Goal: Information Seeking & Learning: Check status

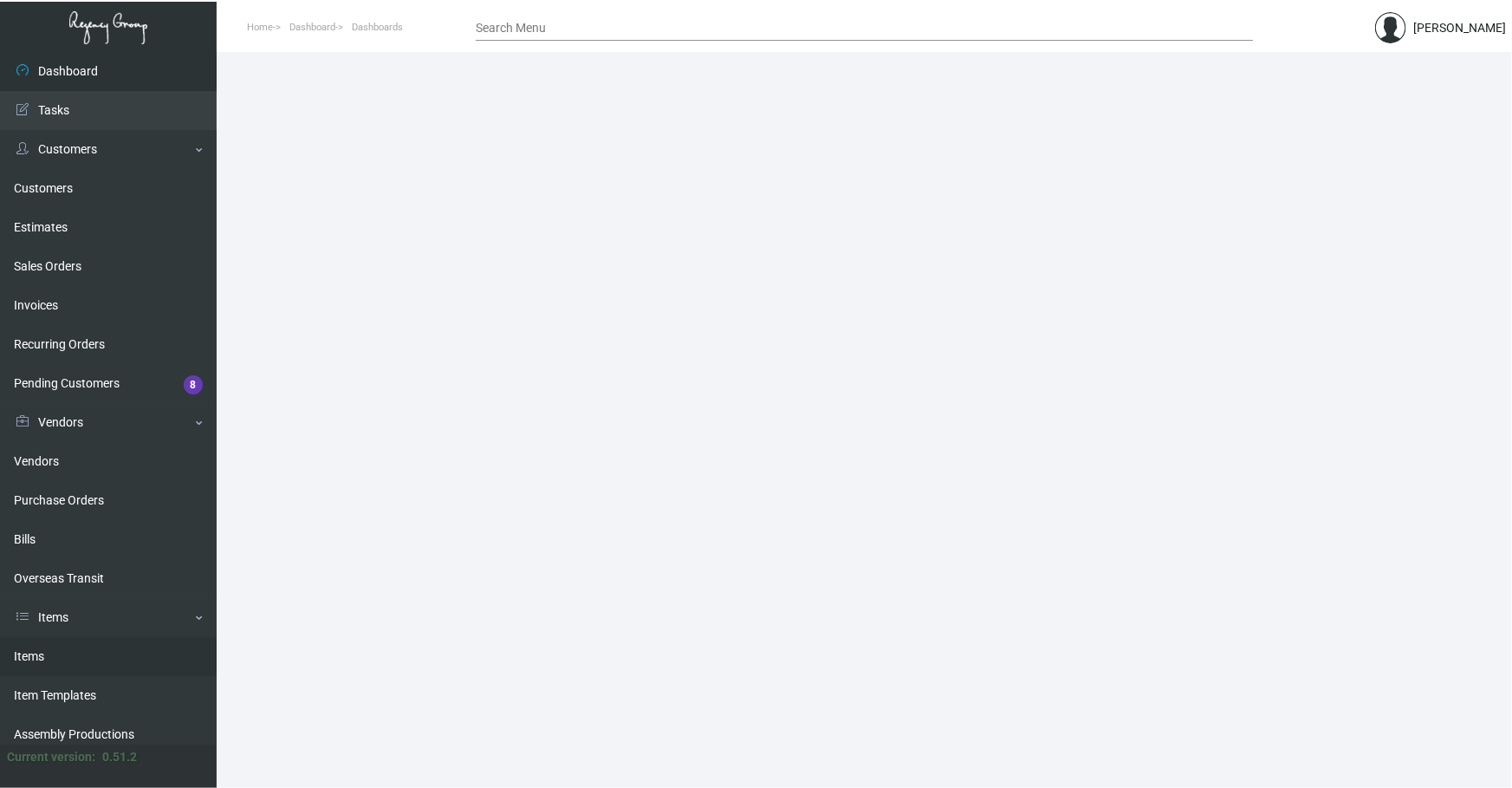
click at [61, 646] on link "Items" at bounding box center [108, 656] width 217 height 39
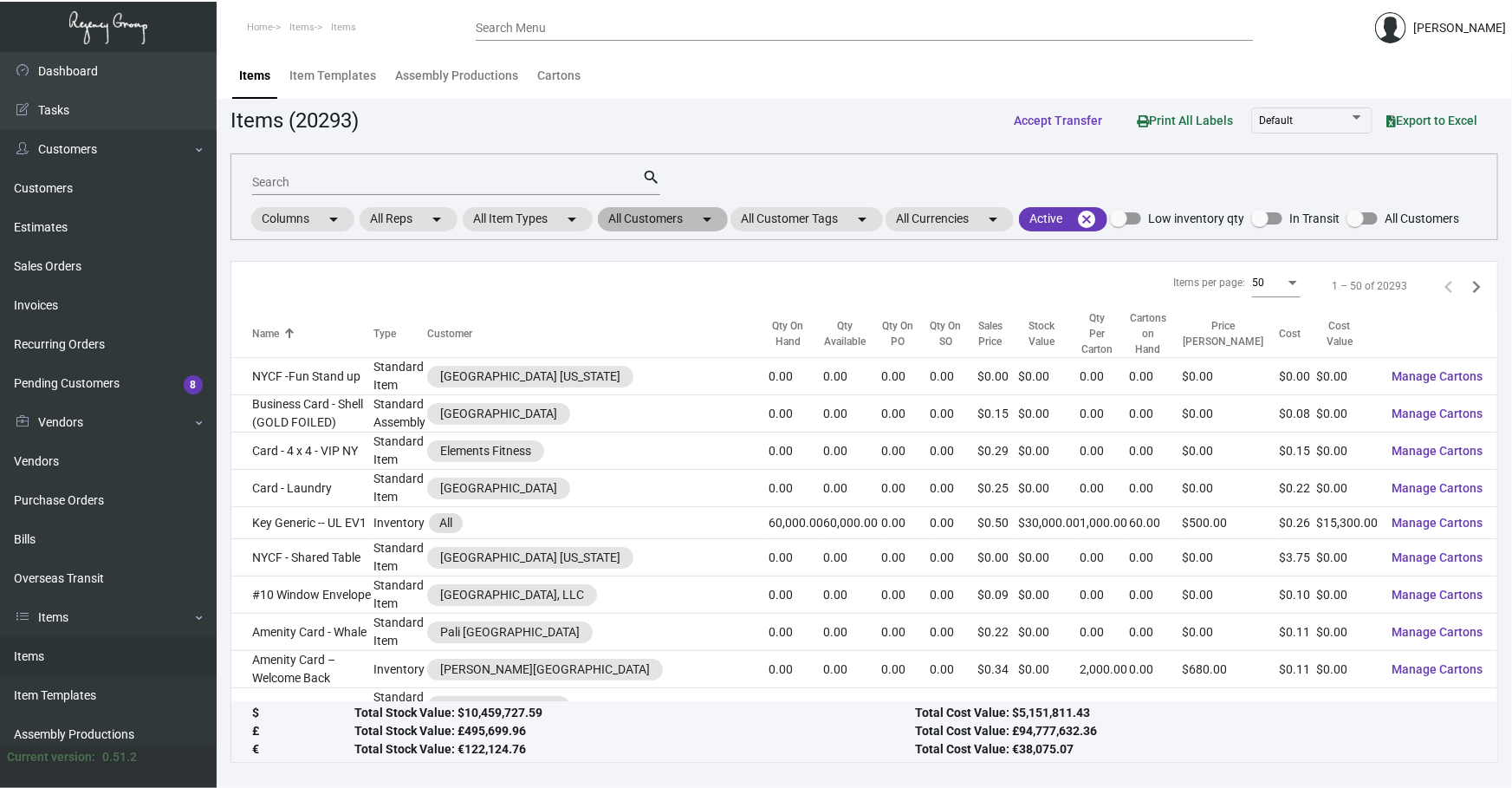
click at [683, 219] on mat-chip "All Customers arrow_drop_down" at bounding box center [663, 219] width 130 height 24
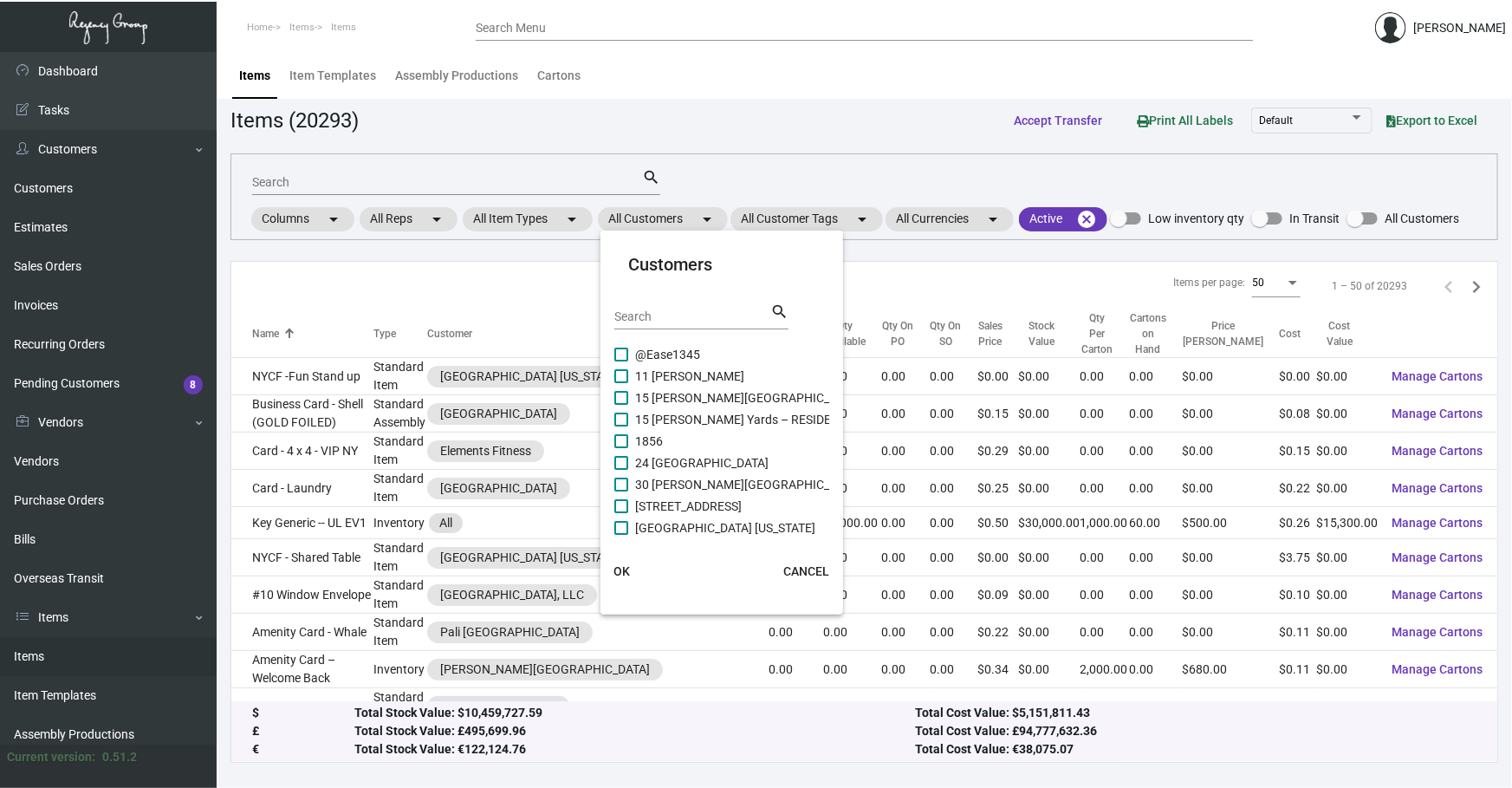
click at [671, 310] on input "Search" at bounding box center [692, 317] width 156 height 13
type input "k"
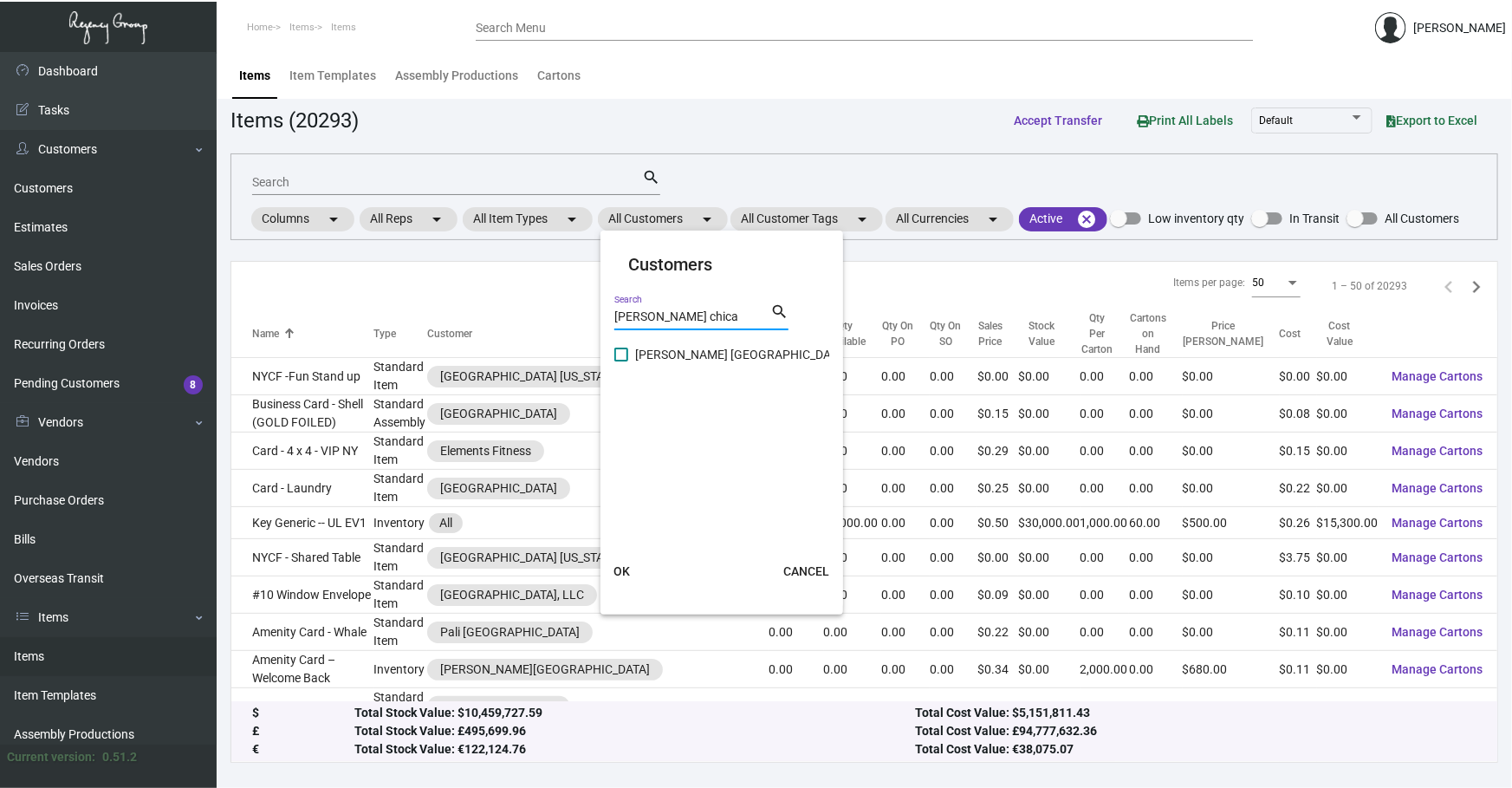
type input "[PERSON_NAME] chica"
click at [686, 363] on span "[PERSON_NAME] [GEOGRAPHIC_DATA]" at bounding box center [741, 354] width 212 height 21
click at [622, 363] on input "[PERSON_NAME] [GEOGRAPHIC_DATA]" at bounding box center [621, 362] width 1 height 1
checkbox input "true"
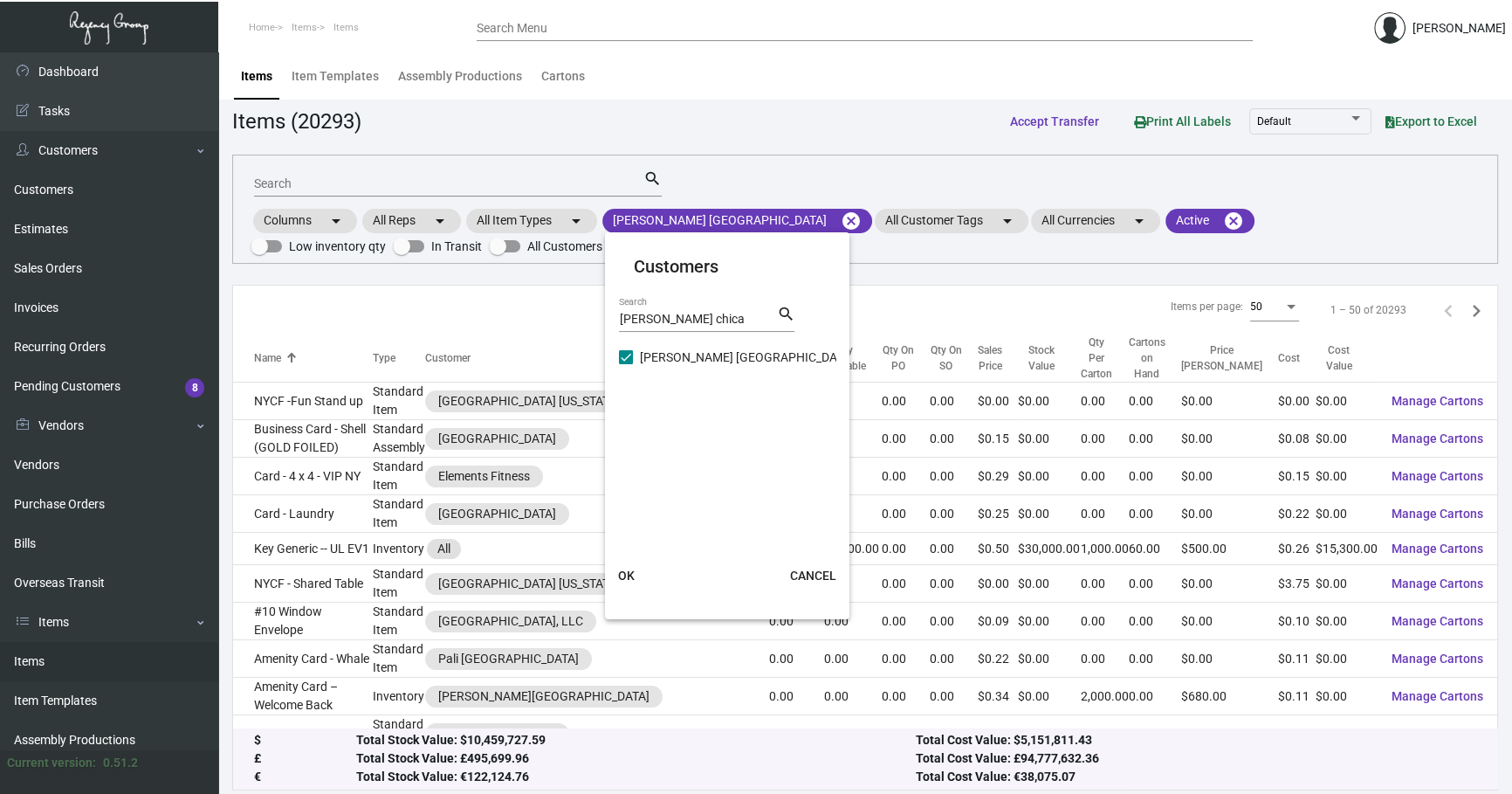
click at [628, 575] on span "OK" at bounding box center [626, 575] width 16 height 14
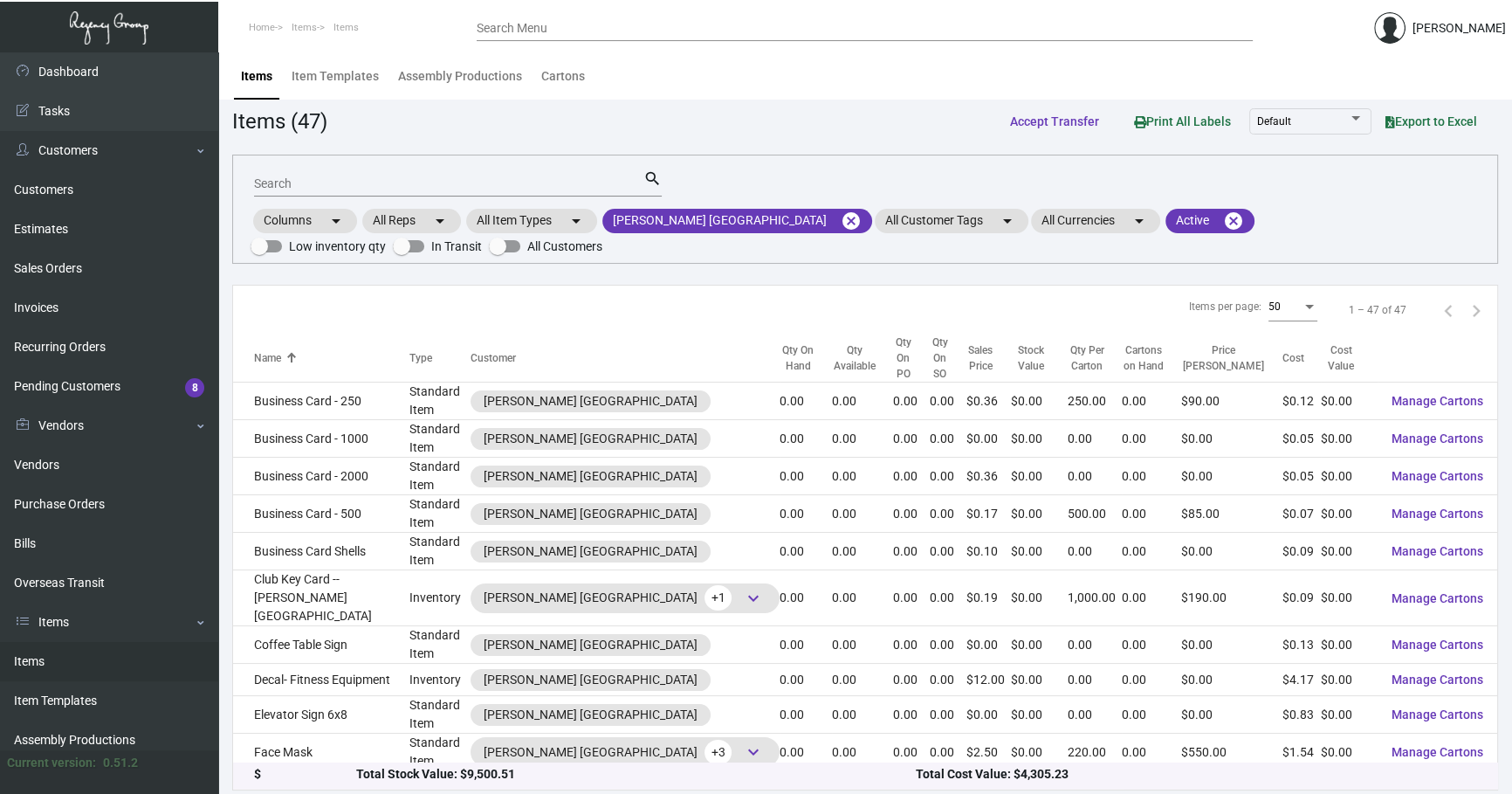
click at [369, 185] on input "Search" at bounding box center [449, 184] width 390 height 14
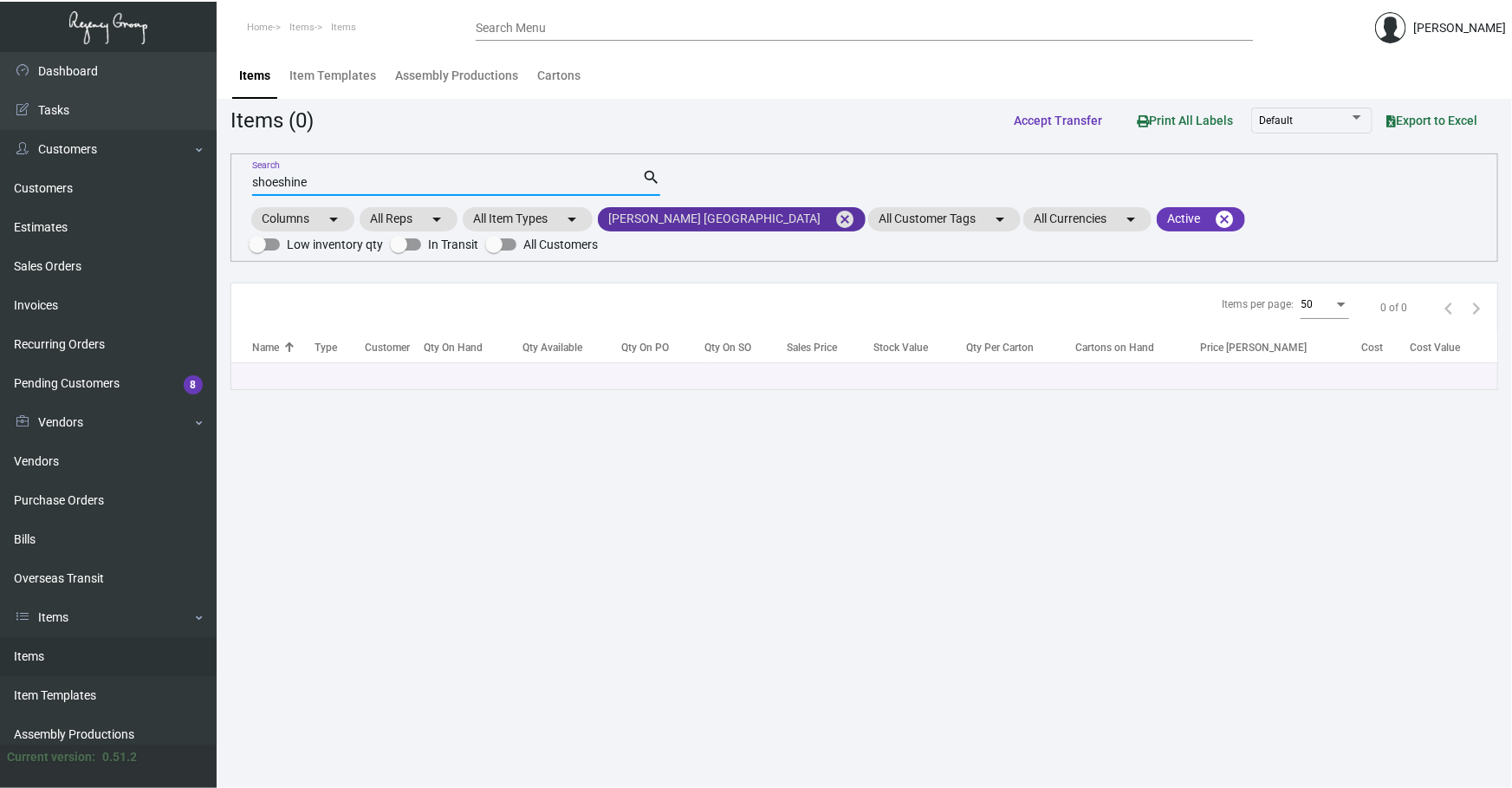
type input "shoeshine"
click at [835, 216] on mat-icon "cancel" at bounding box center [845, 219] width 21 height 21
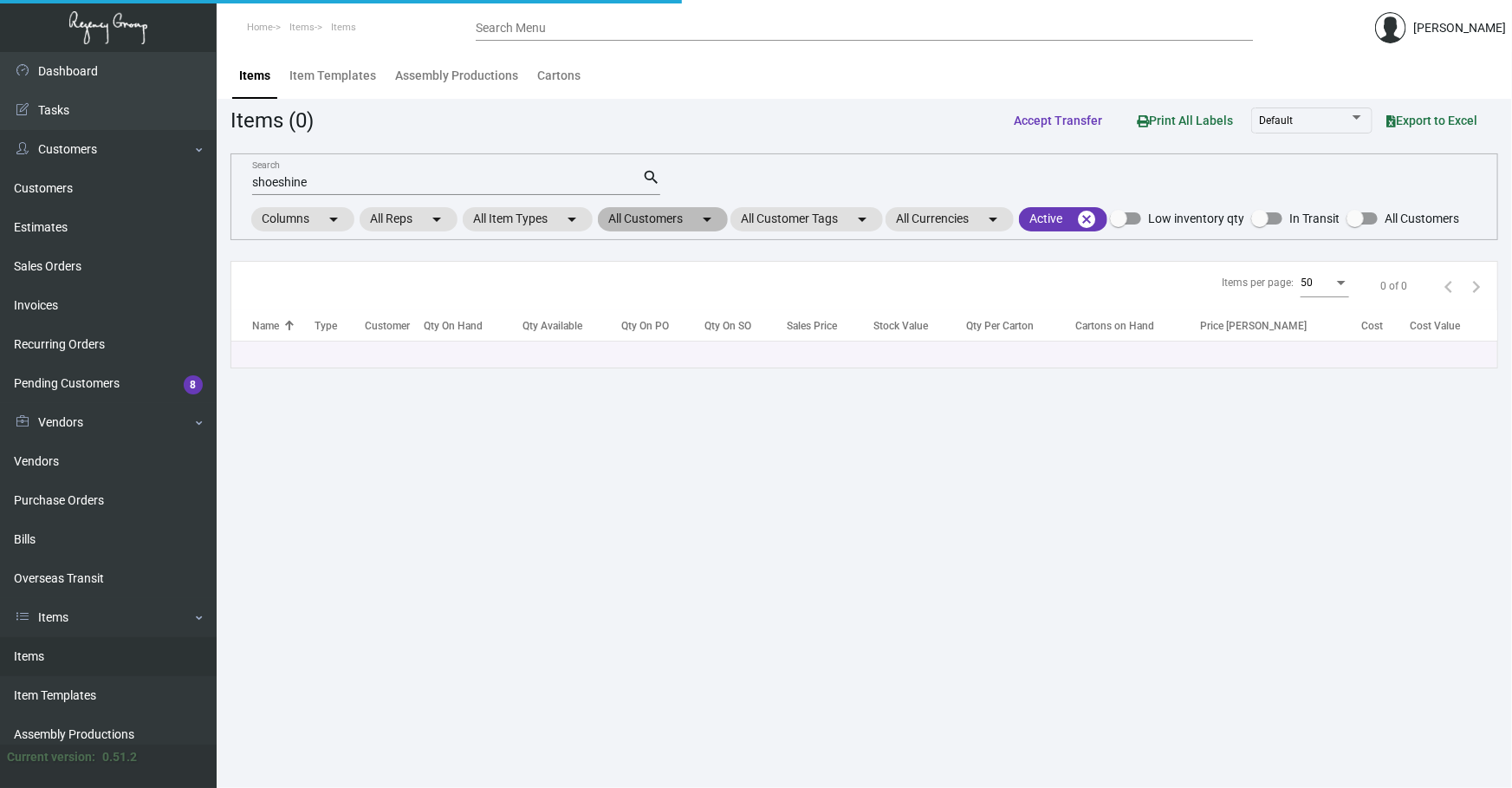
click at [698, 220] on mat-chip "All Customers arrow_drop_down" at bounding box center [663, 219] width 130 height 24
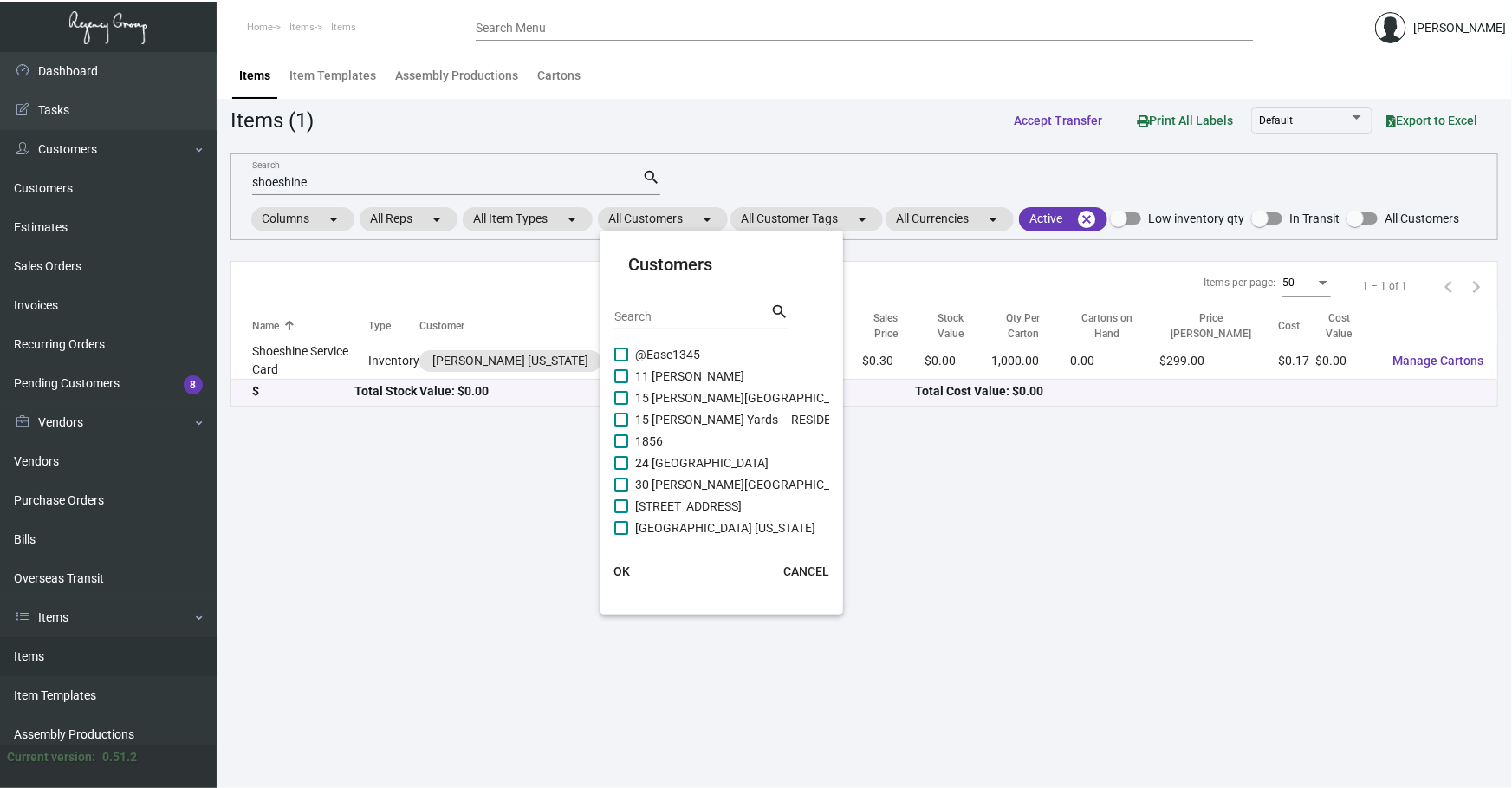
click at [667, 312] on input "Search" at bounding box center [692, 317] width 156 height 13
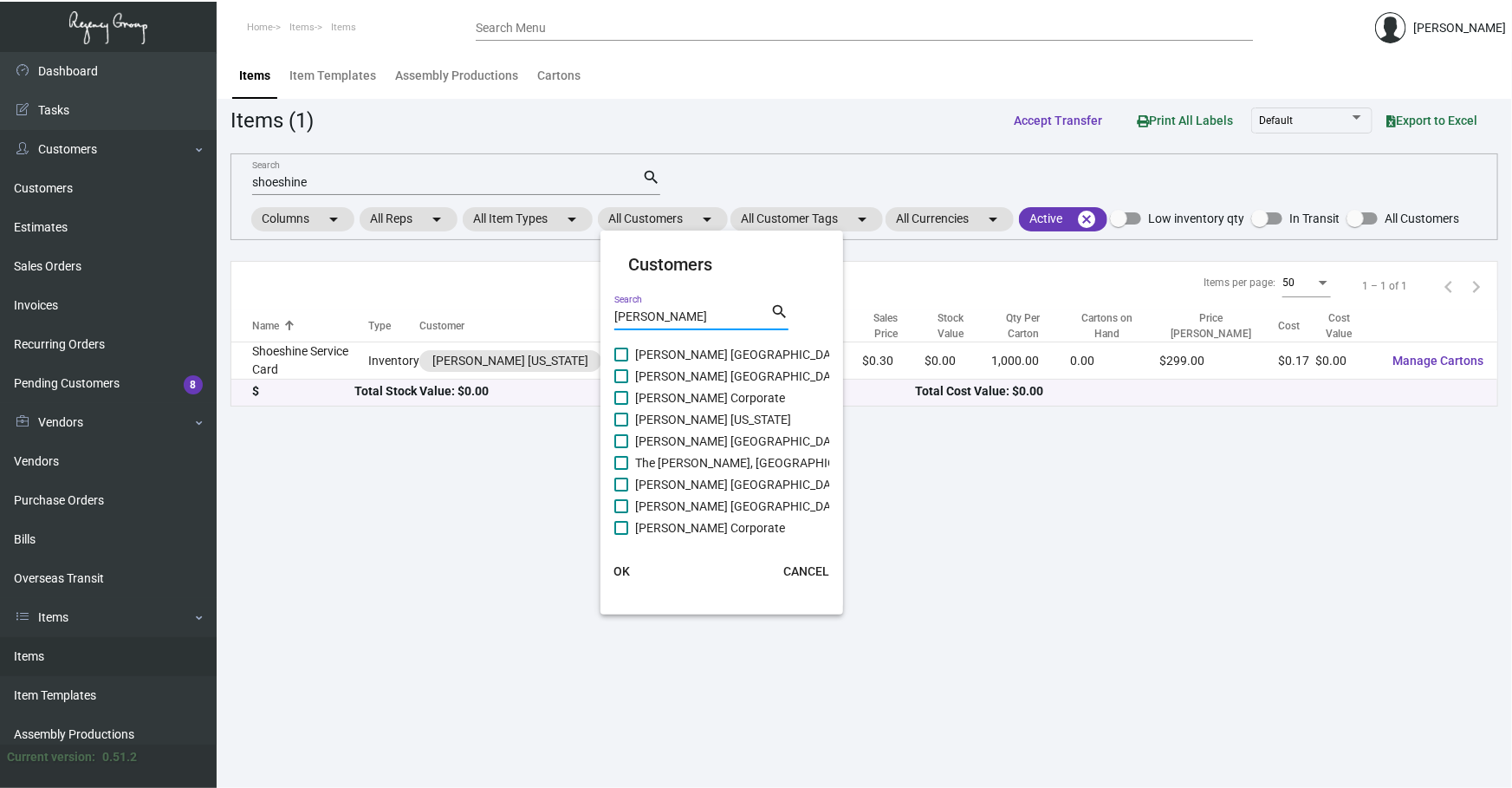
type input "[PERSON_NAME]"
click at [699, 398] on span "[PERSON_NAME] Corporate" at bounding box center [710, 398] width 150 height 21
click at [622, 405] on input "[PERSON_NAME] Corporate" at bounding box center [621, 405] width 1 height 1
checkbox input "true"
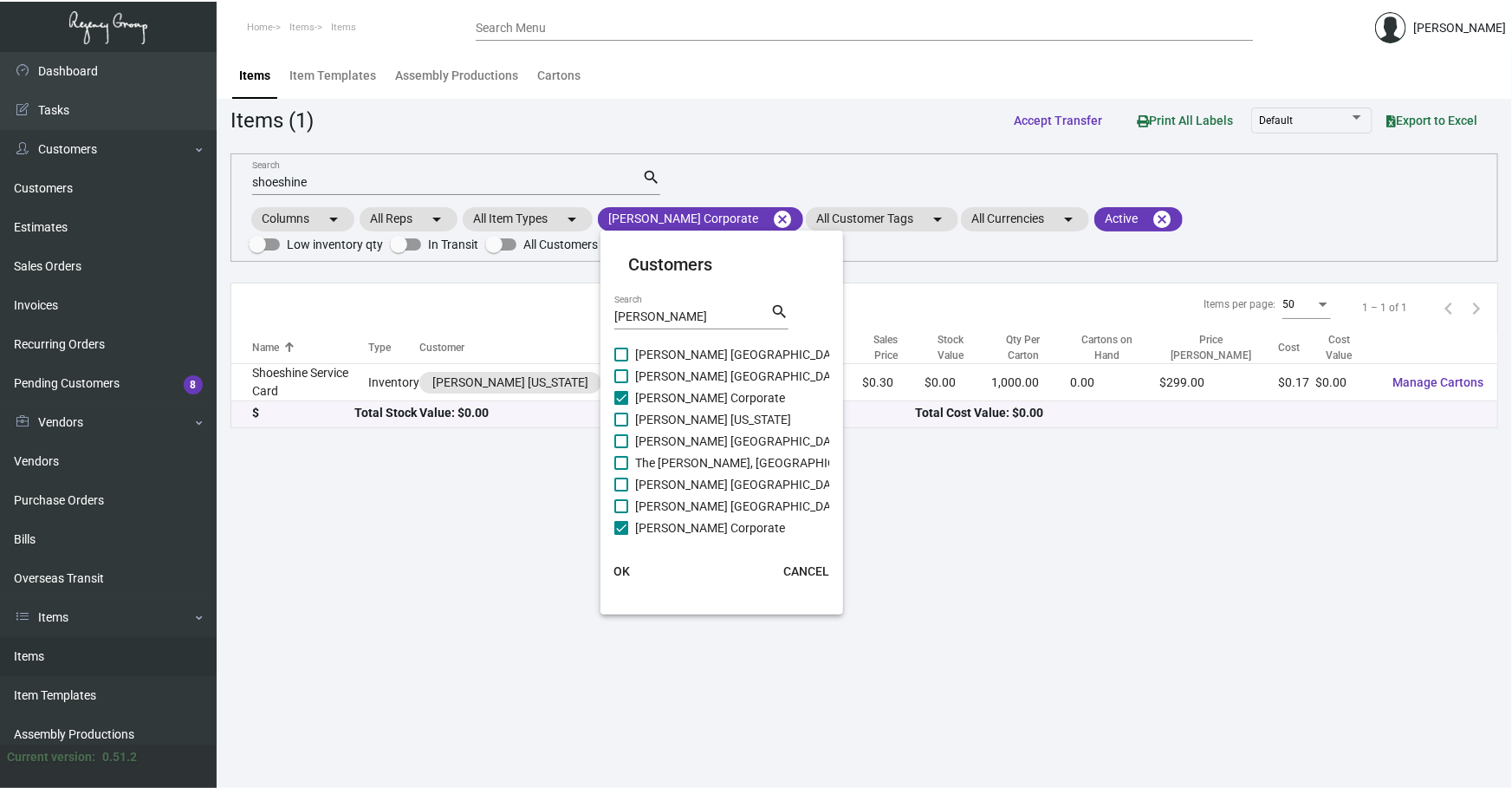
click at [632, 564] on button "OK" at bounding box center [622, 570] width 56 height 31
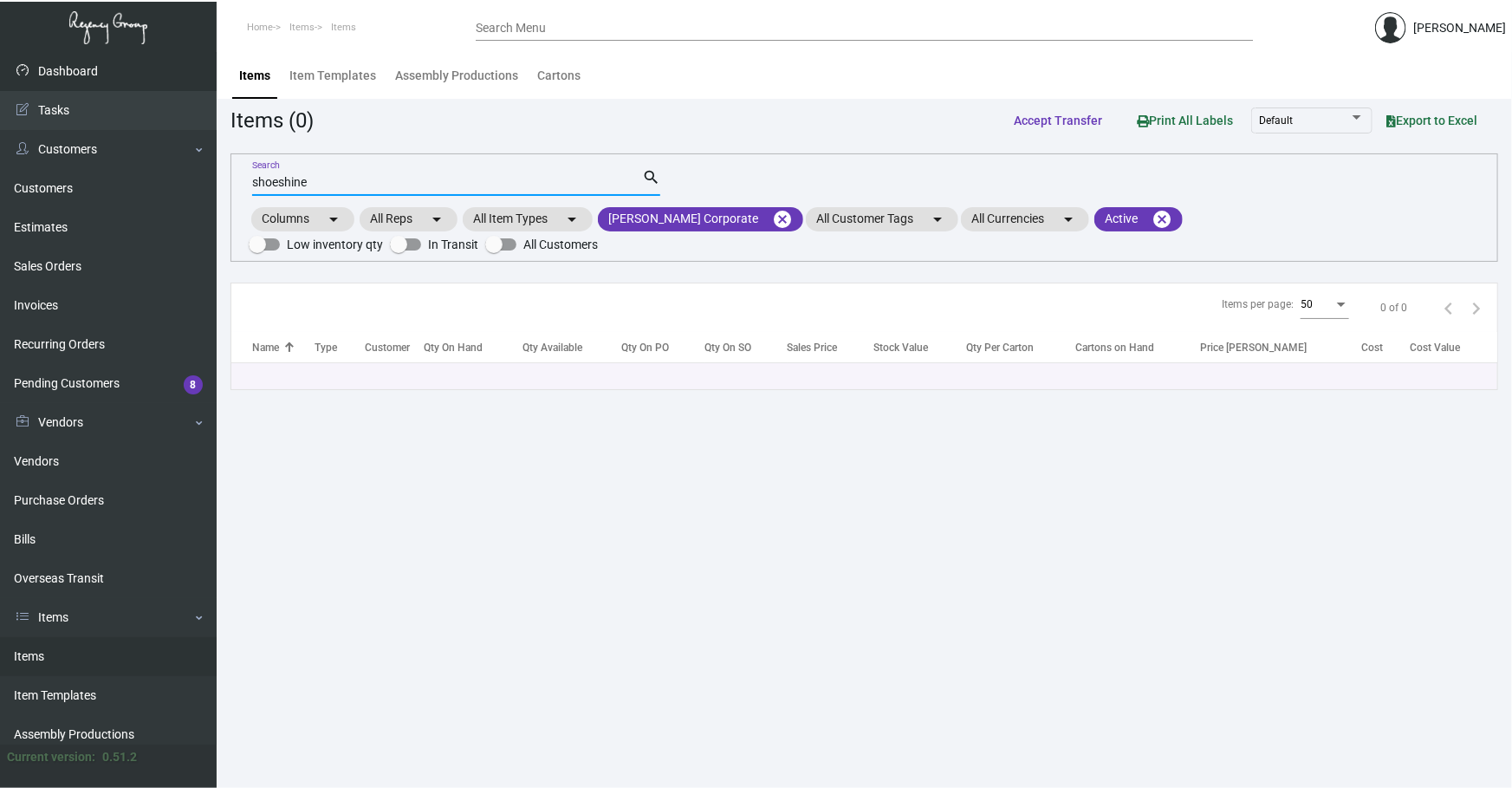
drag, startPoint x: 386, startPoint y: 188, endPoint x: 0, endPoint y: 86, distance: 399.2
click at [42, 174] on div "Dashboard Dashboard Tasks Customers Customers Estimates Sales Orders Invoices R…" at bounding box center [756, 420] width 1512 height 736
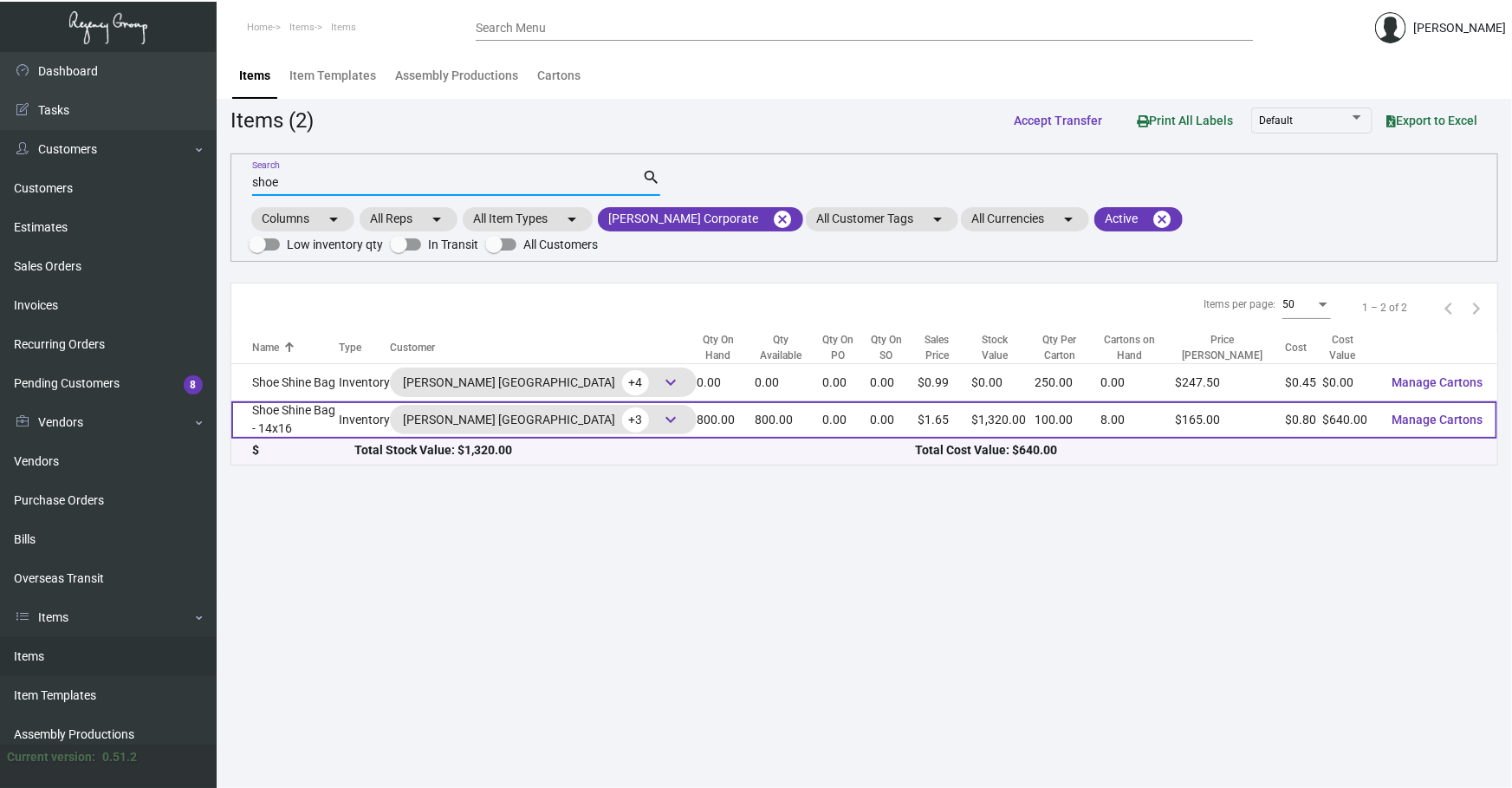
type input "shoe"
click at [339, 425] on td "Shoe Shine Bag - 14x16" at bounding box center [284, 419] width 107 height 37
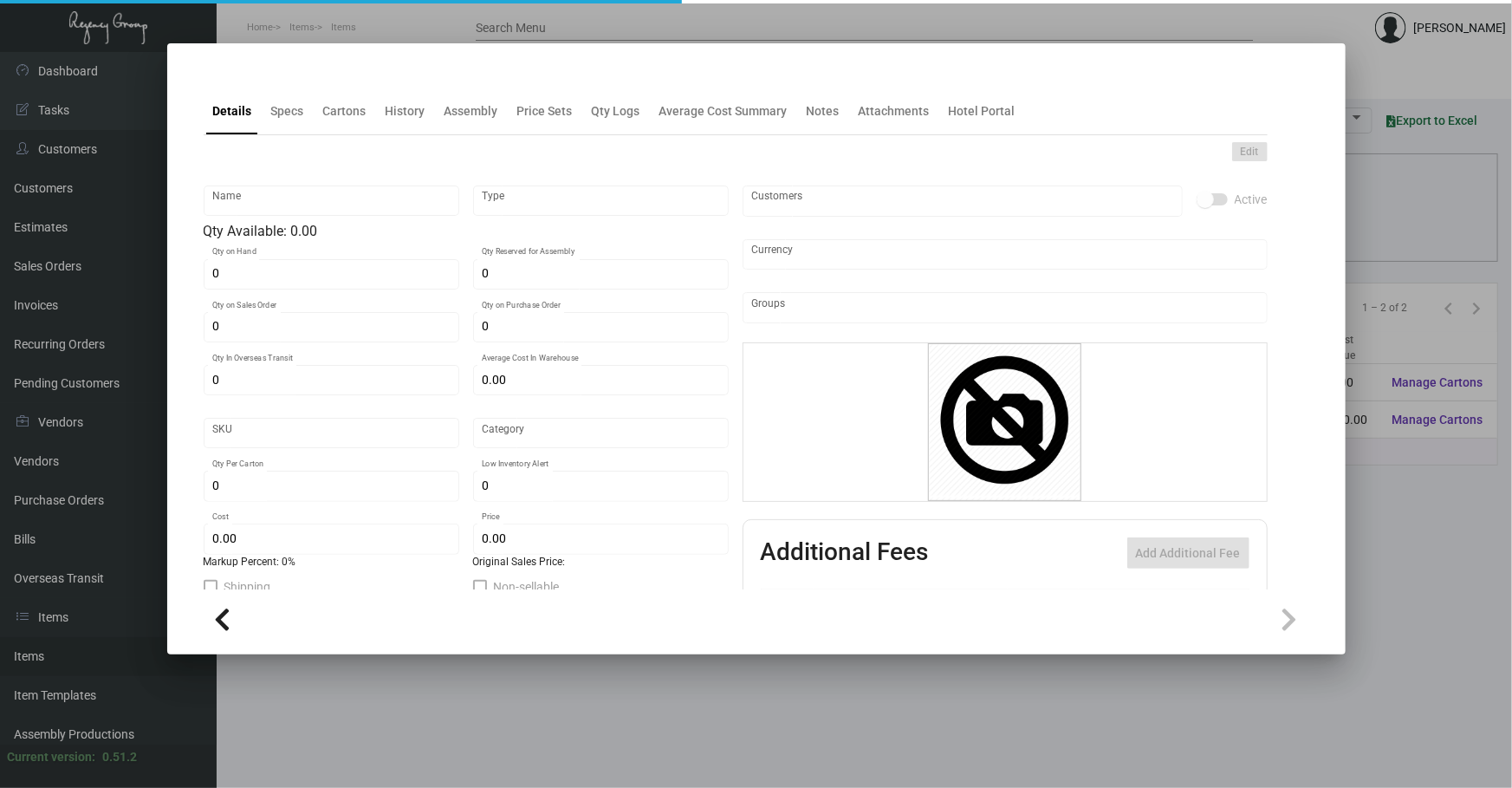
type input "Shoe Shine Bag - 14x16"
type input "Inventory"
type input "800"
type input "$ 0.00"
type input "Overseas"
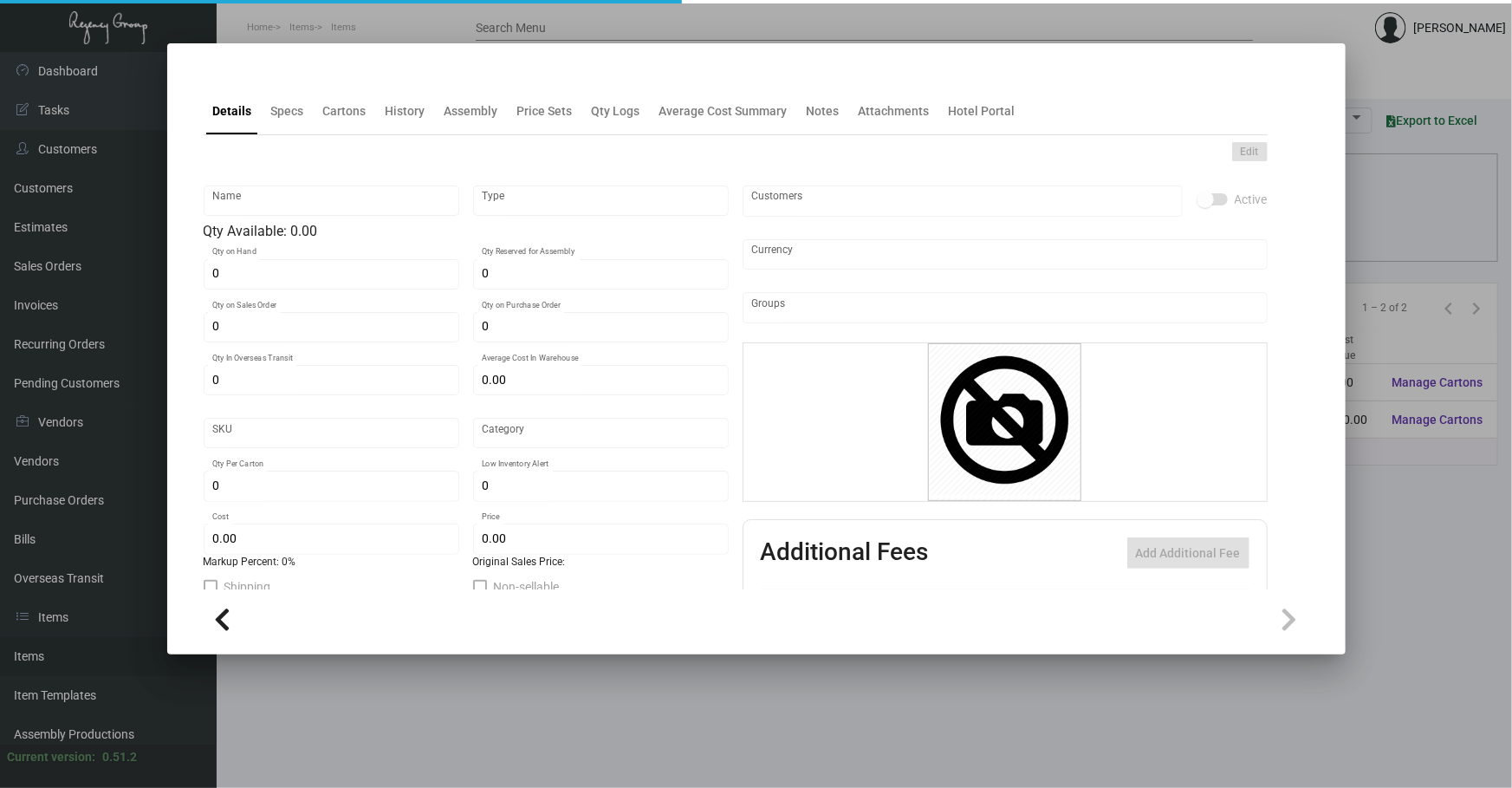
type input "100"
type input "$ 0.80"
type input "$ 1.65"
checkbox input "true"
type input "United States Dollar $"
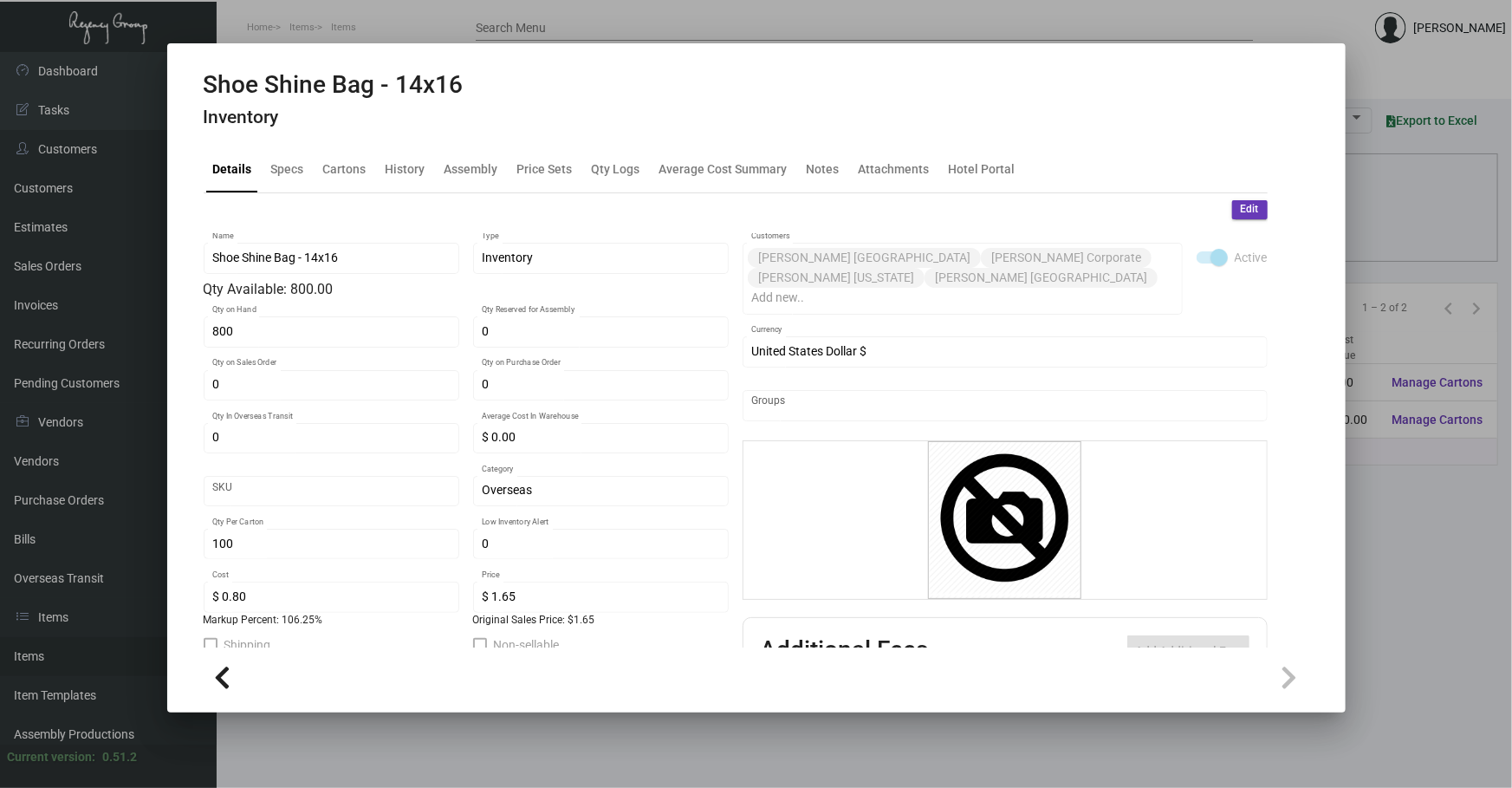
click at [407, 103] on div "Shoe Shine Bag - 14x16 Inventory" at bounding box center [333, 103] width 260 height 65
click at [407, 175] on div "History" at bounding box center [406, 168] width 40 height 18
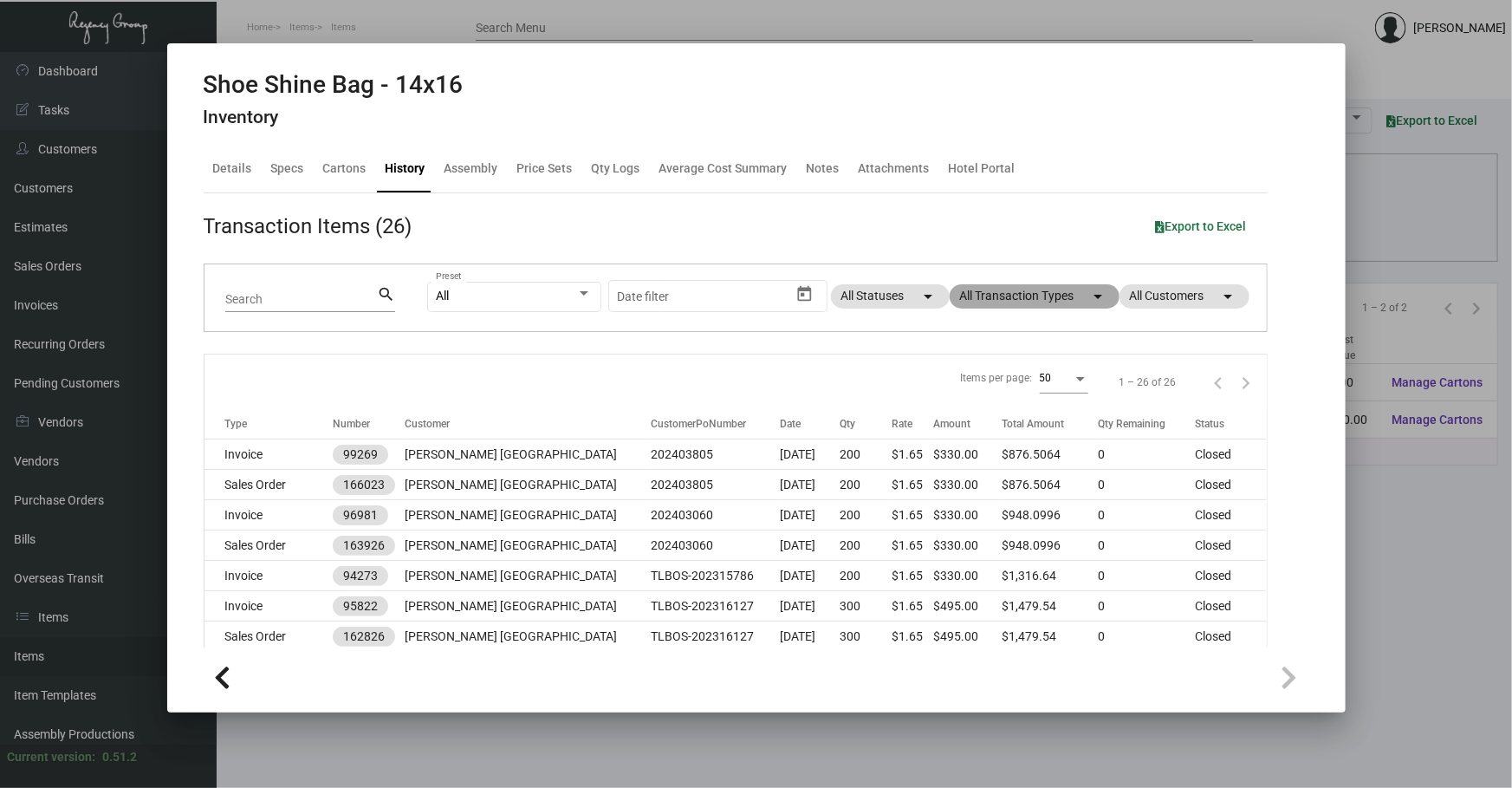
click at [1010, 291] on mat-chip "All Transaction Types arrow_drop_down" at bounding box center [1034, 296] width 170 height 24
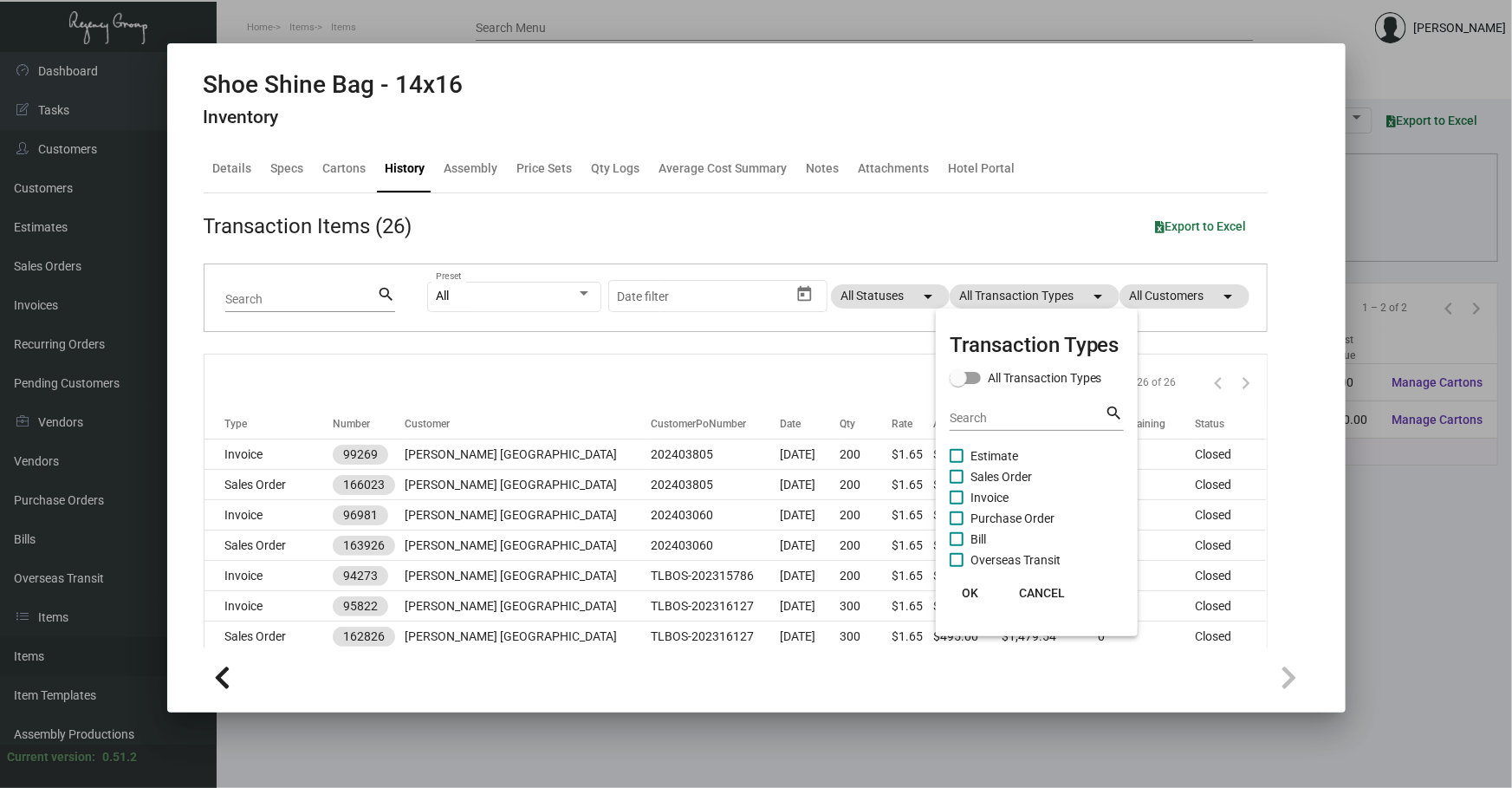
click at [987, 511] on span "Purchase Order" at bounding box center [1012, 517] width 84 height 21
click at [956, 525] on input "Purchase Order" at bounding box center [956, 525] width 1 height 1
checkbox input "true"
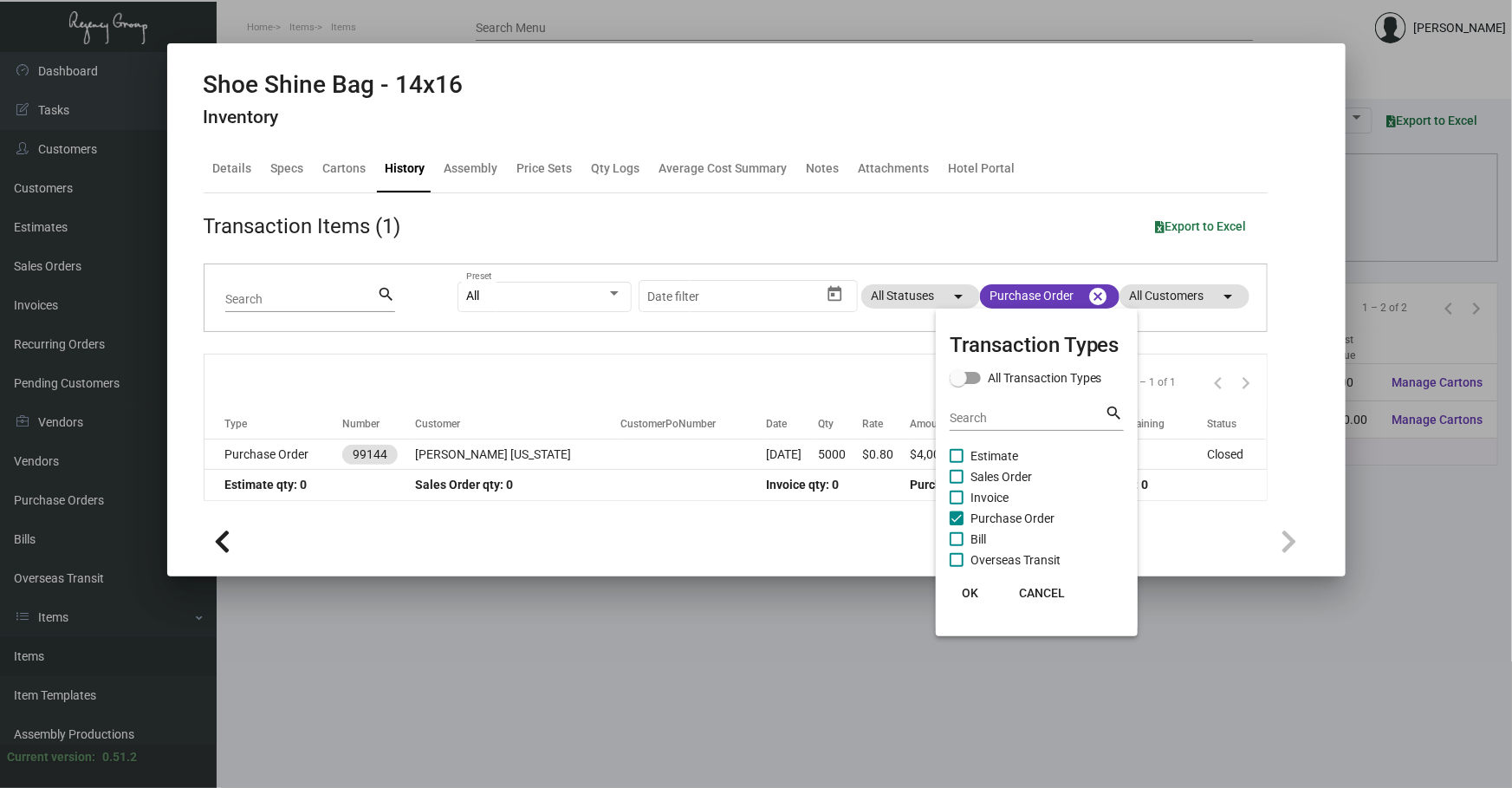
click at [692, 355] on div at bounding box center [756, 394] width 1512 height 788
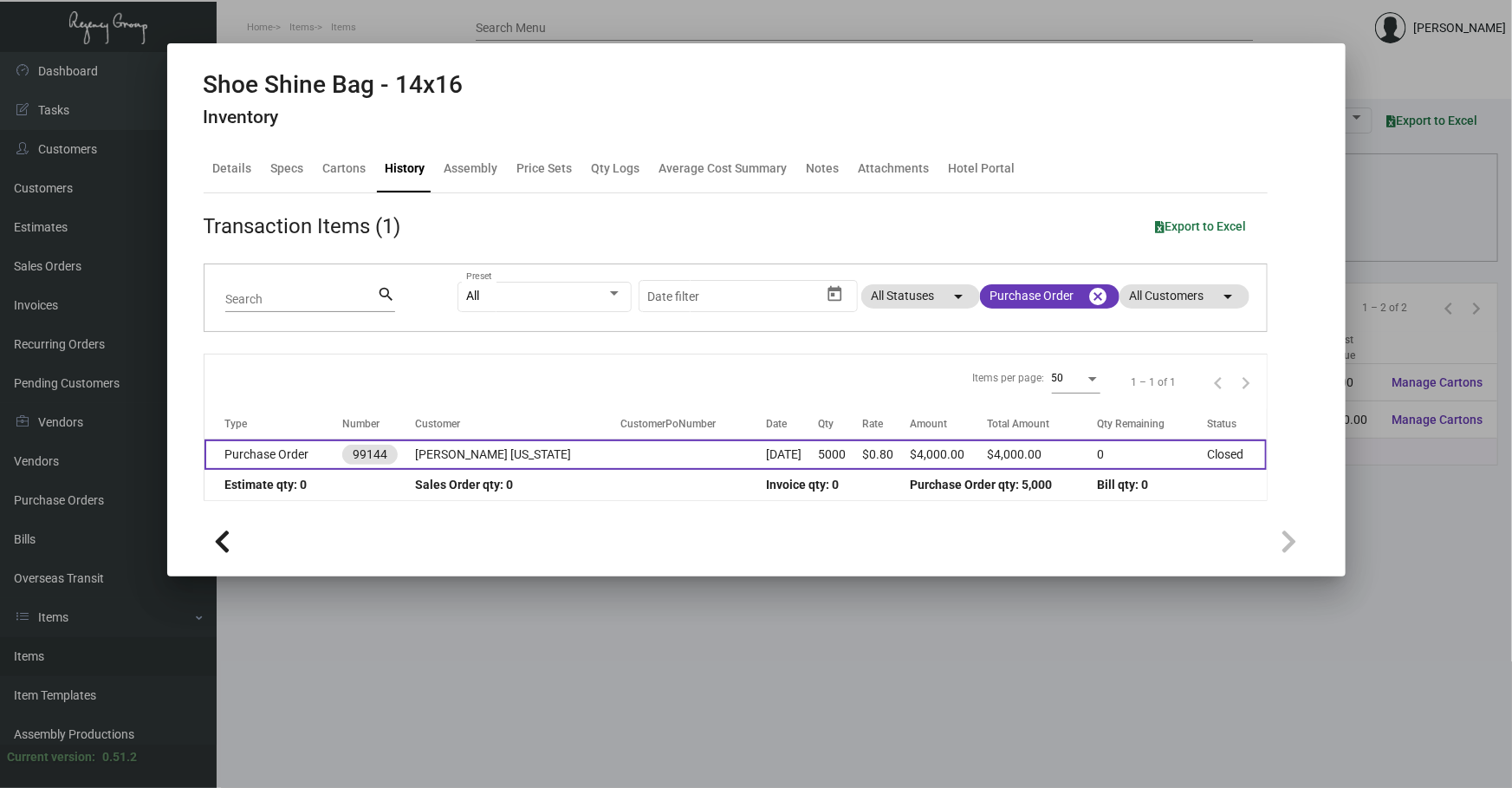
click at [676, 447] on td at bounding box center [693, 454] width 147 height 31
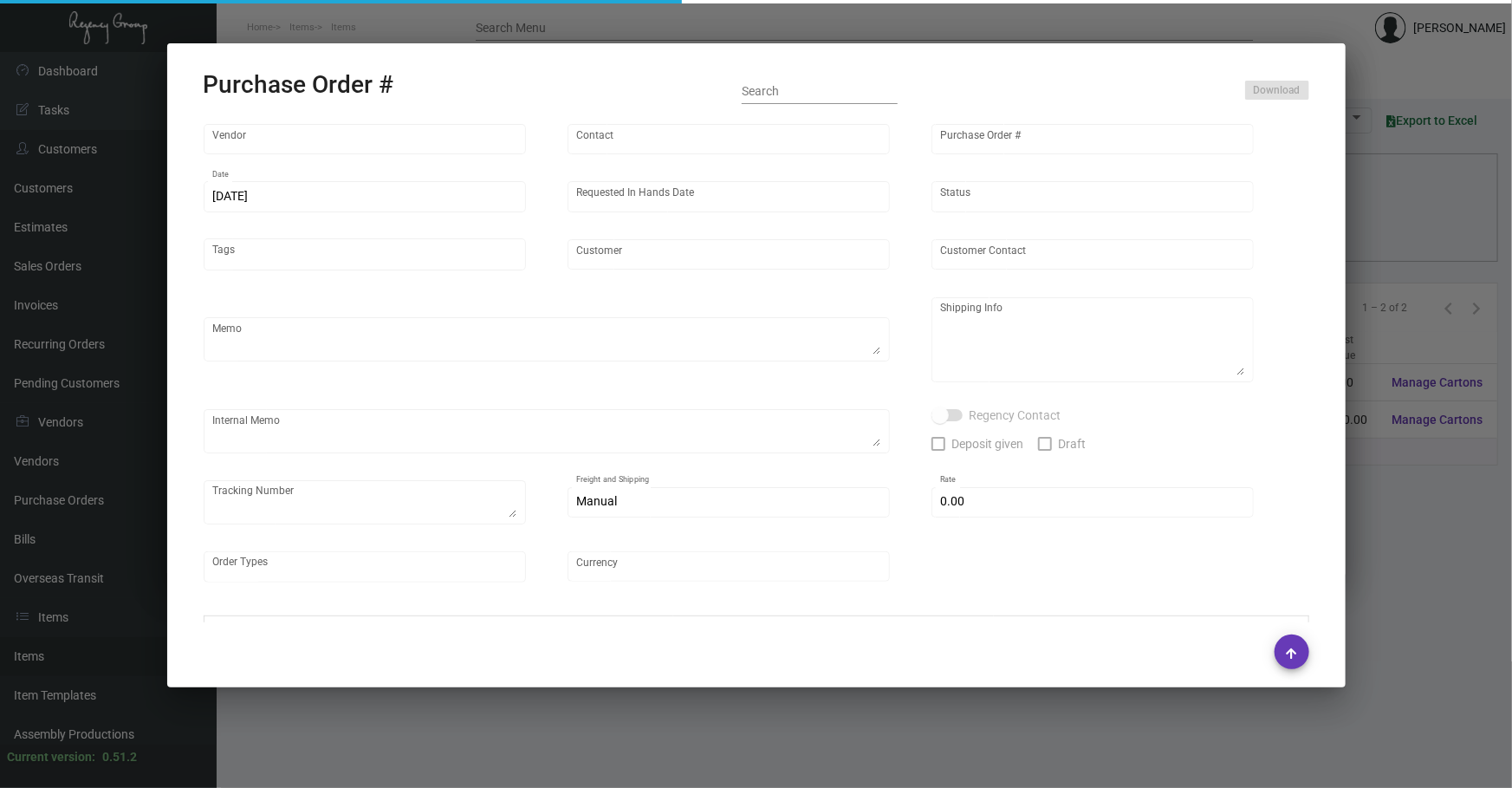
type input "Hangzhou Nuoyi Daily Necessities Co.,Ltd"
type input "[PERSON_NAME]"
type input "99144"
type input "[DATE]"
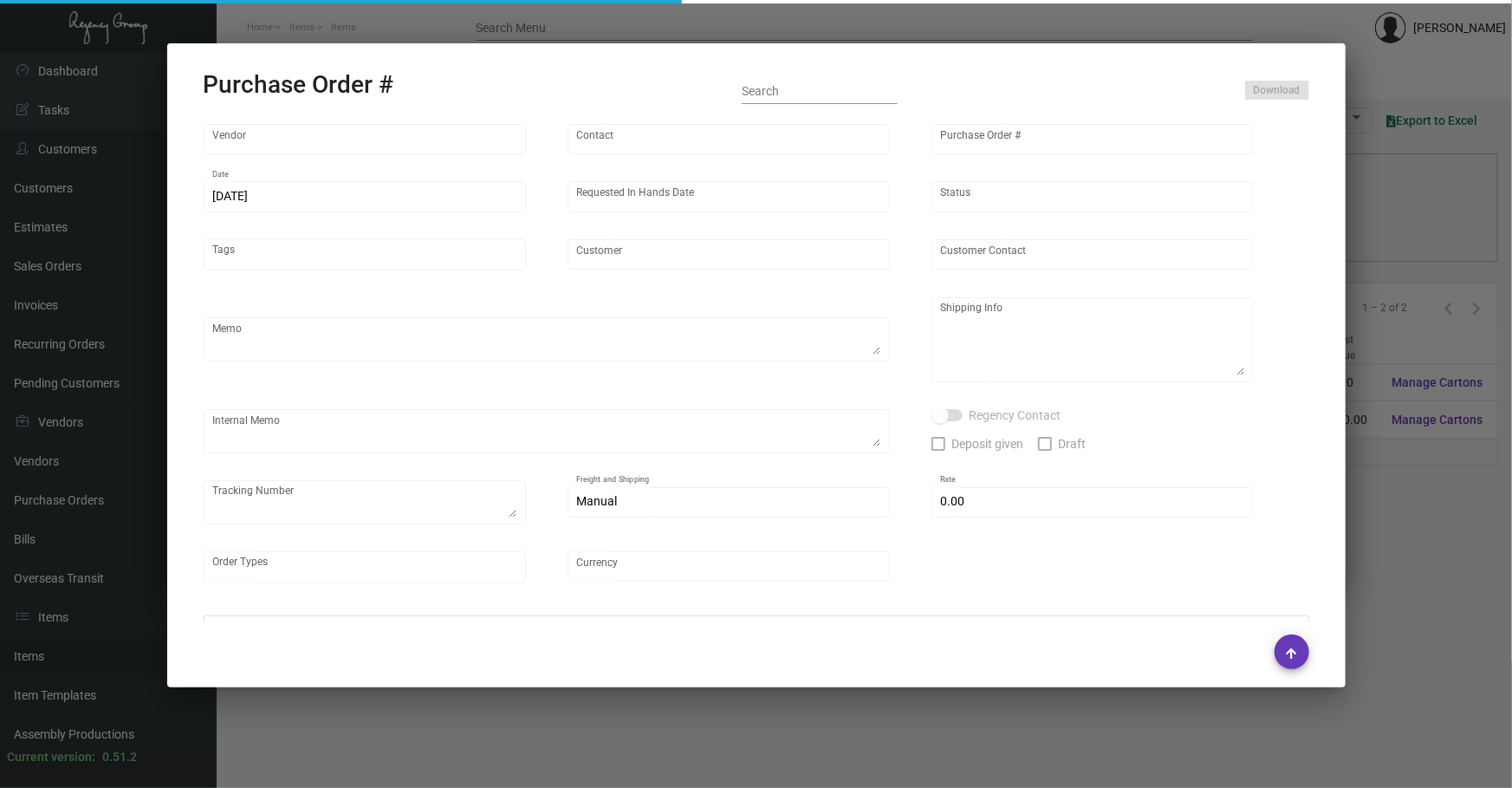
type input "[PERSON_NAME] [US_STATE]"
type textarea "Regency Group NJ - [PERSON_NAME] [STREET_ADDRESS]"
type textarea "Mass production arranged on [DATE]."
checkbox input "true"
type input "$ 0.00"
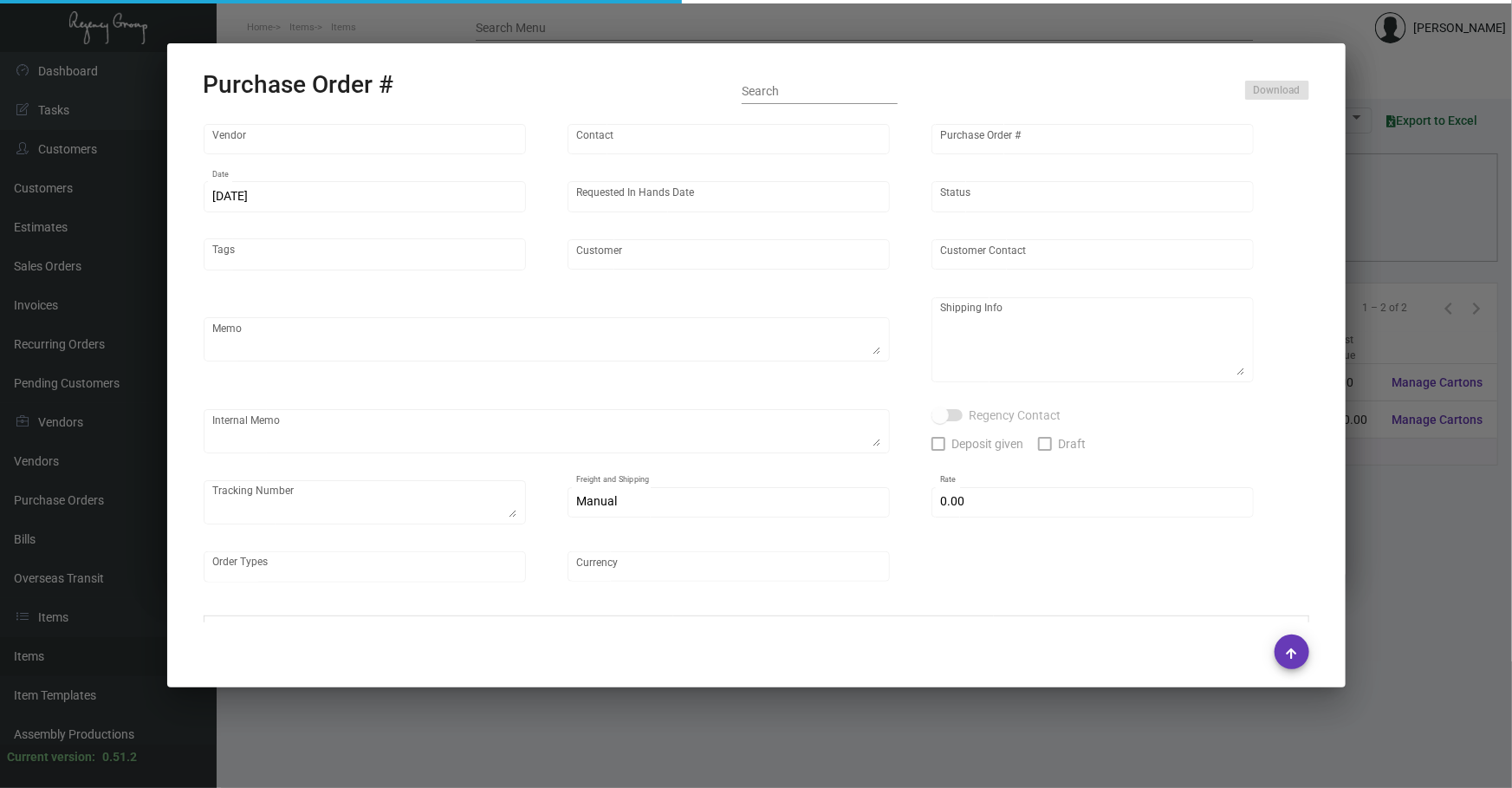
type input "United States Dollar $"
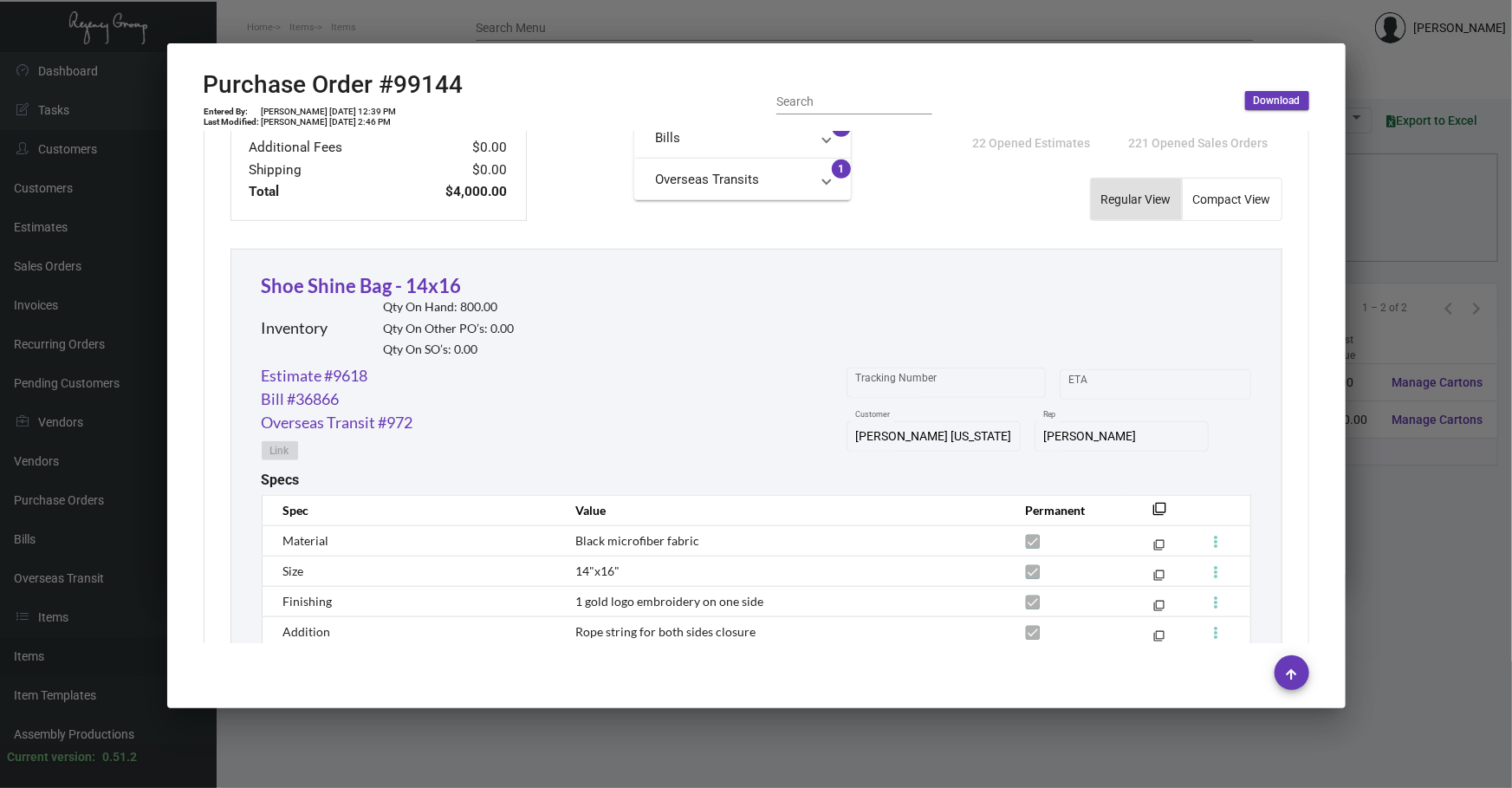
scroll to position [694, 0]
click at [1400, 228] on div at bounding box center [756, 394] width 1512 height 788
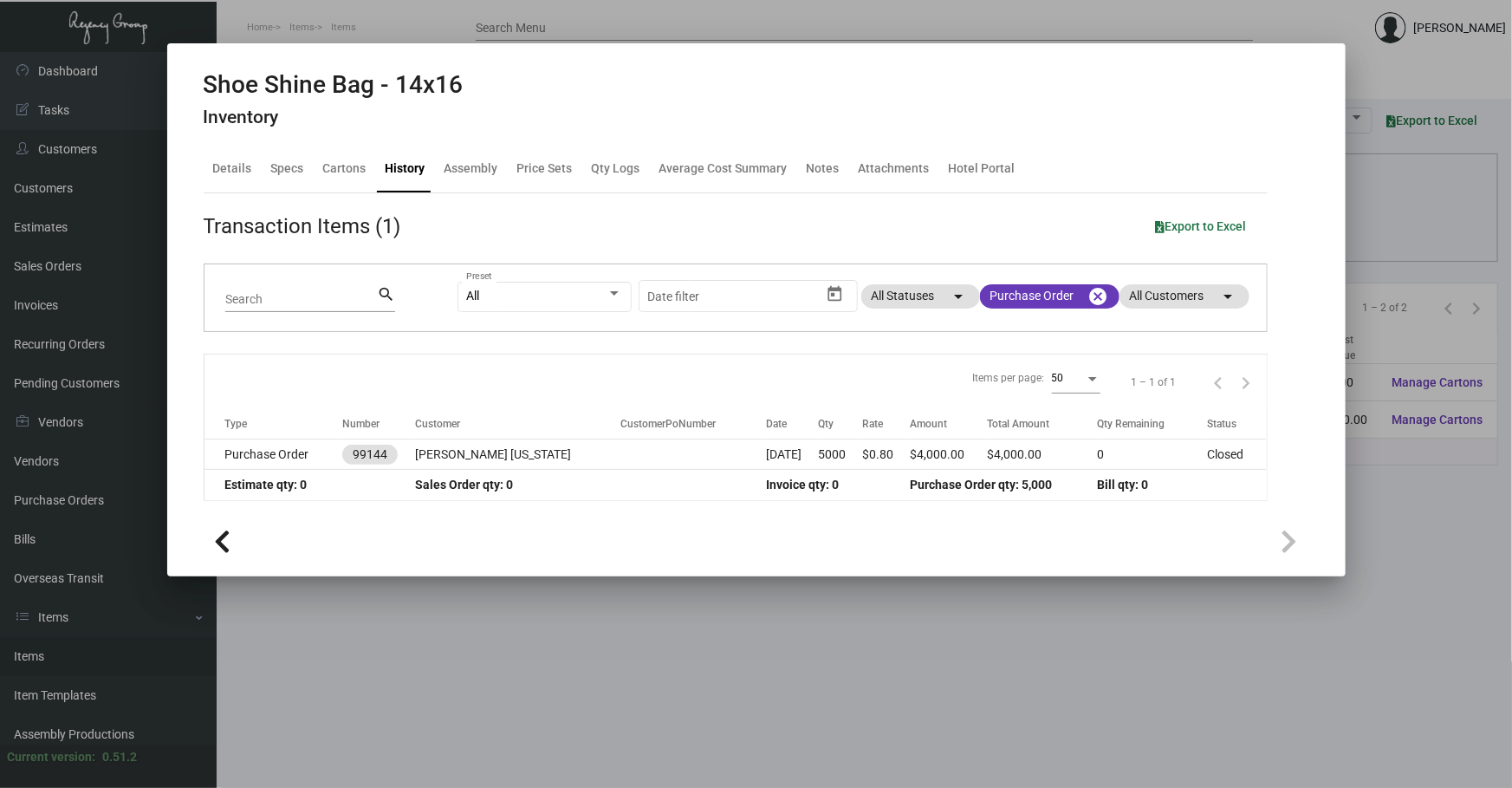
click at [1401, 228] on div at bounding box center [756, 394] width 1512 height 788
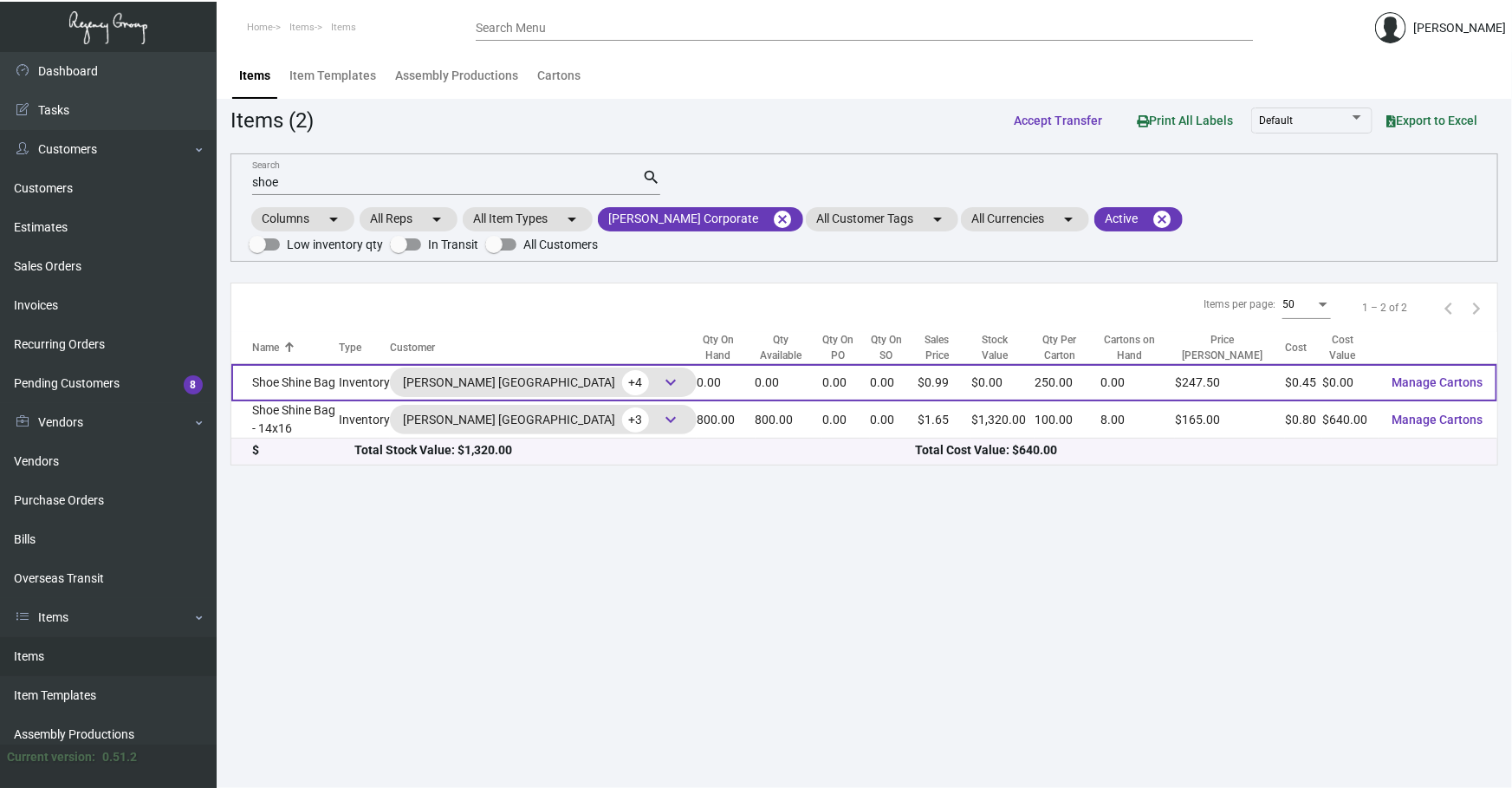
click at [339, 393] on td "Shoe Shine Bag" at bounding box center [284, 382] width 107 height 37
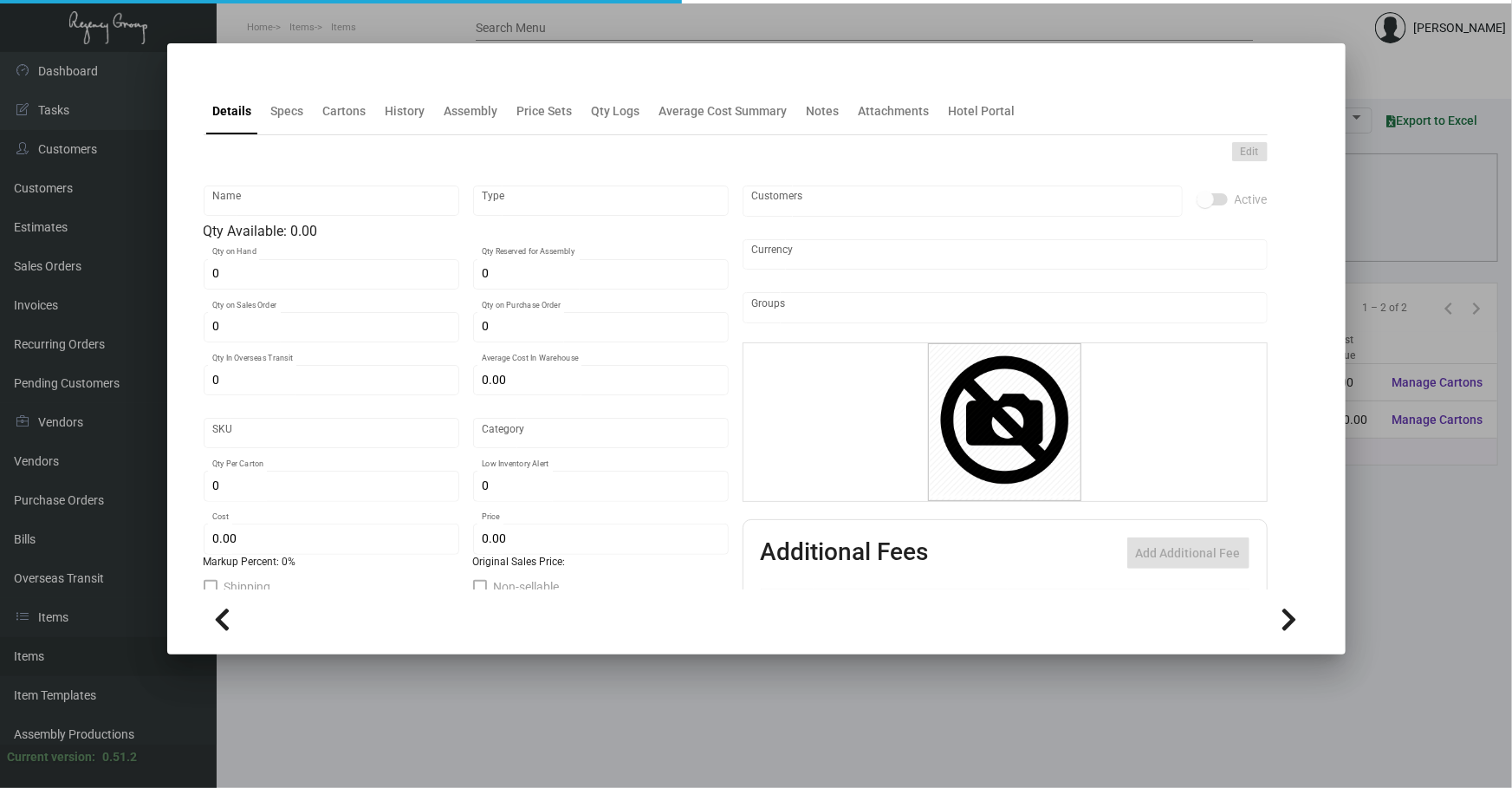
type input "Shoe Shine Bag"
type input "Inventory"
type input "2,500"
type input "$ 0.45"
type input "Overseas"
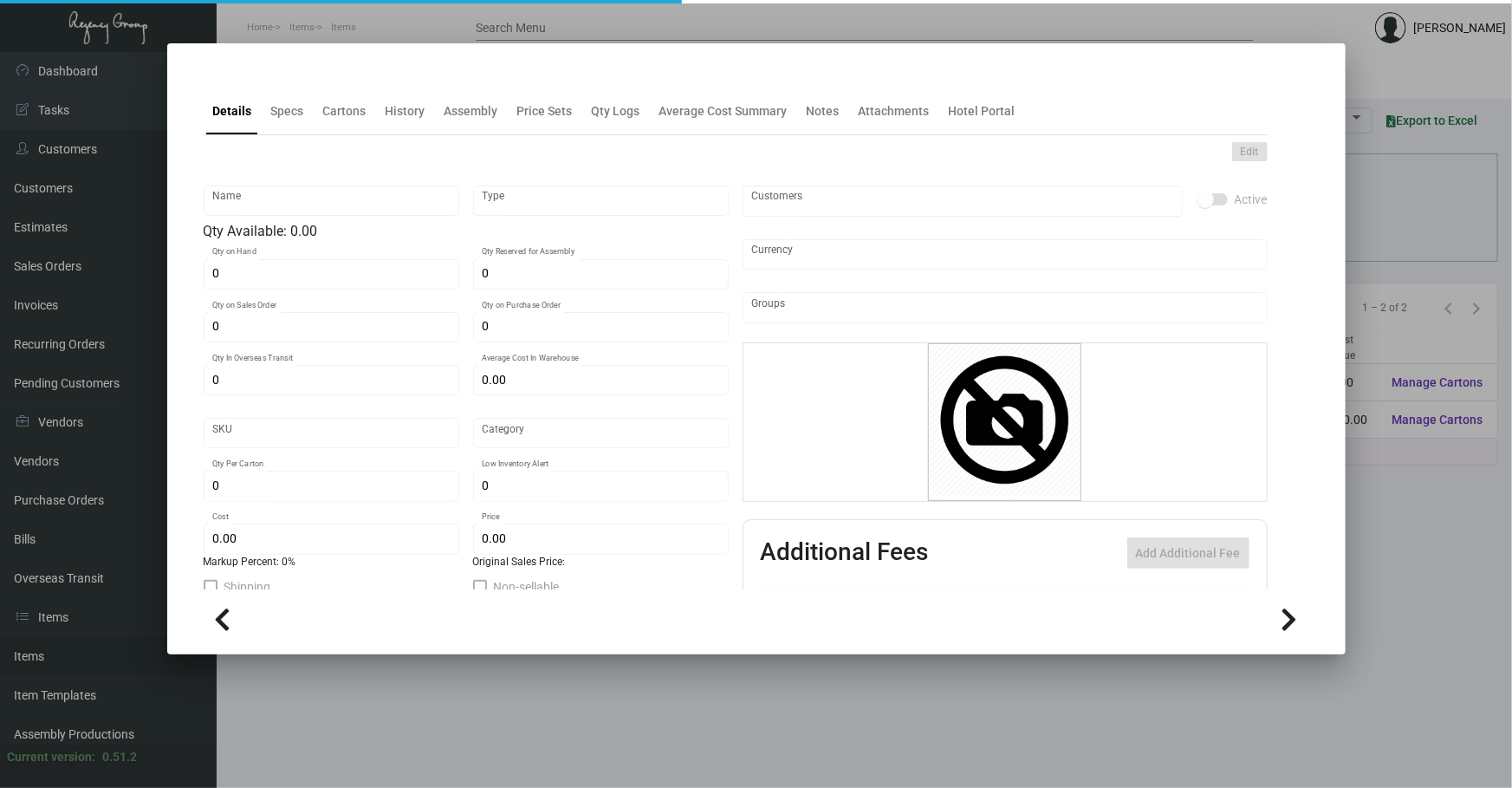
type input "250"
type input "$ 0.45"
type input "$ 0.99"
checkbox input "true"
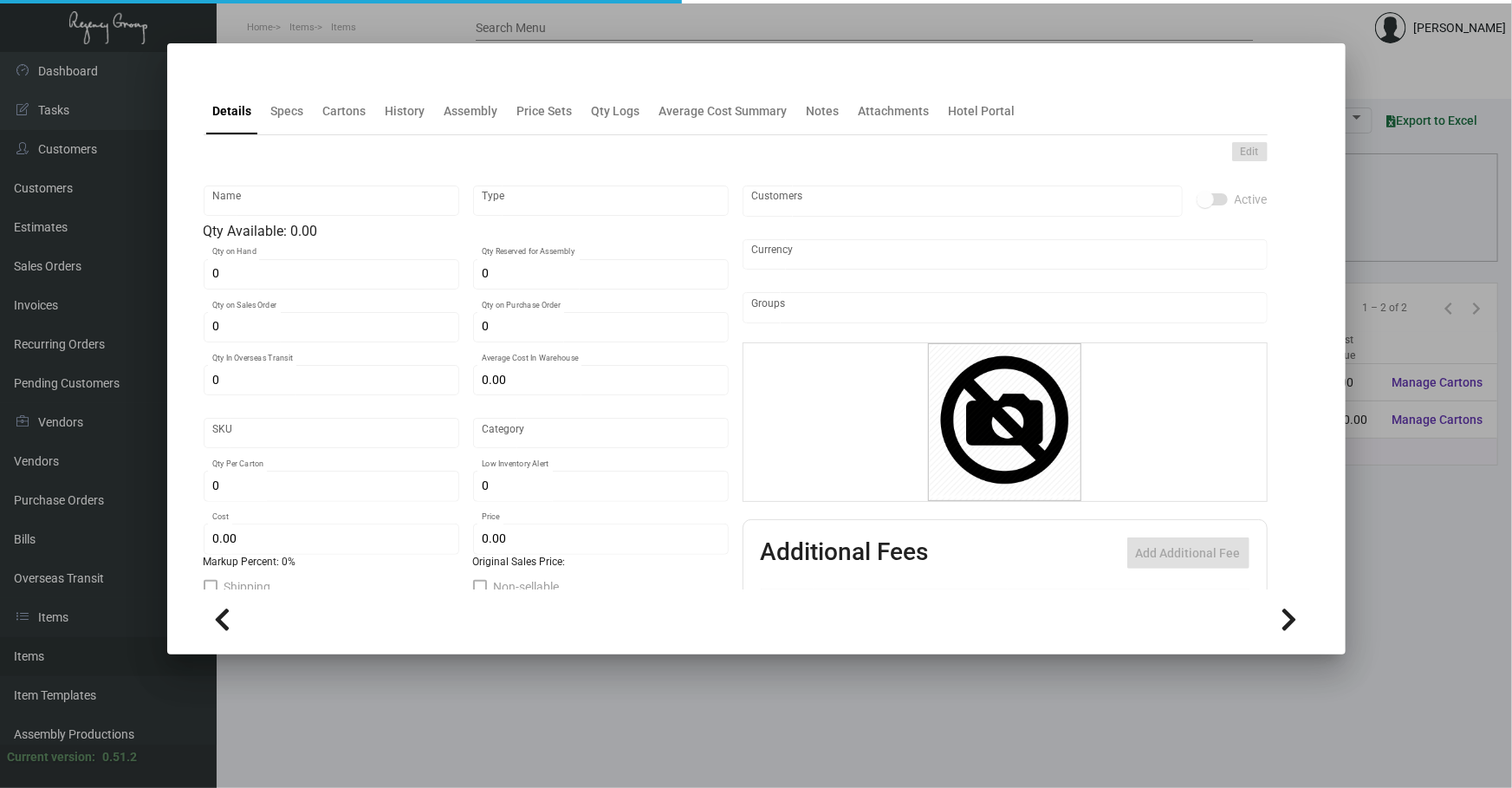
type input "United States Dollar $"
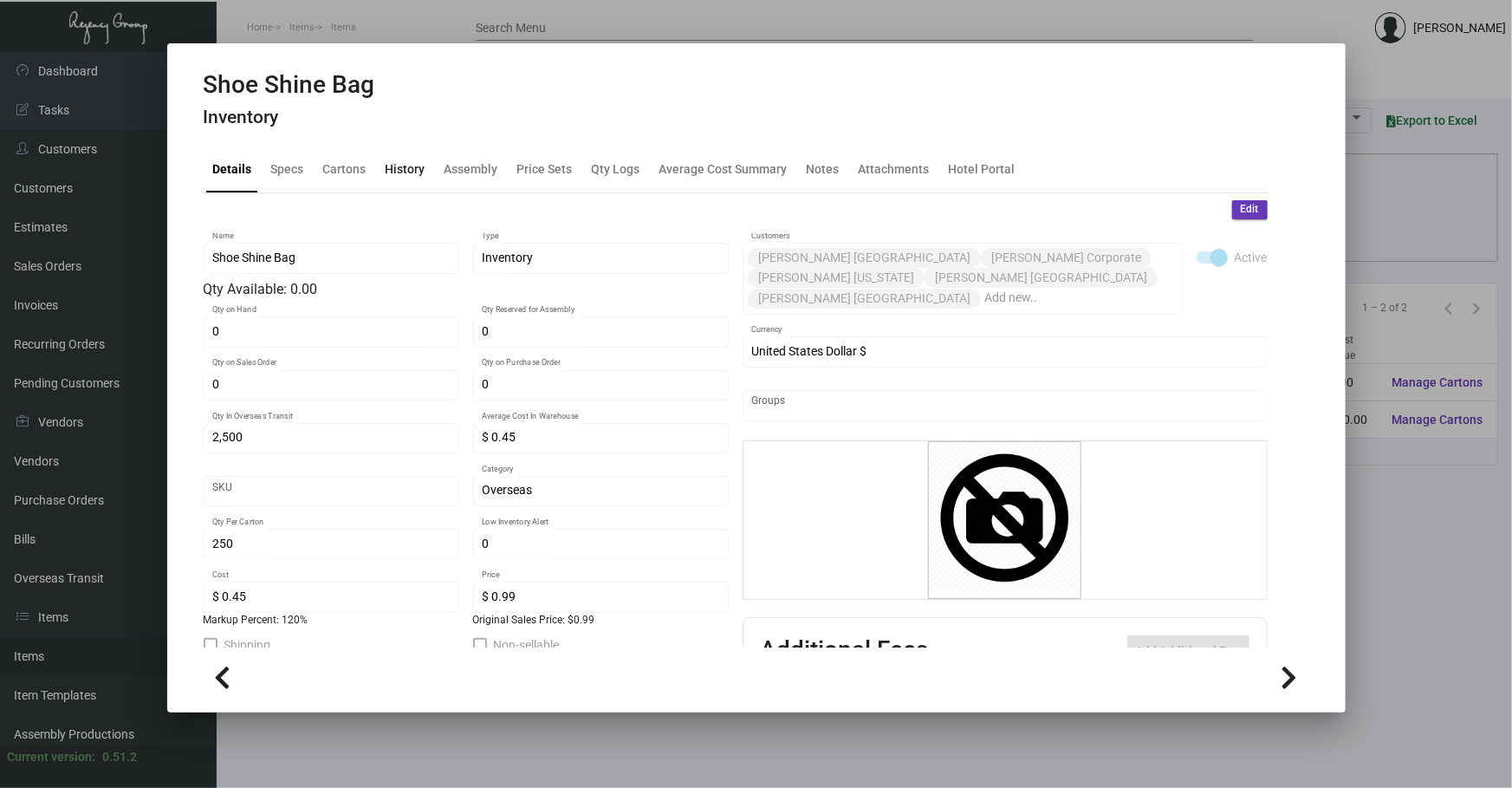
click at [412, 166] on div "History" at bounding box center [406, 168] width 40 height 18
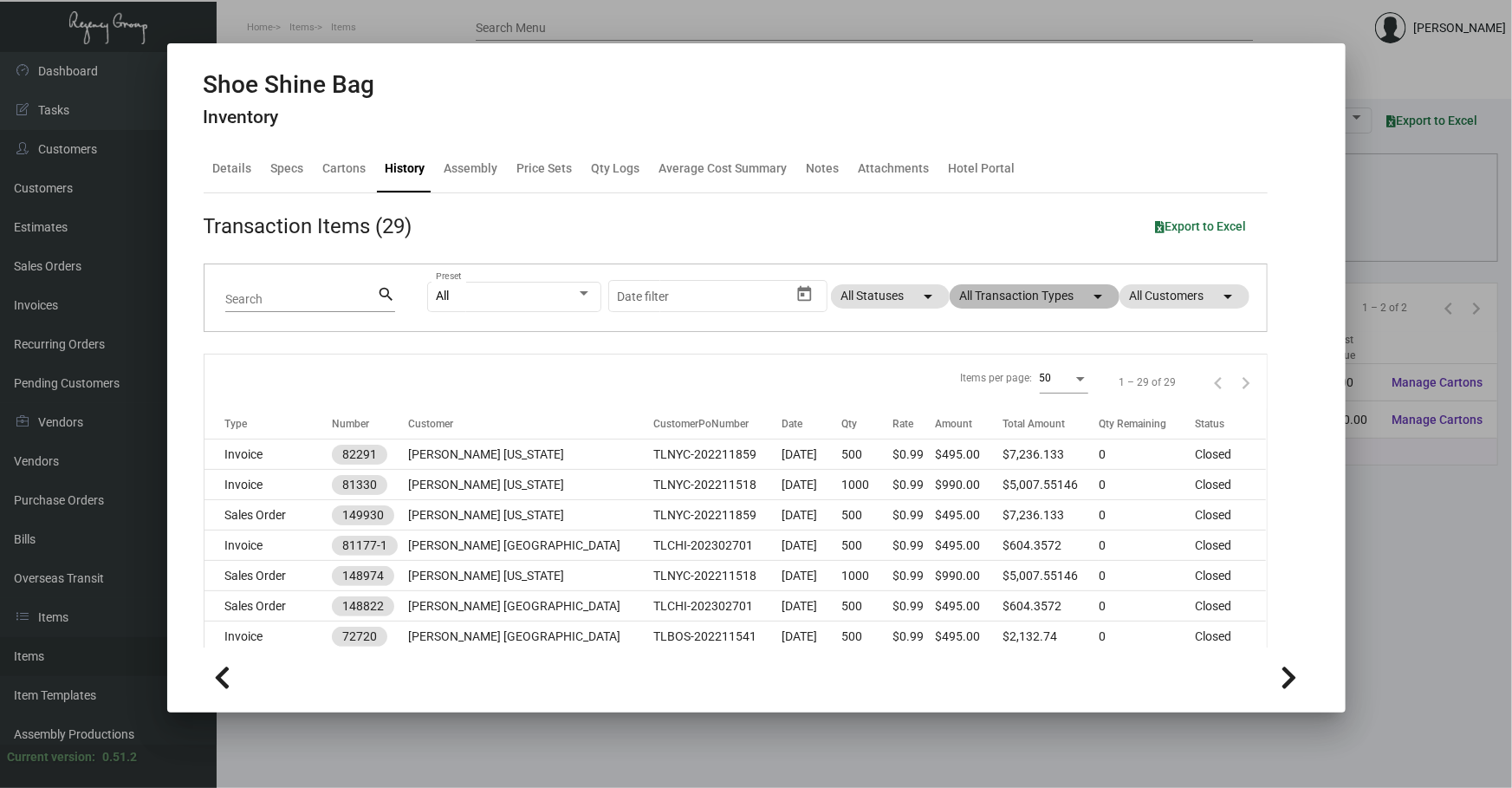
click at [1073, 291] on mat-chip "All Transaction Types arrow_drop_down" at bounding box center [1034, 296] width 170 height 24
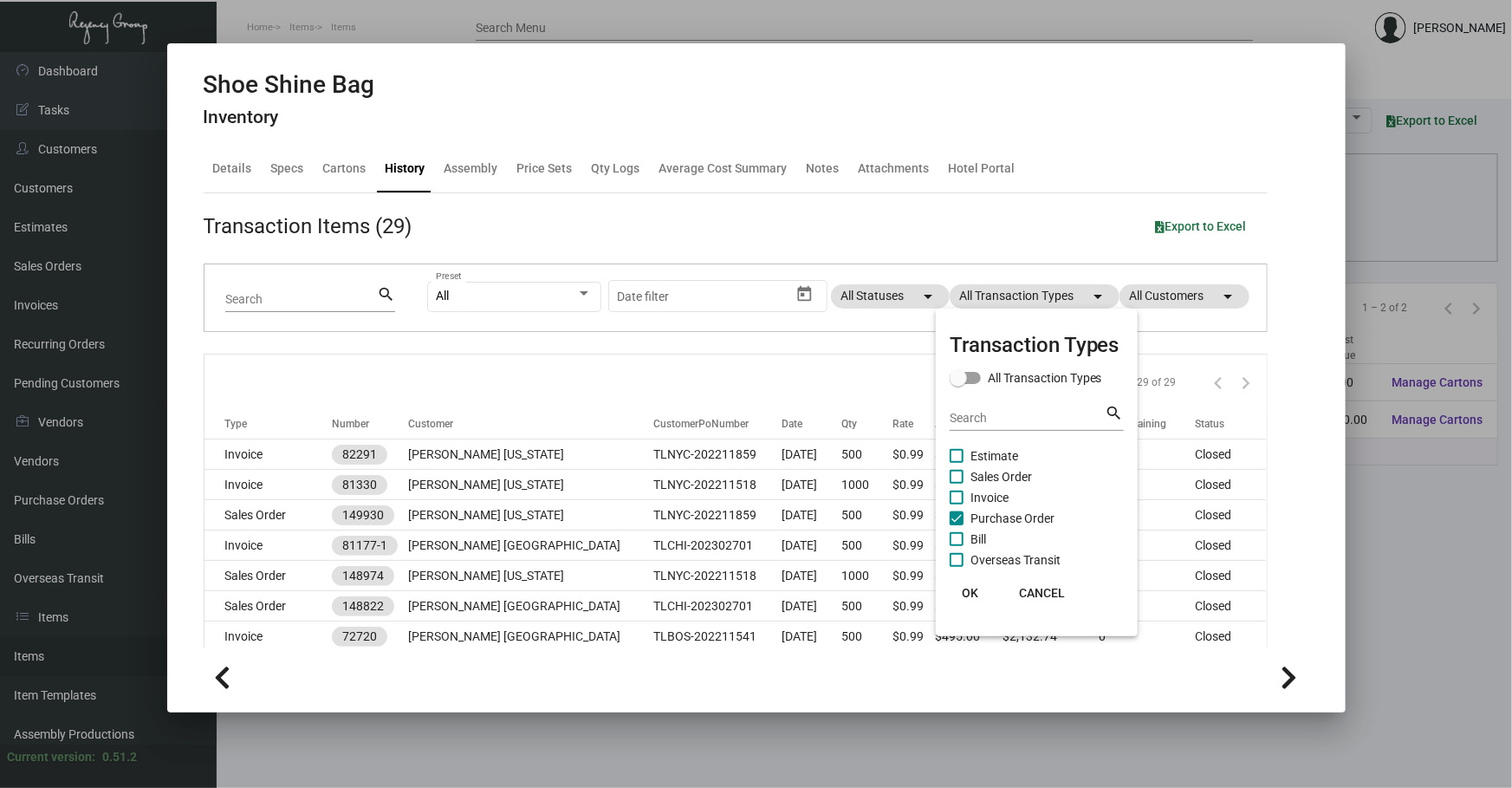
click at [1011, 513] on span "Purchase Order" at bounding box center [1012, 517] width 84 height 21
click at [956, 525] on input "Purchase Order" at bounding box center [956, 525] width 1 height 1
click at [1011, 513] on span "Purchase Order" at bounding box center [1012, 517] width 84 height 21
click at [956, 525] on input "Purchase Order" at bounding box center [956, 525] width 1 height 1
checkbox input "true"
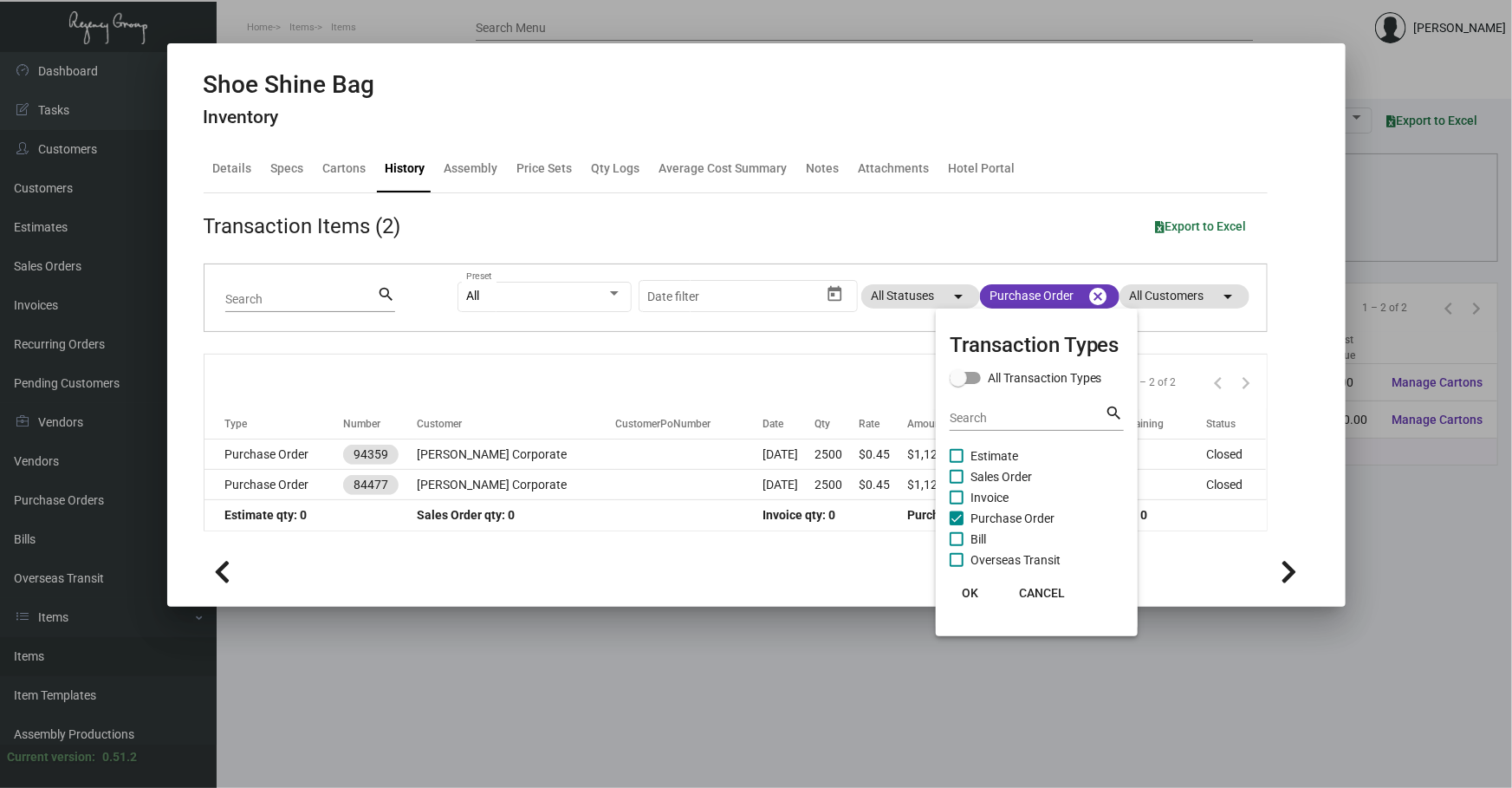
click at [1360, 555] on div at bounding box center [756, 394] width 1512 height 788
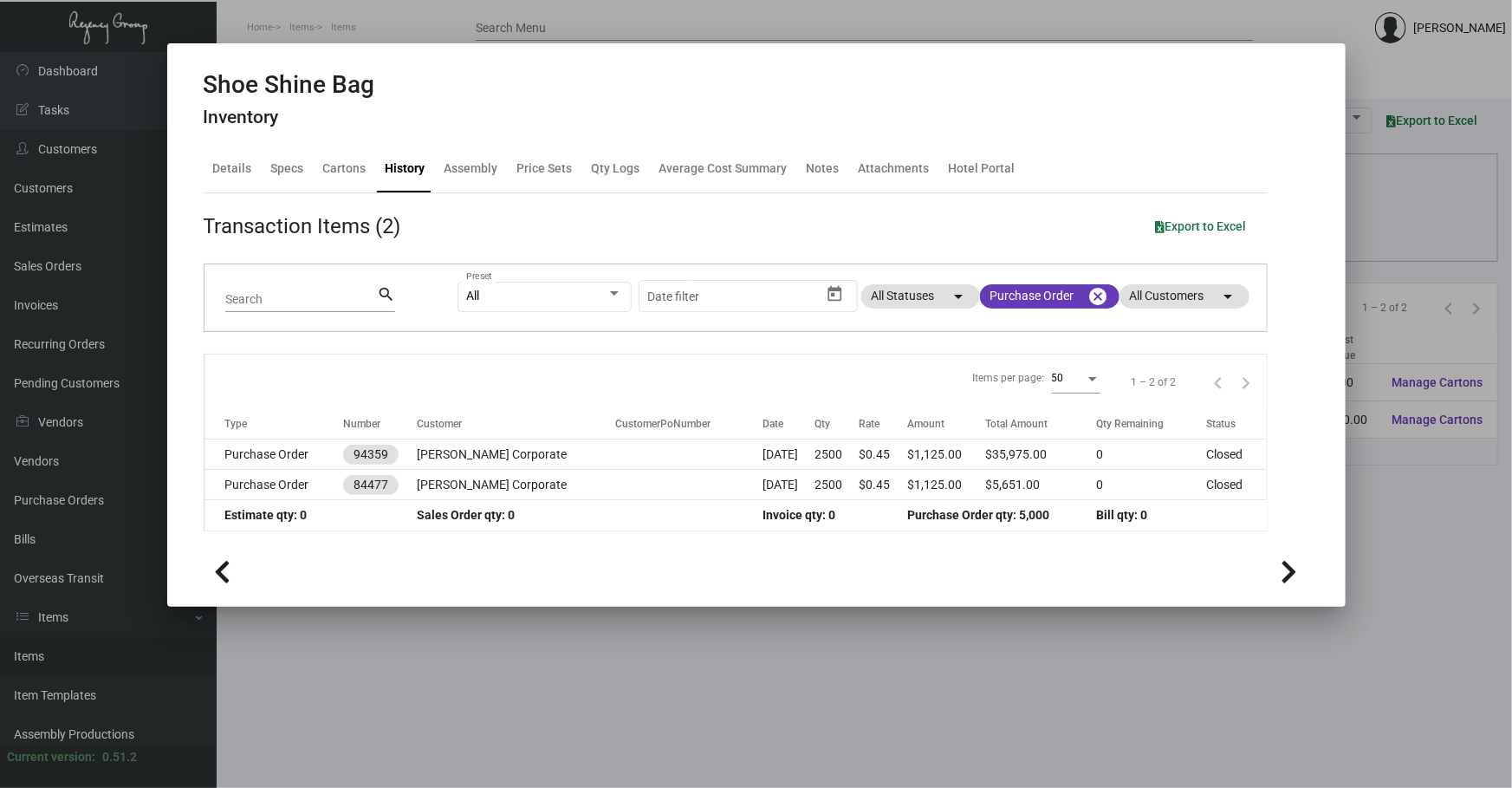
click at [1360, 555] on div at bounding box center [756, 394] width 1512 height 788
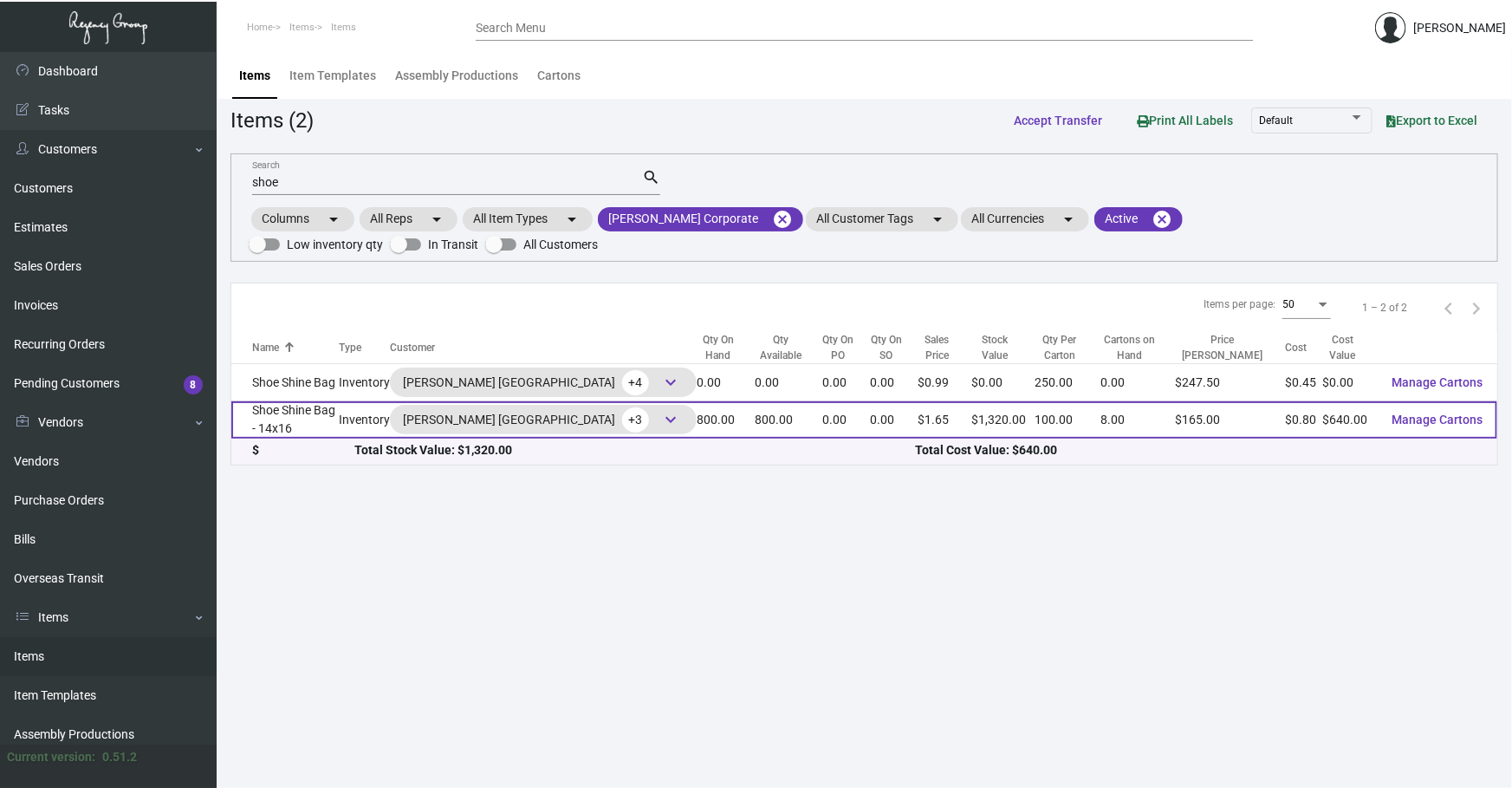
click at [339, 418] on td "Shoe Shine Bag - 14x16" at bounding box center [284, 419] width 107 height 37
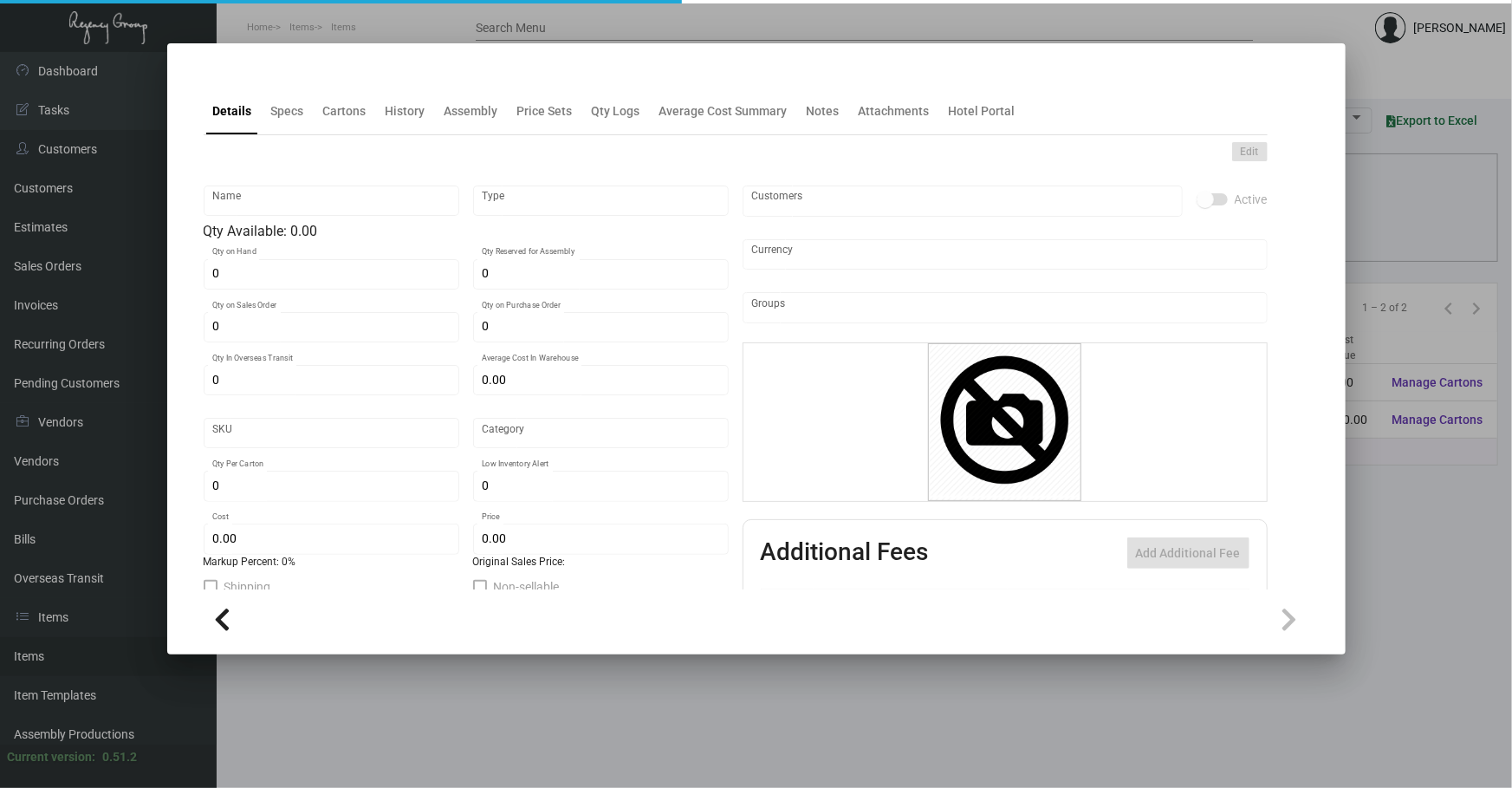
type input "Shoe Shine Bag - 14x16"
type input "Inventory"
type input "800"
type input "$ 0.00"
type input "Overseas"
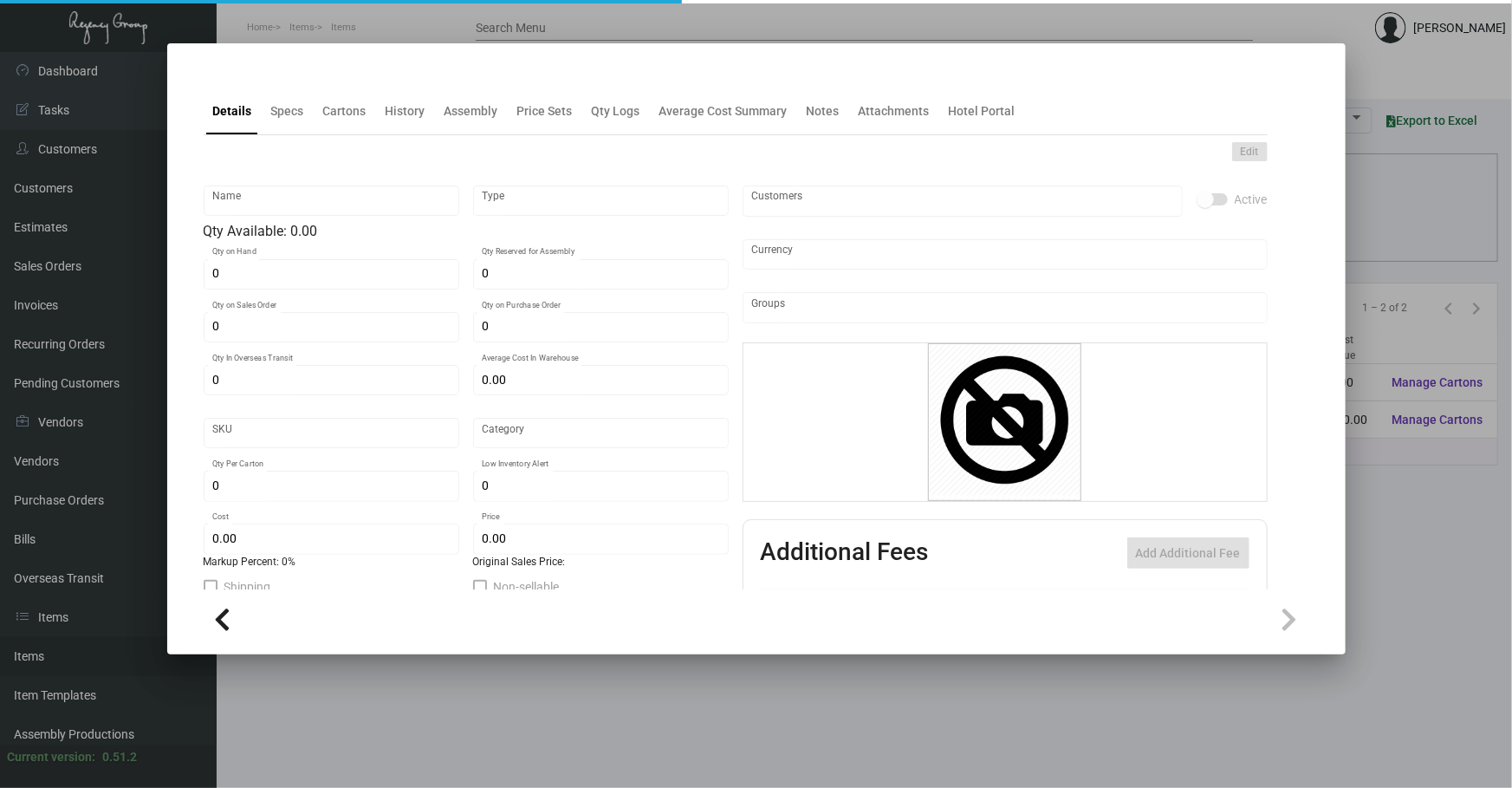
type input "100"
type input "$ 0.80"
type input "$ 1.65"
checkbox input "true"
type input "United States Dollar $"
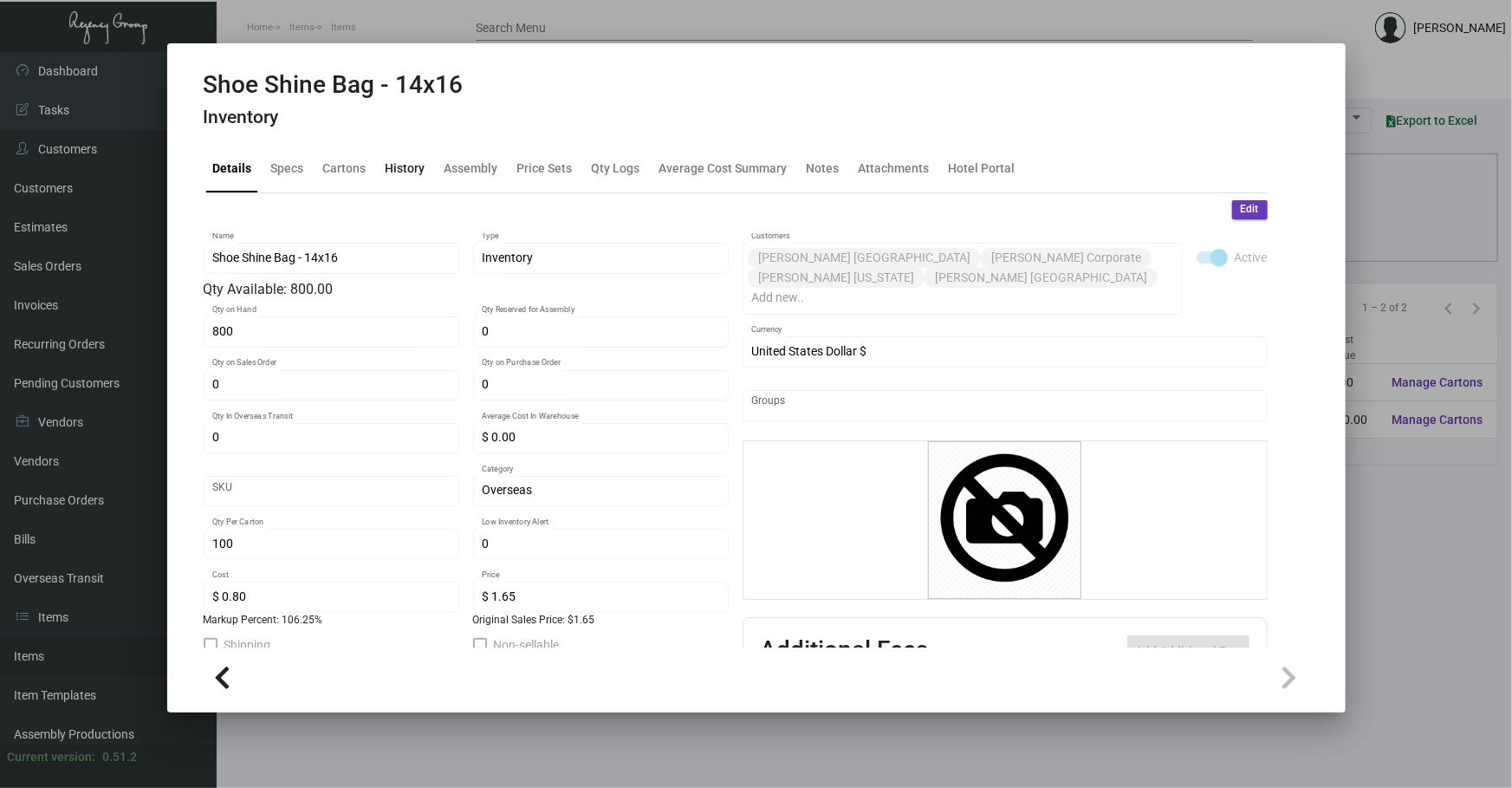
click at [398, 176] on div "History" at bounding box center [406, 168] width 40 height 18
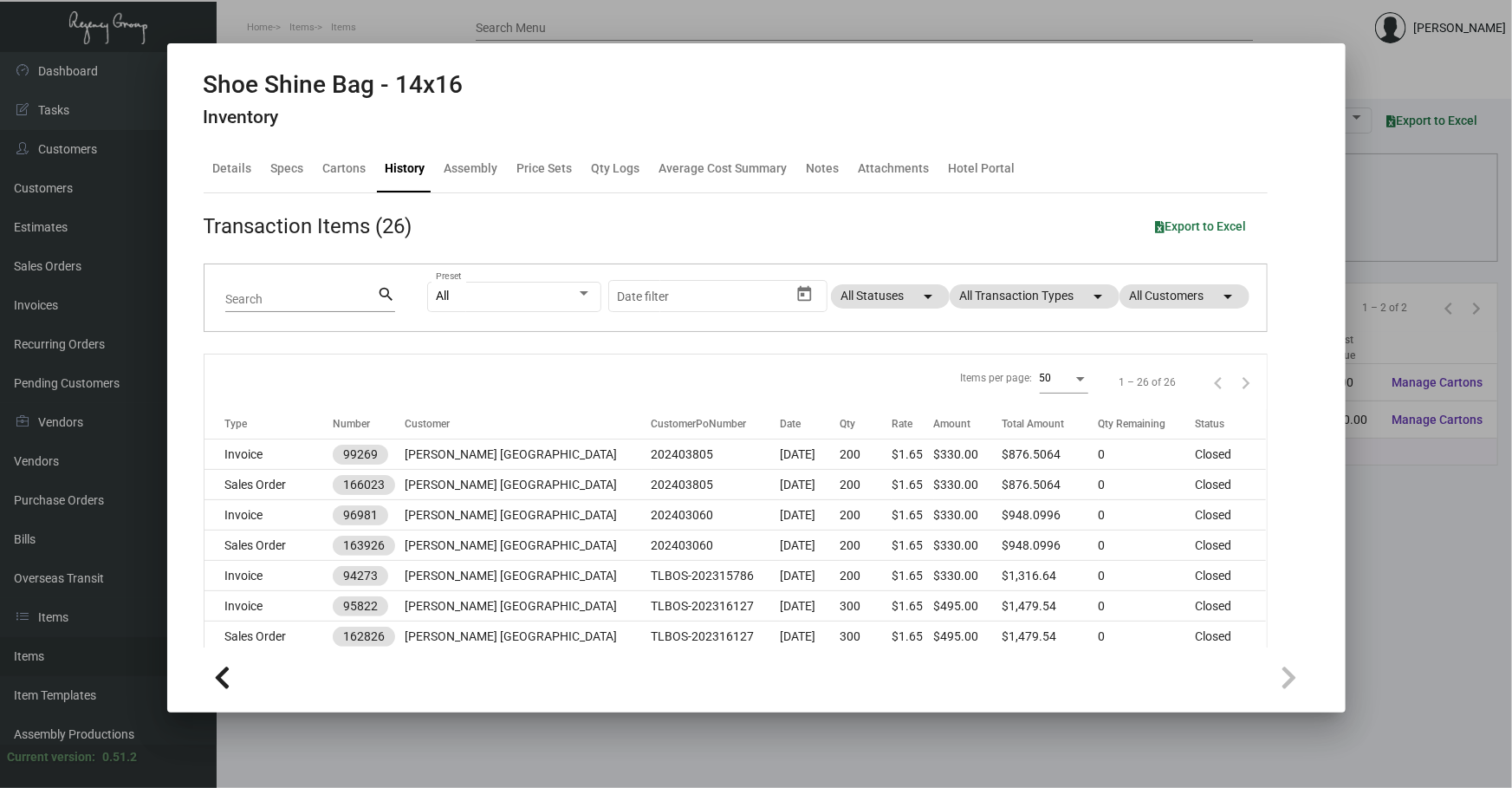
click at [1022, 310] on div "All Preset Start date – Date filter All Statuses arrow_drop_down All Transactio…" at bounding box center [837, 298] width 819 height 67
click at [1023, 304] on mat-chip "All Transaction Types arrow_drop_down" at bounding box center [1034, 296] width 170 height 24
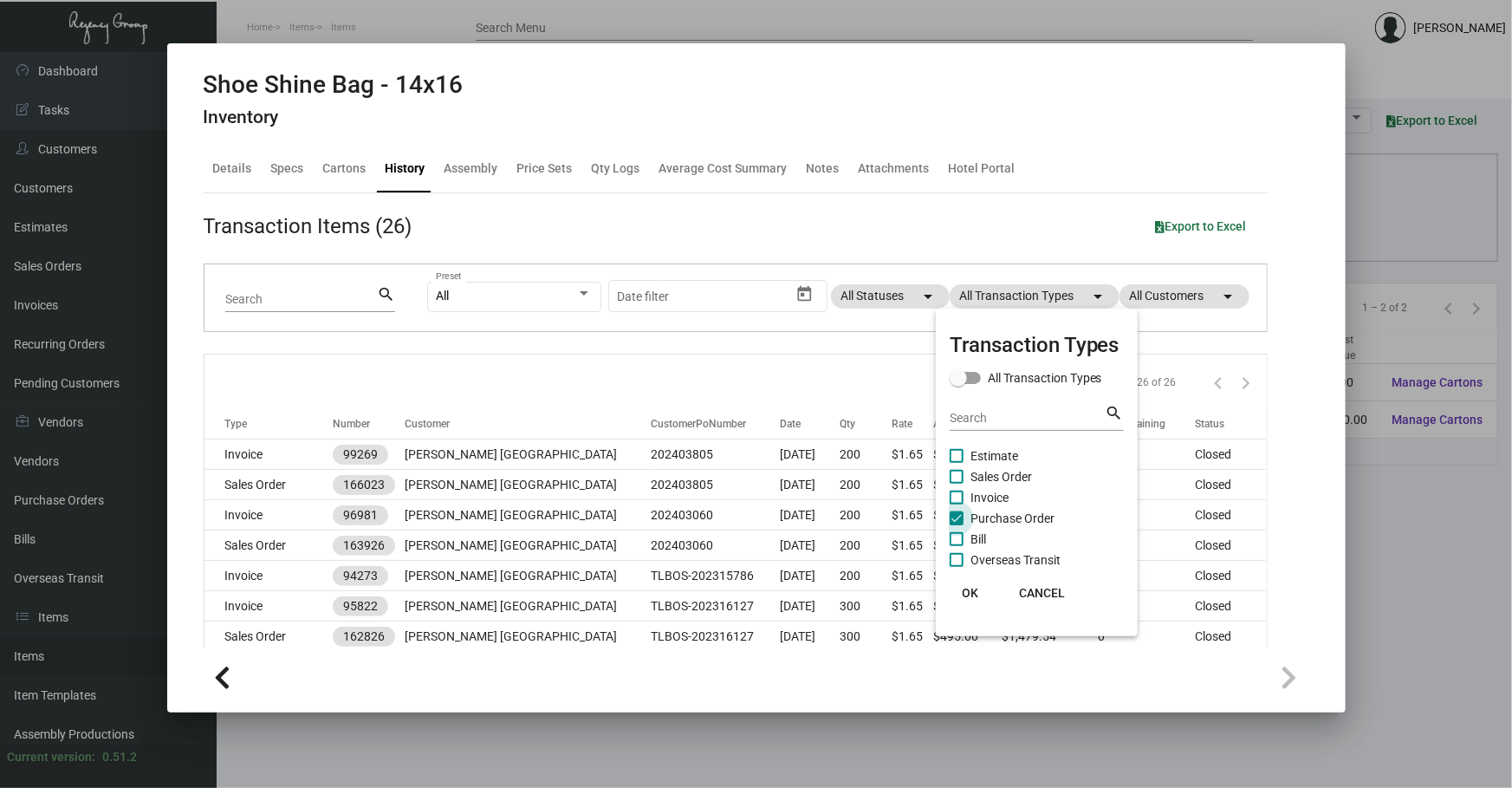
click at [1009, 522] on span "Purchase Order" at bounding box center [1012, 517] width 84 height 21
click at [956, 525] on input "Purchase Order" at bounding box center [956, 525] width 1 height 1
click at [1009, 522] on span "Purchase Order" at bounding box center [1012, 517] width 84 height 21
click at [956, 525] on input "Purchase Order" at bounding box center [956, 525] width 1 height 1
checkbox input "true"
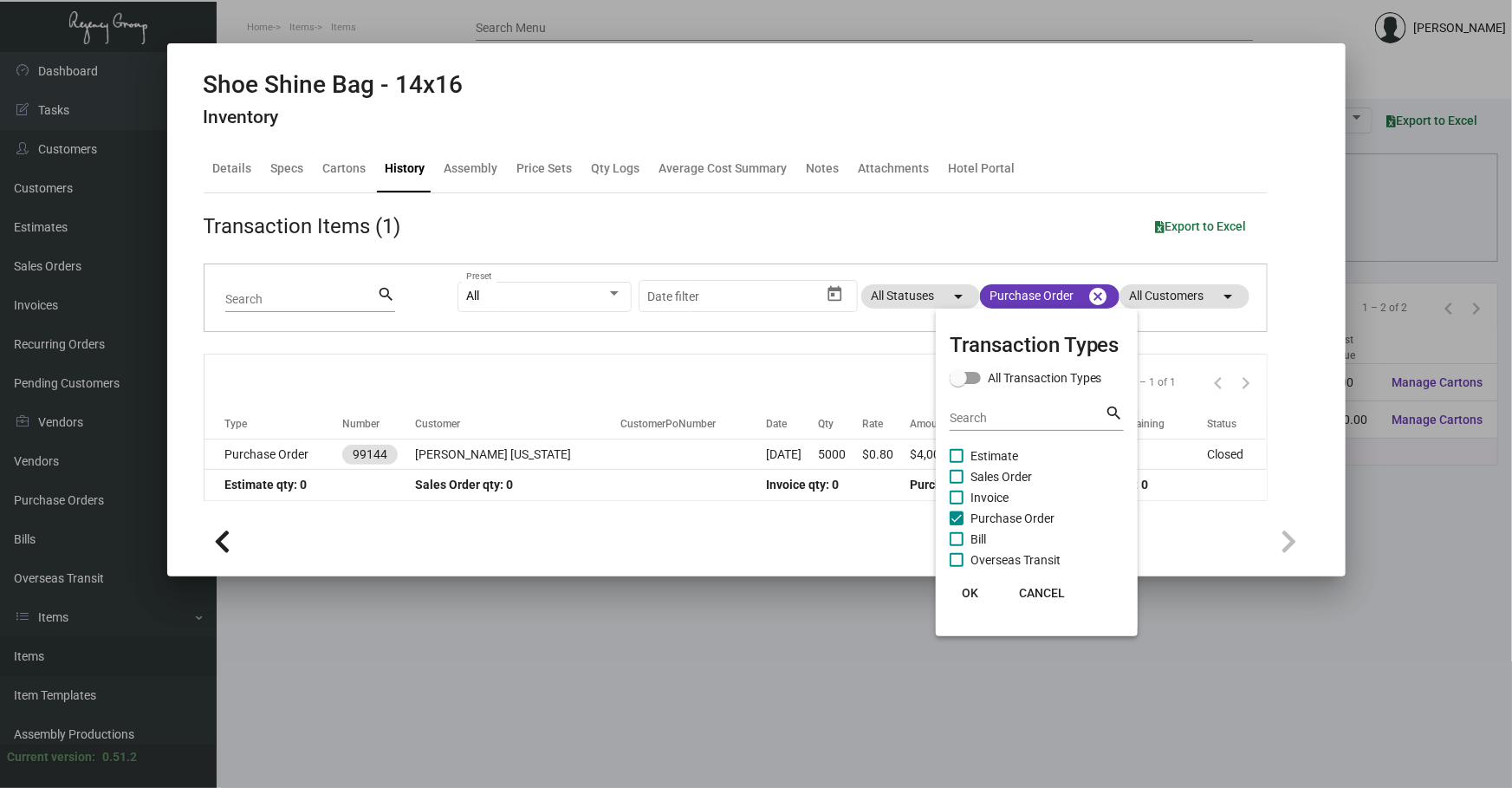
drag, startPoint x: 1346, startPoint y: 350, endPoint x: 631, endPoint y: 704, distance: 797.8
click at [631, 704] on div at bounding box center [756, 394] width 1512 height 788
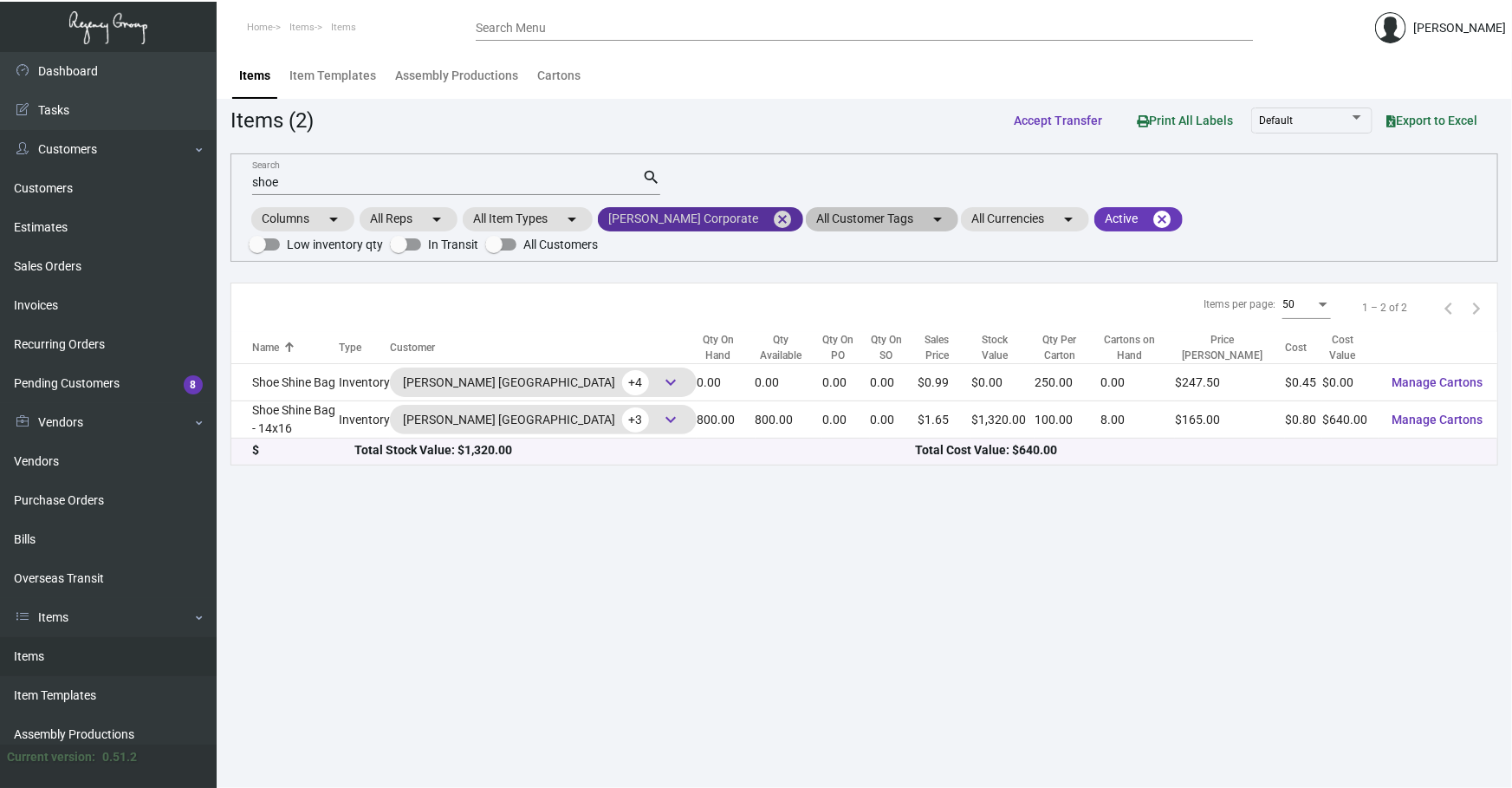
click at [772, 215] on mat-icon "cancel" at bounding box center [782, 219] width 21 height 21
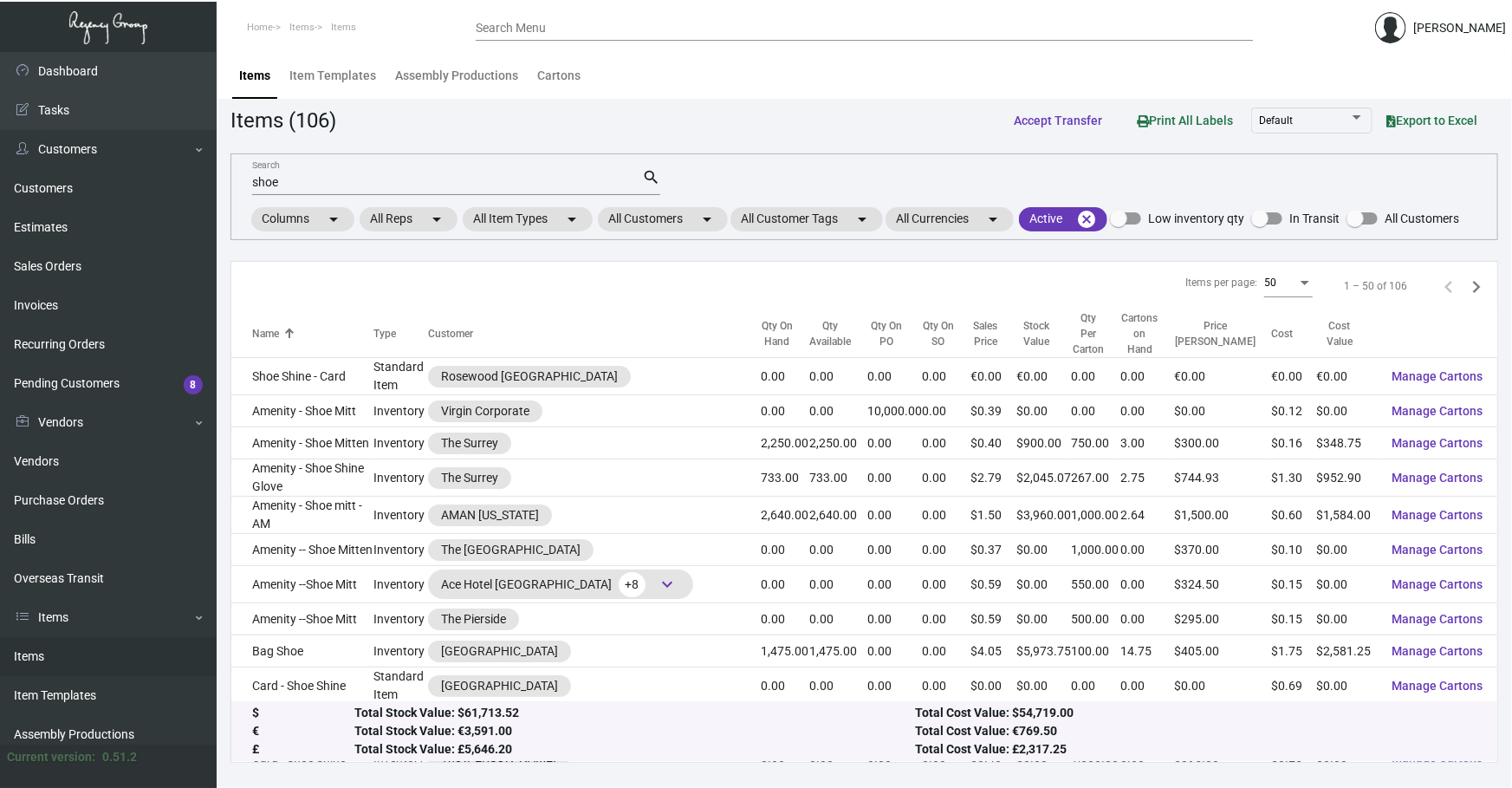
drag, startPoint x: 451, startPoint y: 159, endPoint x: 298, endPoint y: 140, distance: 154.2
click at [298, 140] on app-items "Items (106) Accept Transfer Print All Labels Default Export to Excel shoe Searc…" at bounding box center [863, 434] width 1267 height 658
type input "s"
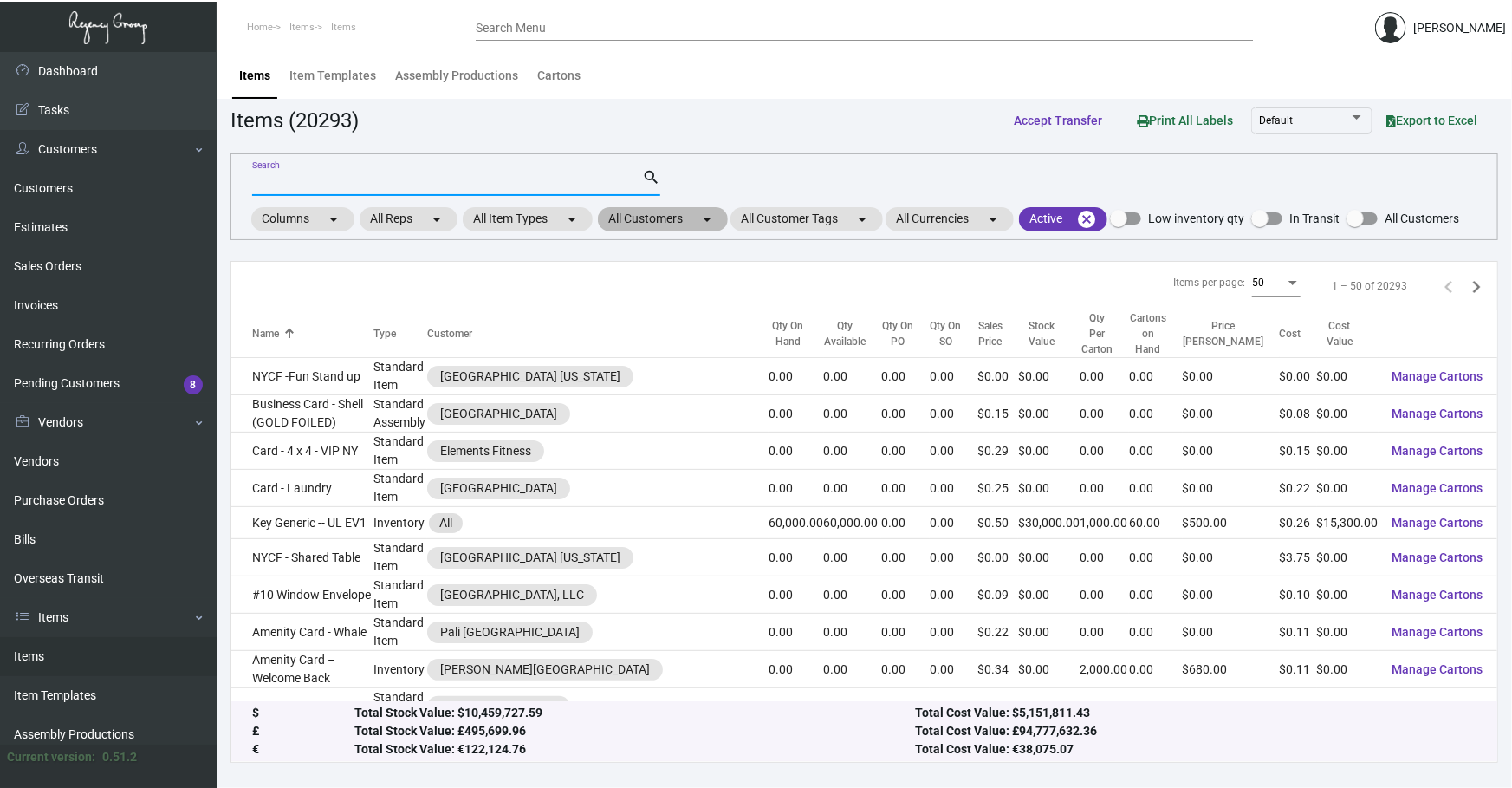
click at [648, 216] on mat-chip "All Customers arrow_drop_down" at bounding box center [663, 219] width 130 height 24
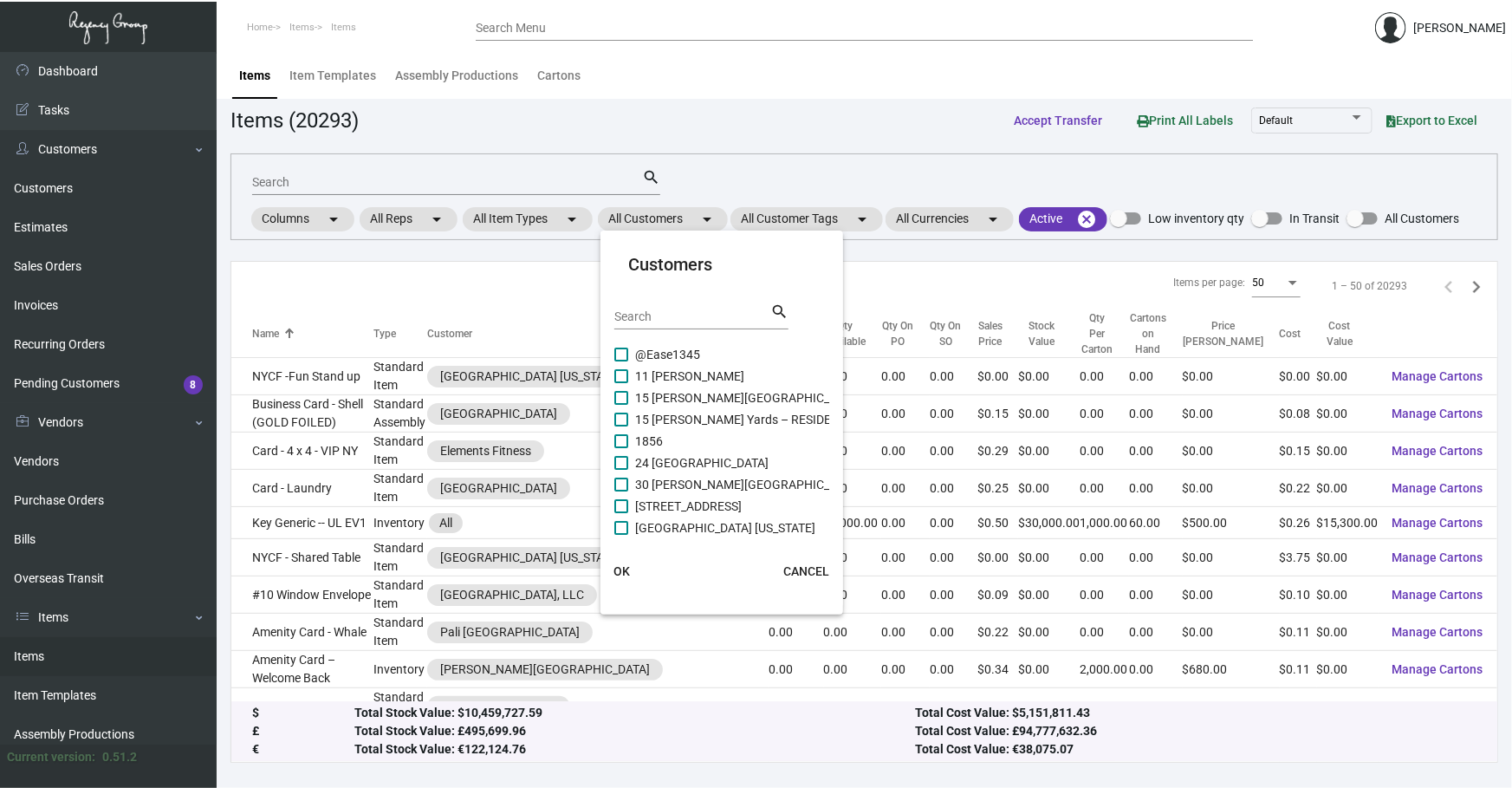
click at [688, 314] on input "Search" at bounding box center [692, 317] width 156 height 13
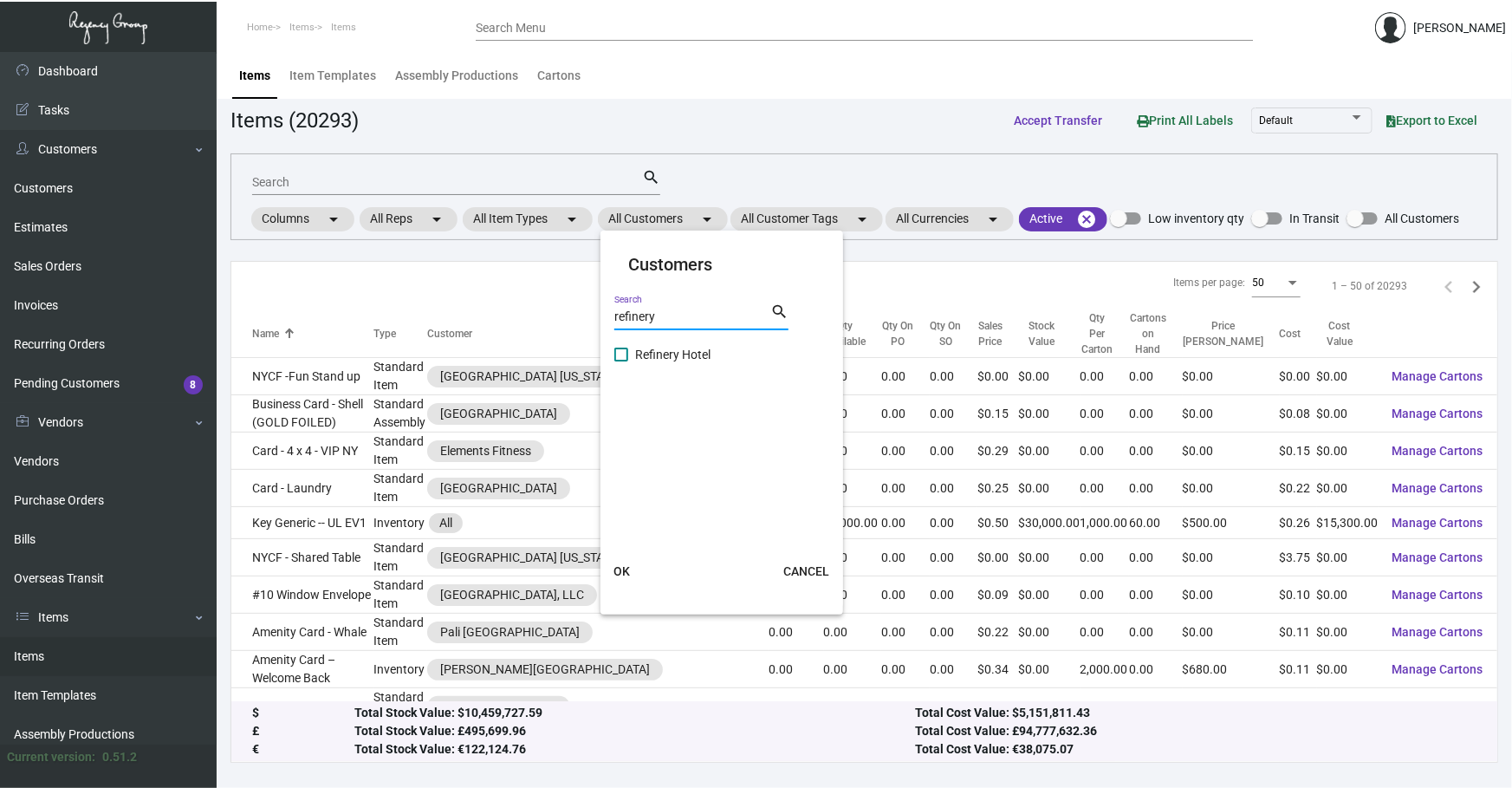
type input "refinery"
click at [673, 342] on div "refinery Search search" at bounding box center [702, 322] width 174 height 42
click at [672, 349] on span "Refinery Hotel" at bounding box center [673, 354] width 76 height 21
click at [622, 362] on input "Refinery Hotel" at bounding box center [621, 362] width 1 height 1
checkbox input "true"
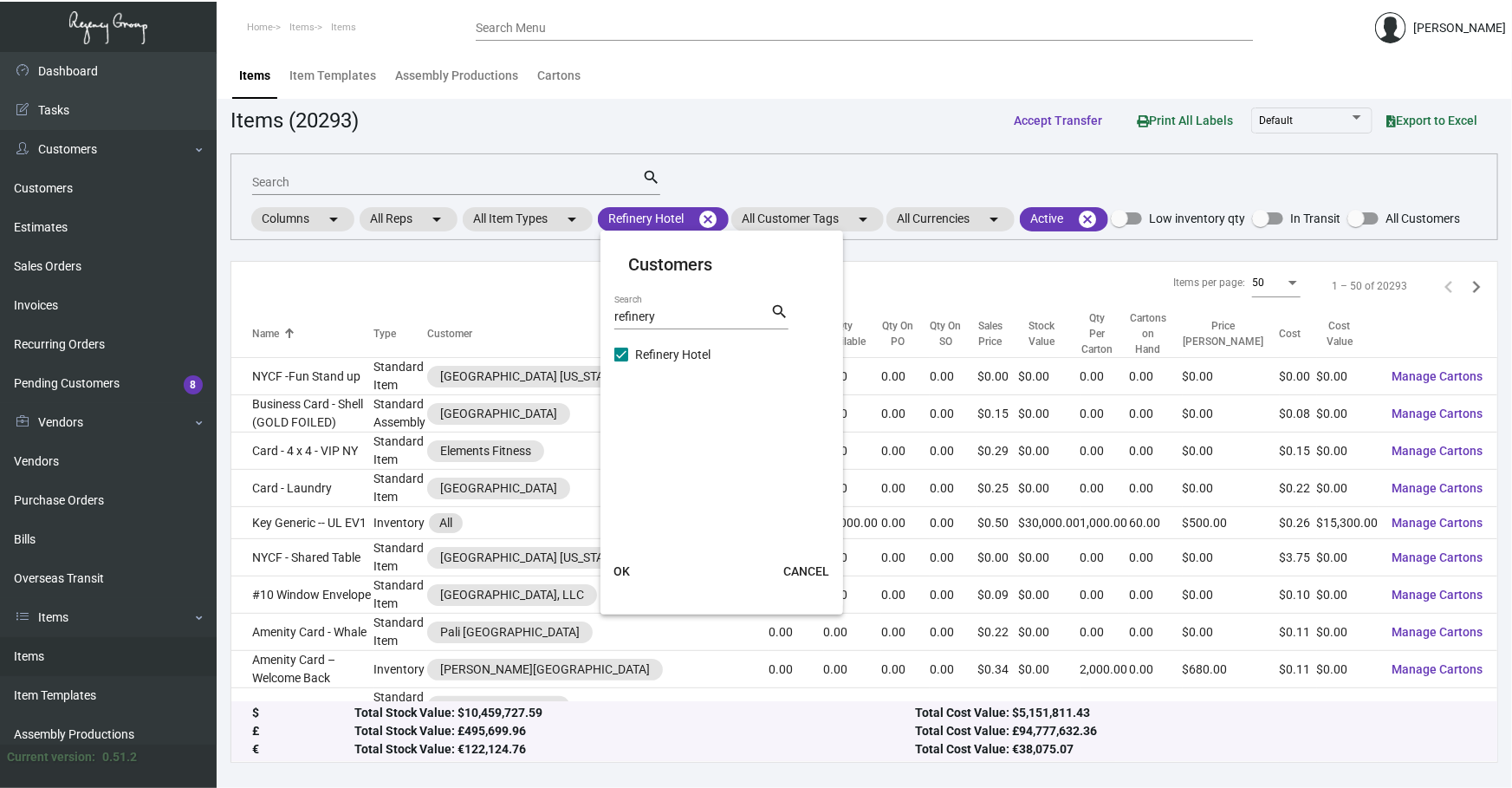
click at [621, 570] on span "OK" at bounding box center [622, 570] width 16 height 13
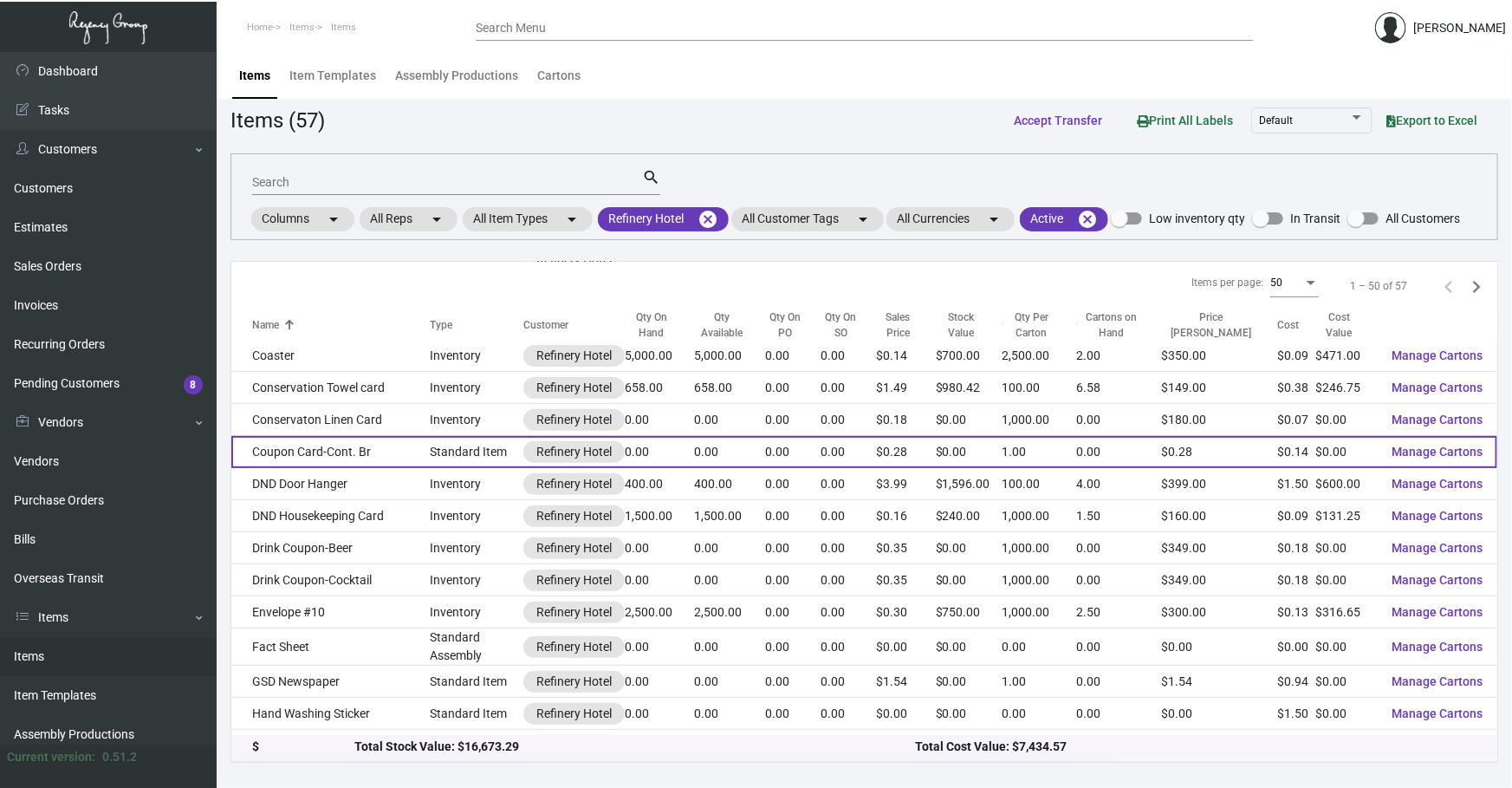
scroll to position [393, 0]
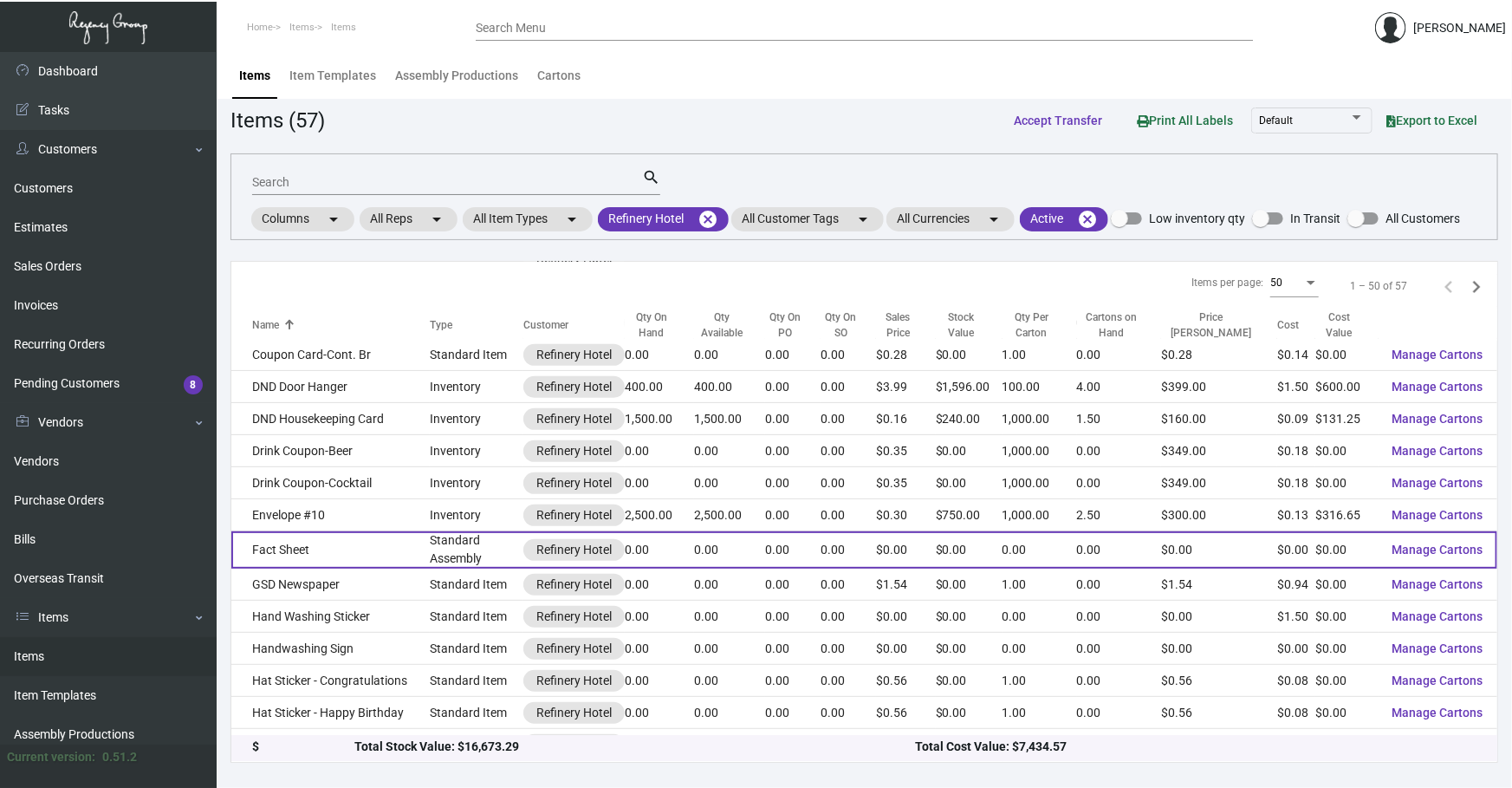
click at [411, 553] on td "Fact Sheet" at bounding box center [330, 550] width 199 height 37
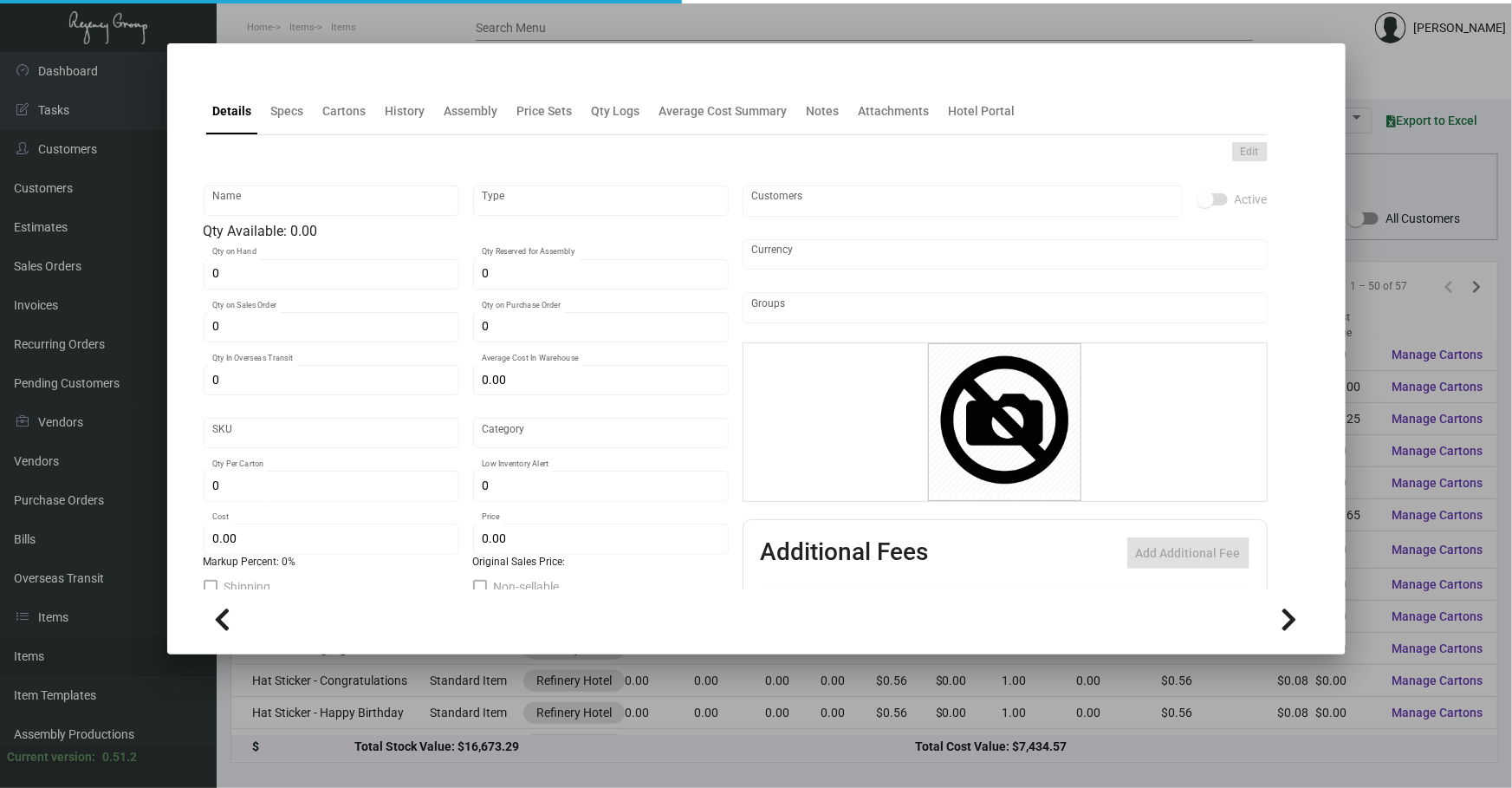
type input "Fact Sheet"
type input "Standard Assembly"
type input "$ 0.00"
type input "951-Note Sheet-54"
type input "Standard"
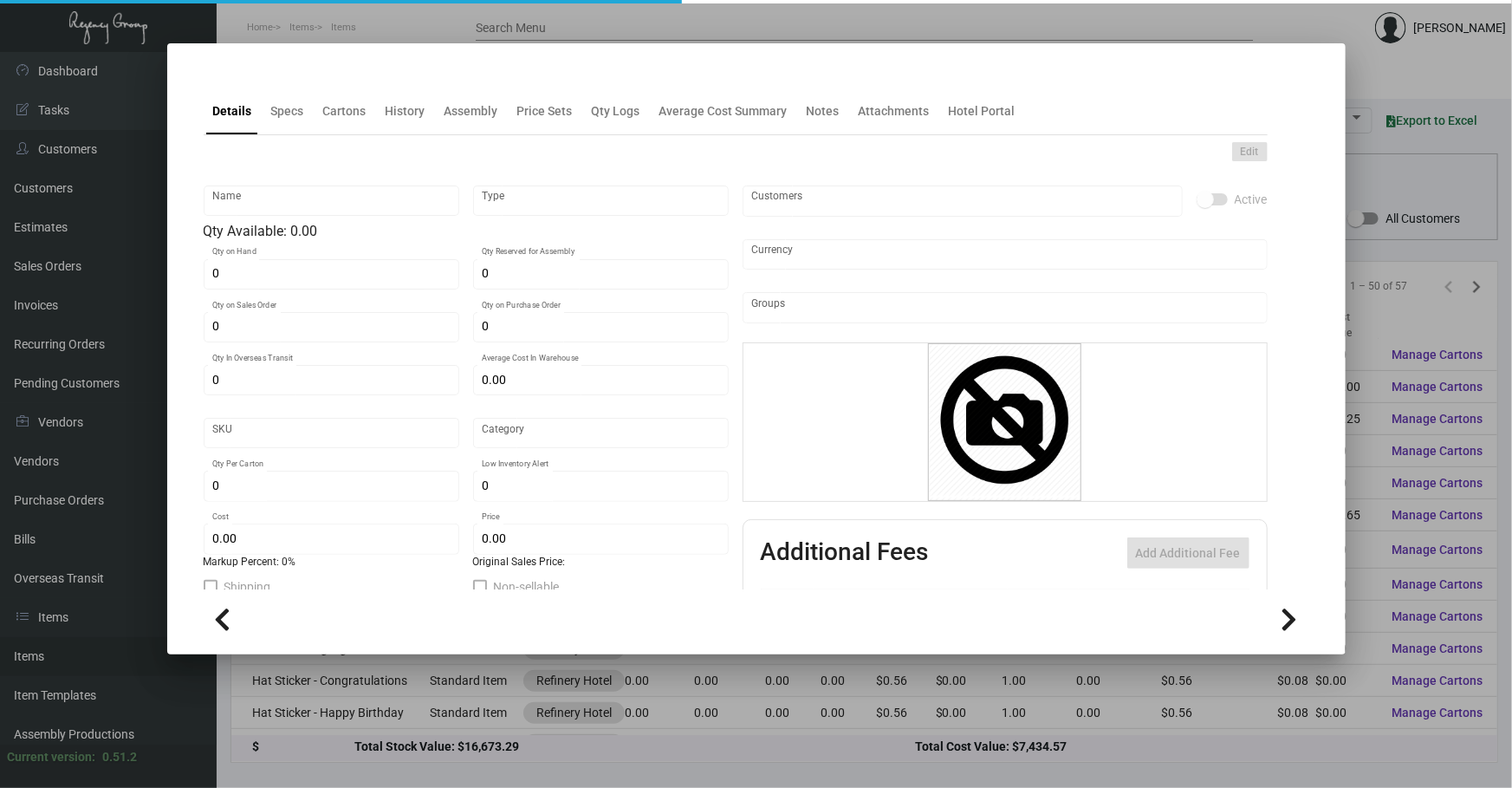
type input "$ 0.00"
checkbox input "true"
type input "United States Dollar $"
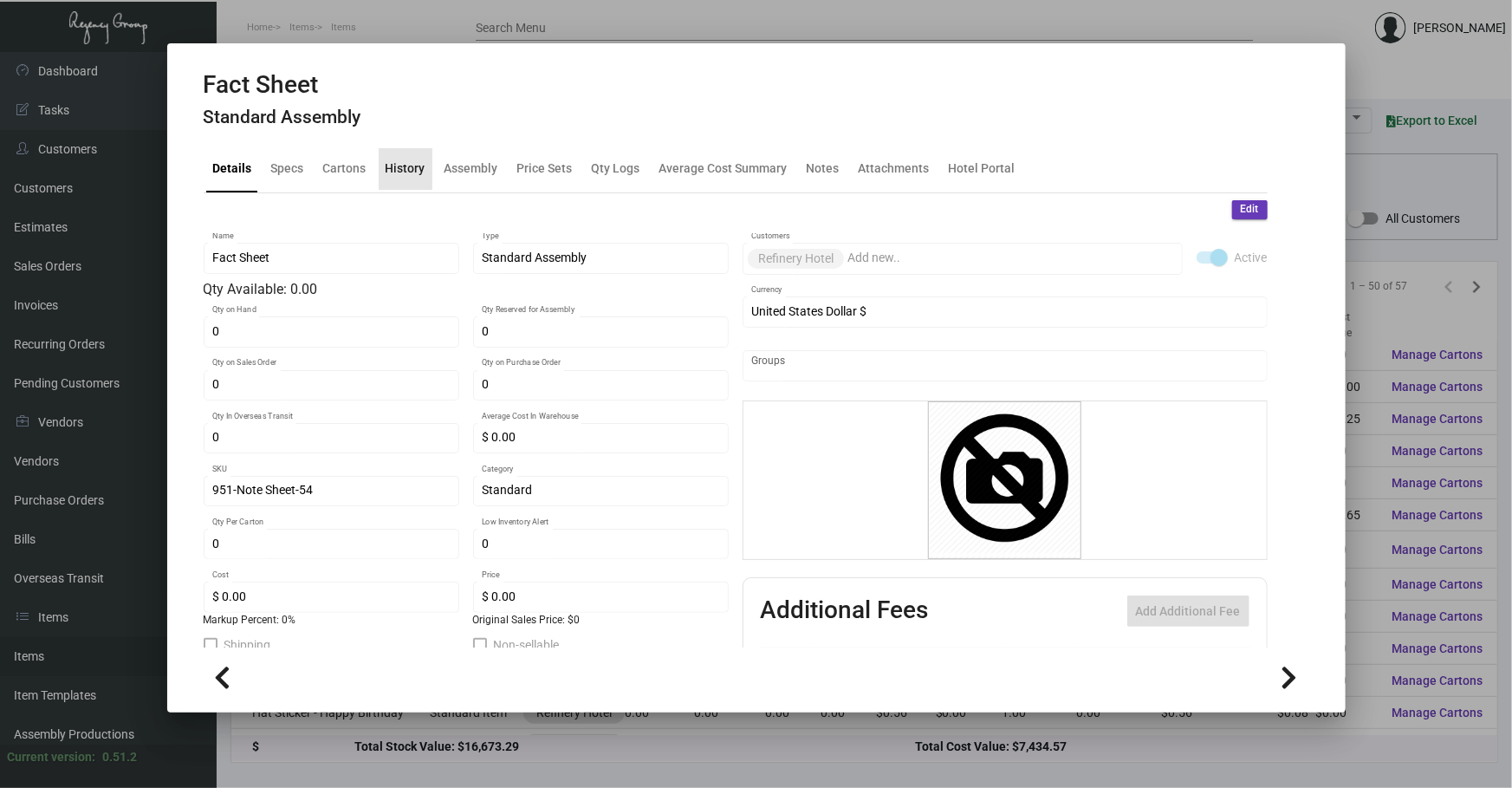
click at [405, 176] on div "History" at bounding box center [406, 168] width 40 height 18
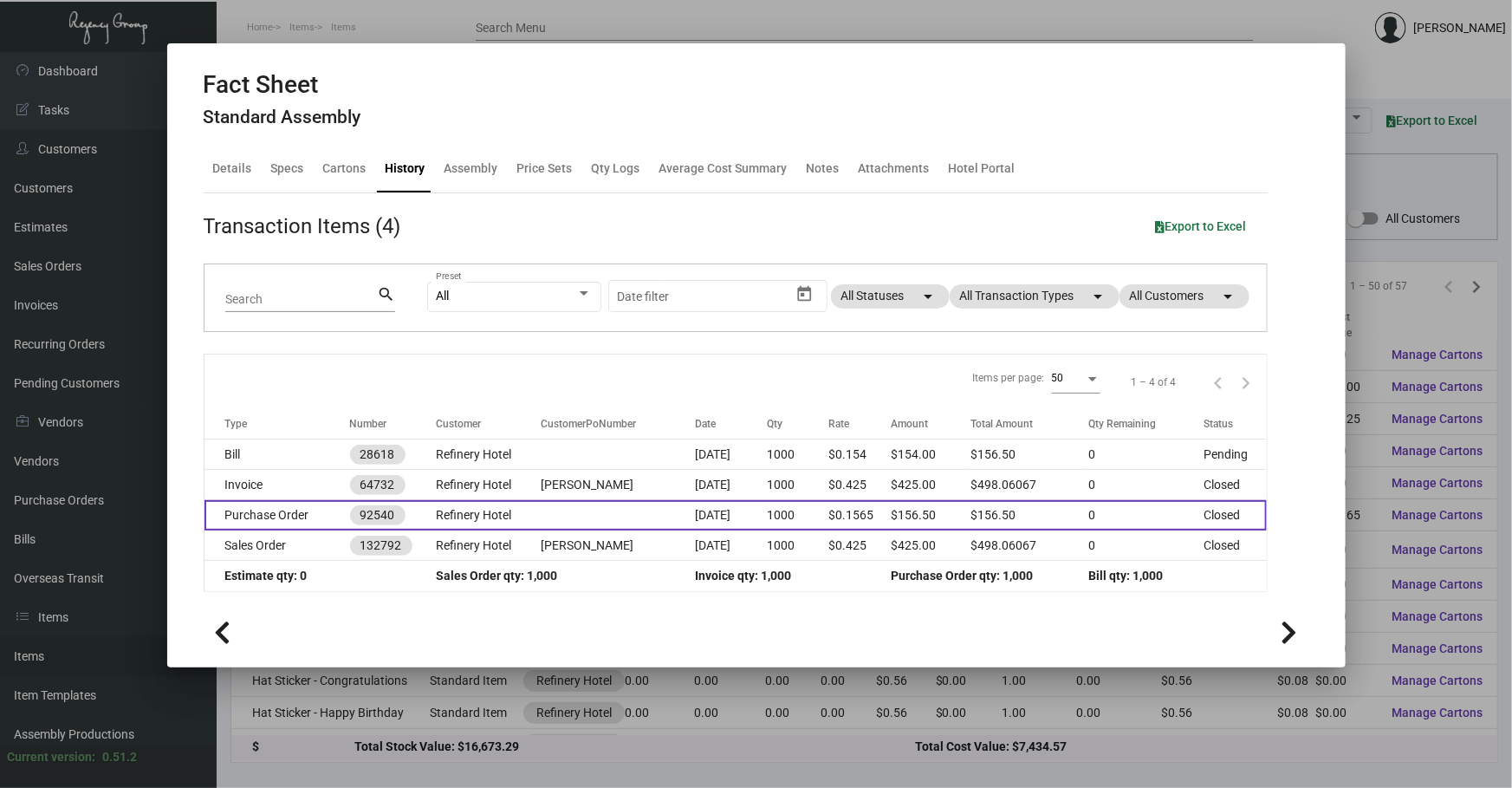
click at [578, 509] on td at bounding box center [617, 515] width 154 height 31
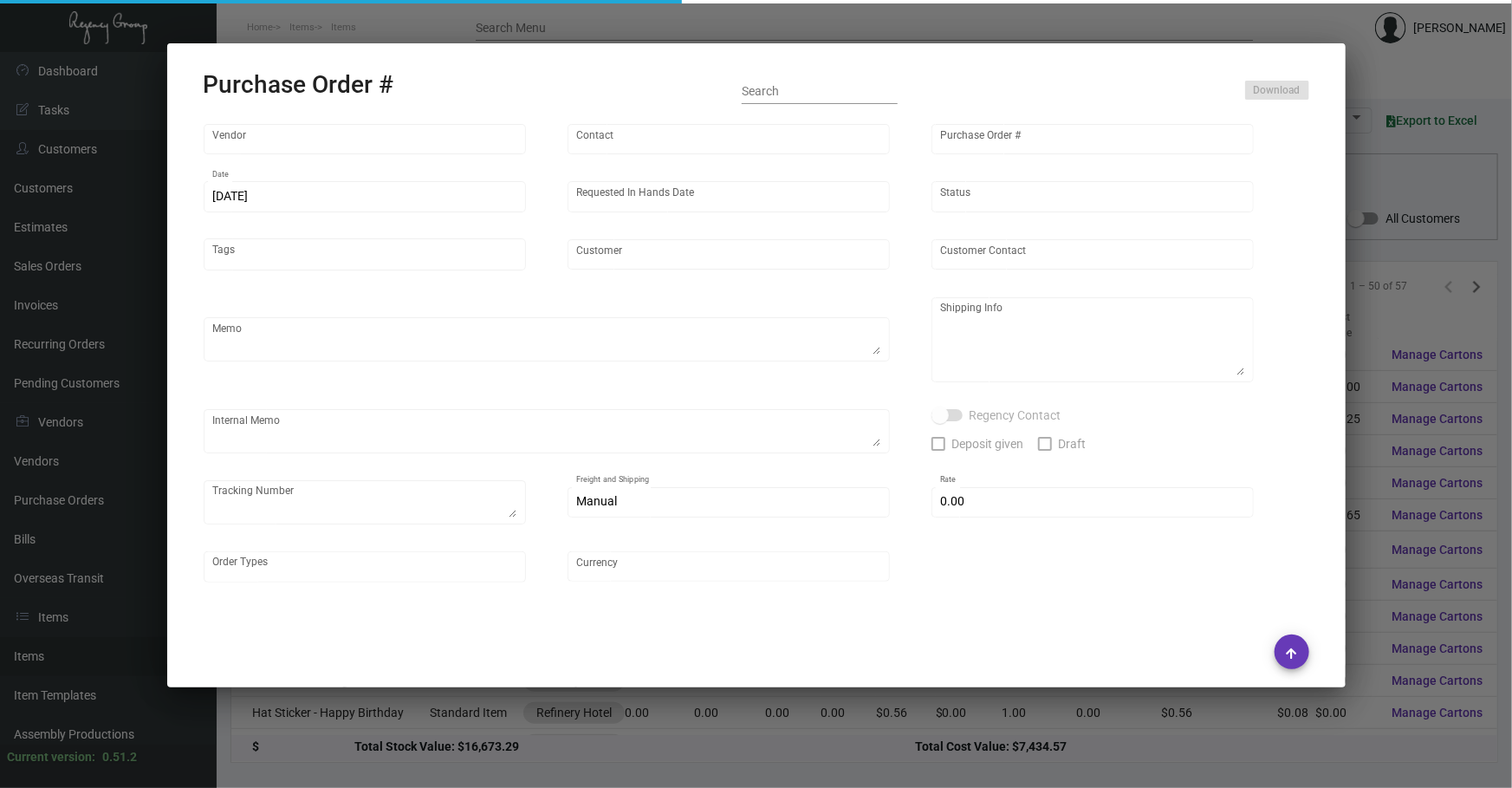
type input "4 Over"
type input "92540"
type input "[DATE]"
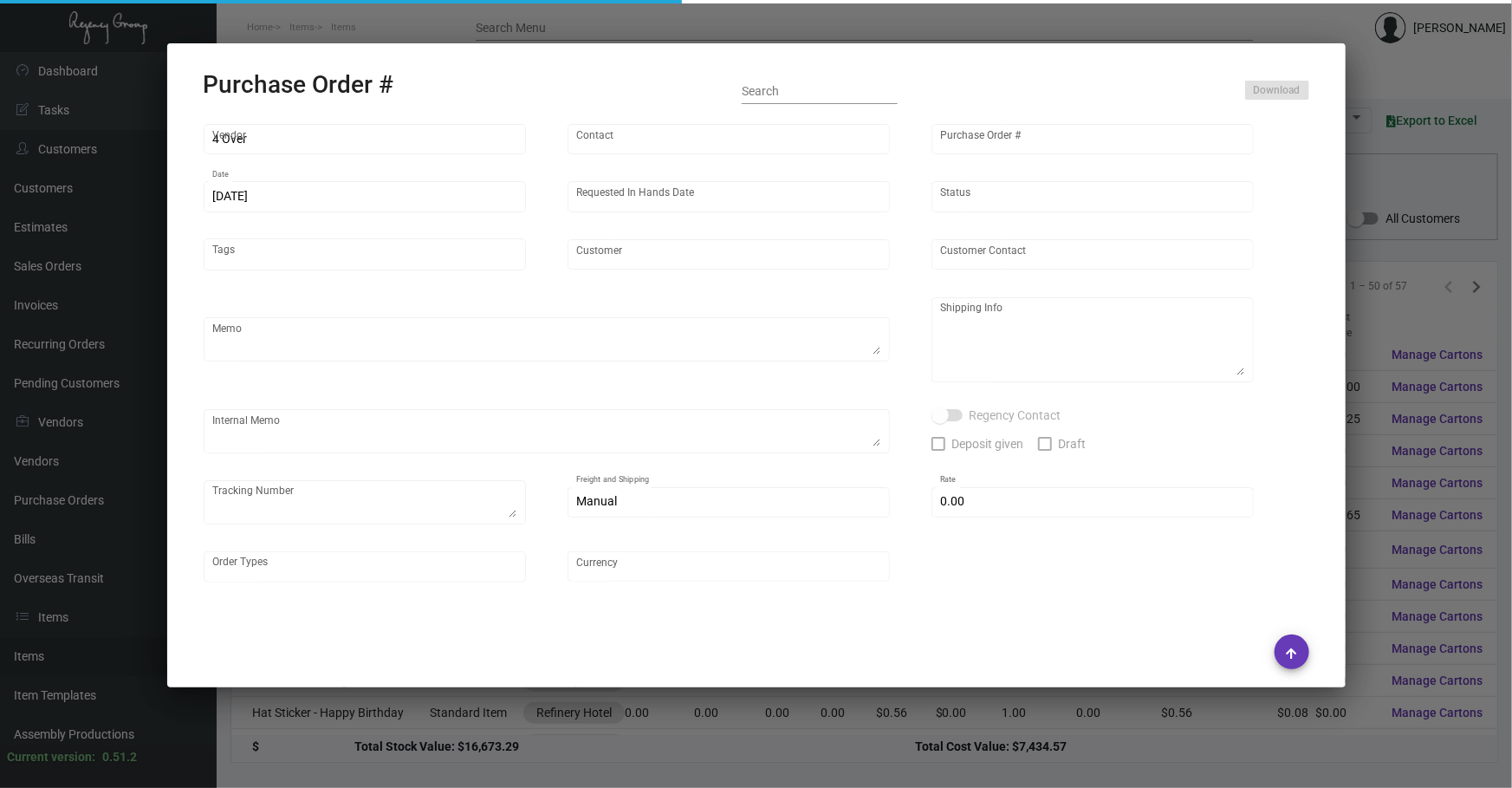
type input "Refinery Hotel"
type input "Attn: [PERSON_NAME]"
type textarea "Refinery Hotel - Attn: [PERSON_NAME] [STREET_ADDRESS][US_STATE]"
type input "$ 0.00"
type input "United States Dollar $"
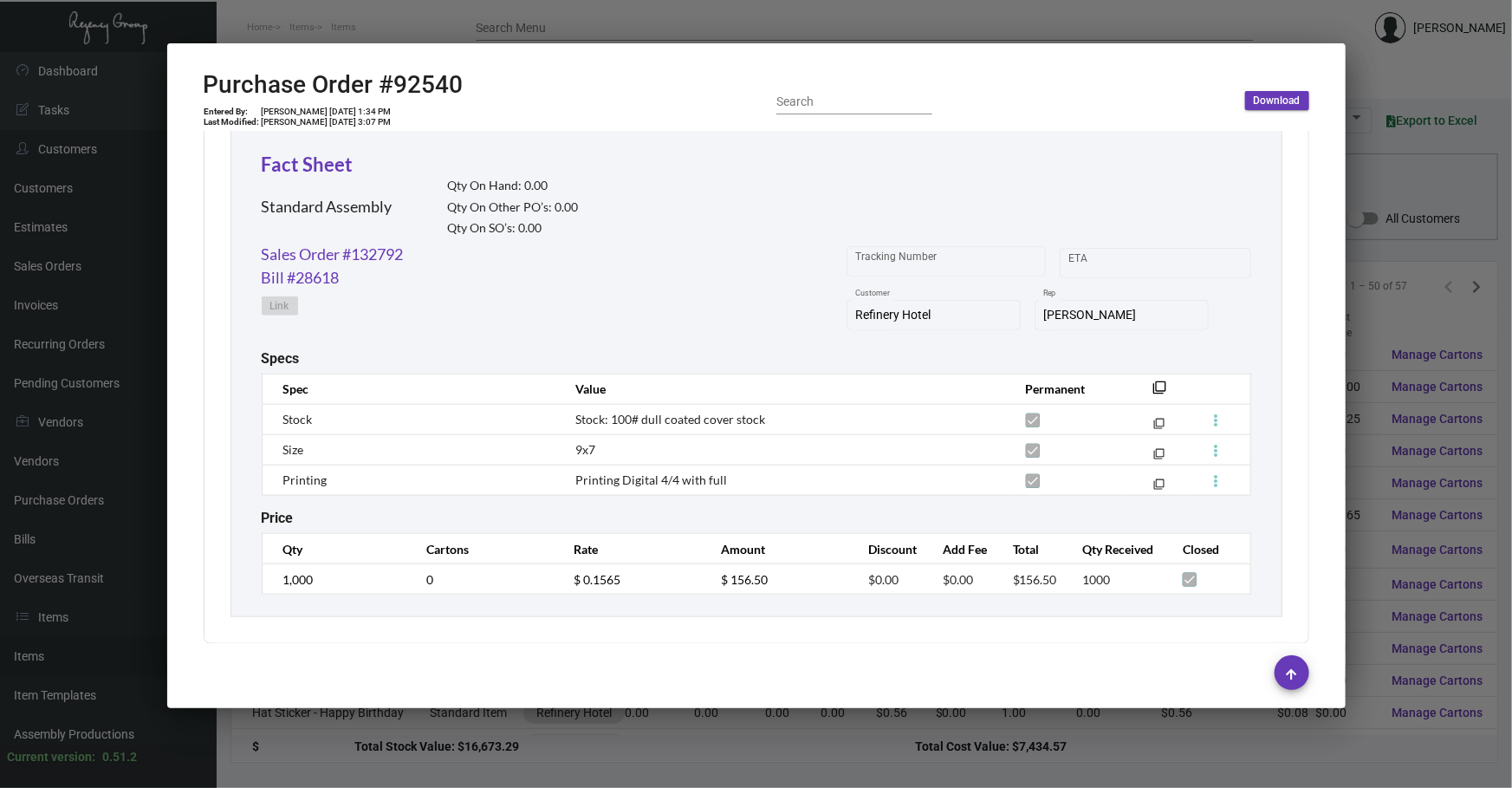
scroll to position [819, 0]
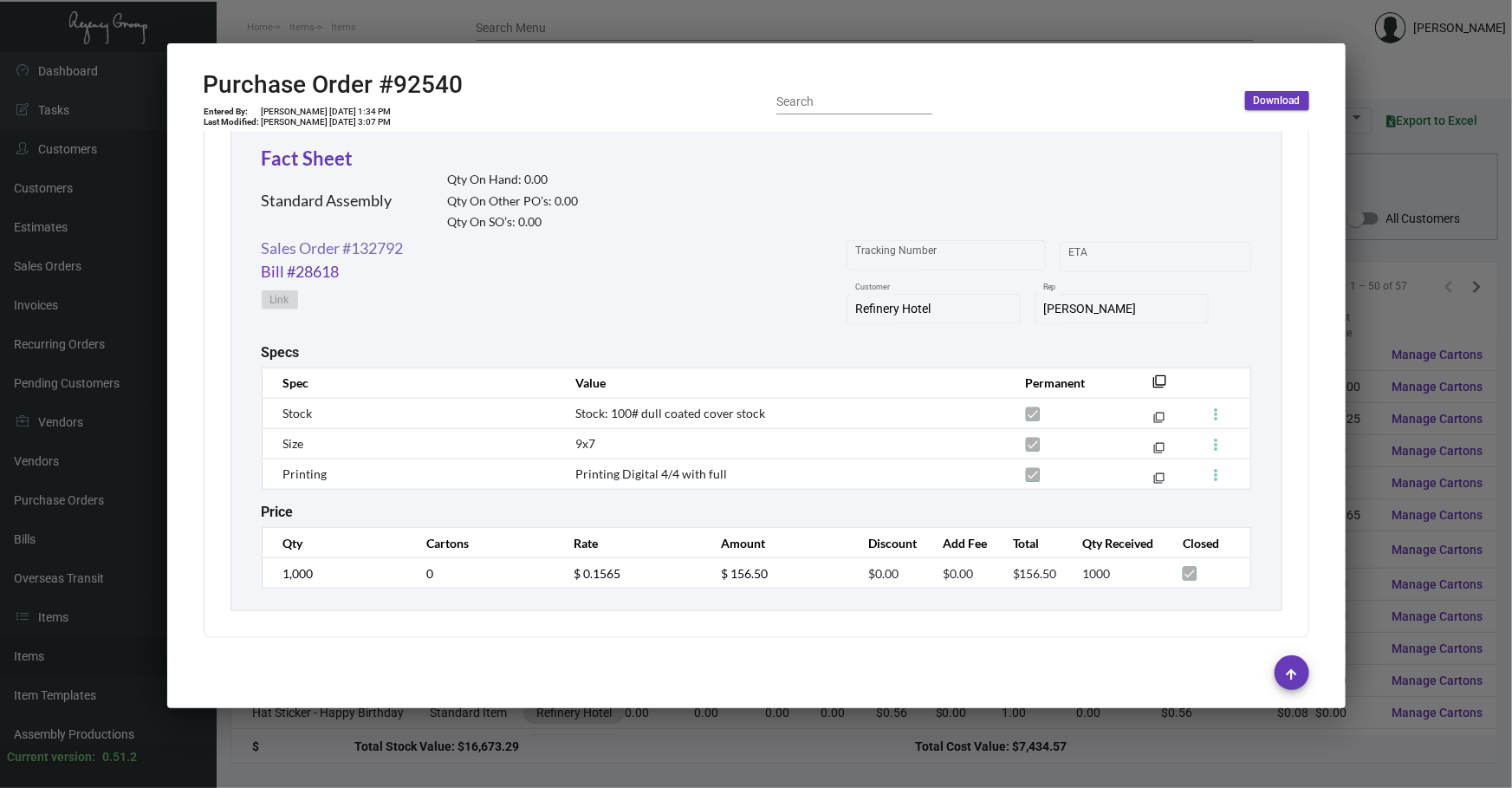
click at [336, 243] on link "Sales Order #132792" at bounding box center [333, 248] width 142 height 23
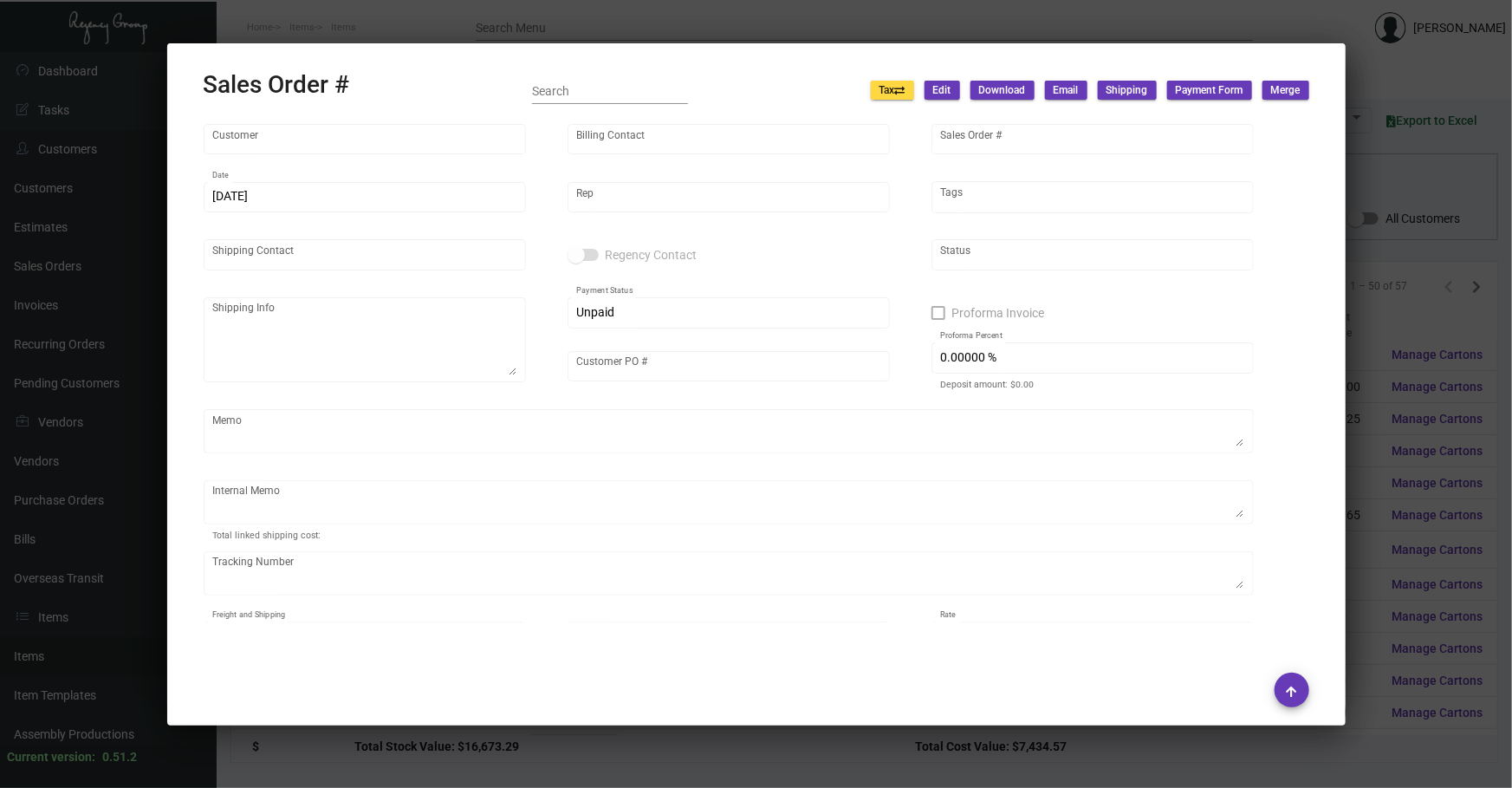
type input "Refinery Hotel"
type input "AP Billing"
type input "132792"
type input "[DATE]"
type input "[PERSON_NAME]"
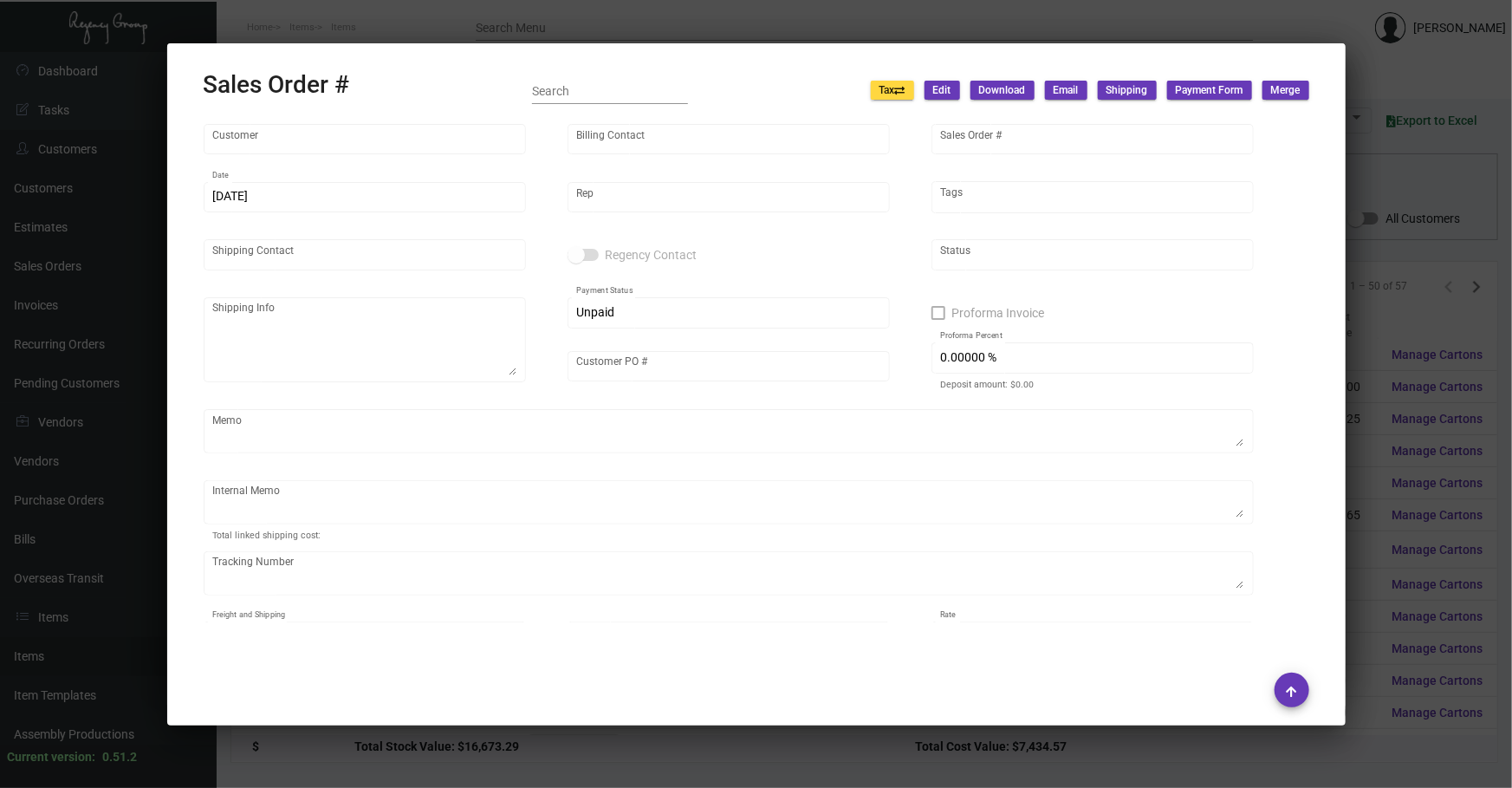
type input "Attn: [PERSON_NAME]"
type textarea "Refinery Hotel - Attn: [PERSON_NAME] [STREET_ADDRESS][US_STATE]"
type input "[PERSON_NAME]"
type textarea "Delivered [DATE] by [PERSON_NAME]"
type input "United States Dollar $"
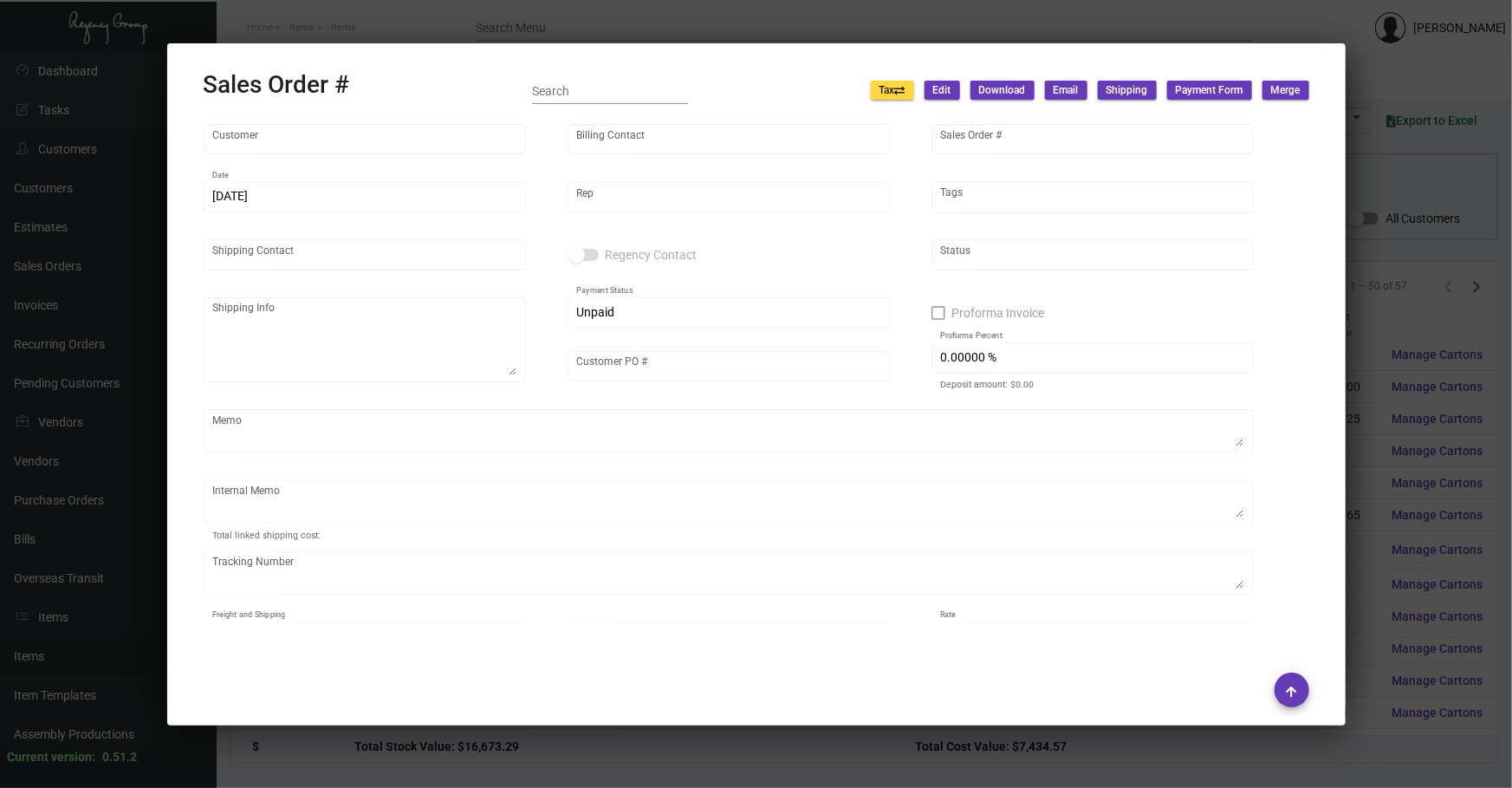
type input "$ 32.44"
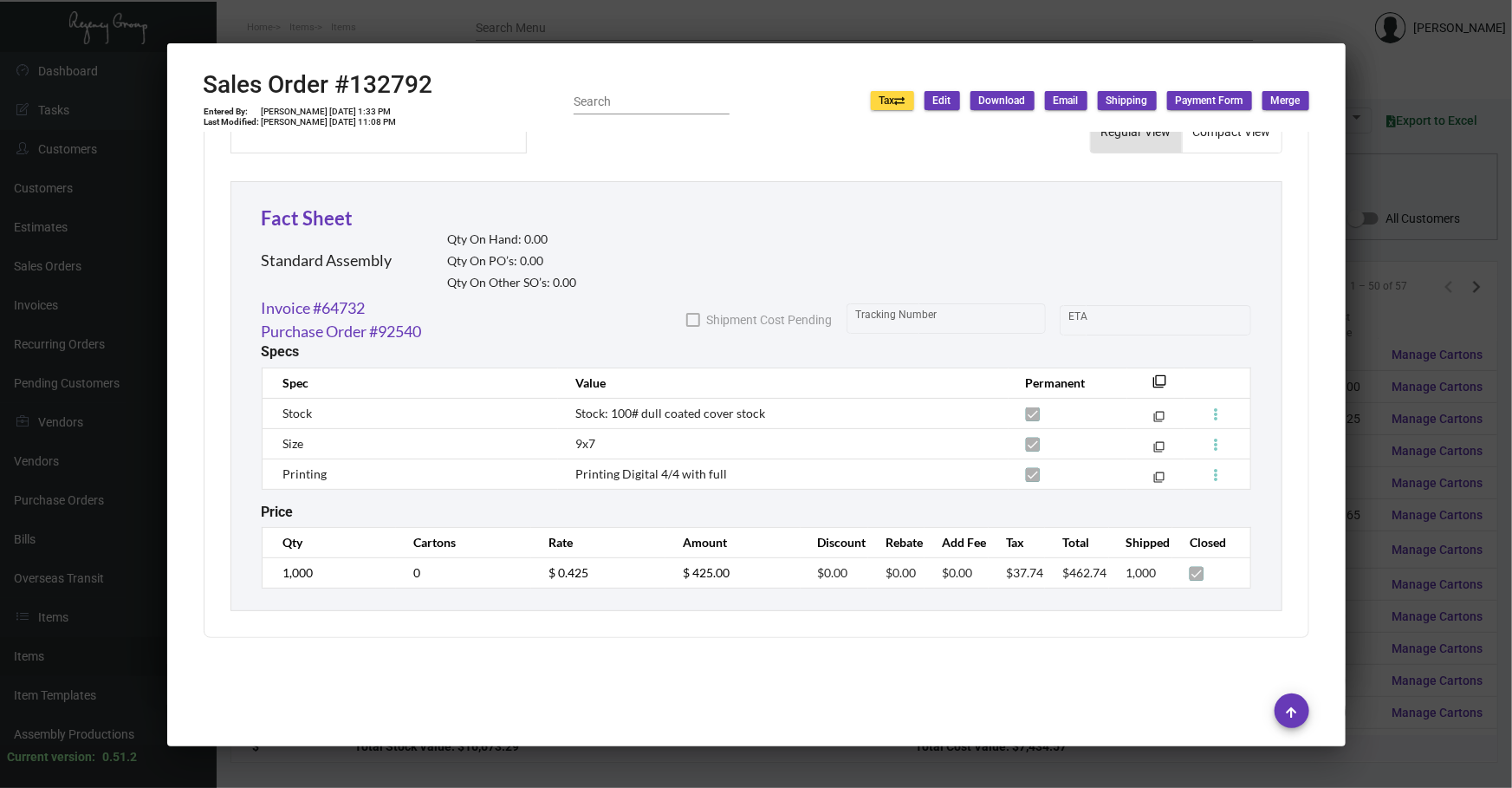
scroll to position [916, 0]
click at [1153, 379] on mat-icon "filter_none" at bounding box center [1159, 385] width 13 height 13
click at [1371, 148] on div at bounding box center [756, 394] width 1512 height 788
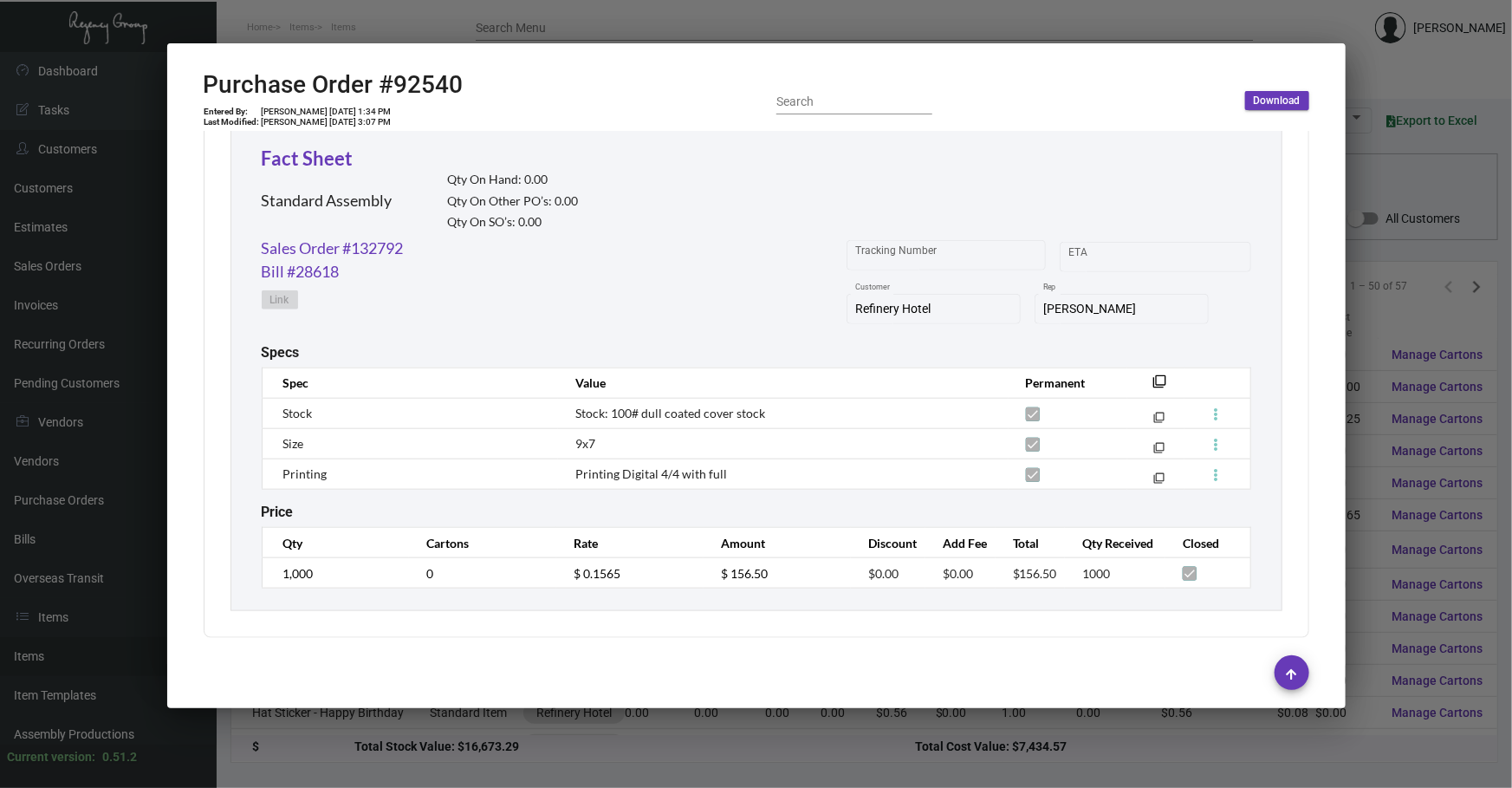
click at [1376, 157] on div at bounding box center [756, 394] width 1512 height 788
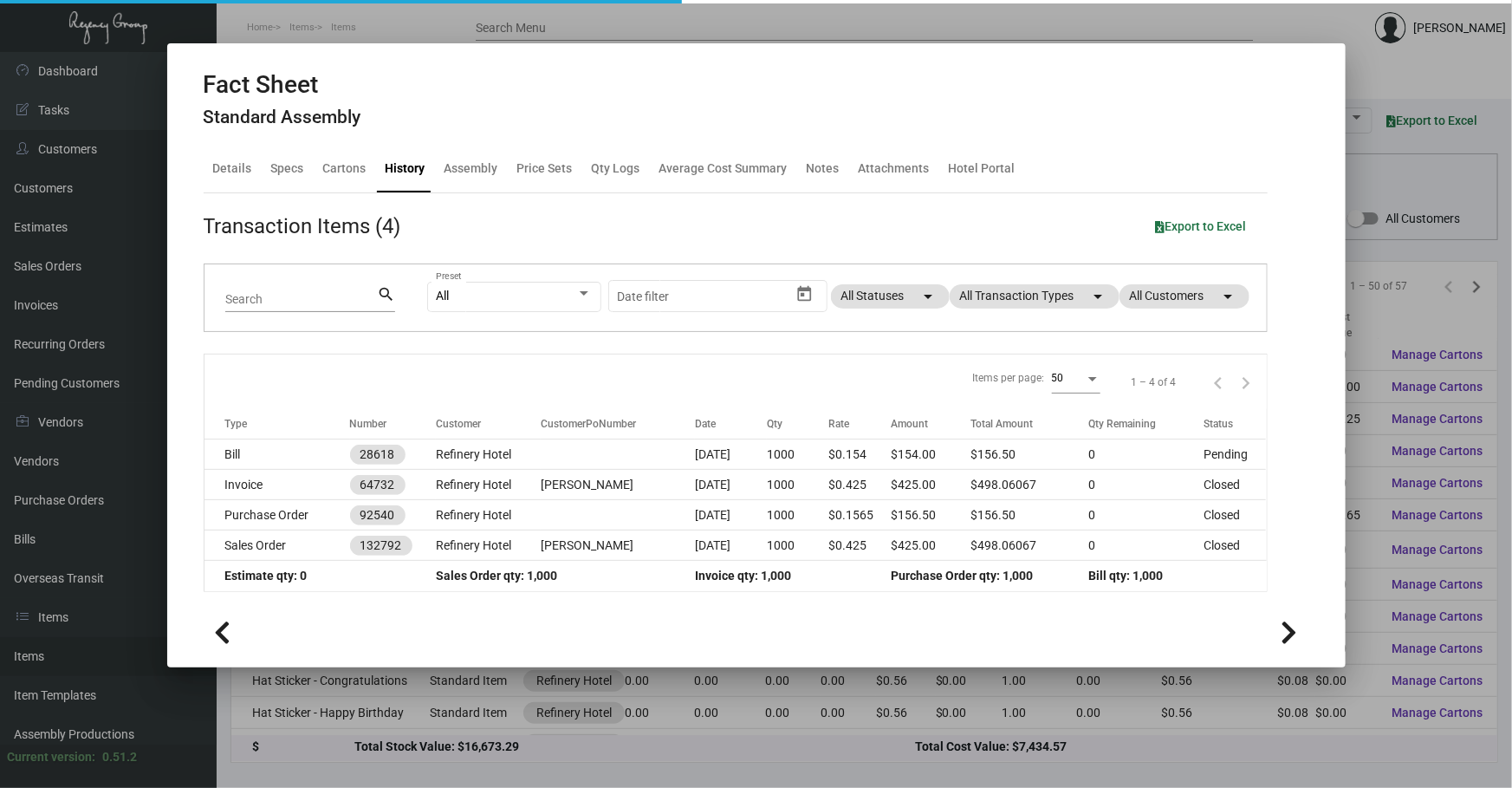
click at [1376, 156] on div at bounding box center [756, 394] width 1512 height 788
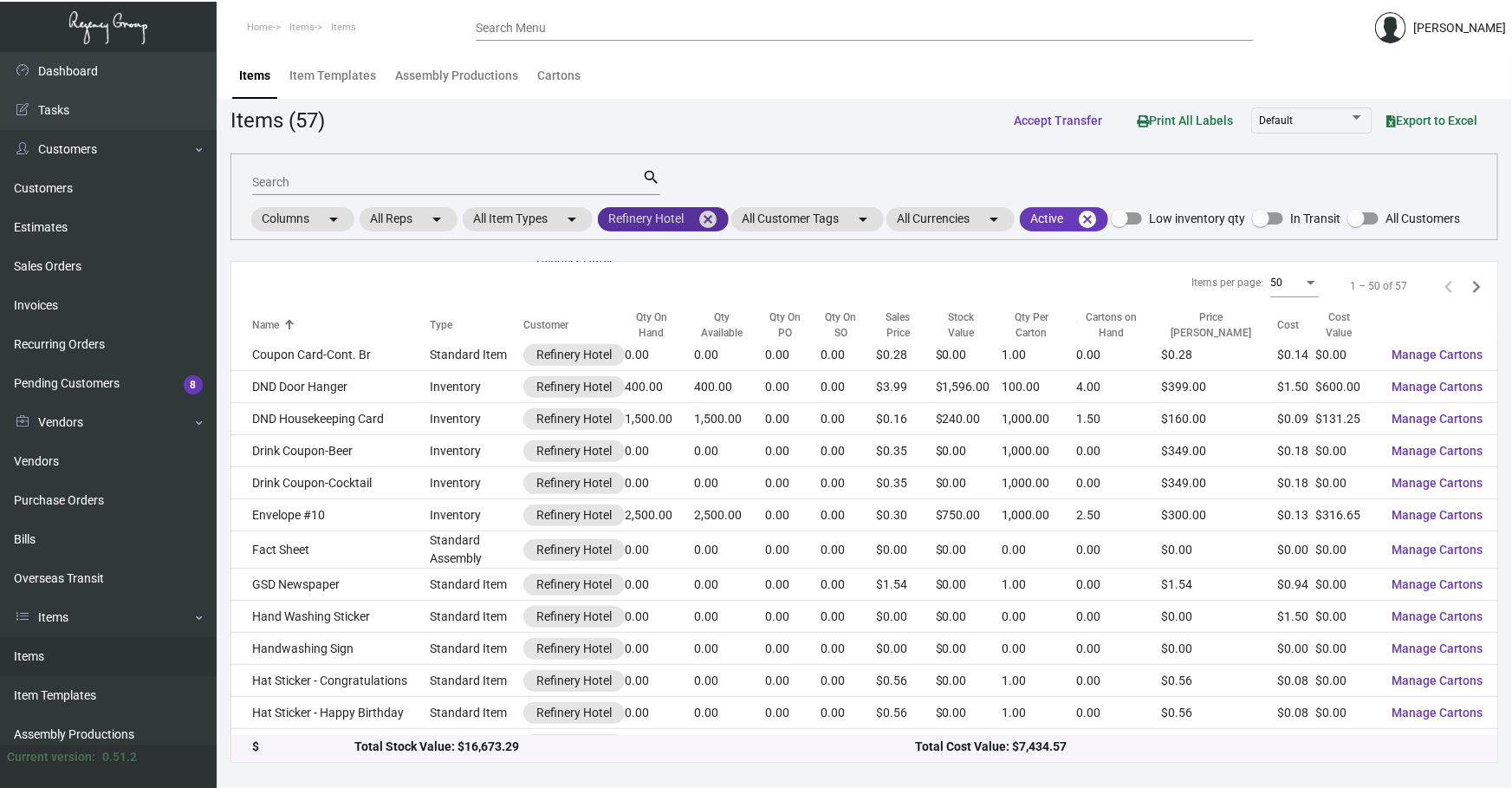
click at [706, 221] on mat-icon "cancel" at bounding box center [707, 219] width 21 height 21
click at [677, 222] on mat-chip "All Customers arrow_drop_down" at bounding box center [663, 219] width 130 height 24
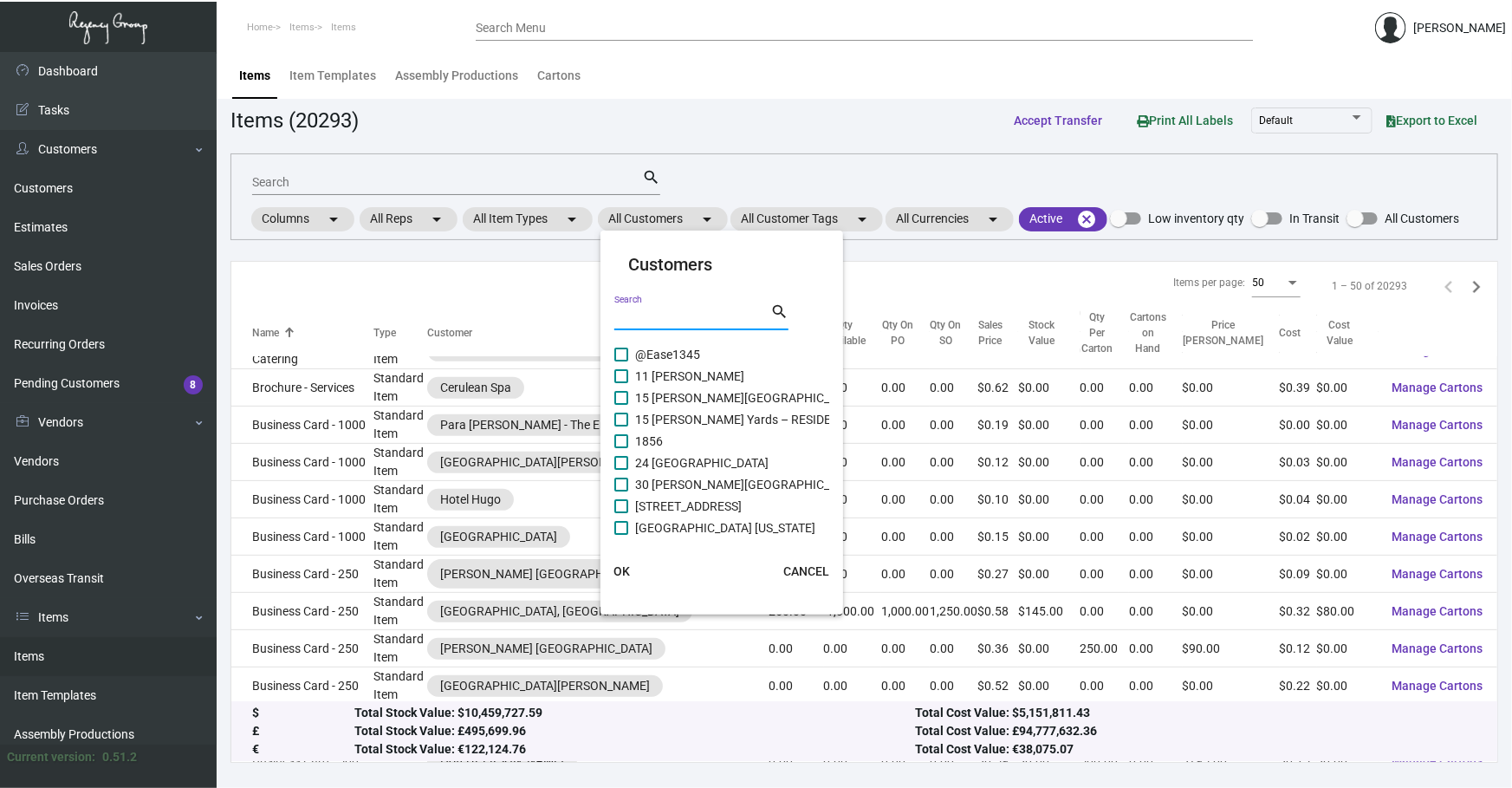
click at [676, 312] on input "Search" at bounding box center [692, 317] width 156 height 13
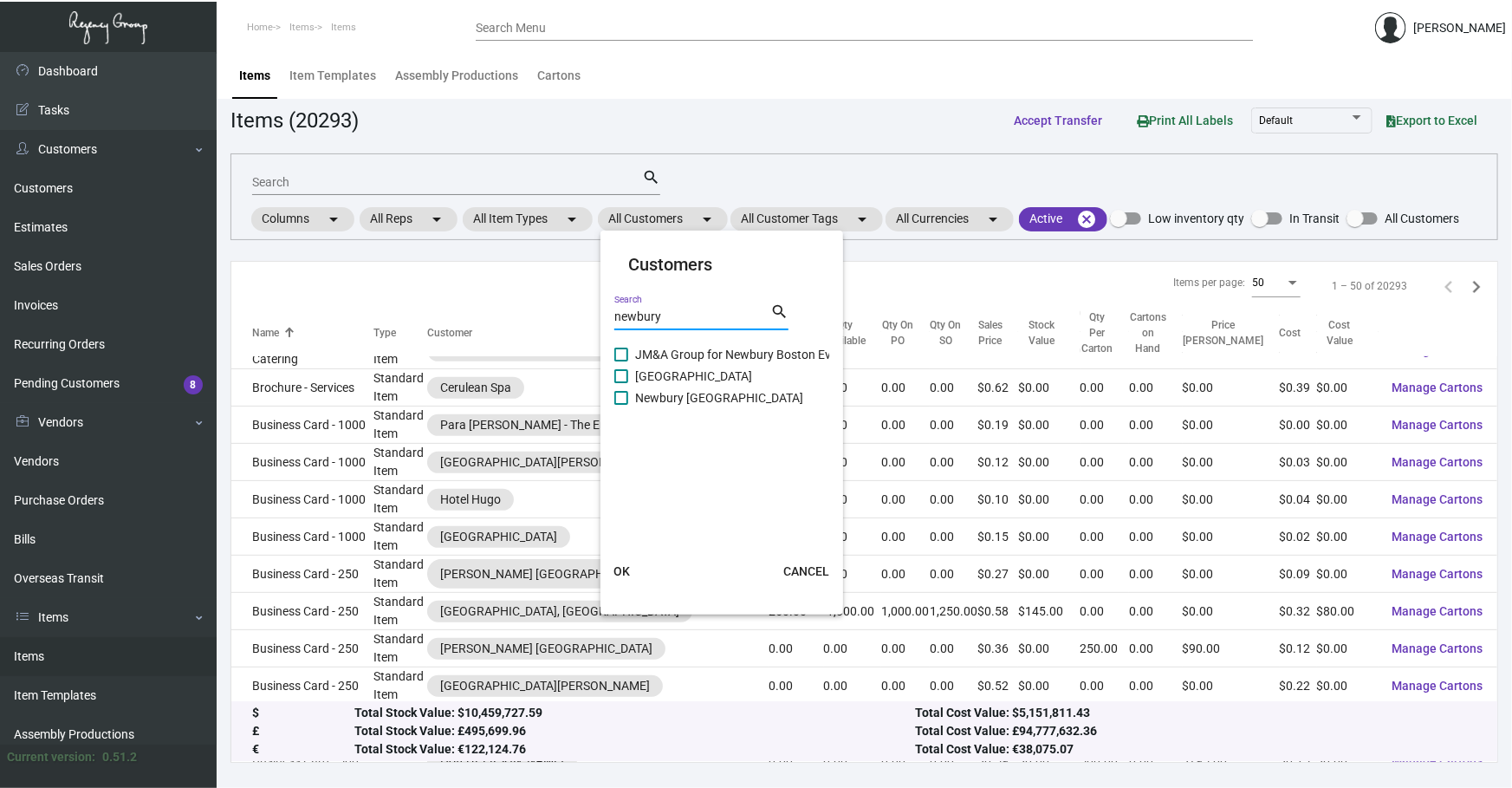
type input "newbury"
click at [676, 415] on cdk-virtual-scroll-viewport "JM&A Group for Newbury Boston Event [GEOGRAPHIC_DATA] [GEOGRAPHIC_DATA]" at bounding box center [722, 439] width 217 height 191
click at [671, 400] on span "Newbury [GEOGRAPHIC_DATA]" at bounding box center [719, 398] width 168 height 21
click at [622, 405] on input "Newbury [GEOGRAPHIC_DATA]" at bounding box center [621, 405] width 1 height 1
checkbox input "true"
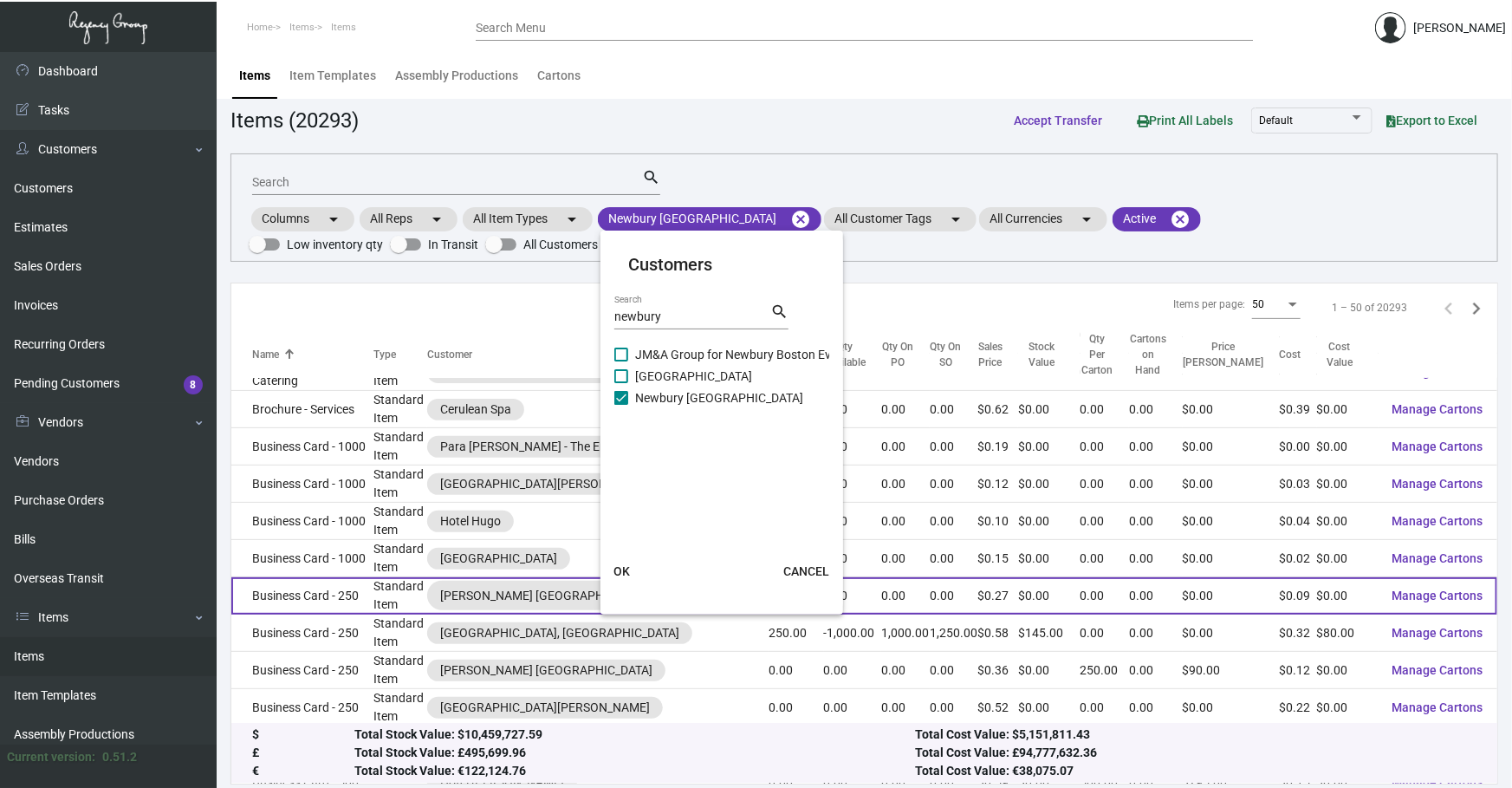
click at [626, 571] on span "OK" at bounding box center [622, 570] width 16 height 13
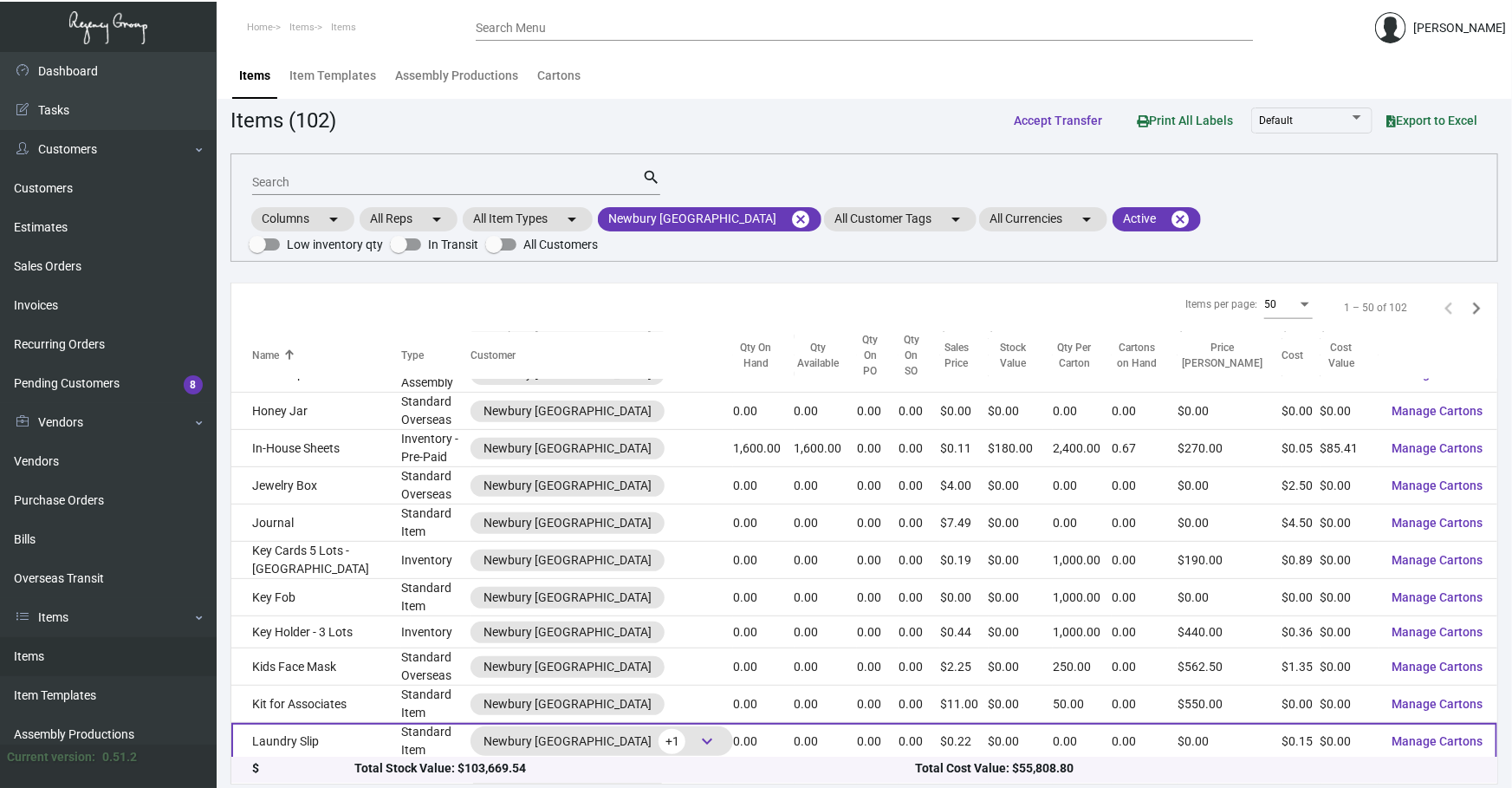
scroll to position [1284, 0]
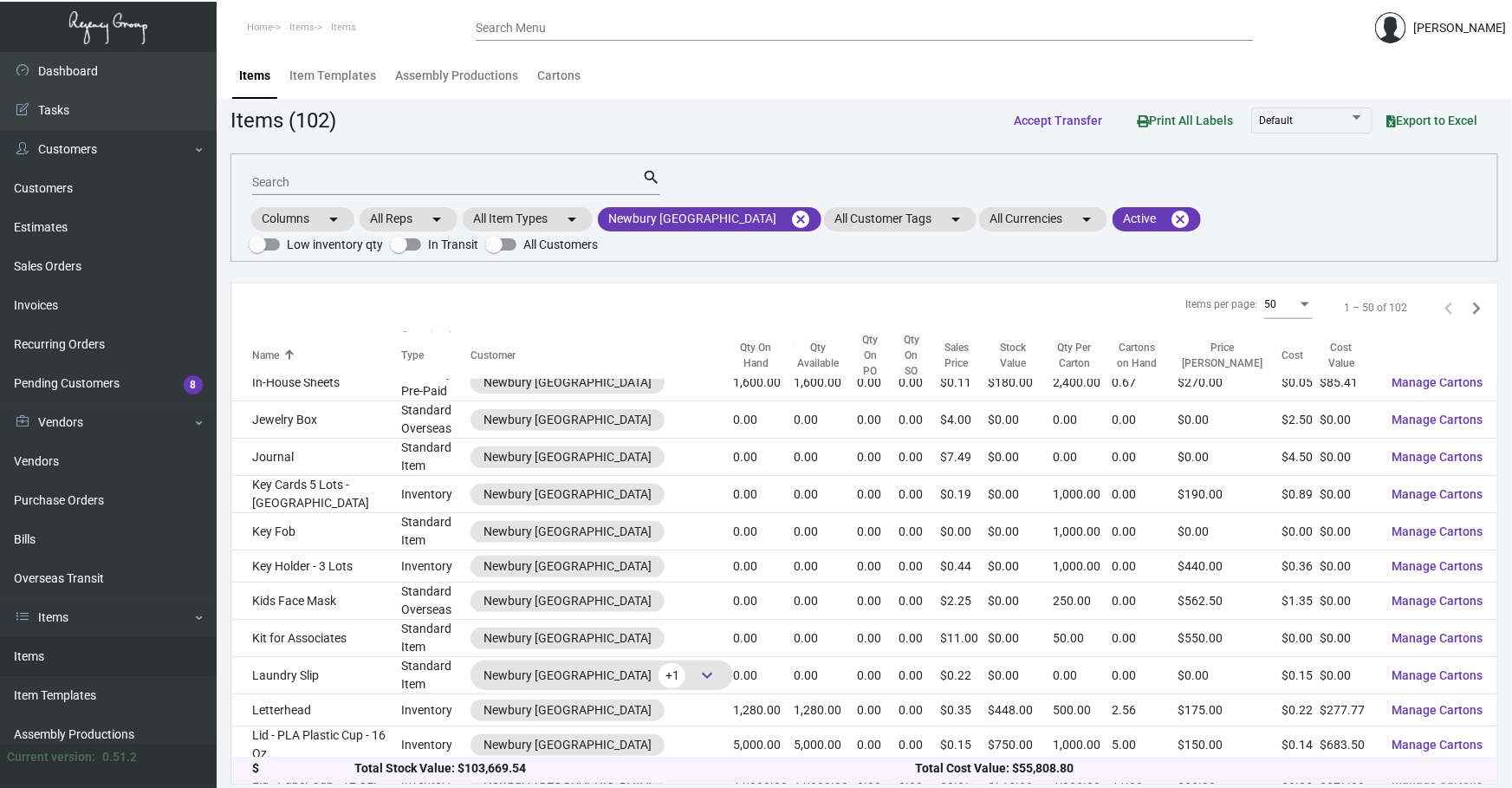
drag, startPoint x: 364, startPoint y: 180, endPoint x: 366, endPoint y: 163, distance: 17.1
click at [366, 178] on input "Search" at bounding box center [446, 183] width 389 height 13
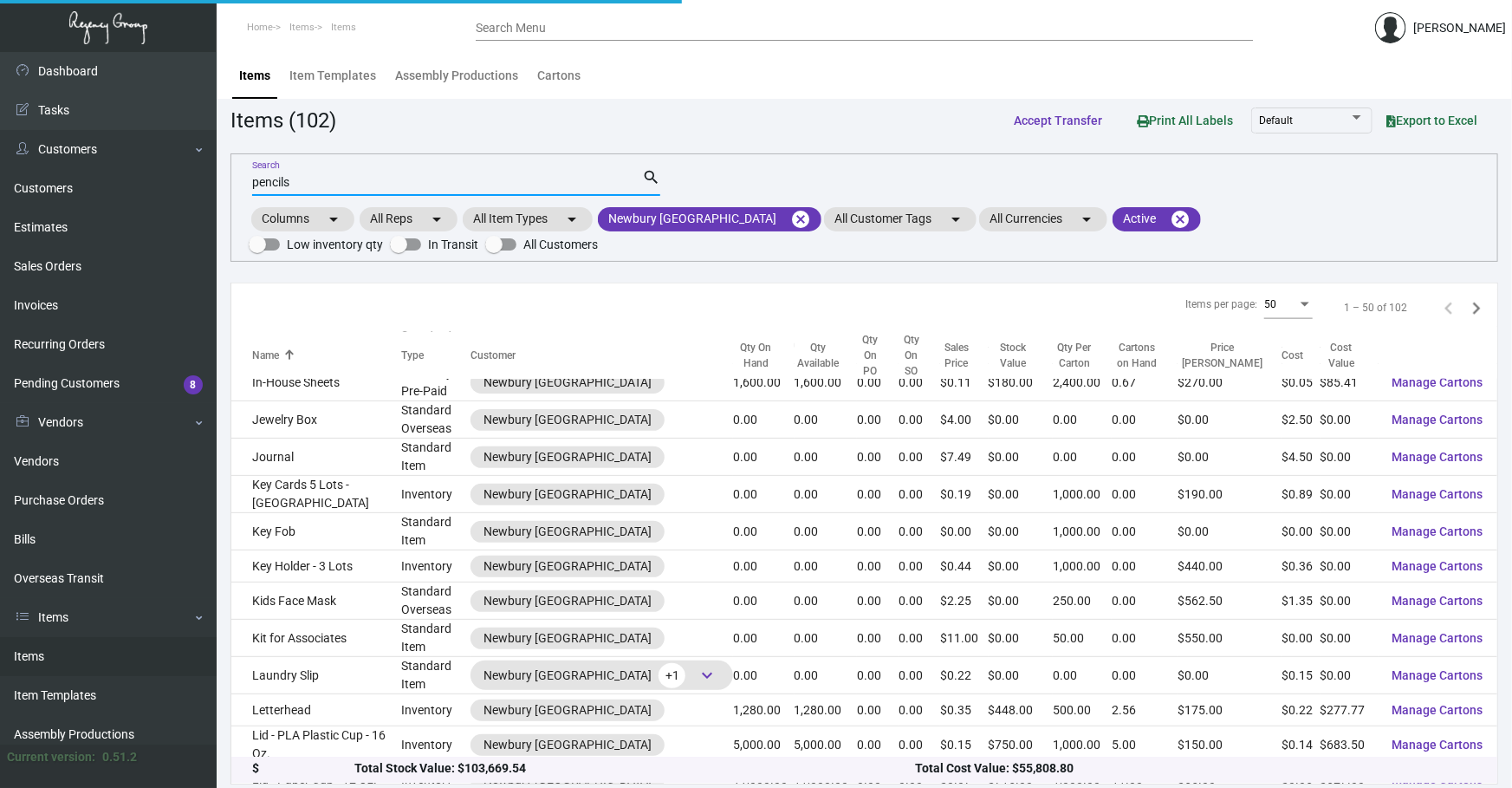
scroll to position [0, 0]
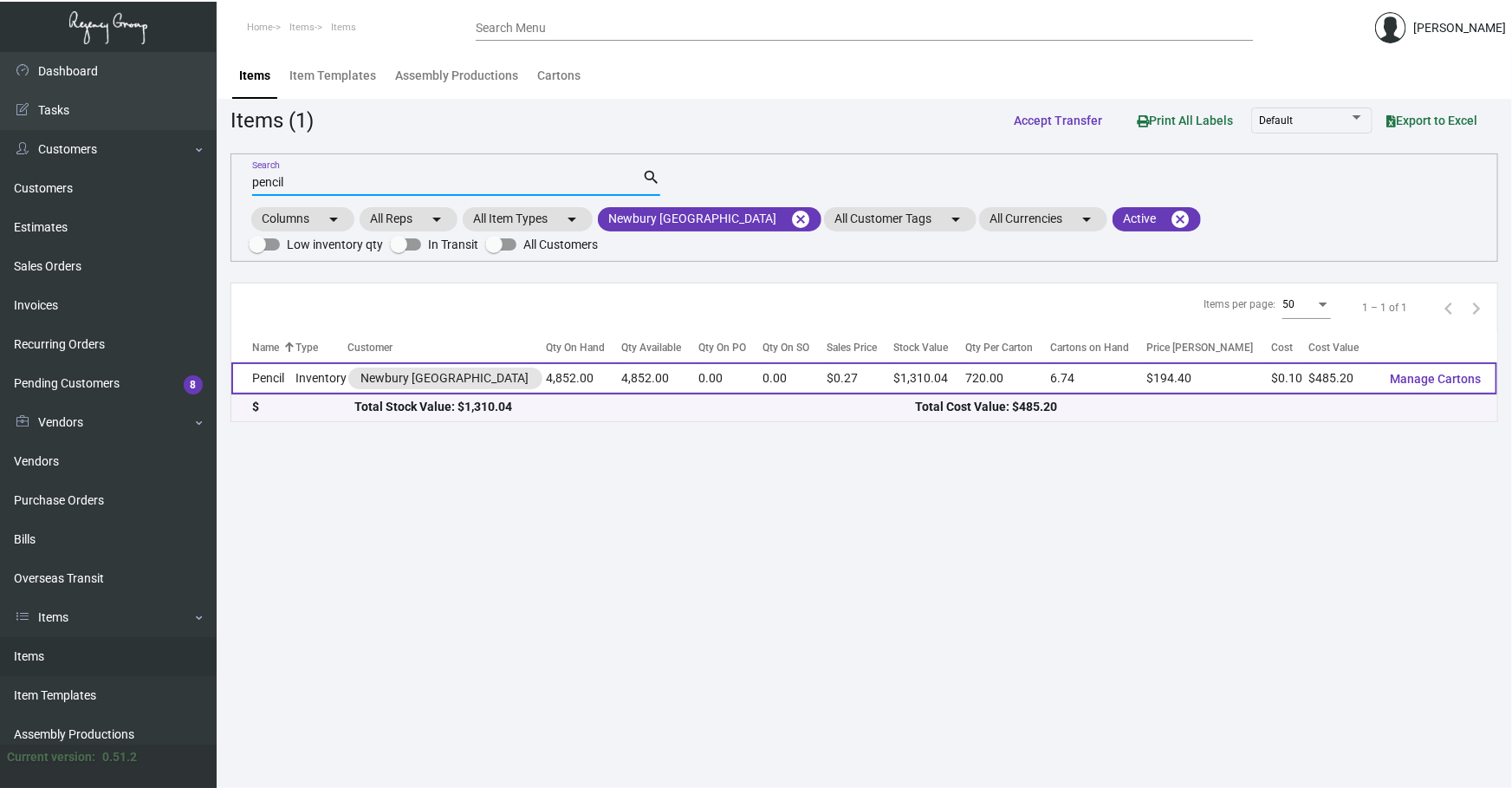
type input "pencil"
click at [302, 365] on td "Inventory" at bounding box center [321, 379] width 52 height 32
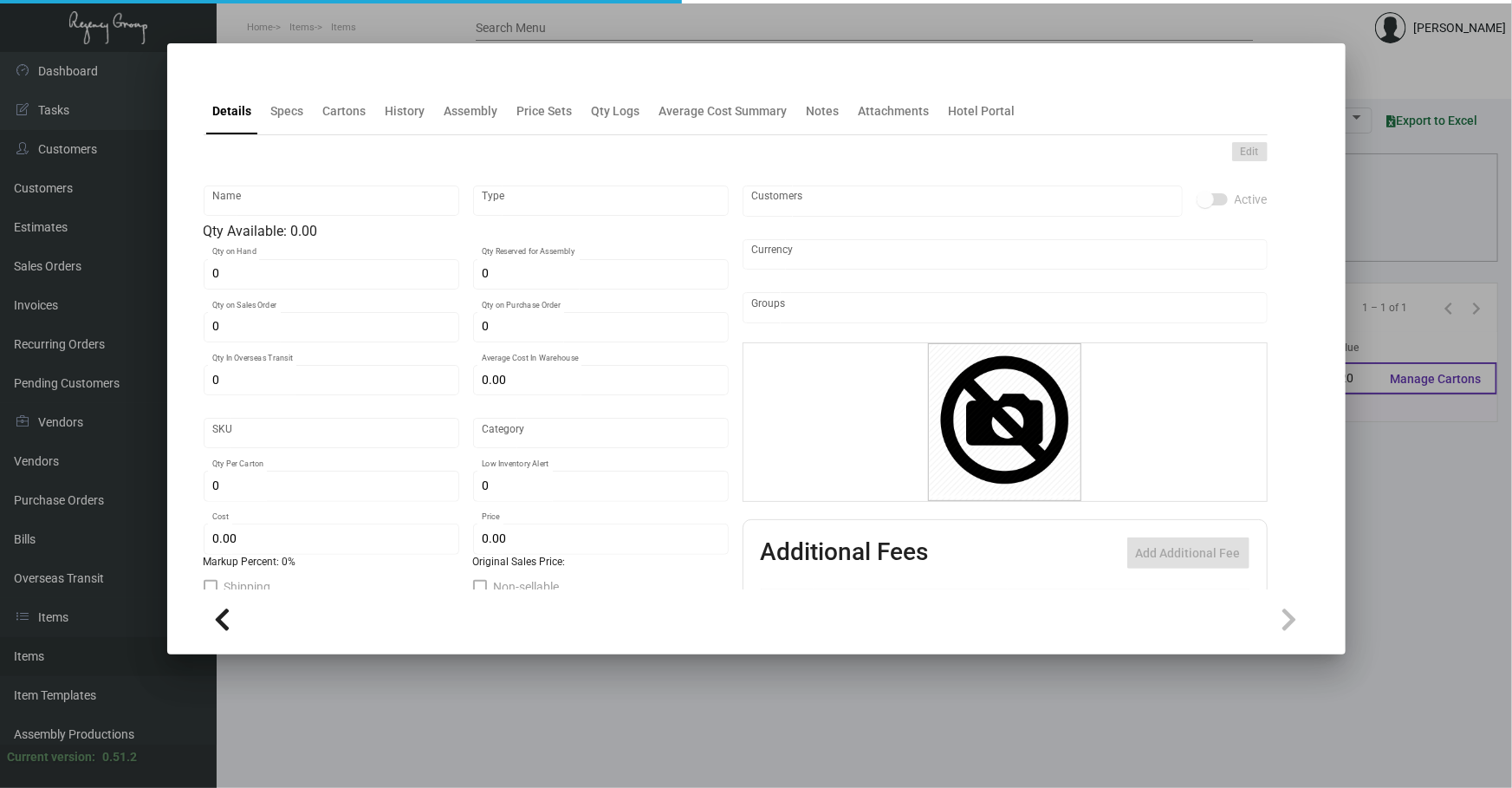
type input "Pencil"
type input "Inventory"
type input "4,852"
type input "5,000"
type input "$ 7.80"
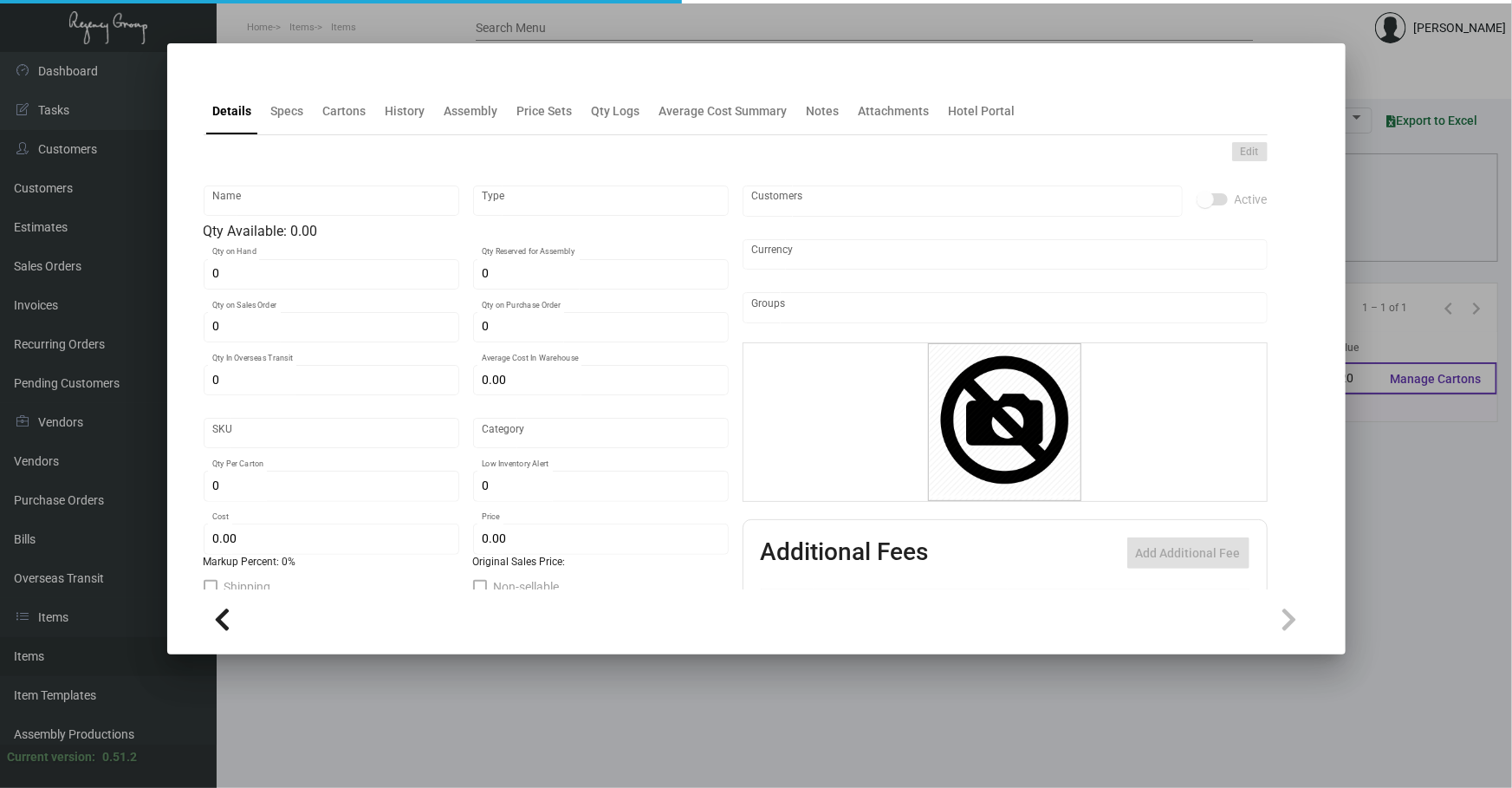
type input "Overseas"
type input "720"
type input "1,000"
type input "$ 0.10"
type input "$ 0.27"
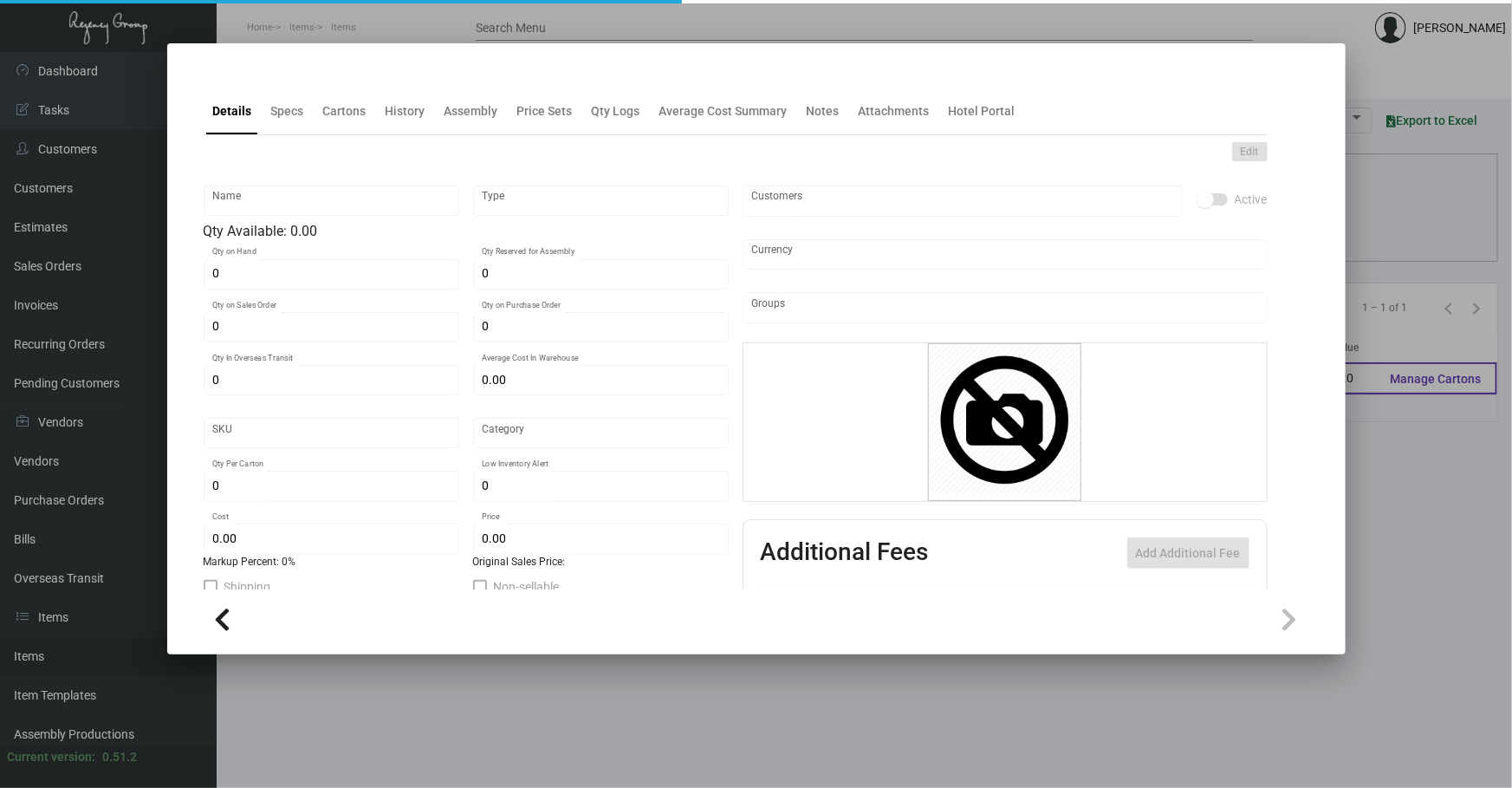
checkbox input "true"
type input "United States Dollar $"
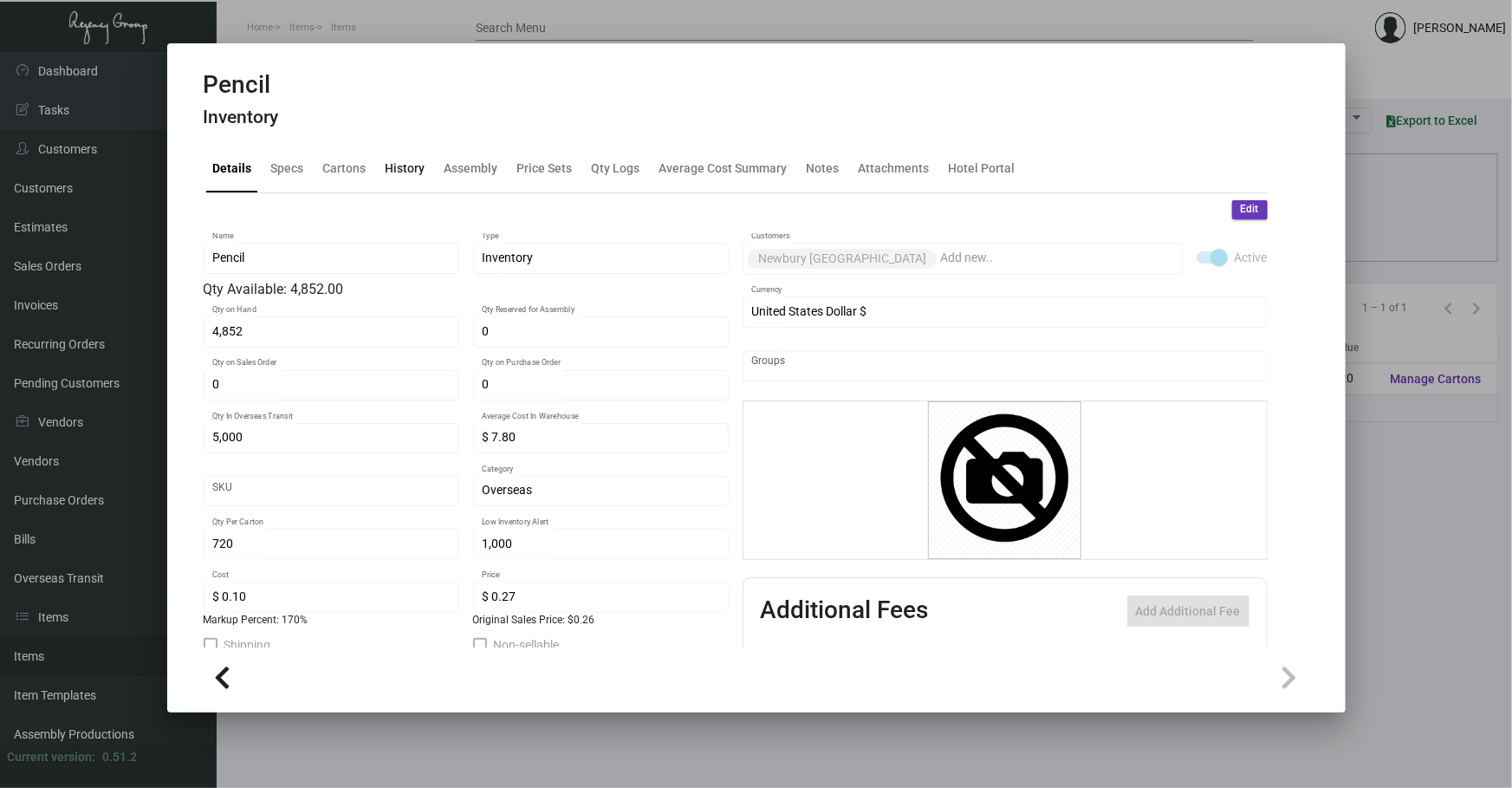
click at [387, 168] on div "History" at bounding box center [406, 168] width 40 height 18
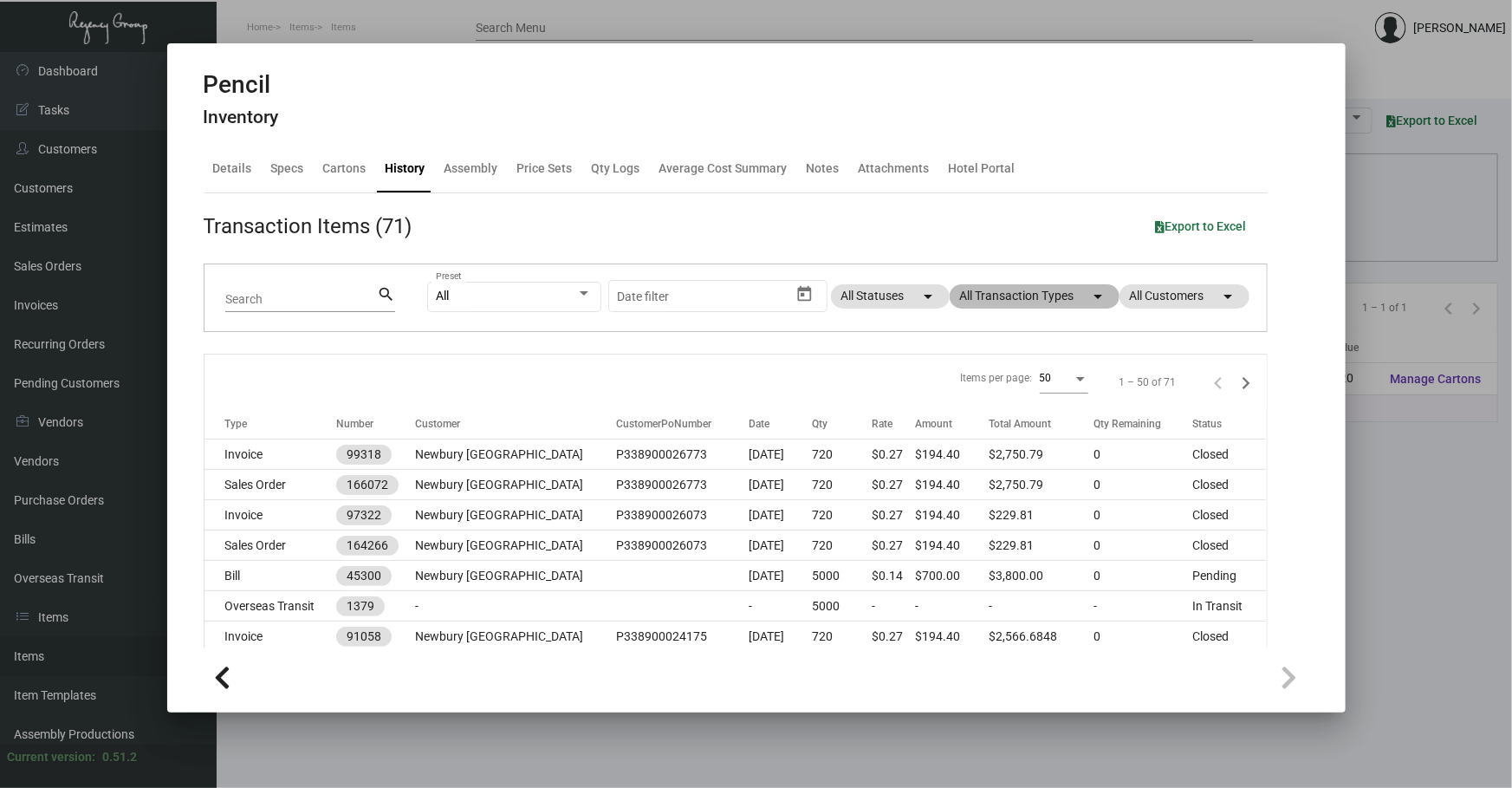
click at [1038, 292] on mat-chip "All Transaction Types arrow_drop_down" at bounding box center [1034, 296] width 170 height 24
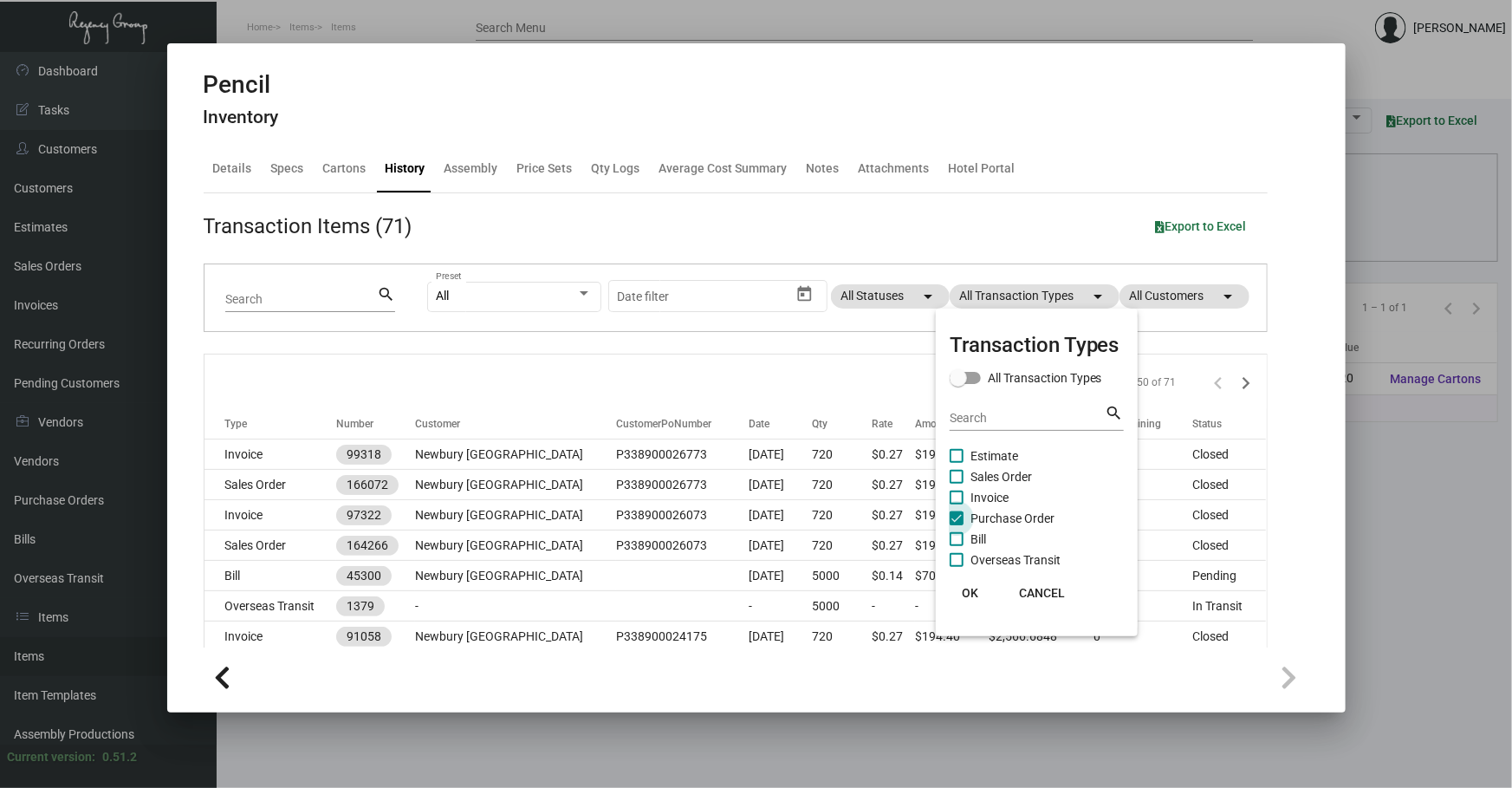
click at [1023, 515] on span "Purchase Order" at bounding box center [1012, 517] width 84 height 21
click at [956, 525] on input "Purchase Order" at bounding box center [956, 525] width 1 height 1
click at [1023, 515] on span "Purchase Order" at bounding box center [1012, 517] width 84 height 21
click at [956, 525] on input "Purchase Order" at bounding box center [956, 525] width 1 height 1
checkbox input "true"
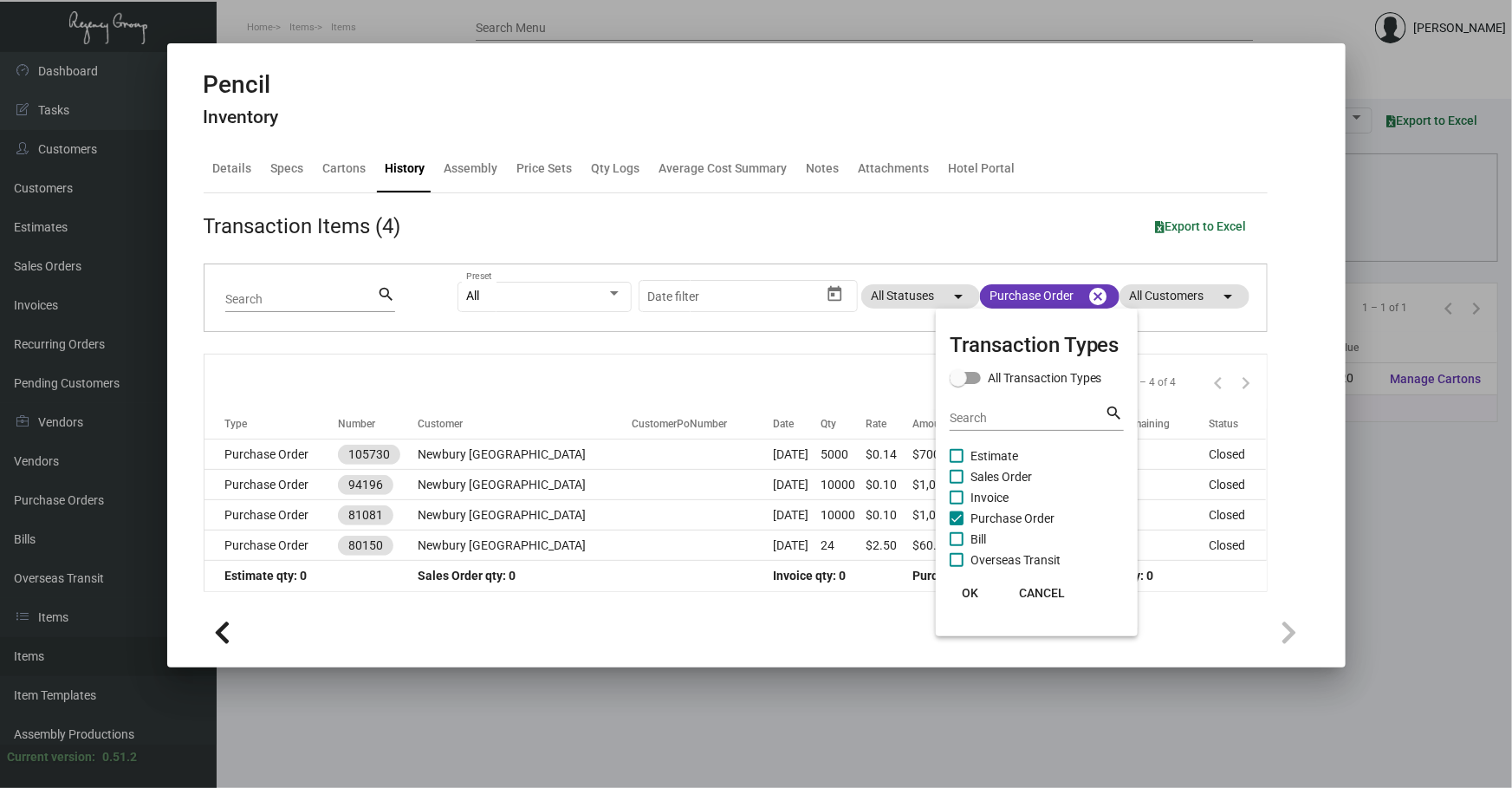
click at [666, 460] on div at bounding box center [756, 394] width 1512 height 788
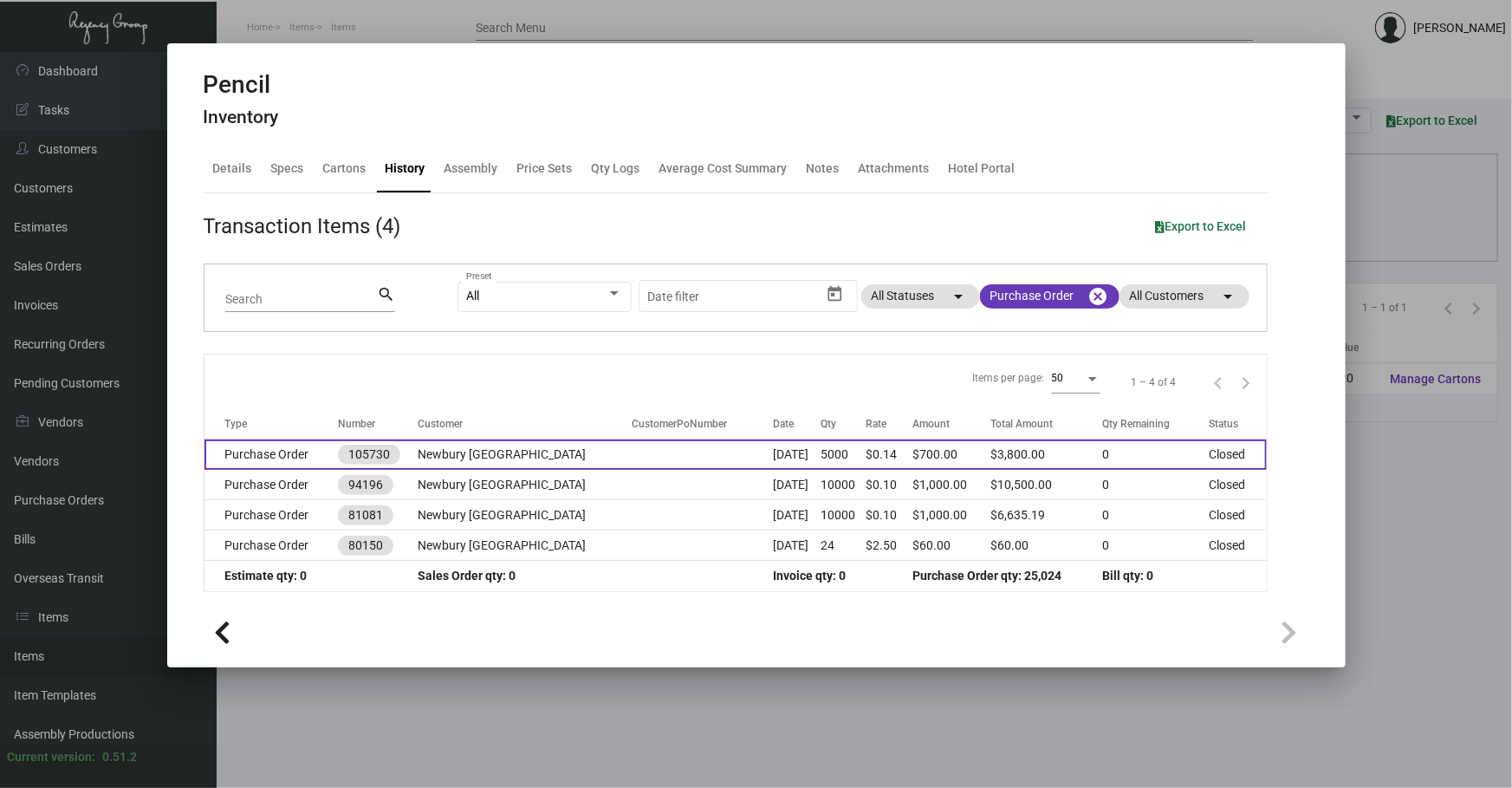
click at [670, 451] on td at bounding box center [702, 454] width 141 height 31
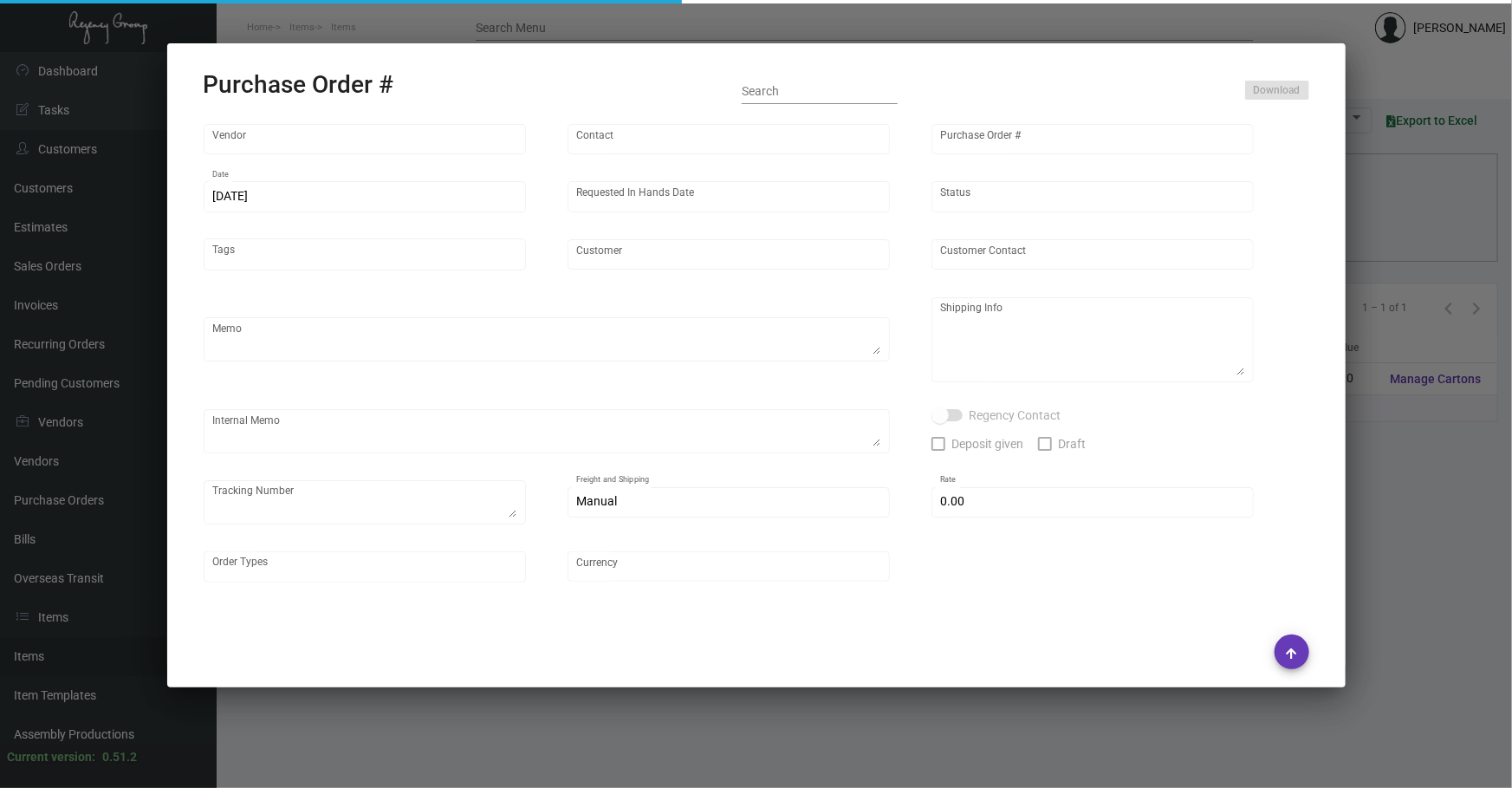
type input "Prostar - Pens"
type input "[PERSON_NAME]"
type input "105730"
type input "[DATE]"
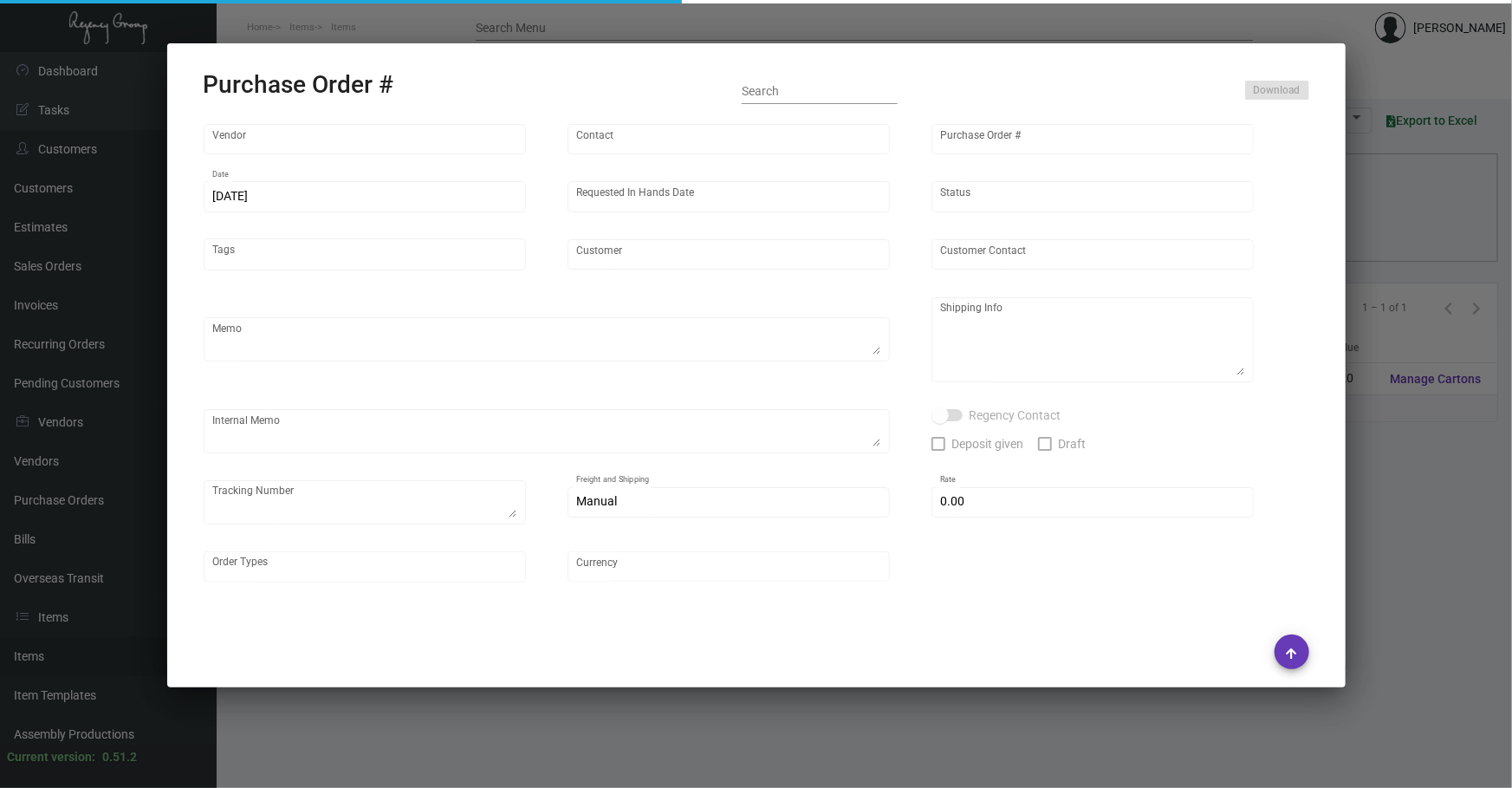
type input "Newbury [GEOGRAPHIC_DATA]"
type textarea "Please ship by boat to our NJ warehouse."
type textarea "Regency Group NJ - [PERSON_NAME] [STREET_ADDRESS]"
checkbox input "true"
type input "$ 0.00"
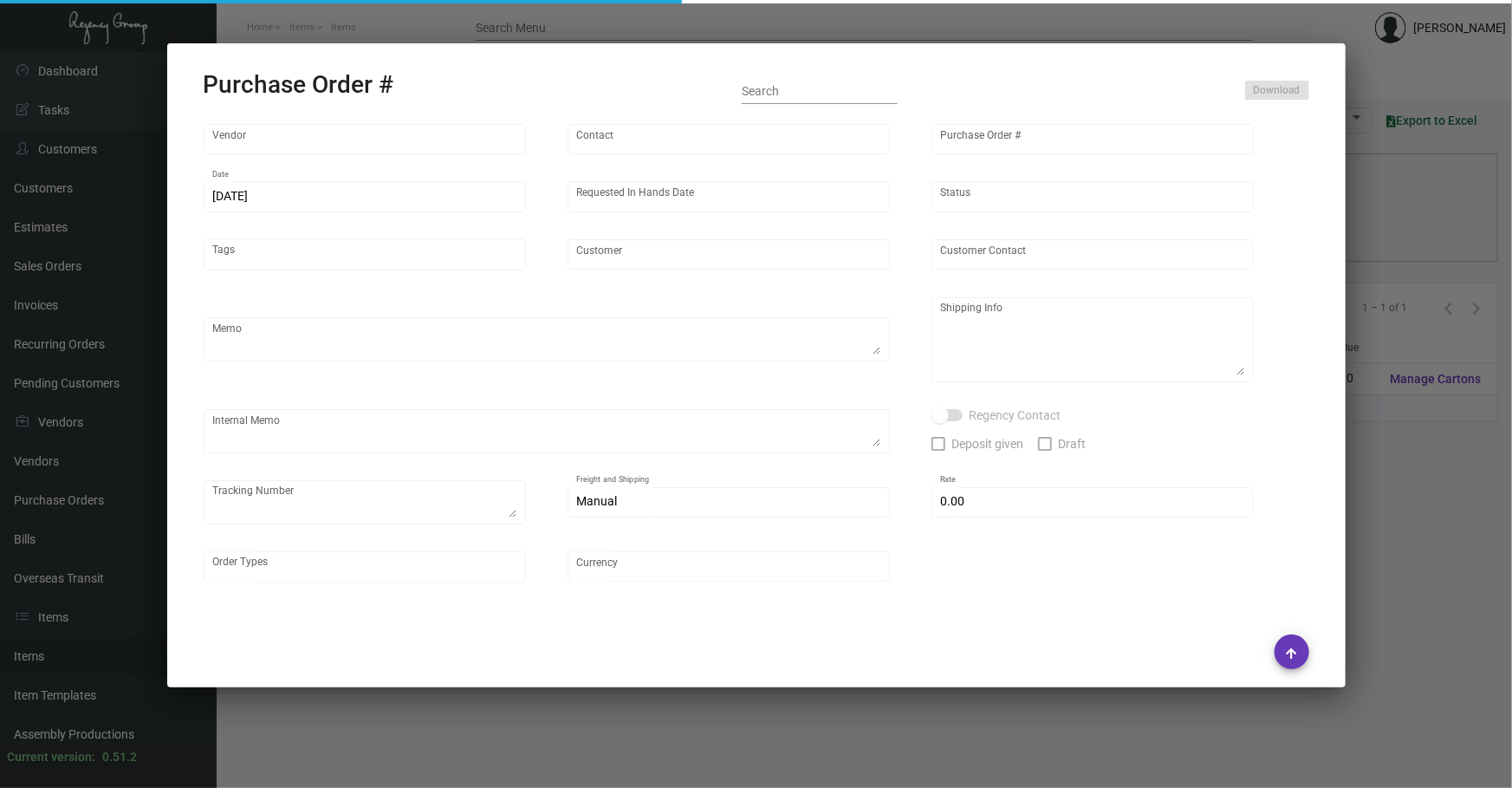
type input "United States Dollar $"
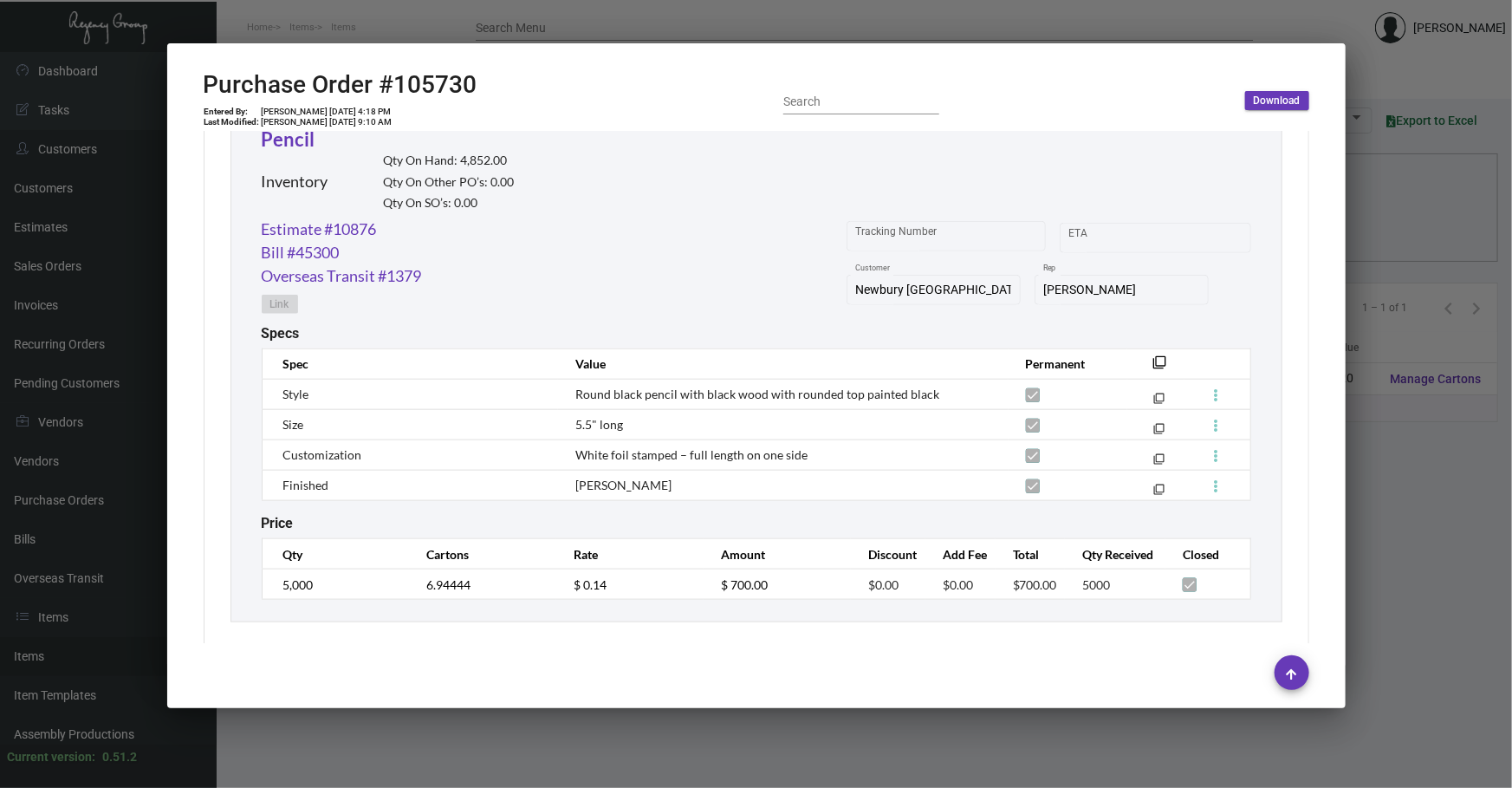
scroll to position [874, 0]
click at [352, 230] on link "Estimate #10876" at bounding box center [319, 227] width 115 height 23
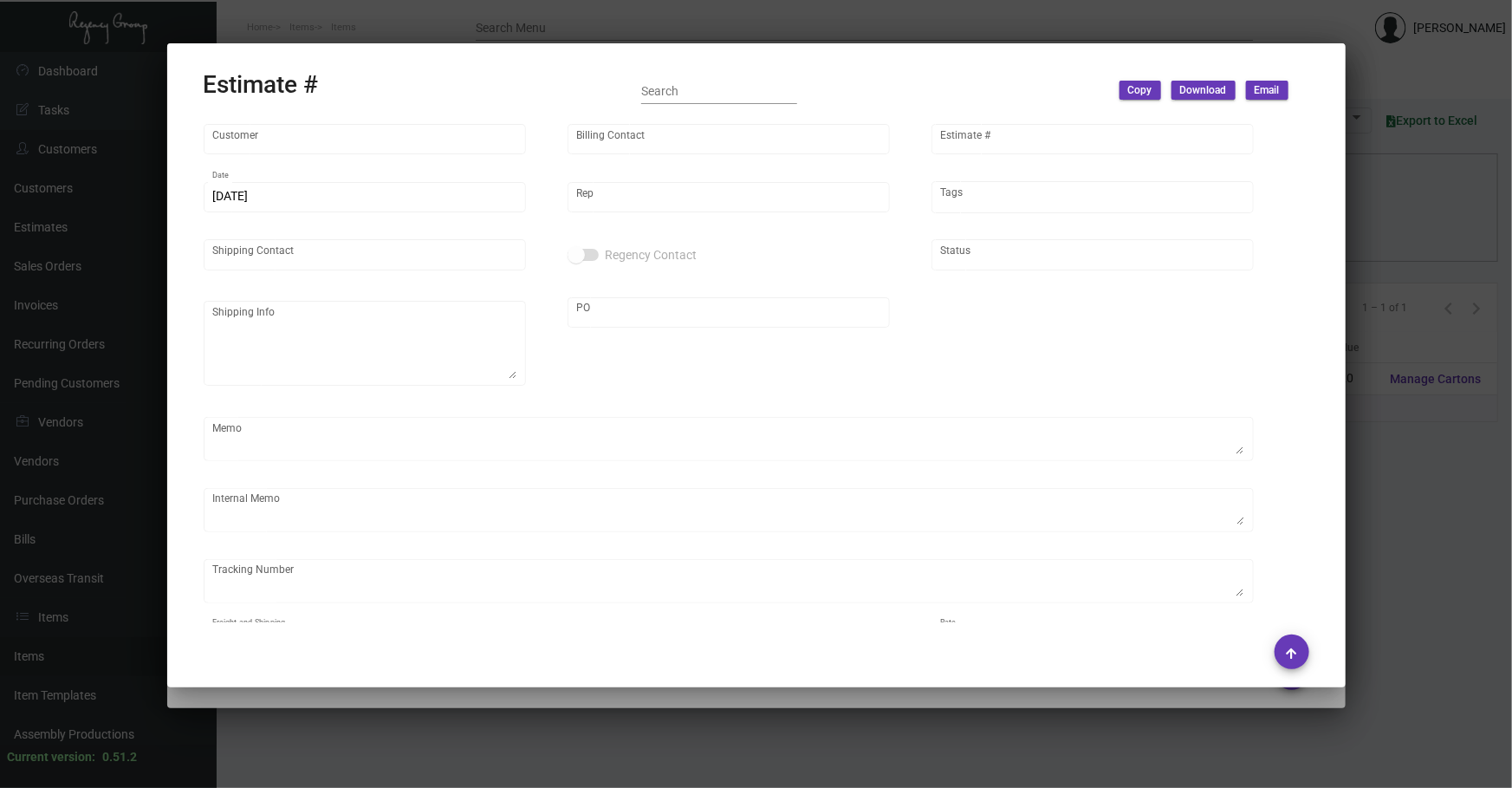
type input "Newbury [GEOGRAPHIC_DATA]"
type input "Accounting Team"
type input "10876"
type input "[DATE]"
type input "[PERSON_NAME]"
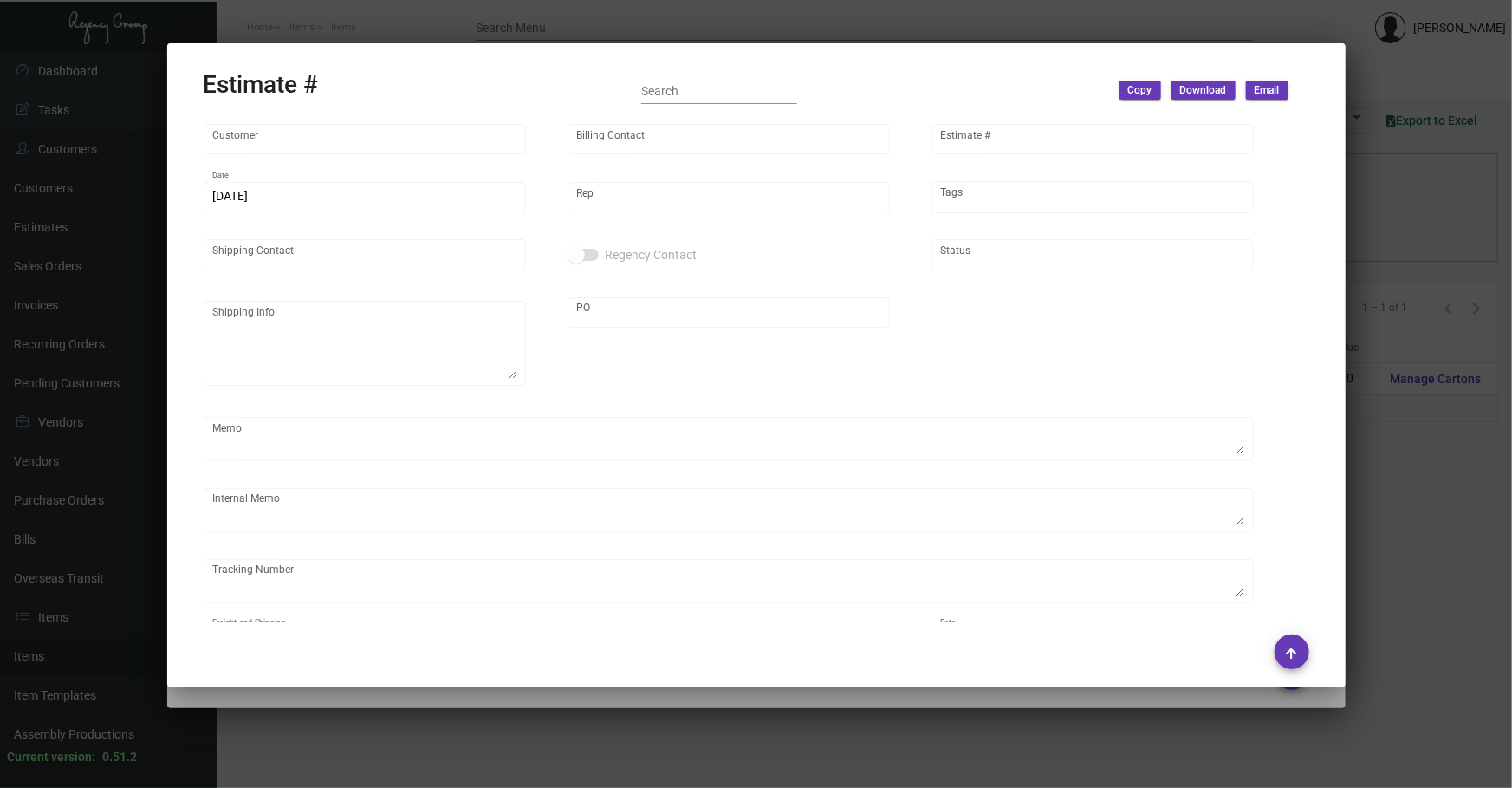
type input "[PERSON_NAME]"
type input "United States Dollar $"
type input "$ 0.00"
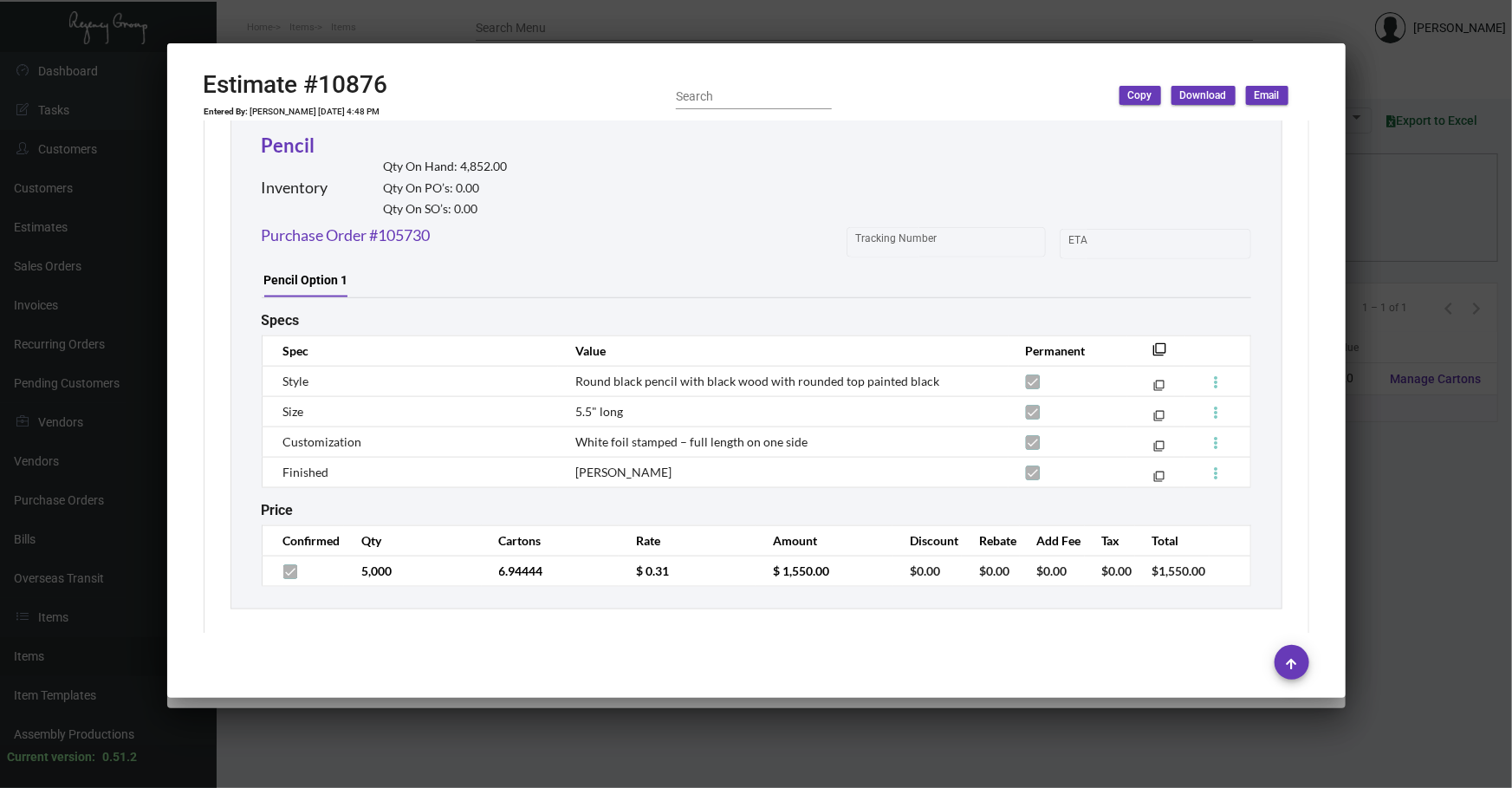
scroll to position [998, 0]
drag, startPoint x: 1154, startPoint y: 342, endPoint x: 1506, endPoint y: 430, distance: 362.8
click at [1154, 346] on mat-icon "filter_none" at bounding box center [1159, 353] width 13 height 13
click at [380, 753] on div at bounding box center [756, 394] width 1512 height 788
click at [384, 751] on div at bounding box center [756, 394] width 1512 height 788
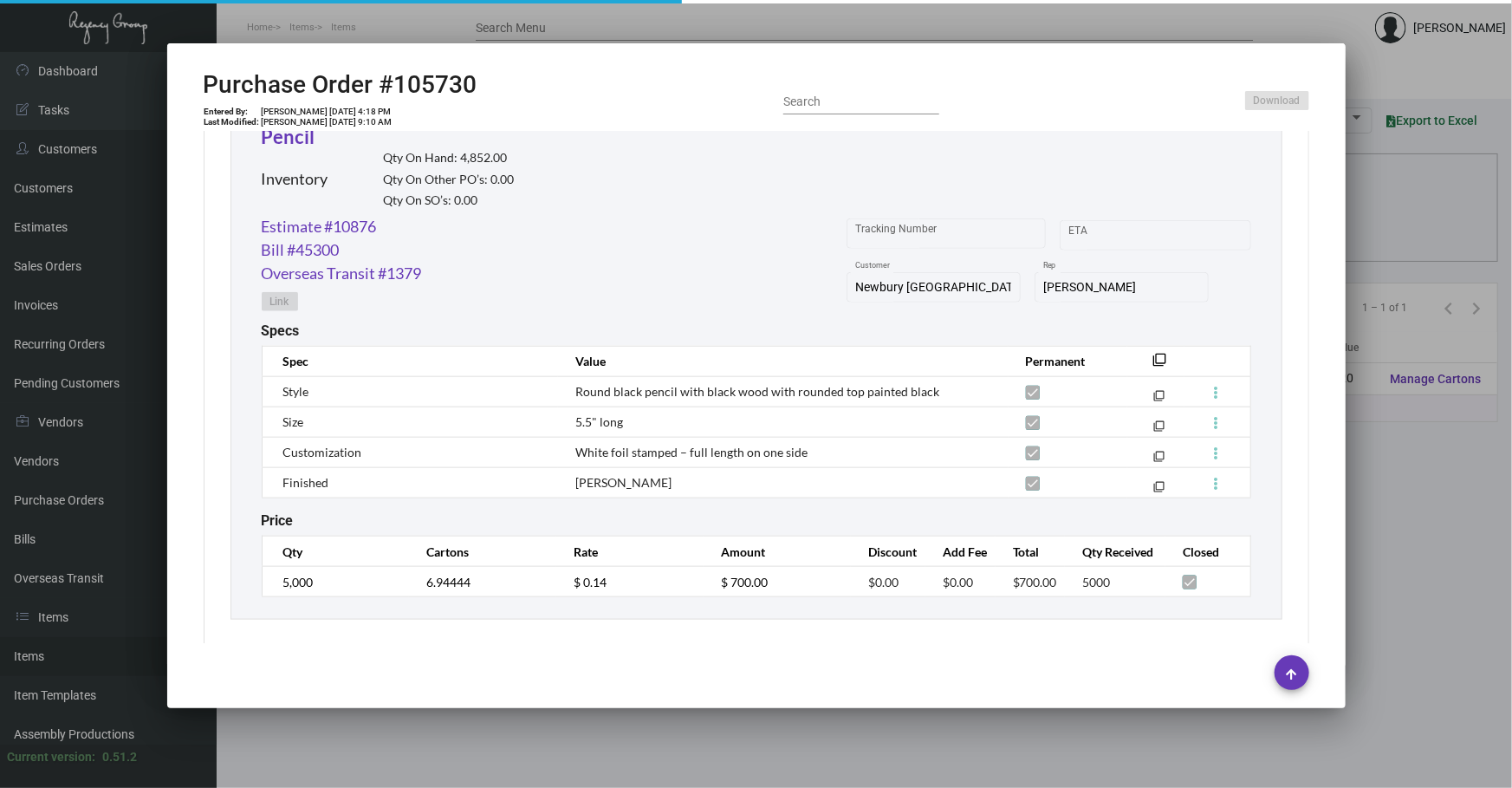
click at [394, 748] on div at bounding box center [756, 394] width 1512 height 788
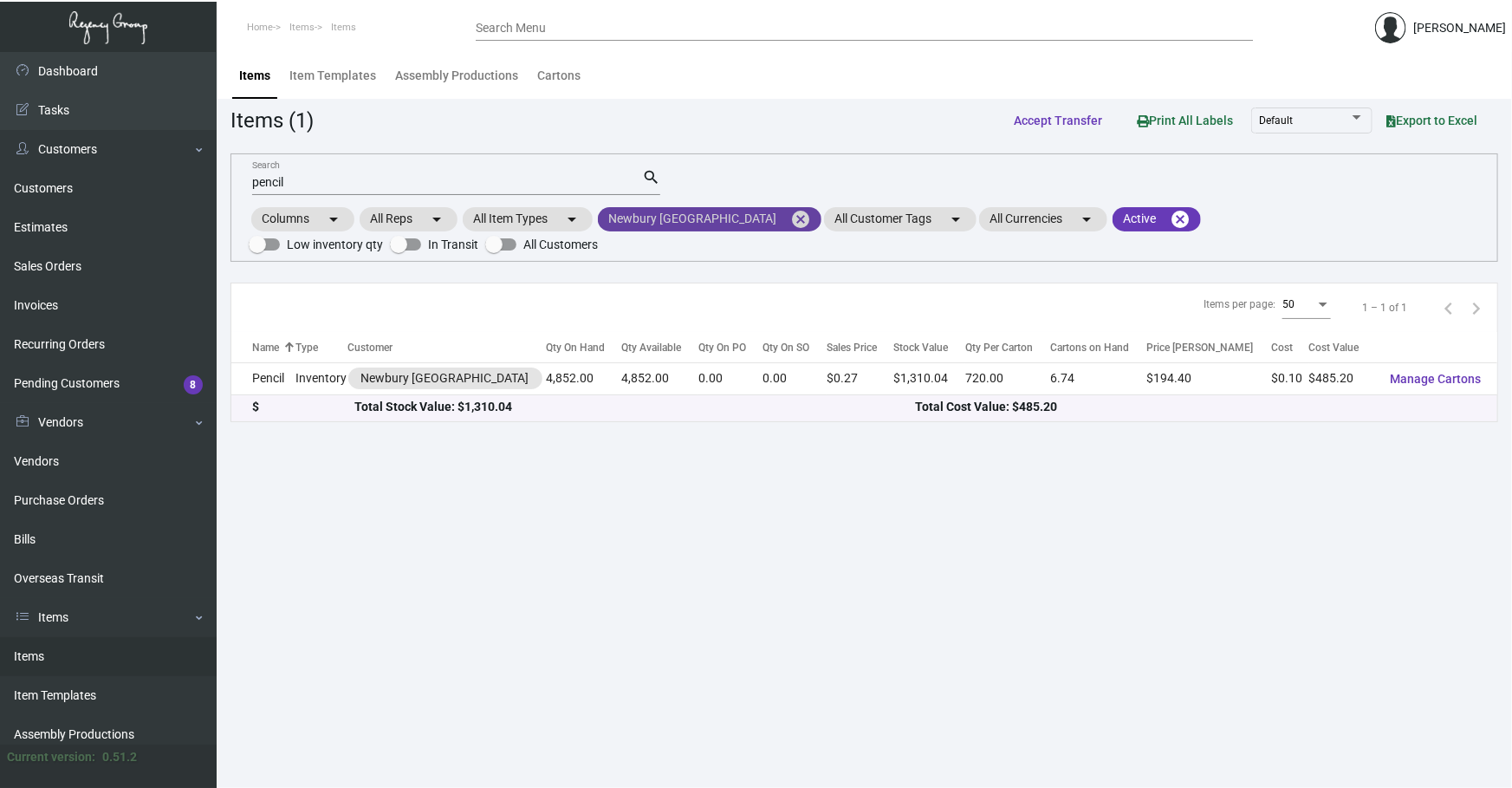
click at [791, 211] on mat-icon "cancel" at bounding box center [801, 219] width 21 height 21
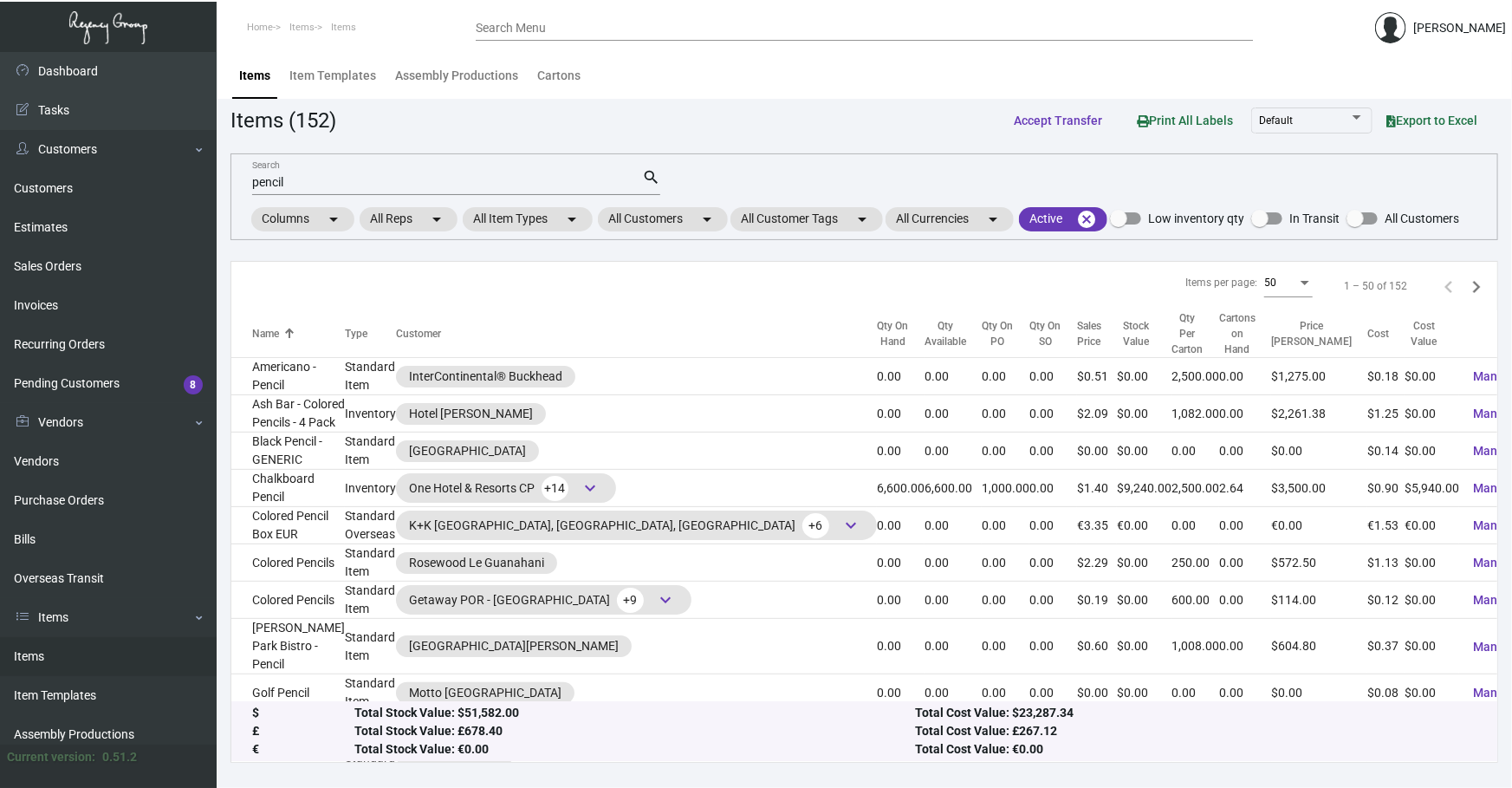
drag, startPoint x: 570, startPoint y: 175, endPoint x: 0, endPoint y: 9, distance: 593.7
click at [158, 113] on div "Dashboard Dashboard Tasks Customers Customers Estimates Sales Orders Invoices R…" at bounding box center [756, 420] width 1512 height 736
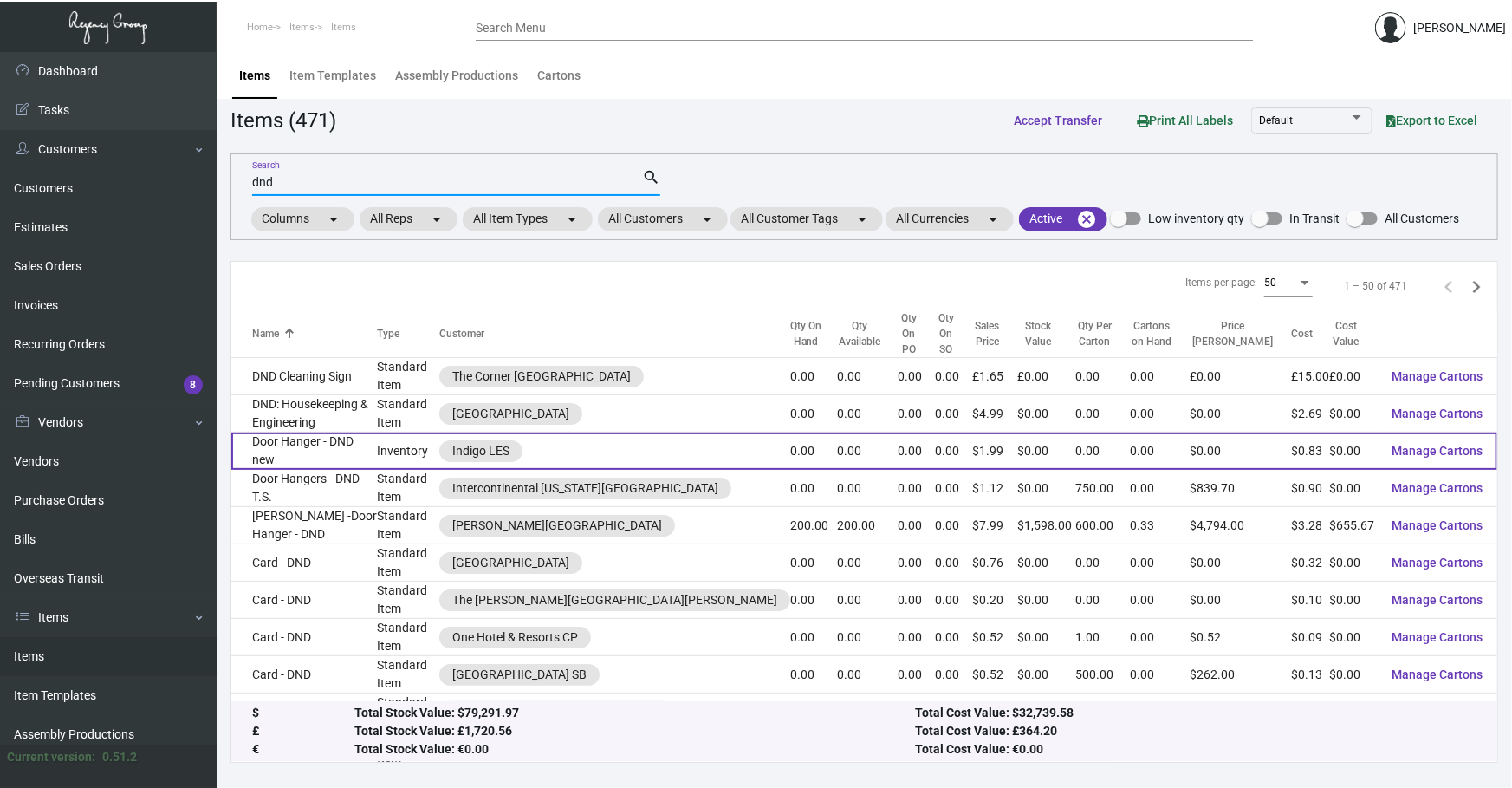
type input "dnd"
click at [377, 433] on td "Door Hanger - DND new" at bounding box center [304, 451] width 146 height 37
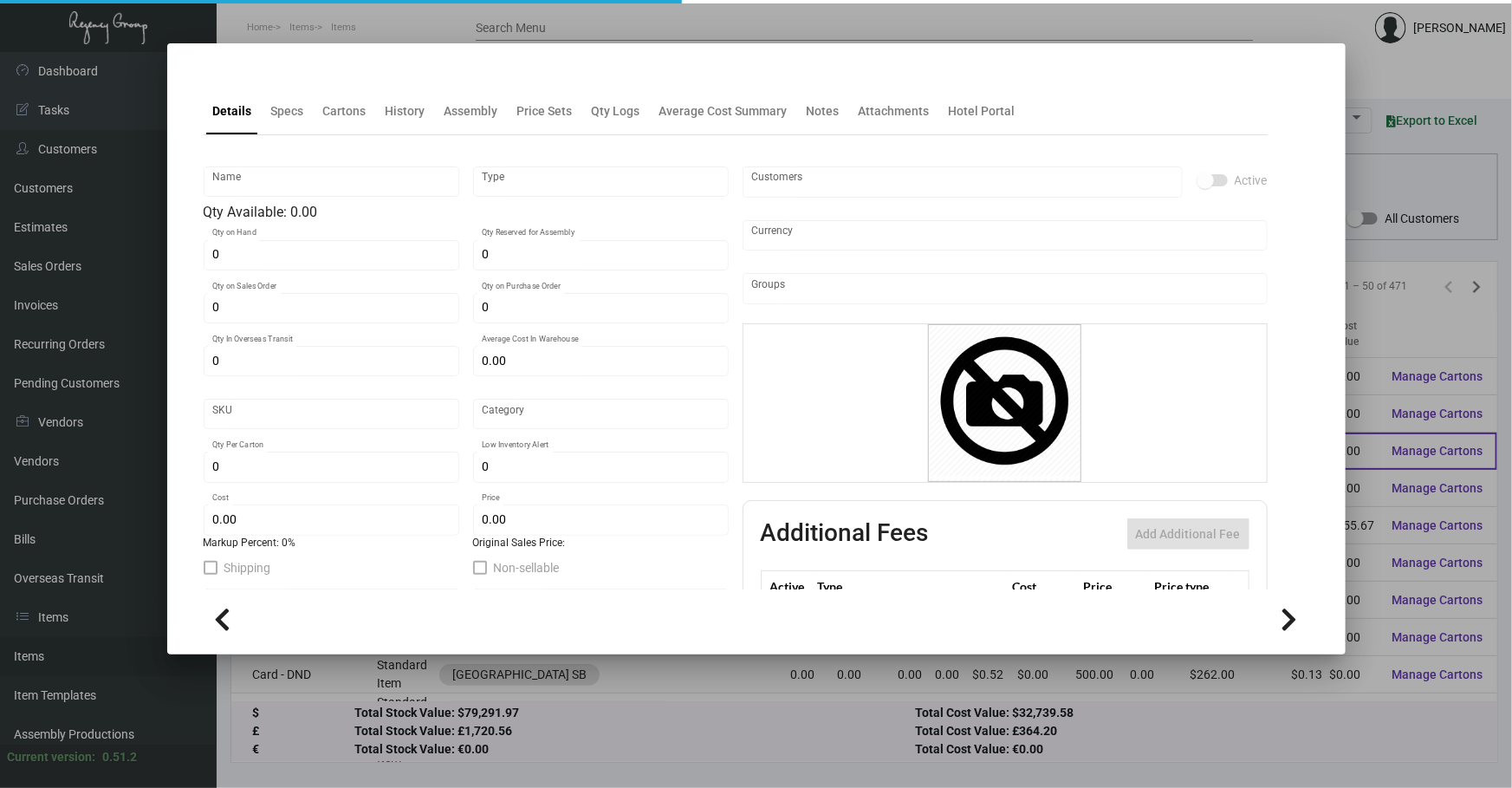
type input "Door Hanger - DND new"
type input "Inventory"
type input "$ 0.00"
type input "1251"
type input "Standard"
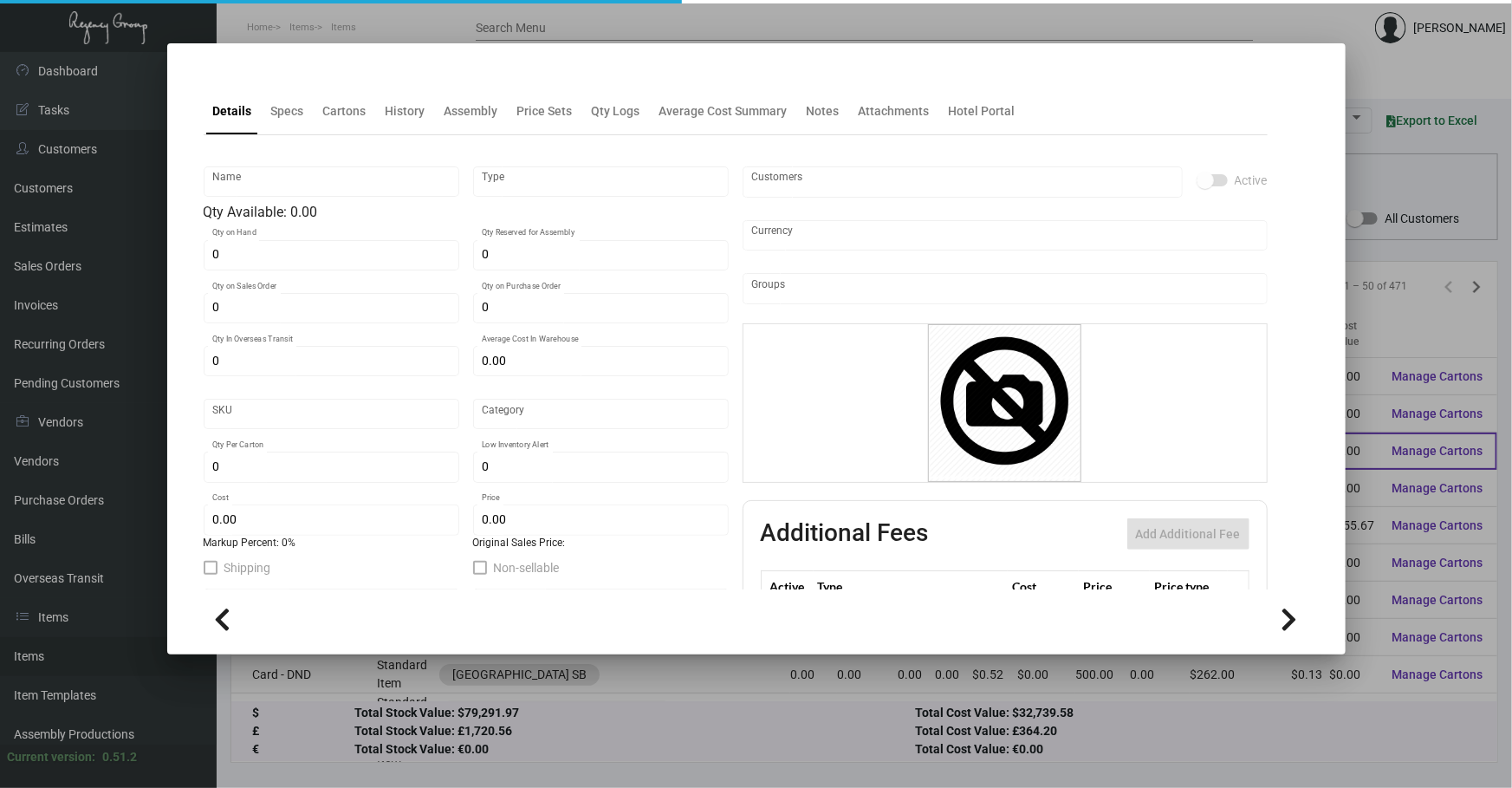
type input "$ 0.825"
type input "$ 1.99"
type textarea "DND Door Hanger: size 3.50” x 8”, #30 mill white gloss laminated plastic materi…"
checkbox input "true"
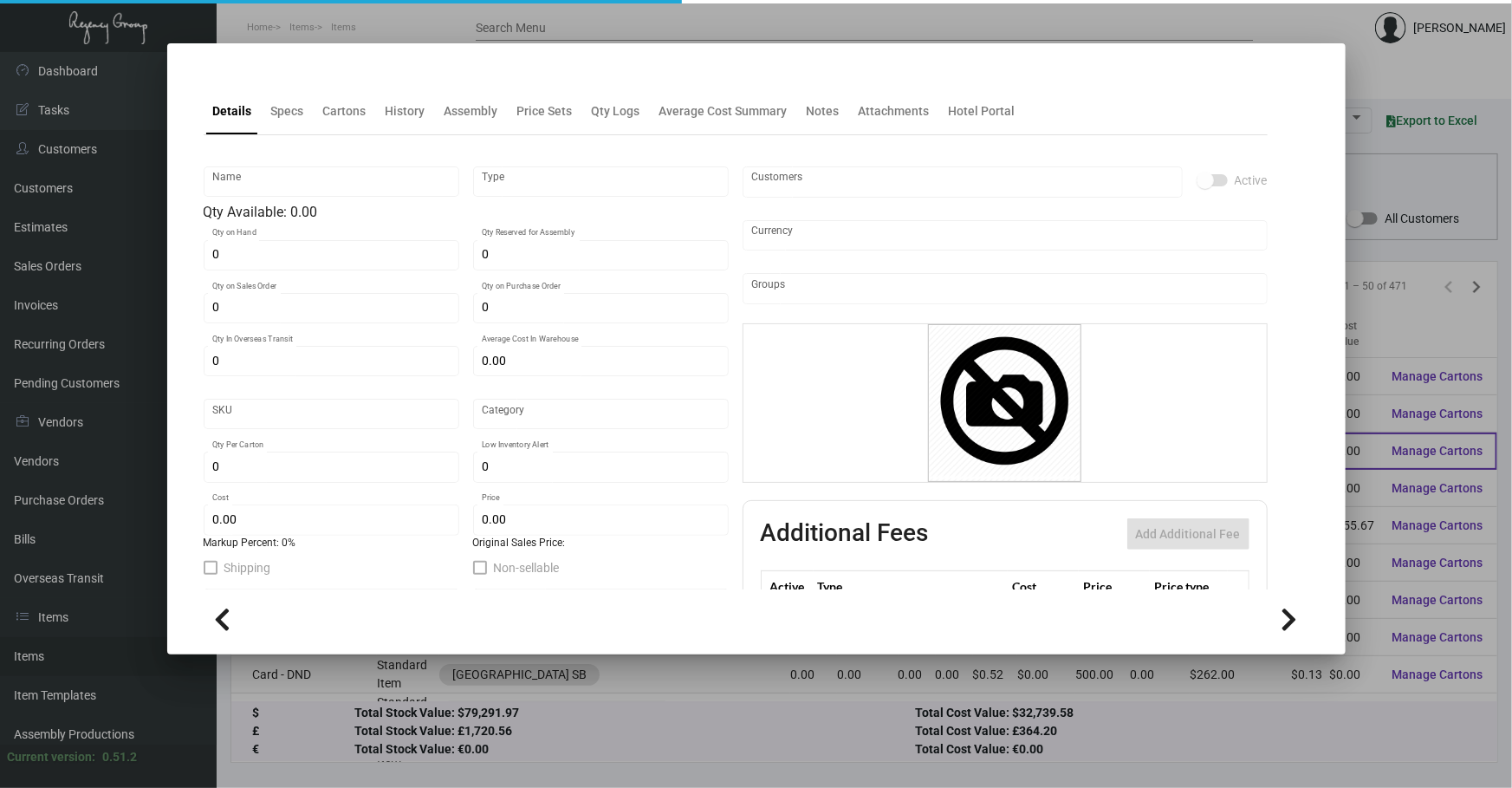
type input "United States Dollar $"
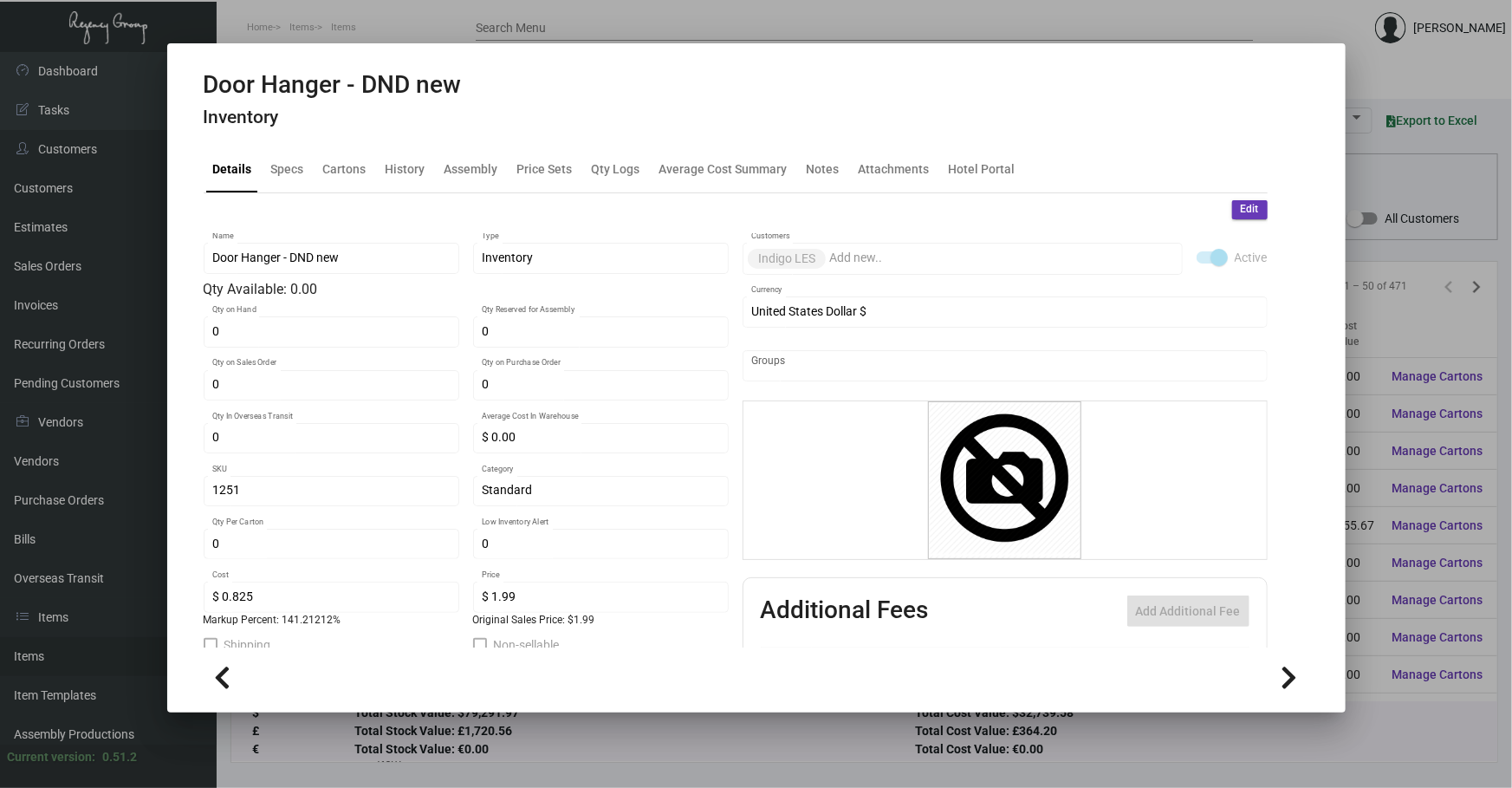
click at [286, 124] on h4 "Inventory" at bounding box center [332, 117] width 258 height 22
click at [286, 169] on div "Specs" at bounding box center [288, 168] width 33 height 18
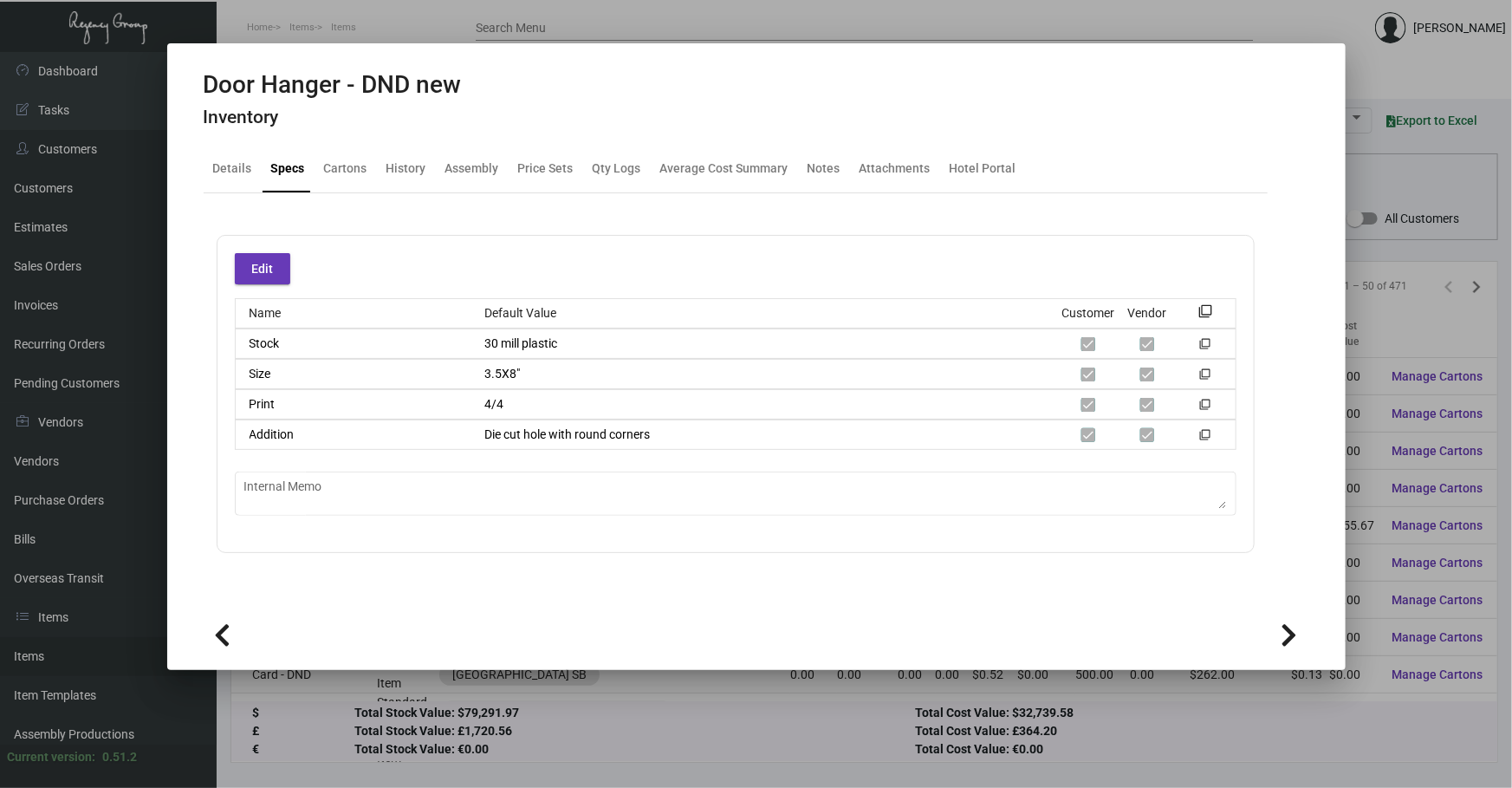
click at [748, 728] on div at bounding box center [756, 394] width 1512 height 788
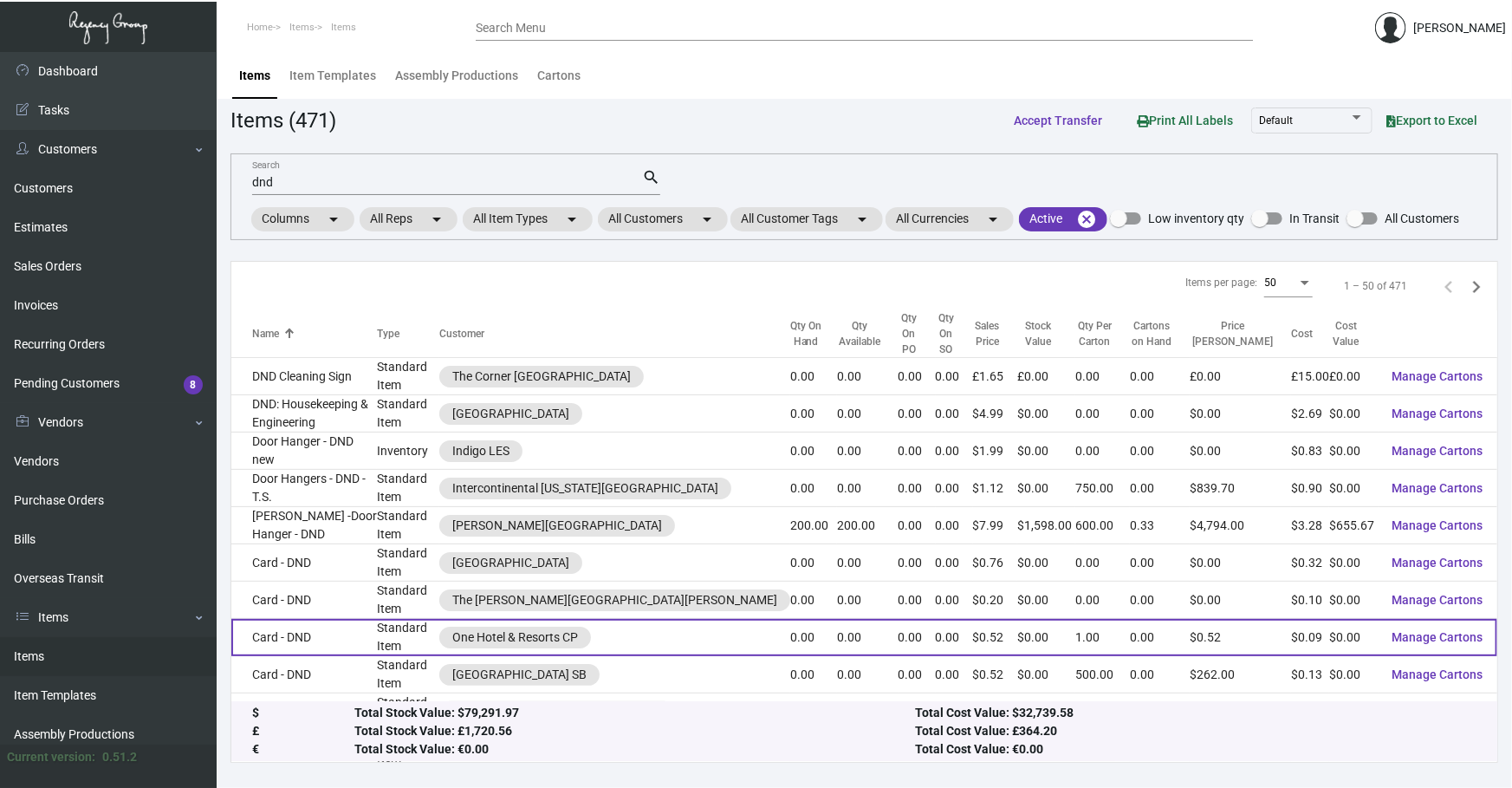
click at [361, 619] on td "Card - DND" at bounding box center [304, 637] width 146 height 37
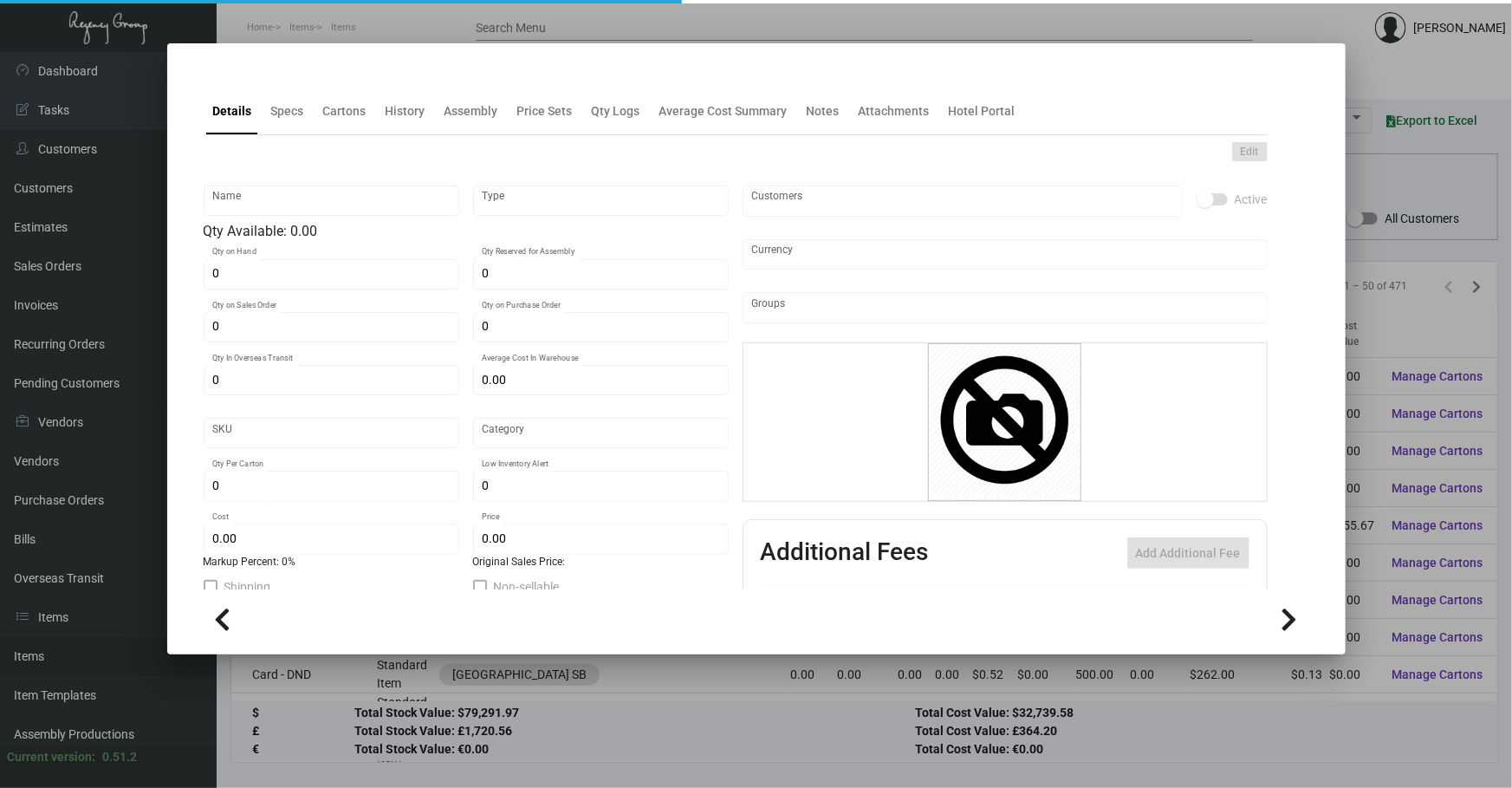
type input "Card - DND"
type input "Standard Item"
type input "$ 0.00"
type input "DNDNC"
type input "Standard"
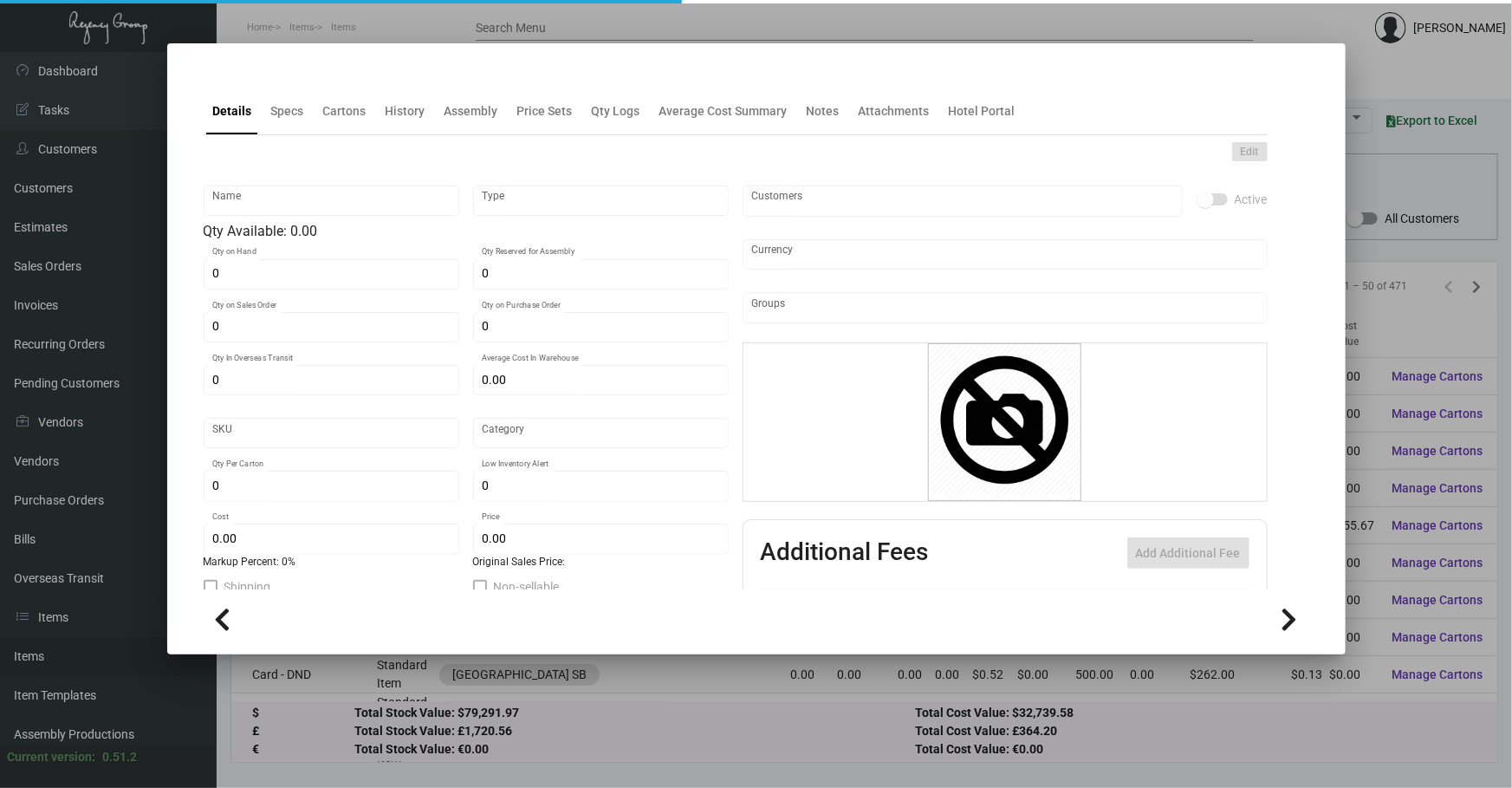
type input "1"
type input "$ 0.085"
type input "$ 0.52"
type textarea "DND Note card: size 4” x 6”, Neenah Environment Moonrock #80c recycled FSC cert…"
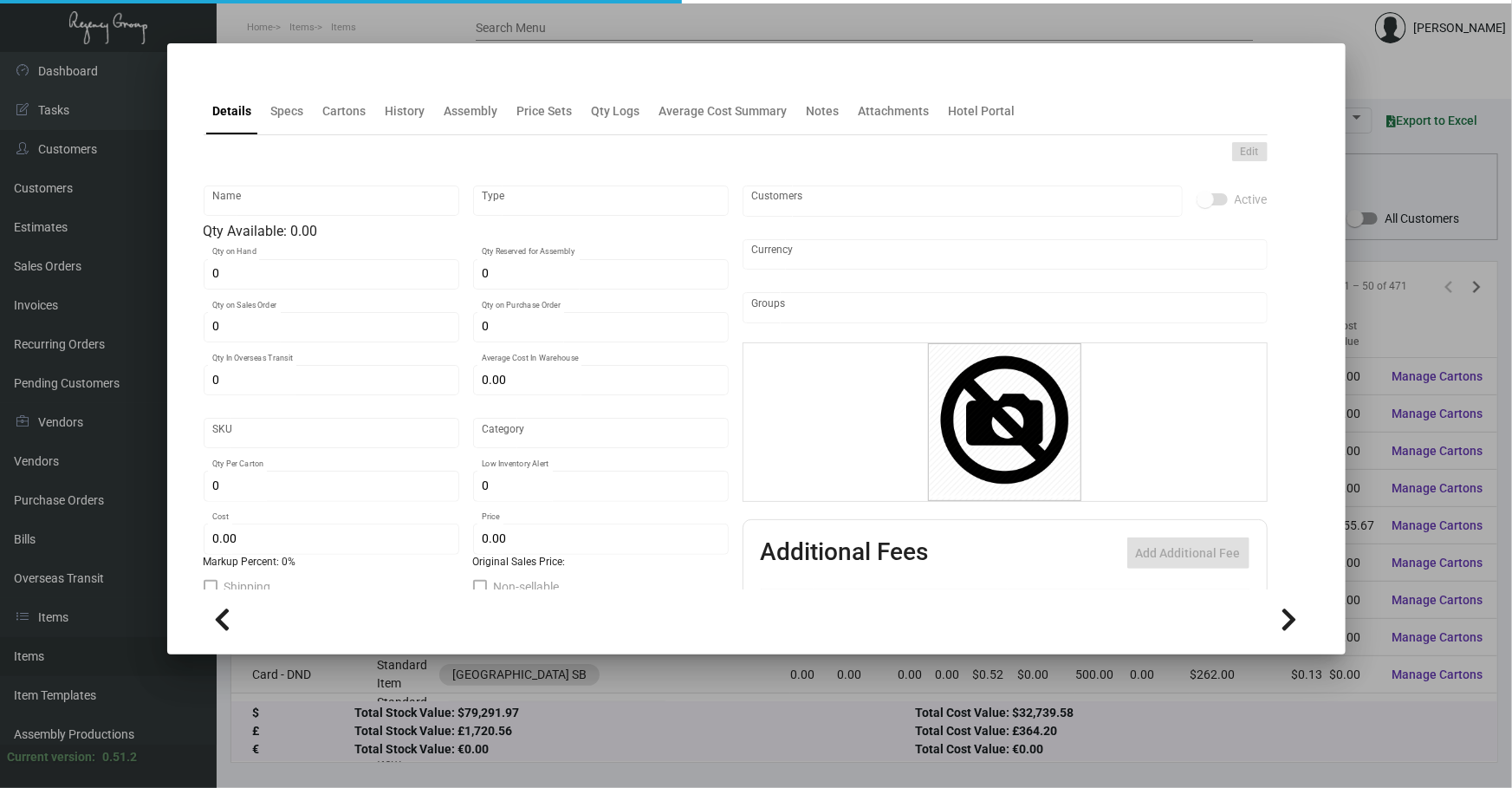
checkbox input "true"
type input "United States Dollar $"
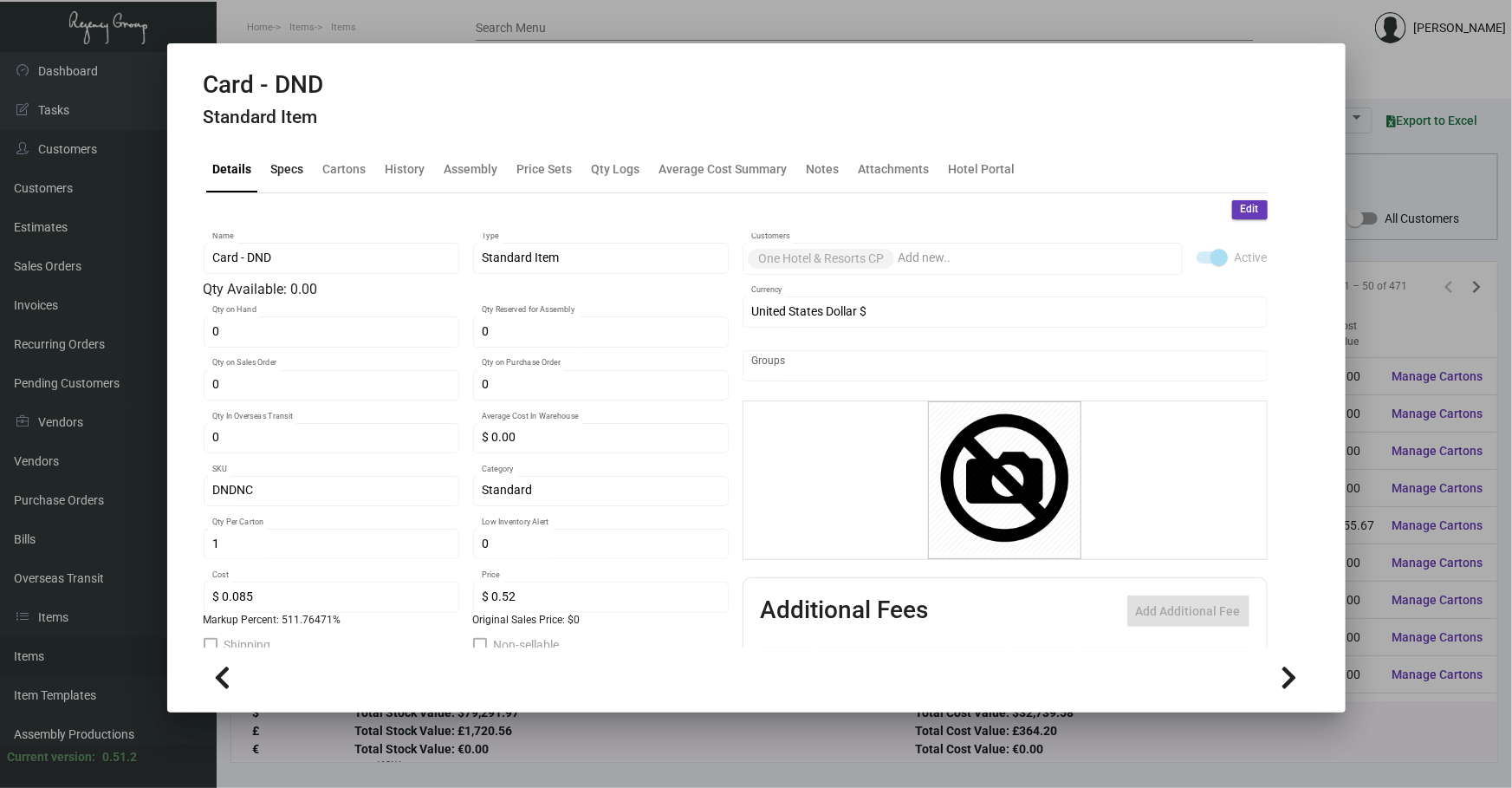
click at [277, 165] on div "Specs" at bounding box center [288, 168] width 33 height 18
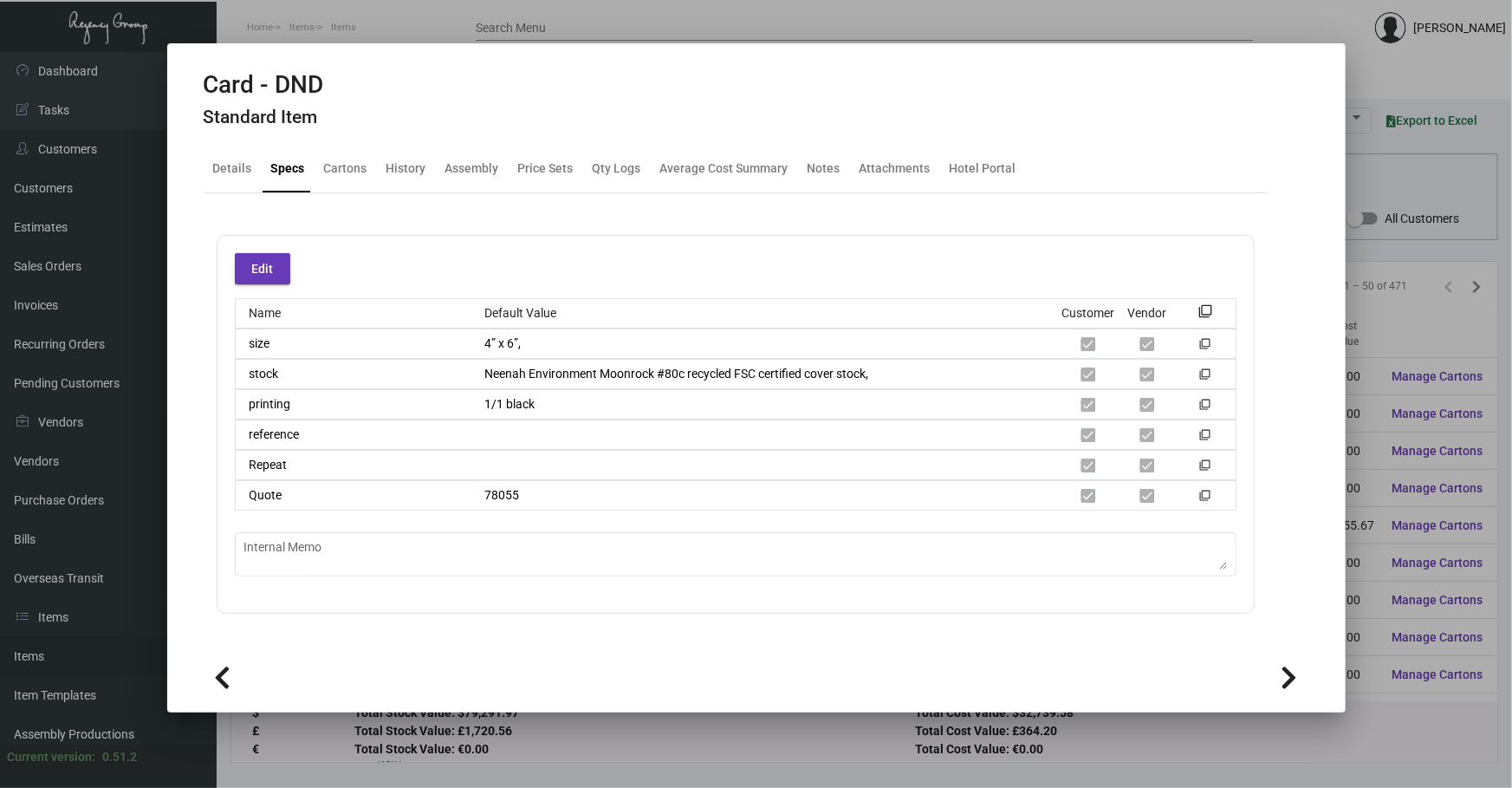
click at [755, 685] on div at bounding box center [756, 676] width 1105 height 39
click at [341, 770] on div at bounding box center [756, 394] width 1512 height 788
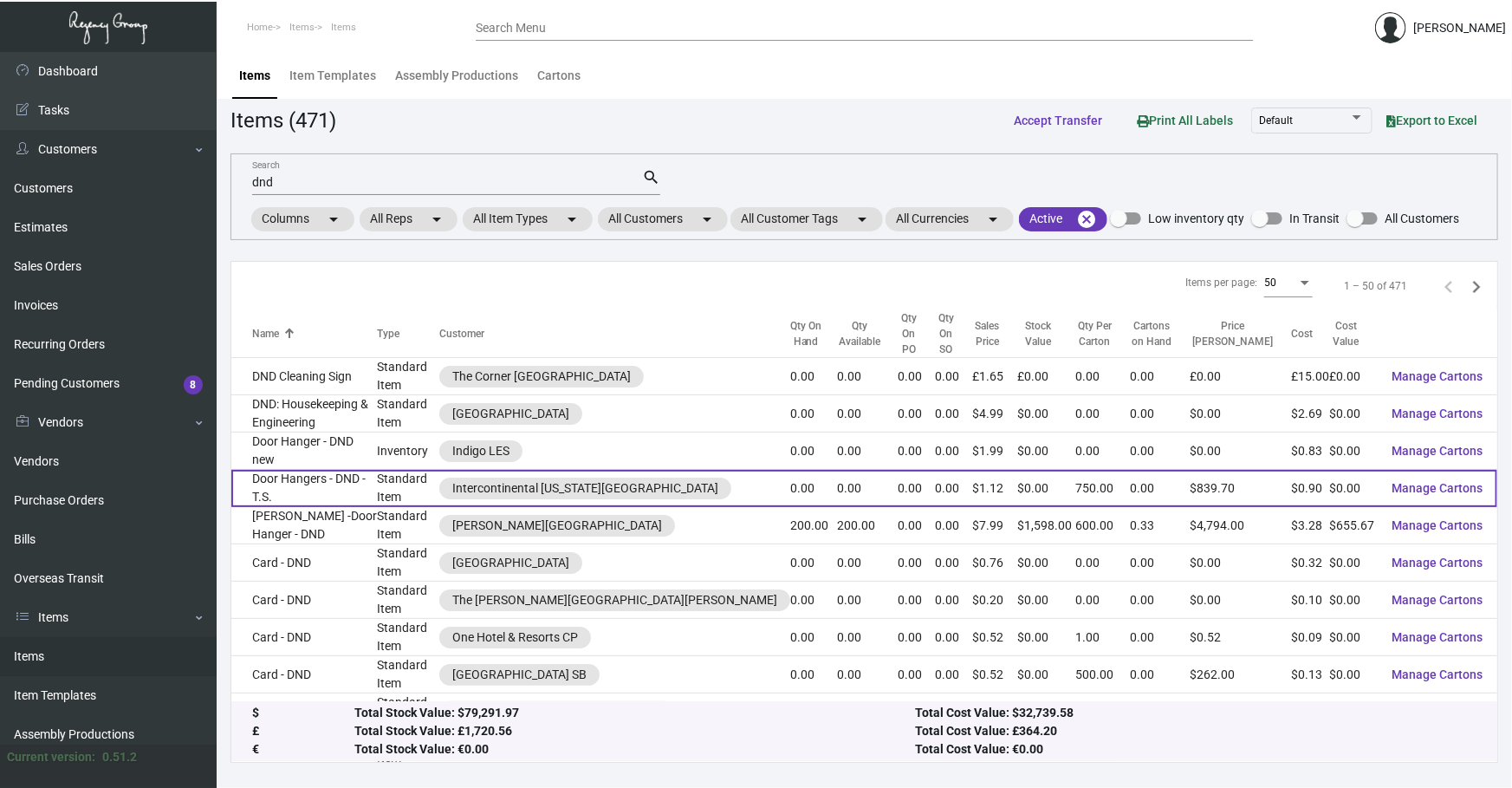
click at [429, 470] on td "Standard Item" at bounding box center [407, 488] width 62 height 37
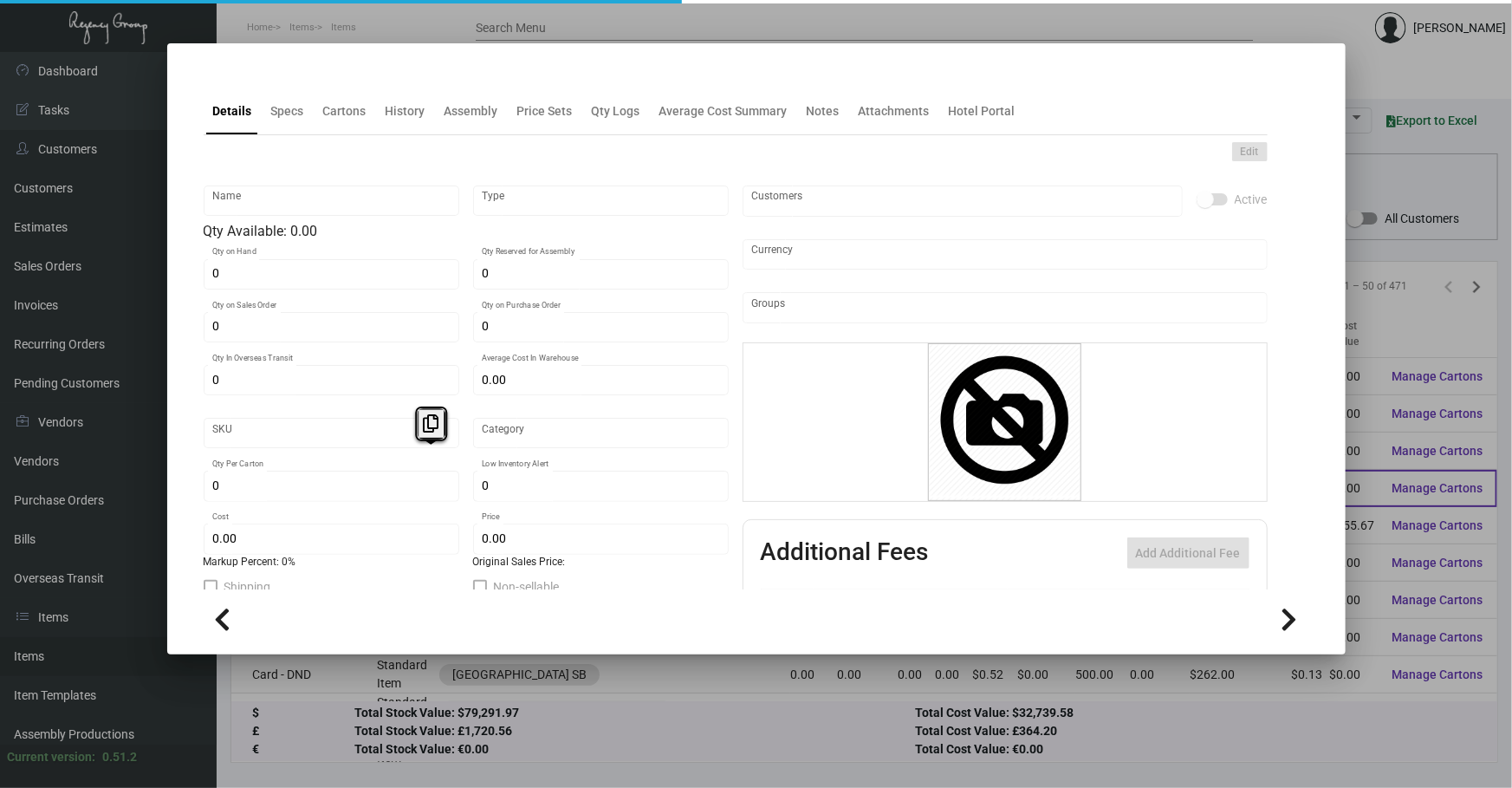
type input "Door Hangers - DND - T.S."
type input "Standard Item"
type input "$ 2.70"
type input "DND"
type input "Standard"
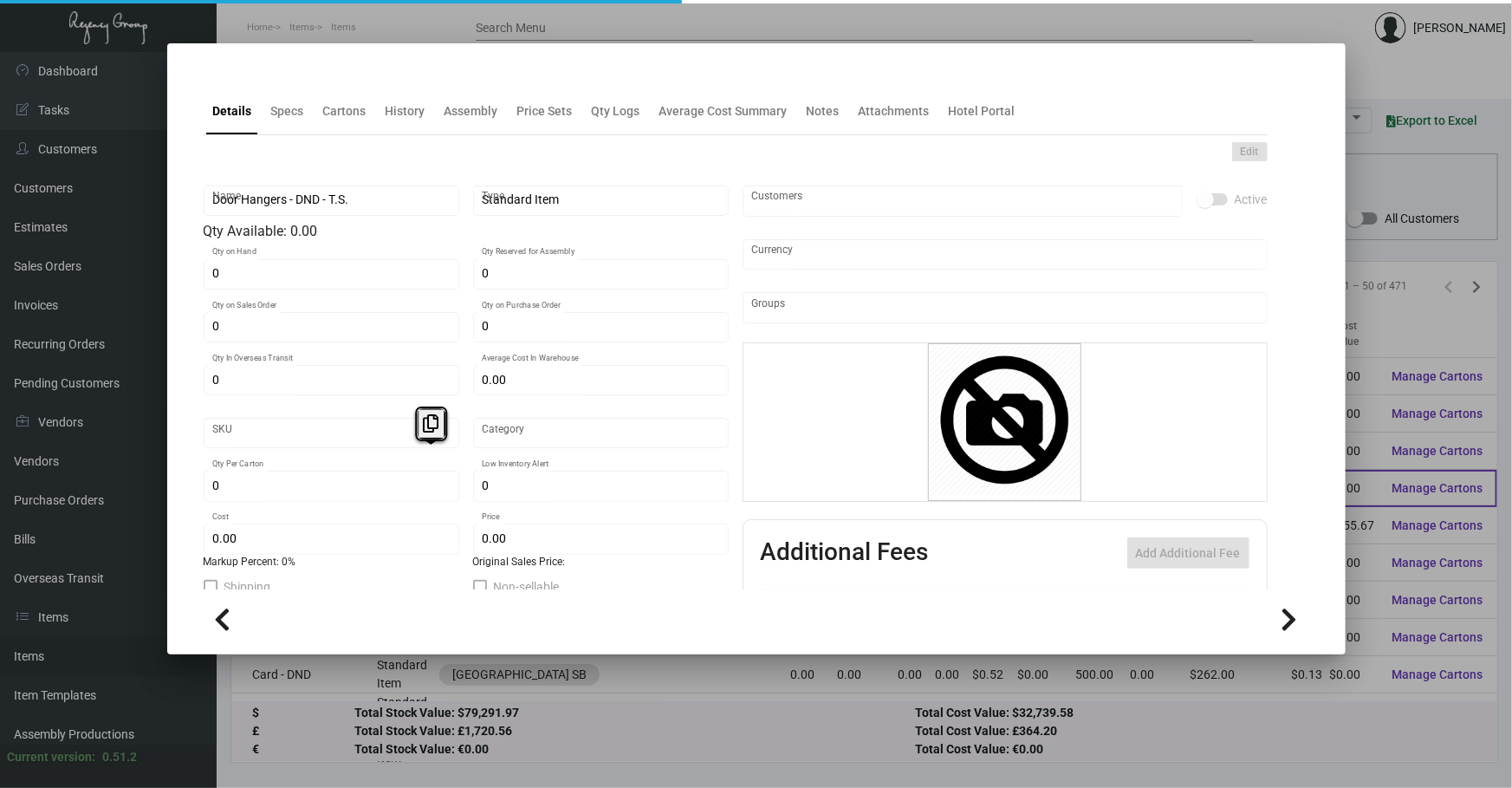
type input "750"
type input "$ 0.90"
type input "$ 1.1196"
checkbox input "true"
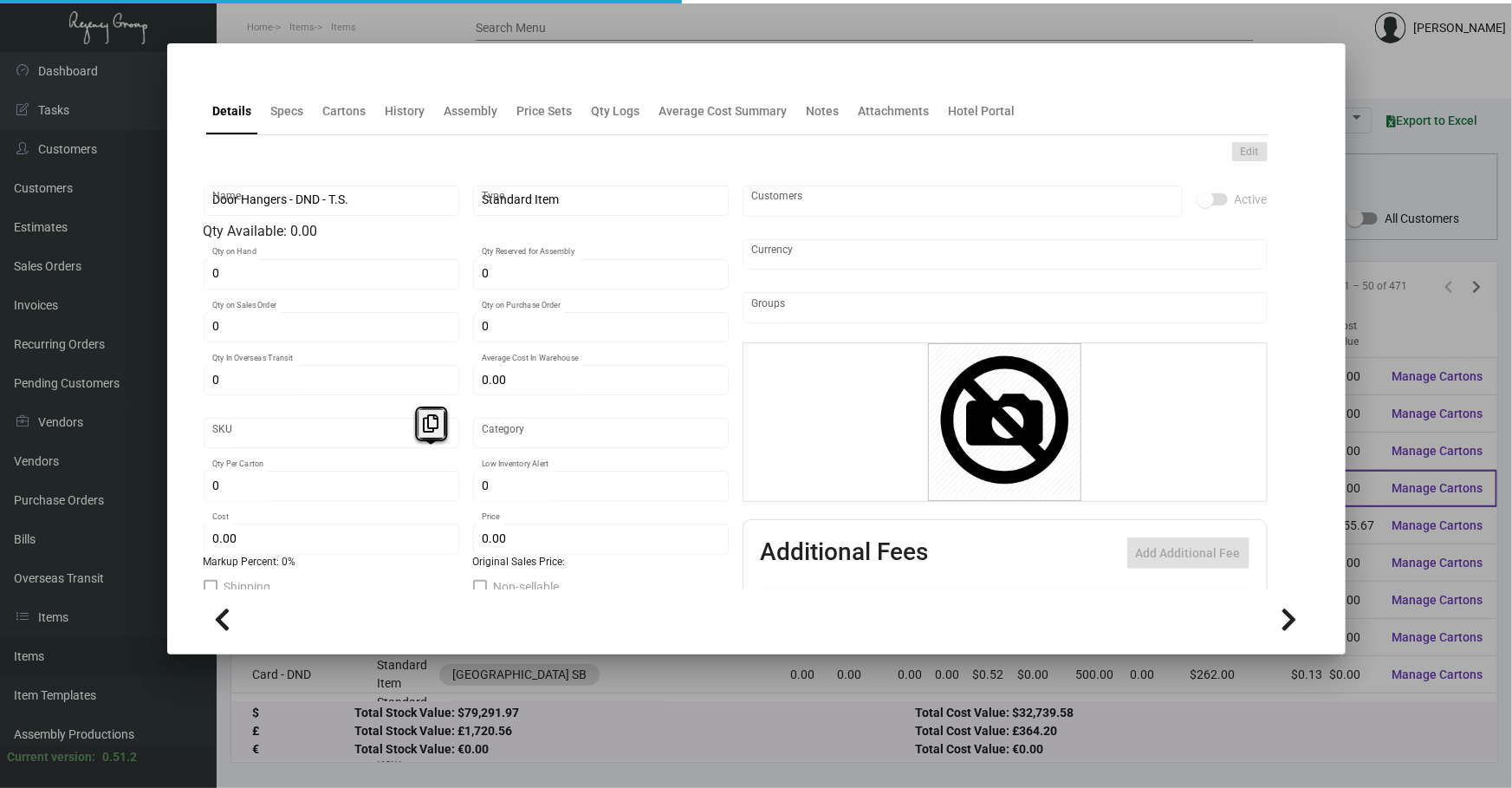
type input "United States Dollar $"
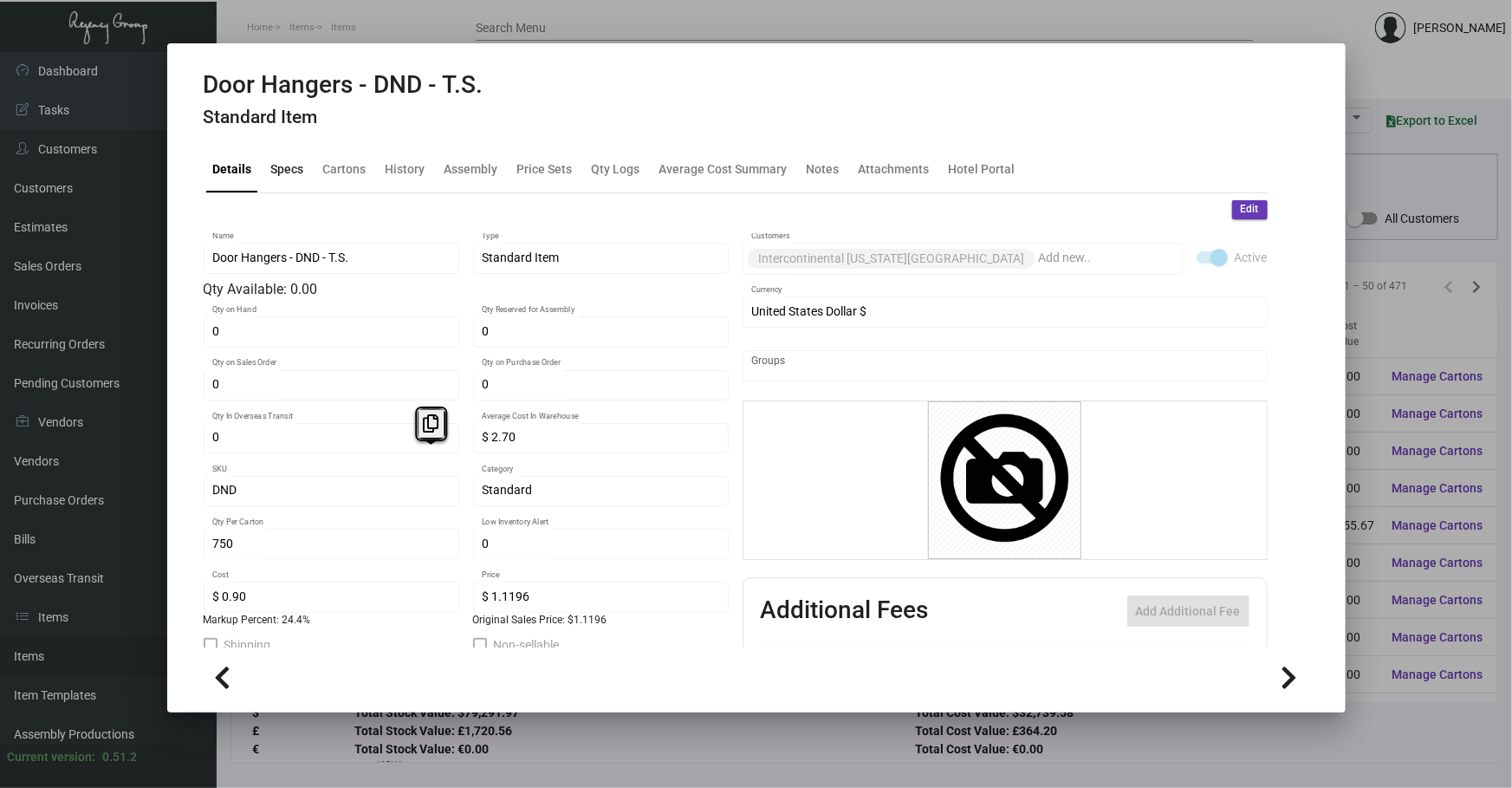
click at [288, 170] on div "Specs" at bounding box center [288, 168] width 33 height 18
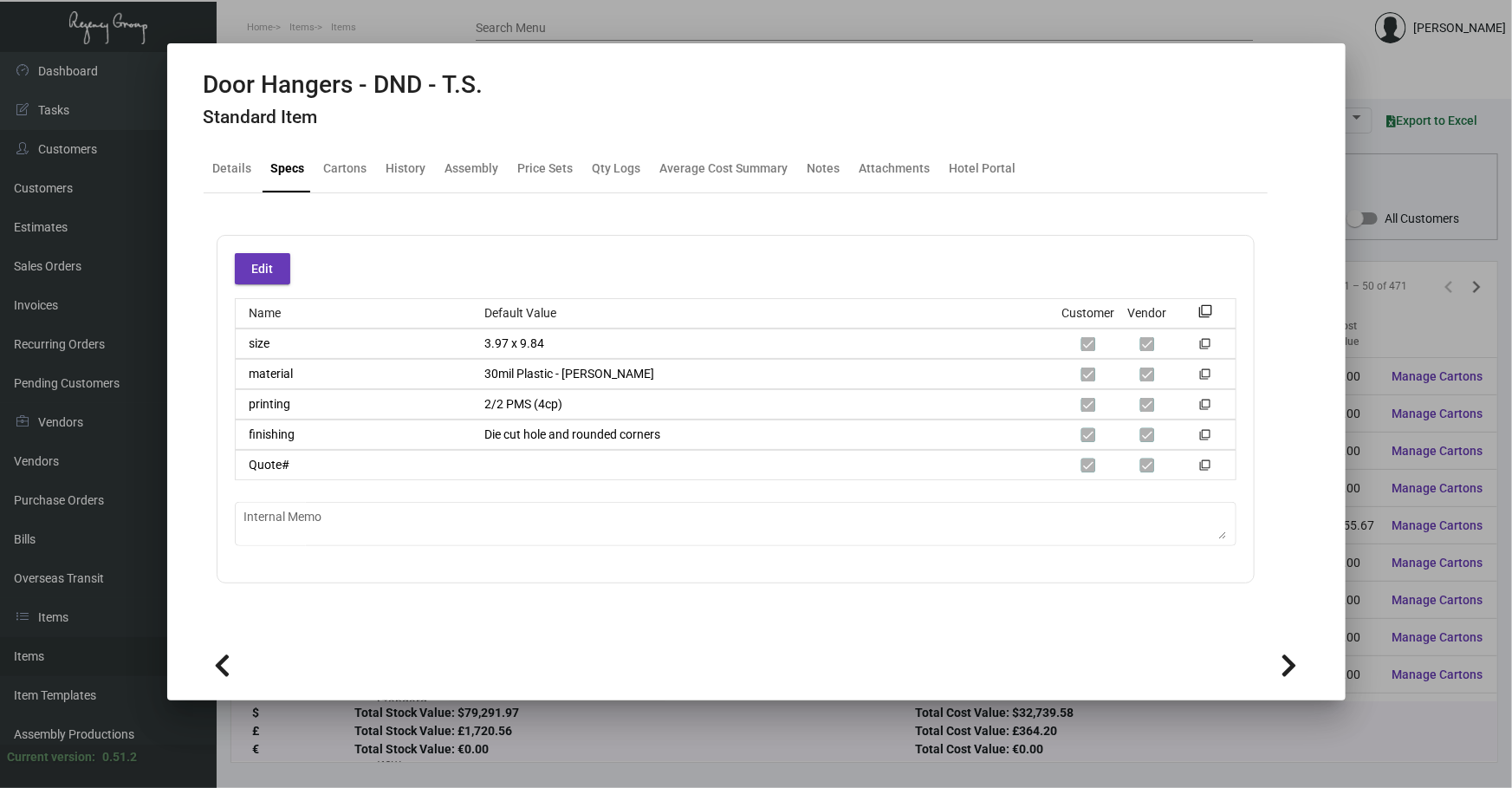
click at [572, 750] on div at bounding box center [756, 394] width 1512 height 788
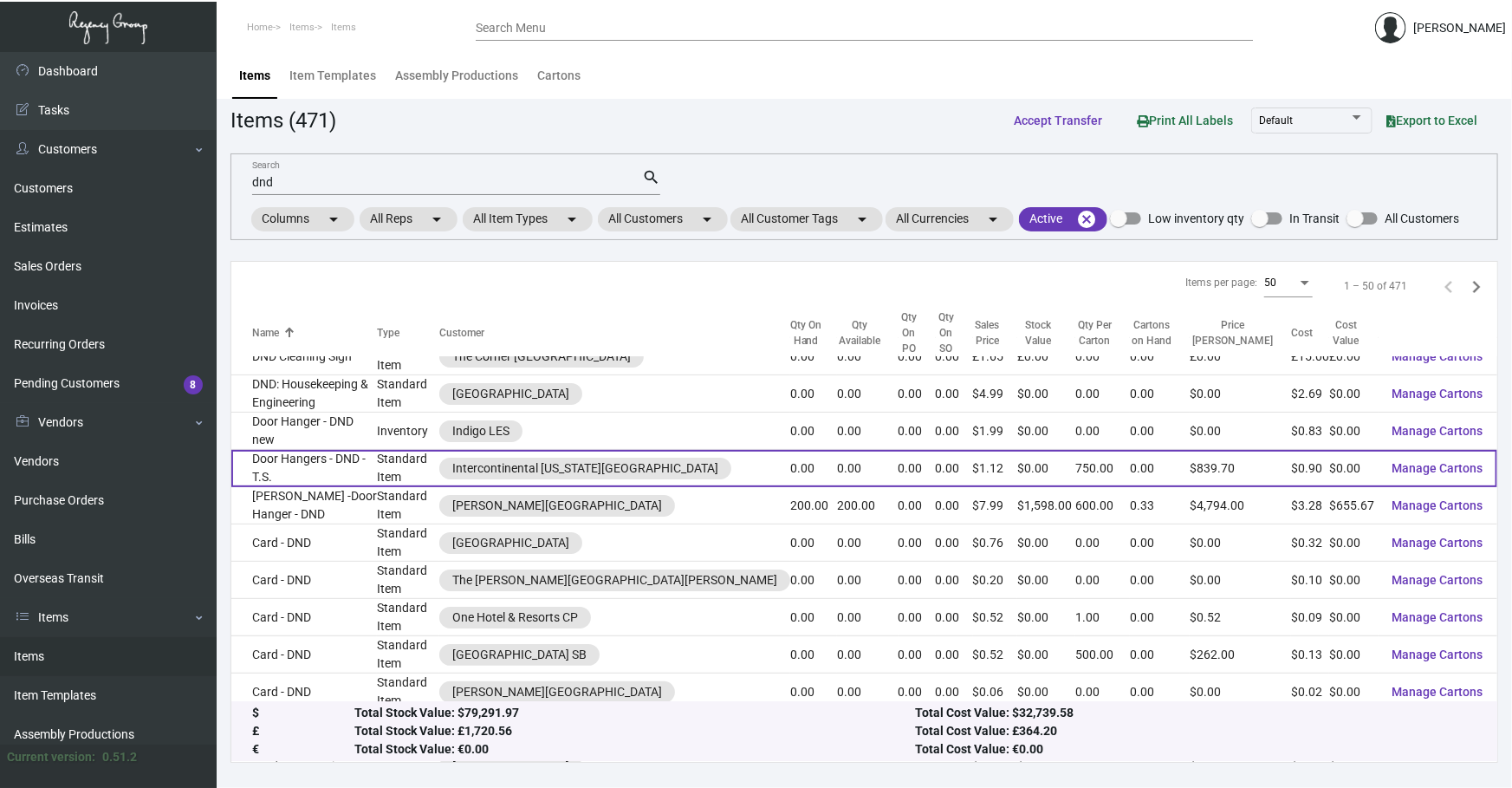
scroll to position [26, 0]
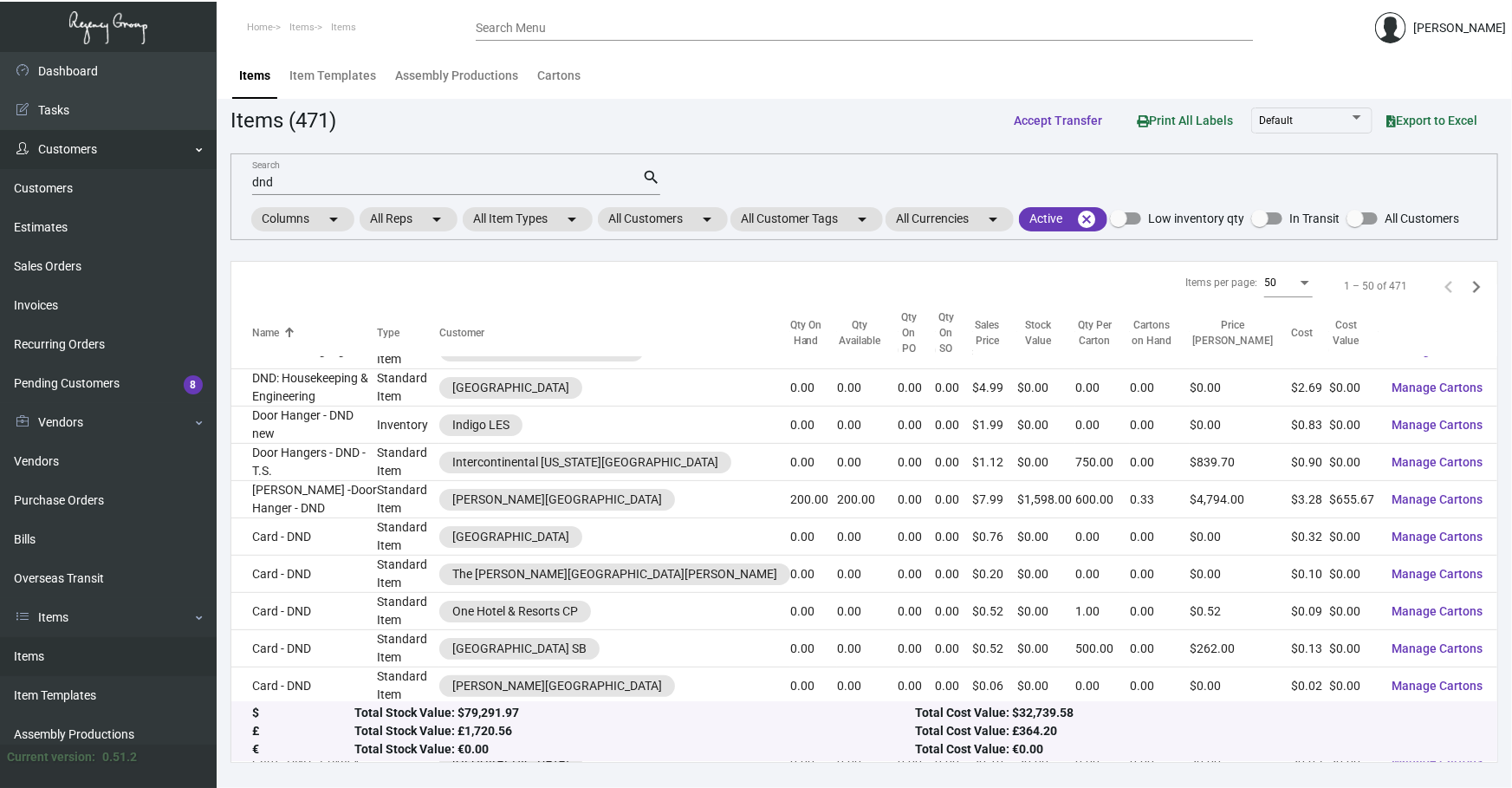
drag, startPoint x: 552, startPoint y: 181, endPoint x: 0, endPoint y: 148, distance: 553.0
click at [0, 209] on div "Dashboard Dashboard Tasks Customers Customers Estimates Sales Orders Invoices R…" at bounding box center [756, 420] width 1512 height 736
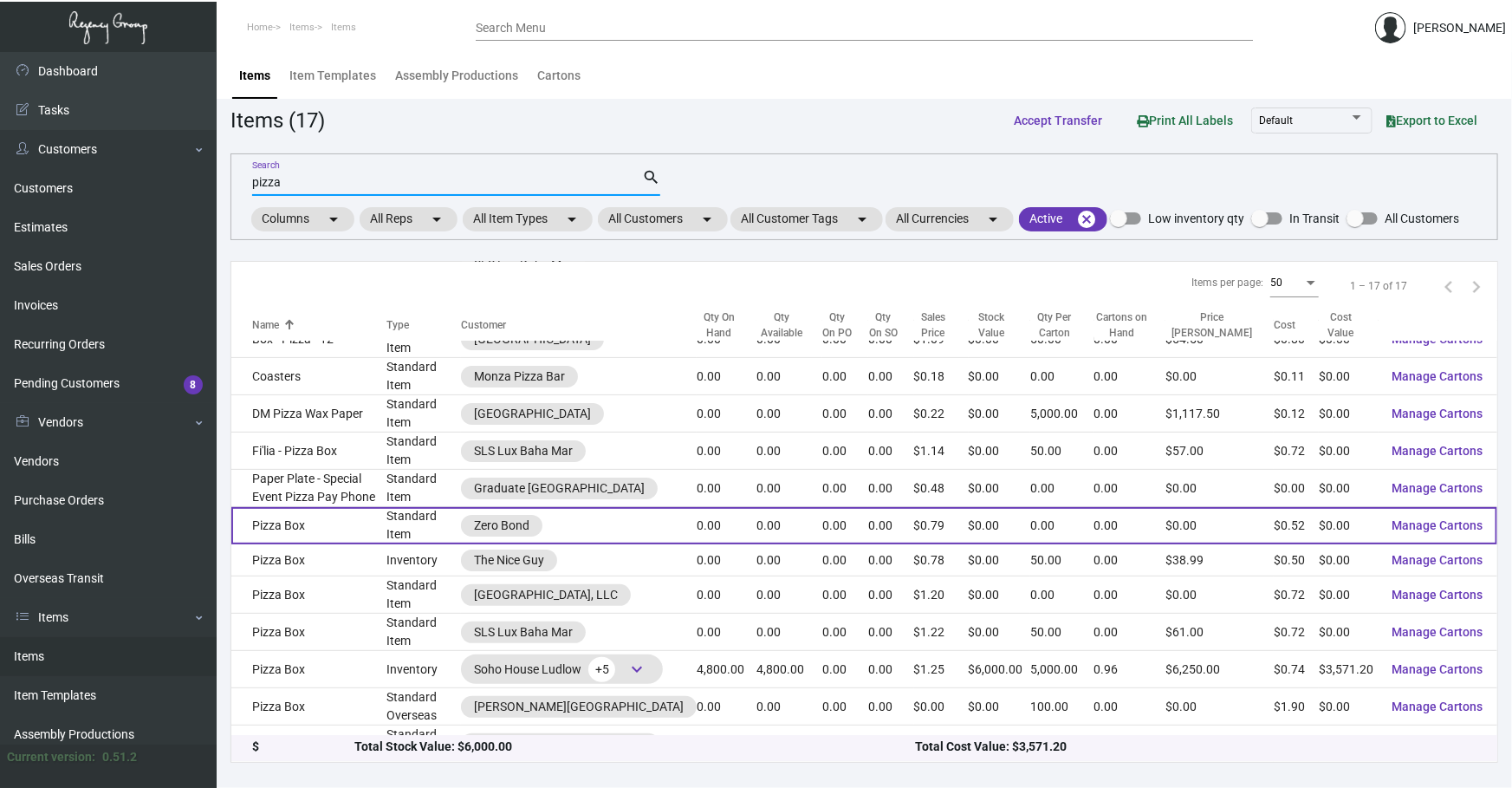
scroll to position [130, 0]
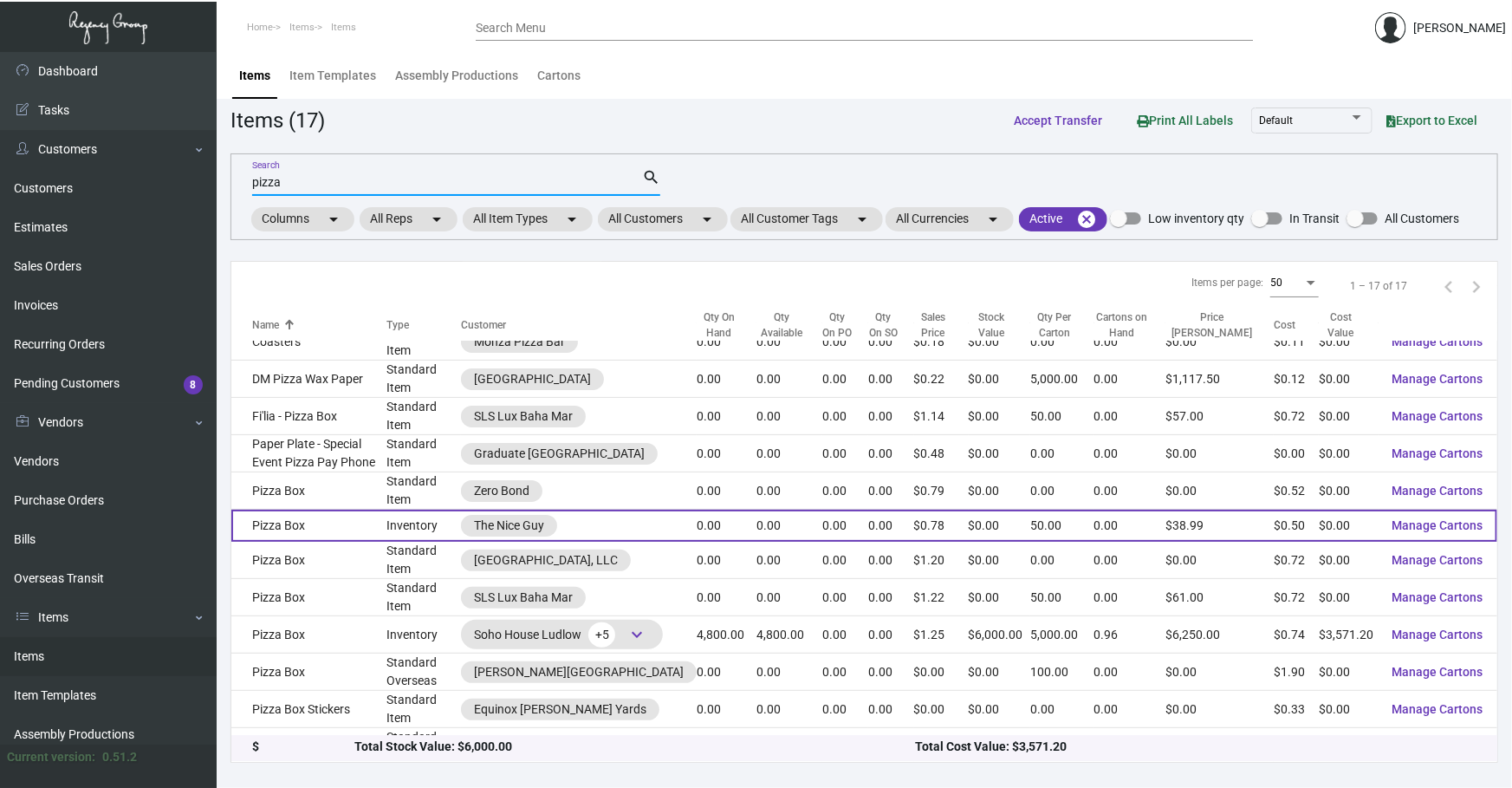
type input "pizza"
click at [375, 509] on td "Pizza Box" at bounding box center [309, 525] width 155 height 32
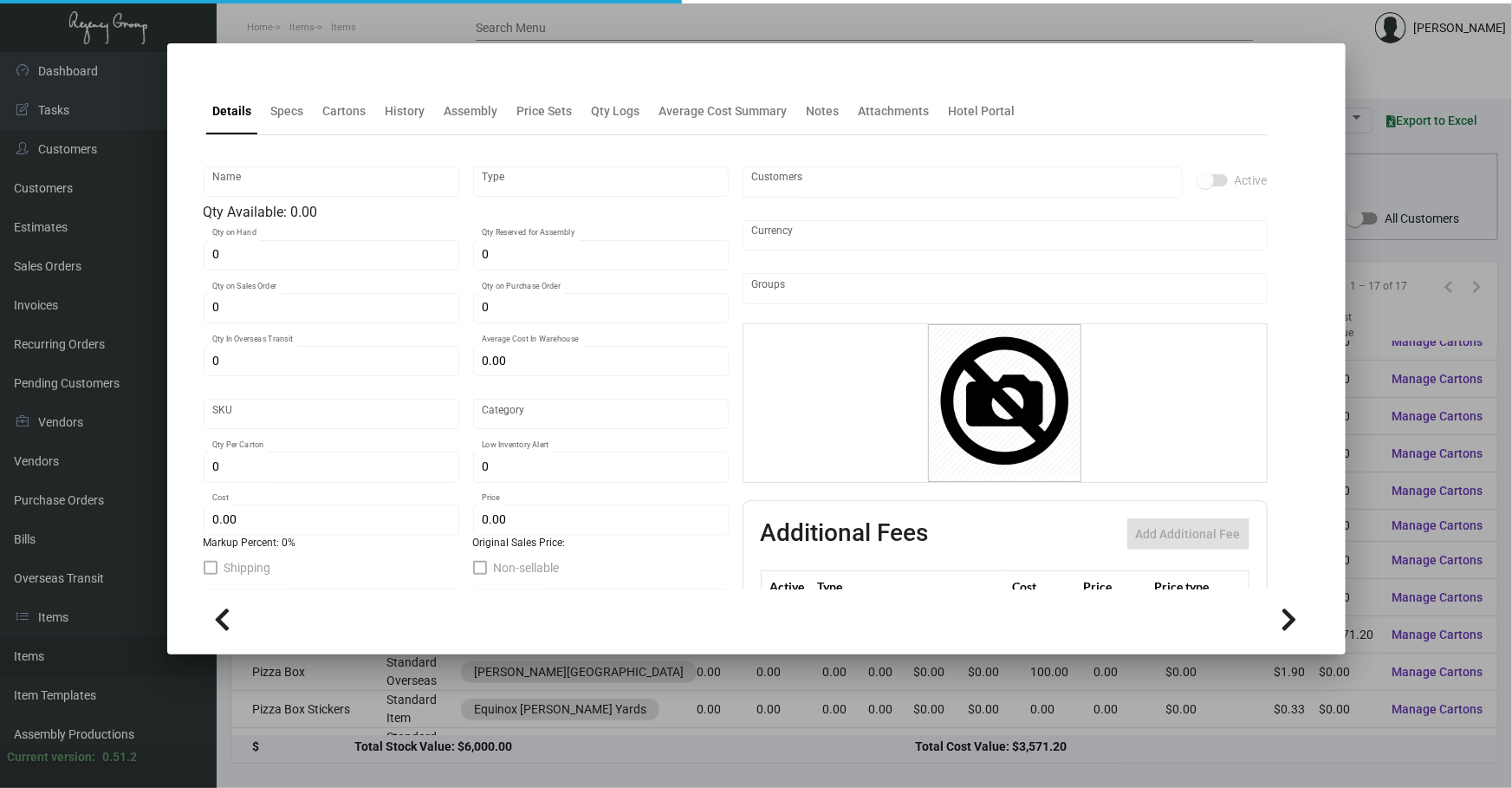
type input "Pizza Box"
type input "Inventory"
type input "$ 0.00"
type input "2457"
type input "Standard"
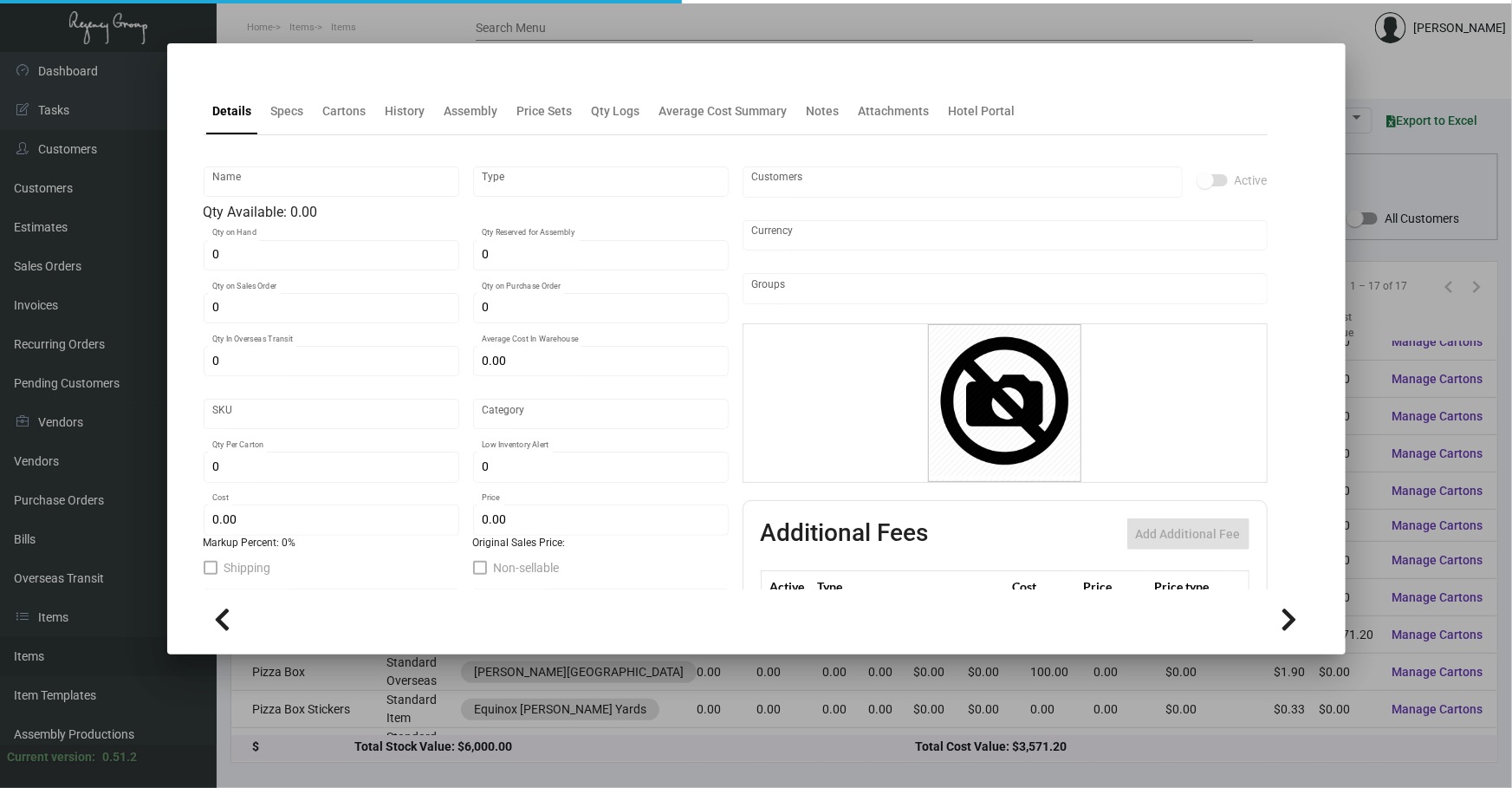
type input "50"
type input "$ 0.499"
type input "$ 0.7798"
type textarea "Pizza Box: size 12" x 12" white corrugated Pizza box, 1 color black imprinting …"
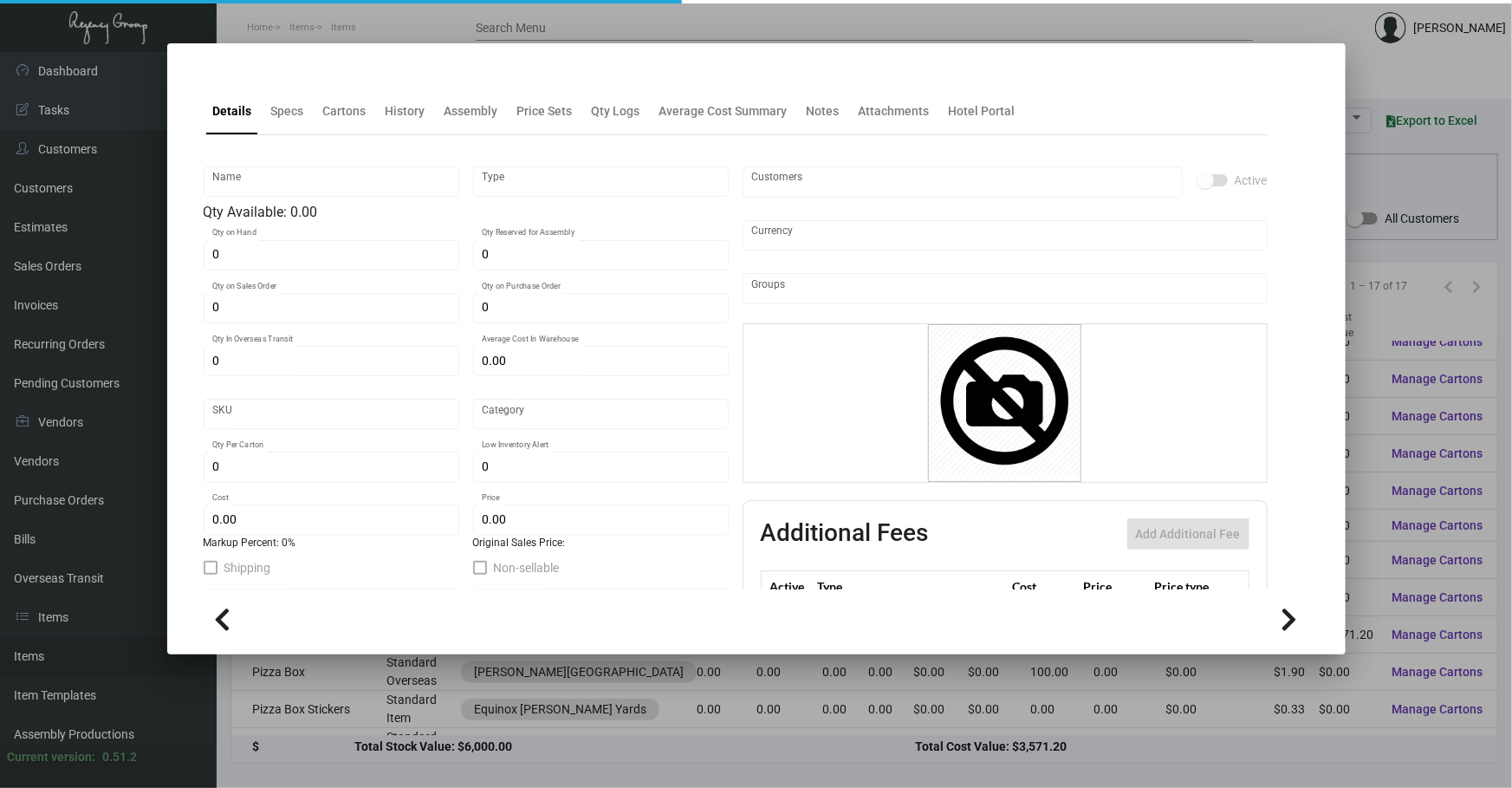
checkbox input "true"
type input "United States Dollar $"
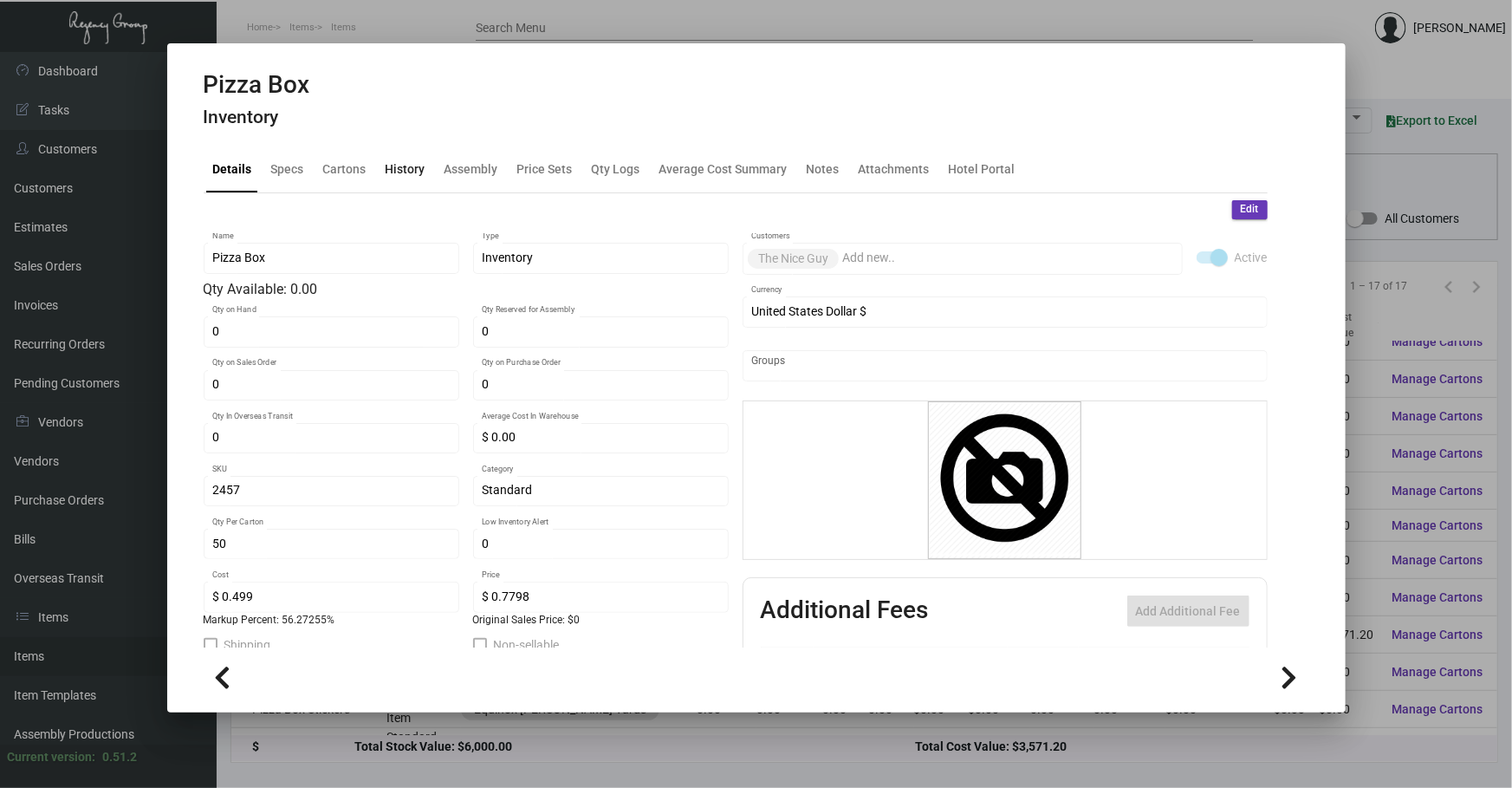
click at [389, 164] on div "History" at bounding box center [406, 168] width 40 height 18
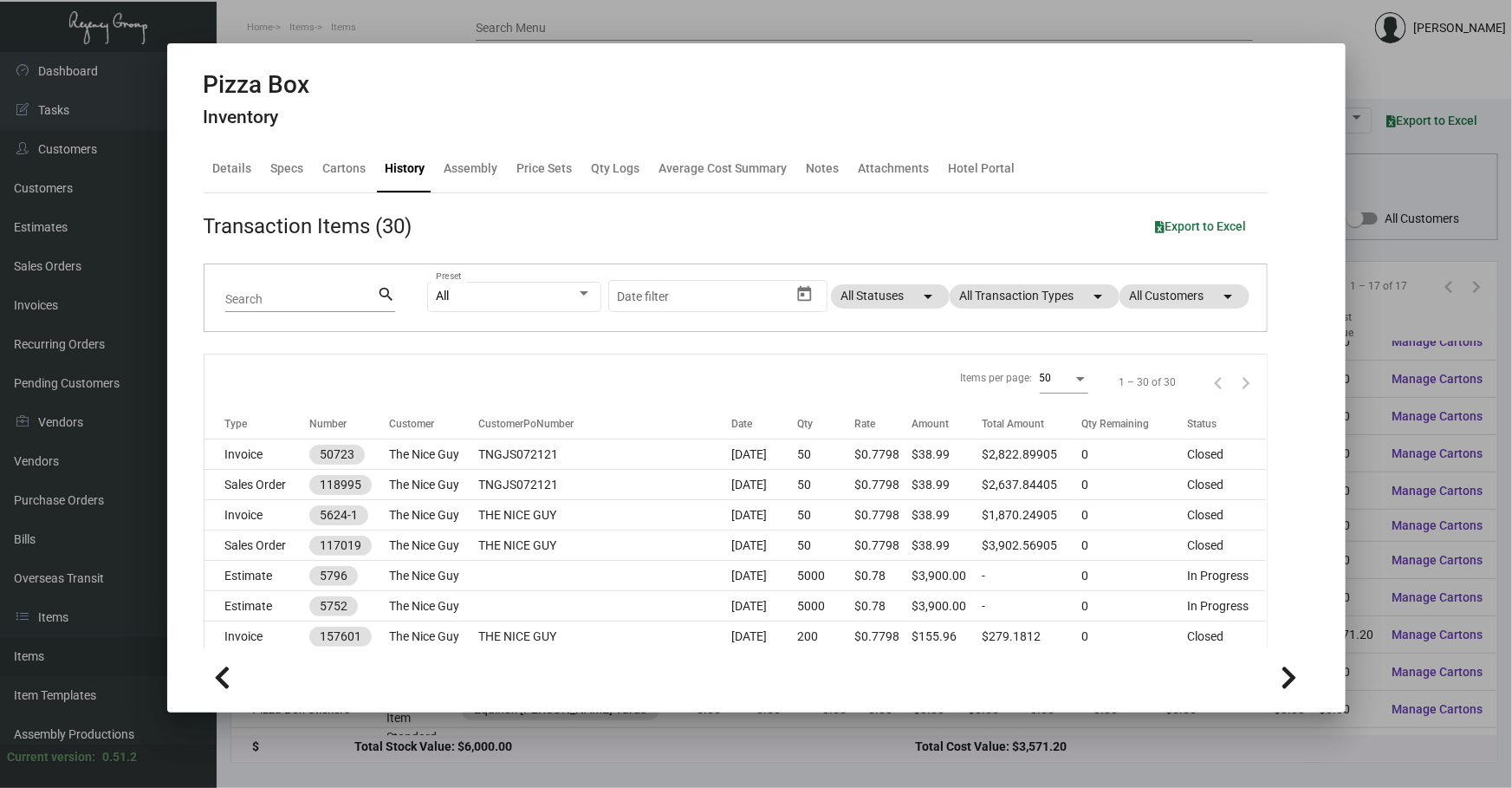
click at [1051, 277] on div "All Preset Start date – Date filter All Statuses arrow_drop_down All Transactio…" at bounding box center [837, 298] width 819 height 67
click at [1055, 282] on div "All Preset Start date – Date filter All Statuses arrow_drop_down All Transactio…" at bounding box center [837, 298] width 819 height 67
click at [1047, 299] on mat-chip "All Transaction Types arrow_drop_down" at bounding box center [1034, 296] width 170 height 24
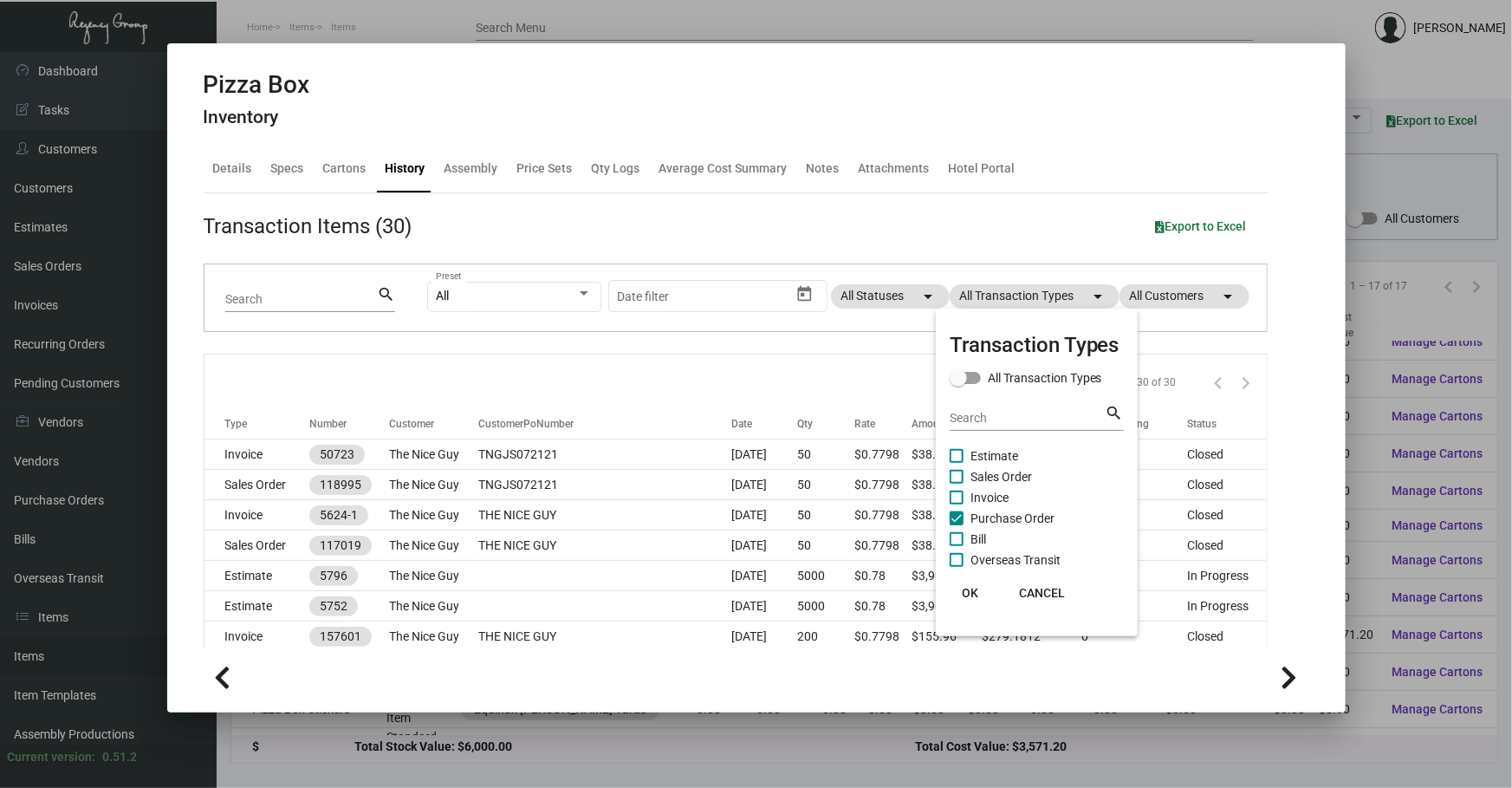
click at [1006, 509] on span "Purchase Order" at bounding box center [1012, 517] width 84 height 21
click at [956, 525] on input "Purchase Order" at bounding box center [956, 525] width 1 height 1
click at [1007, 509] on span "Purchase Order" at bounding box center [1012, 517] width 84 height 21
click at [956, 525] on input "Purchase Order" at bounding box center [956, 525] width 1 height 1
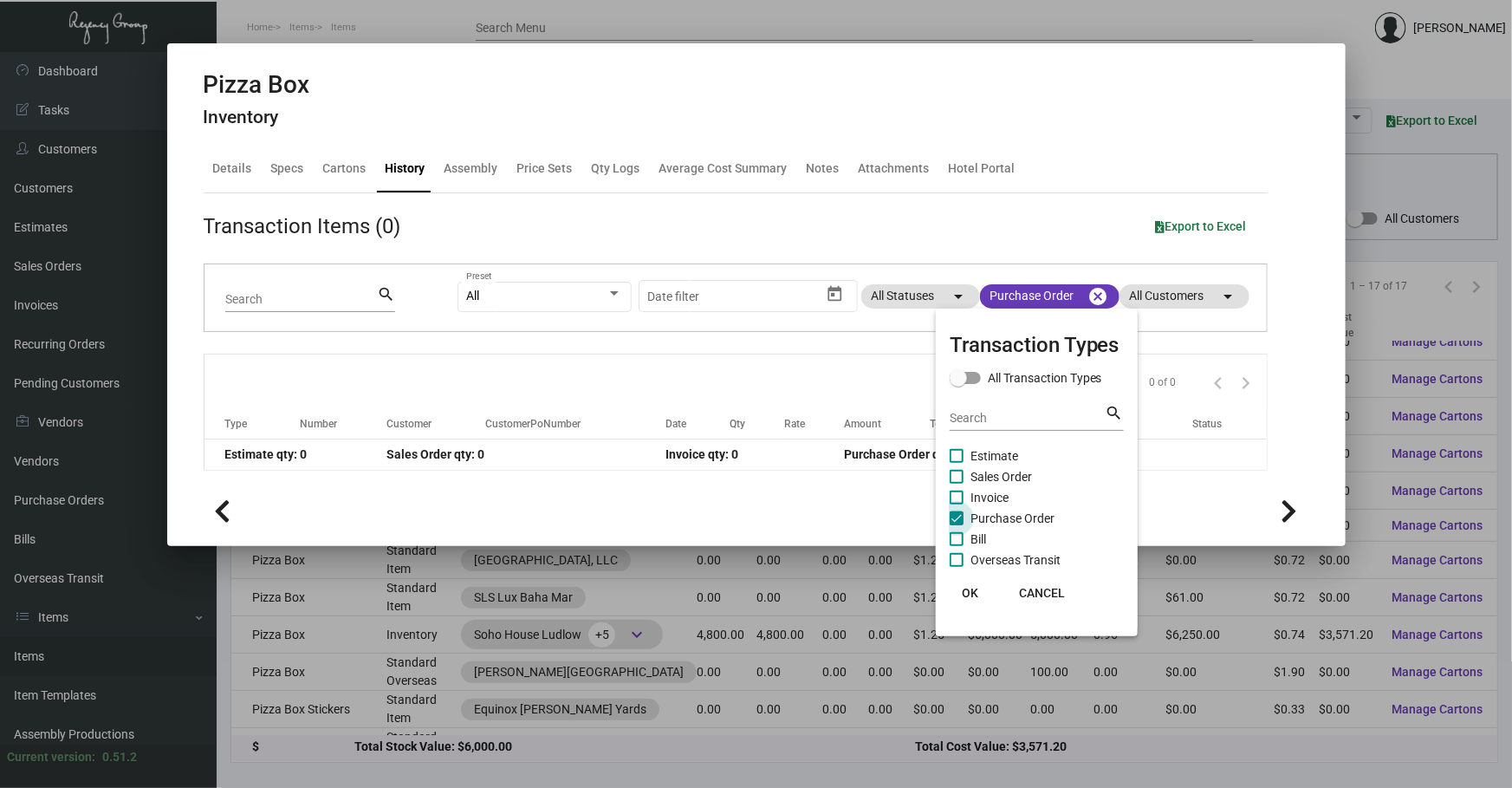
click at [975, 507] on span "Purchase Order" at bounding box center [1012, 517] width 84 height 21
click at [956, 525] on input "Purchase Order" at bounding box center [956, 525] width 1 height 1
checkbox input "false"
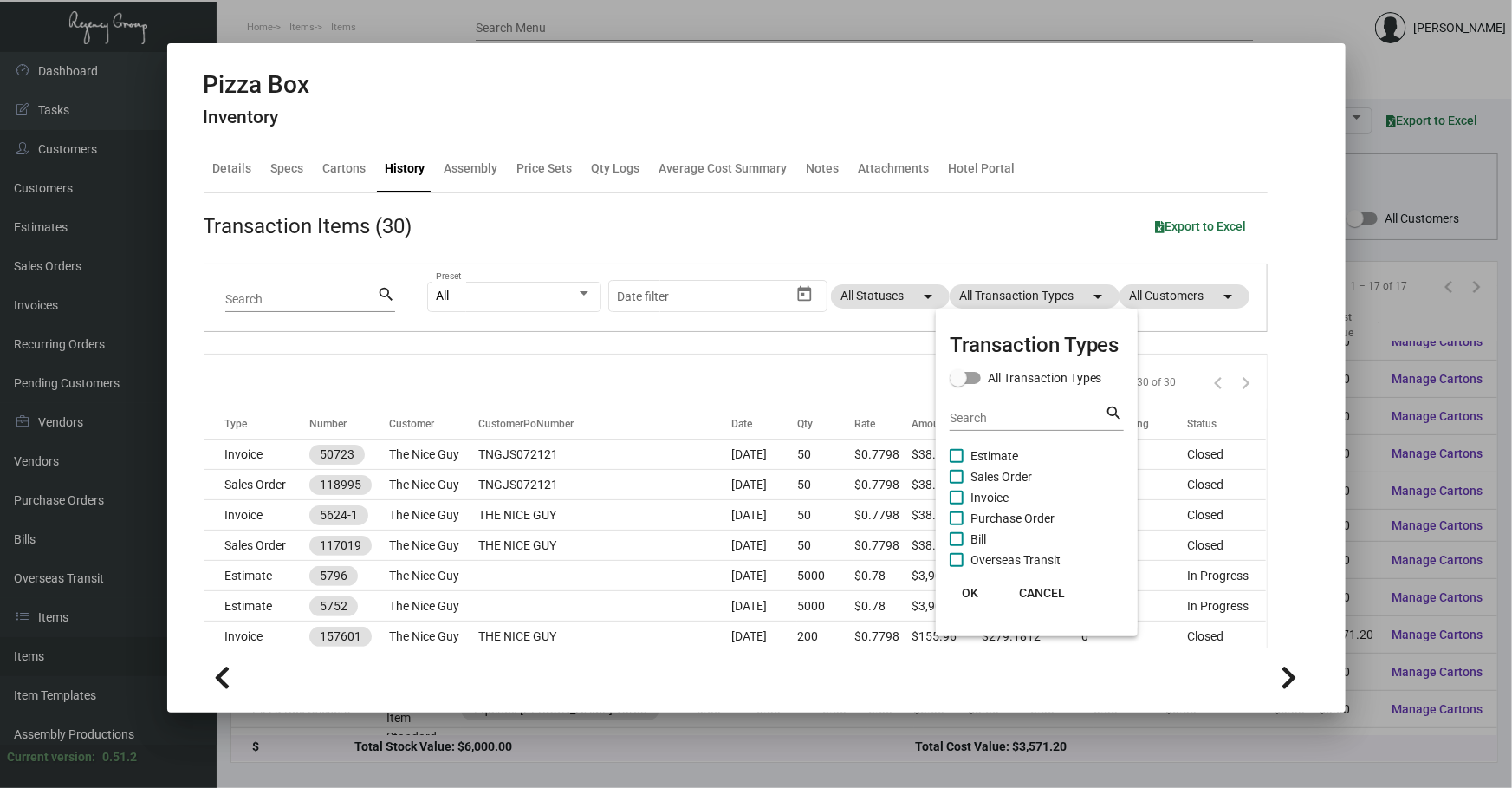
click at [681, 492] on div at bounding box center [756, 394] width 1512 height 788
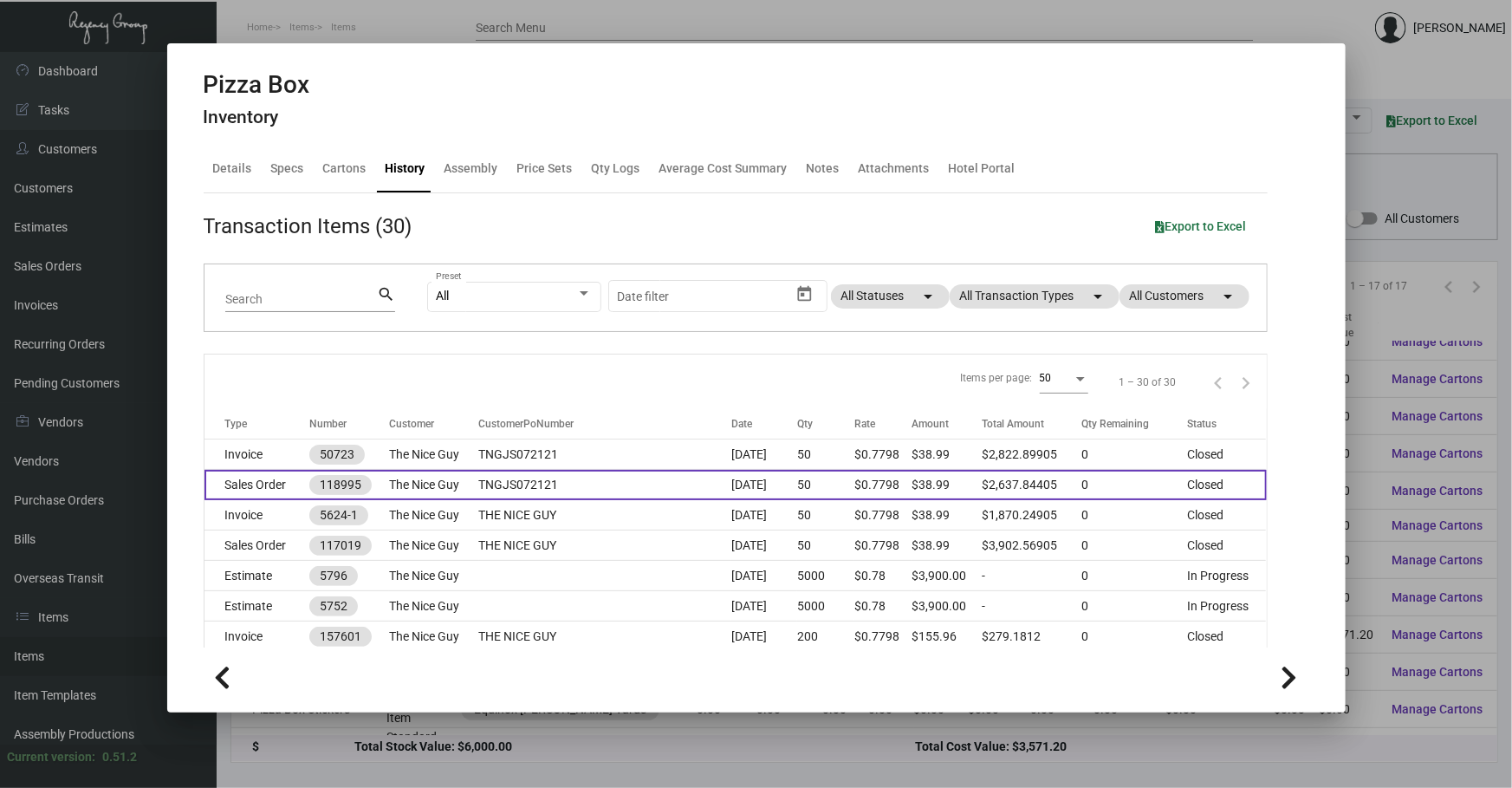
click at [681, 491] on td "TNGJS072121" at bounding box center [605, 485] width 252 height 31
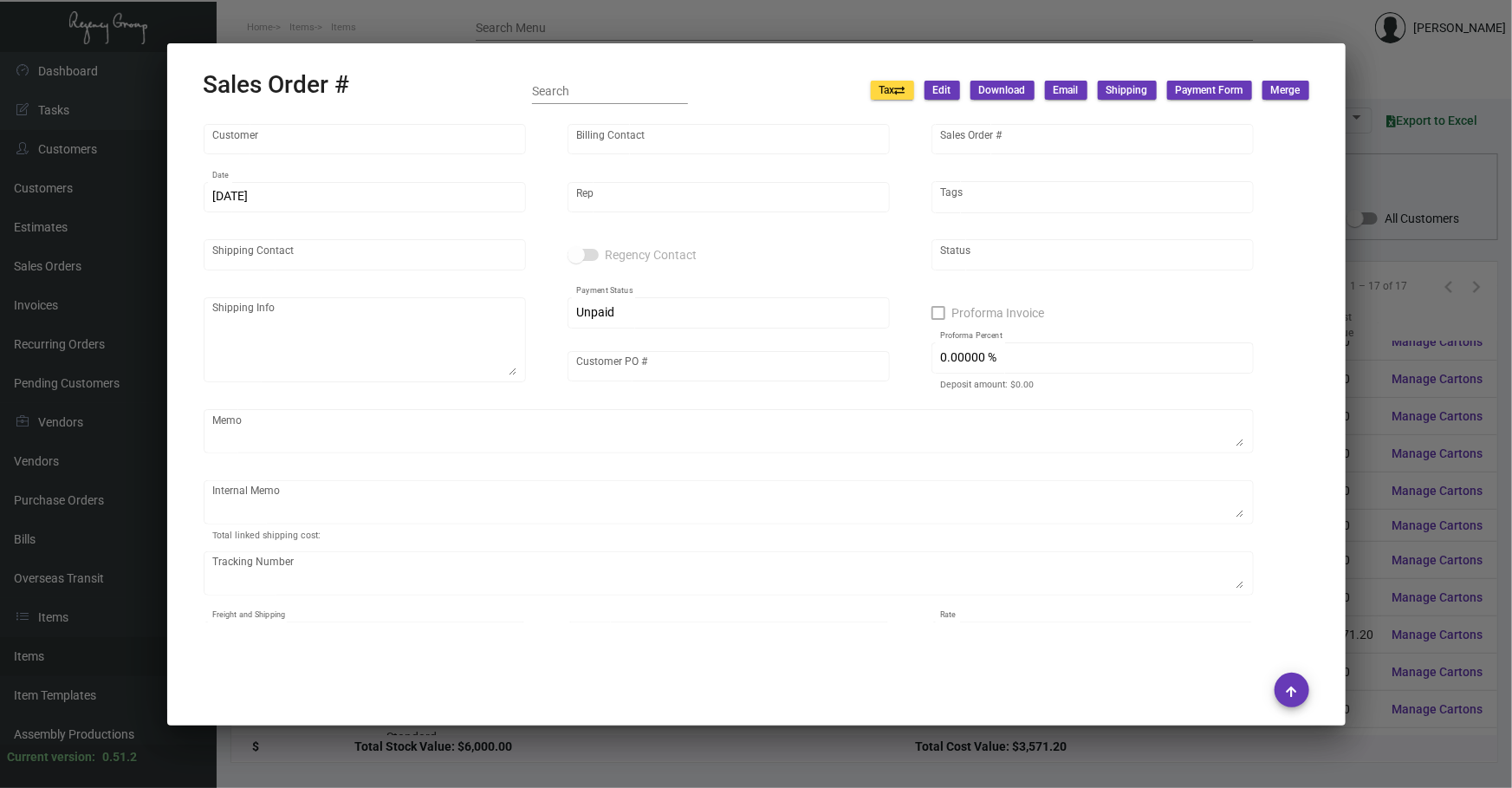
type input "The Nice Guy"
type input "[PERSON_NAME]"
type input "118995"
type input "[DATE]"
type input "[PERSON_NAME]"
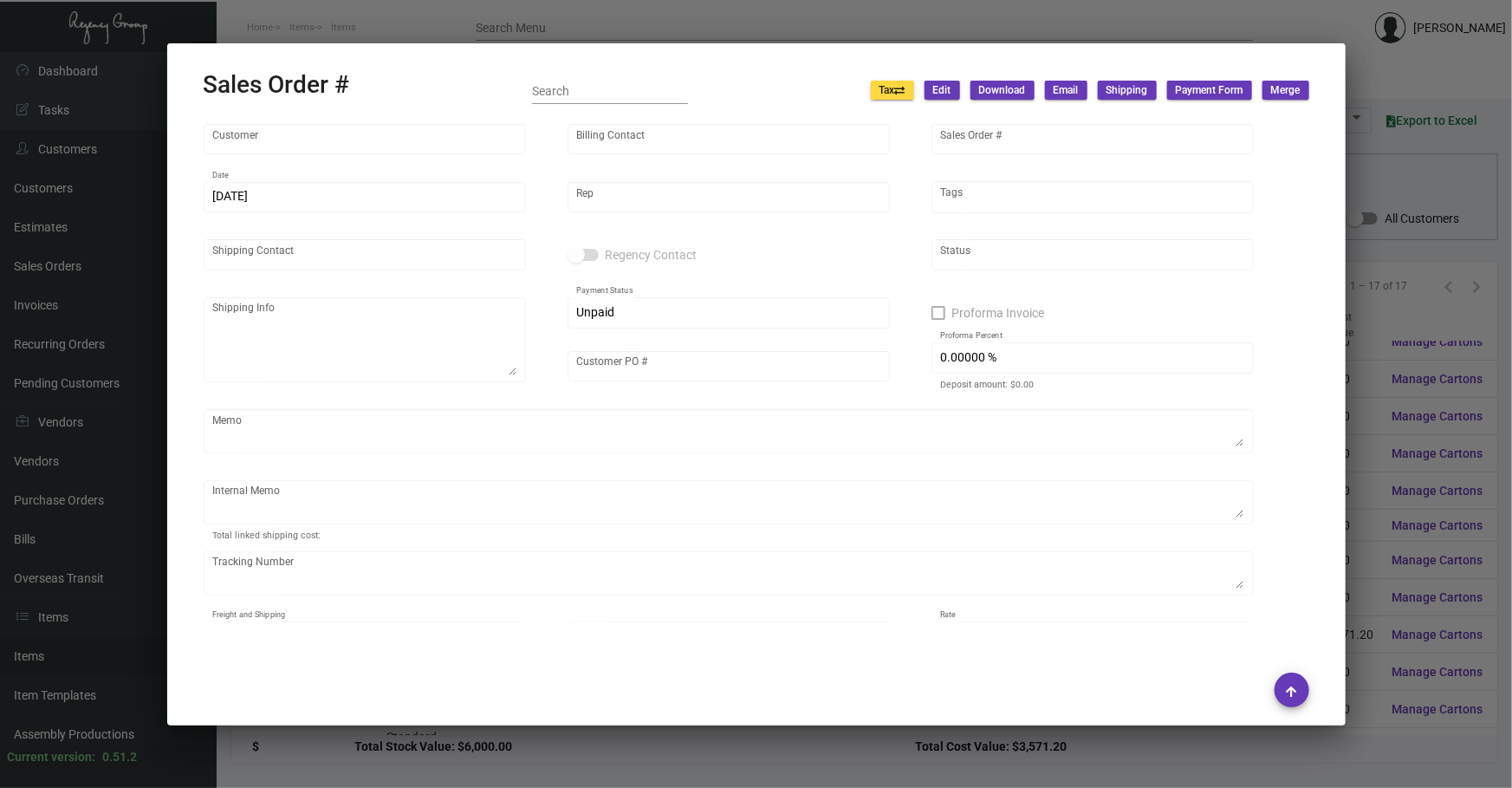
type input "[PERSON_NAME]"
type textarea "The Nice Guy [PERSON_NAME] [STREET_ADDRESS]"
type input "TNGJS072121"
type textarea "$144.66 LA Pens - $15 qty 1000"
type input "United States Dollar $"
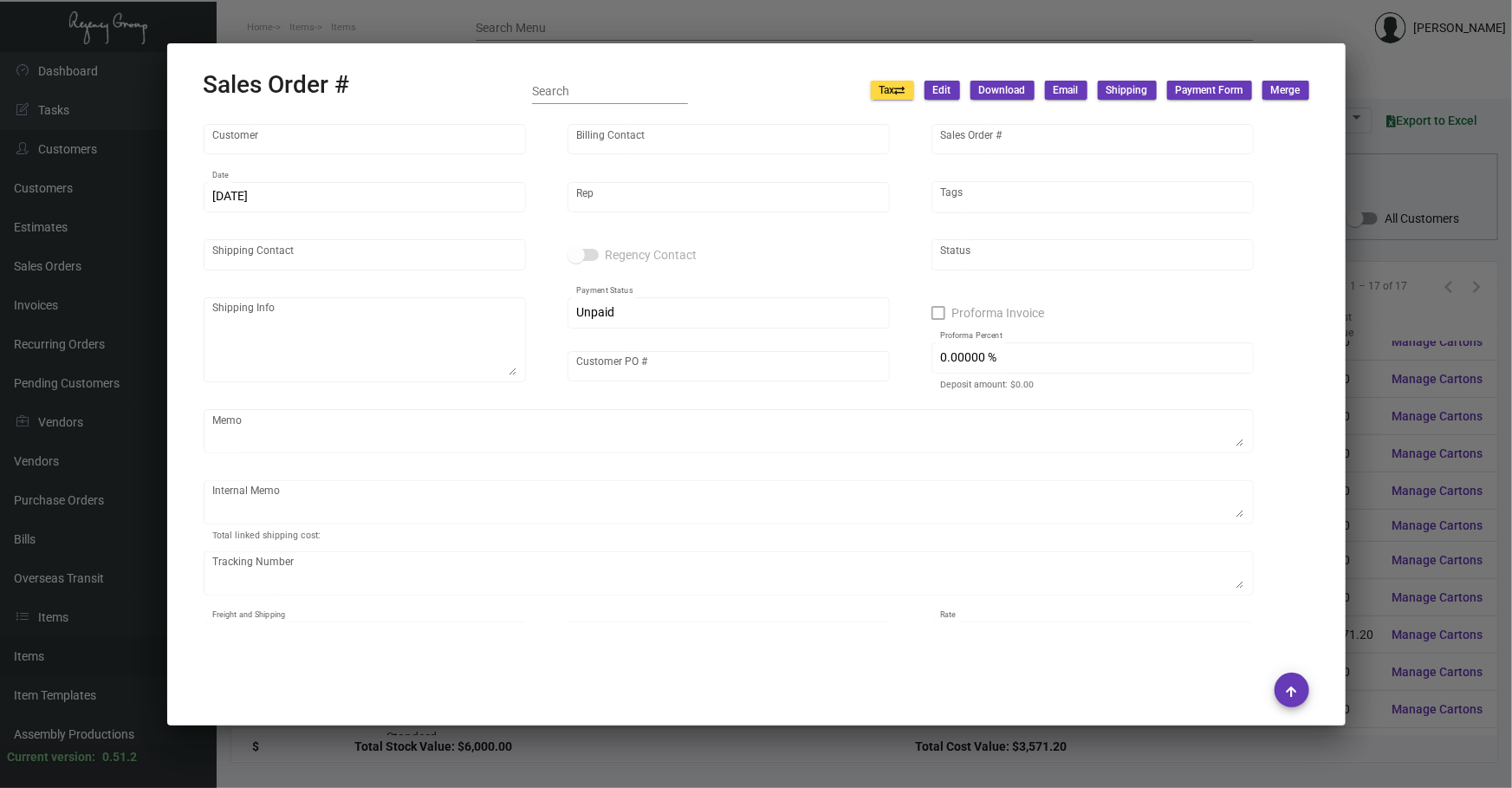
type input "$ 0.00"
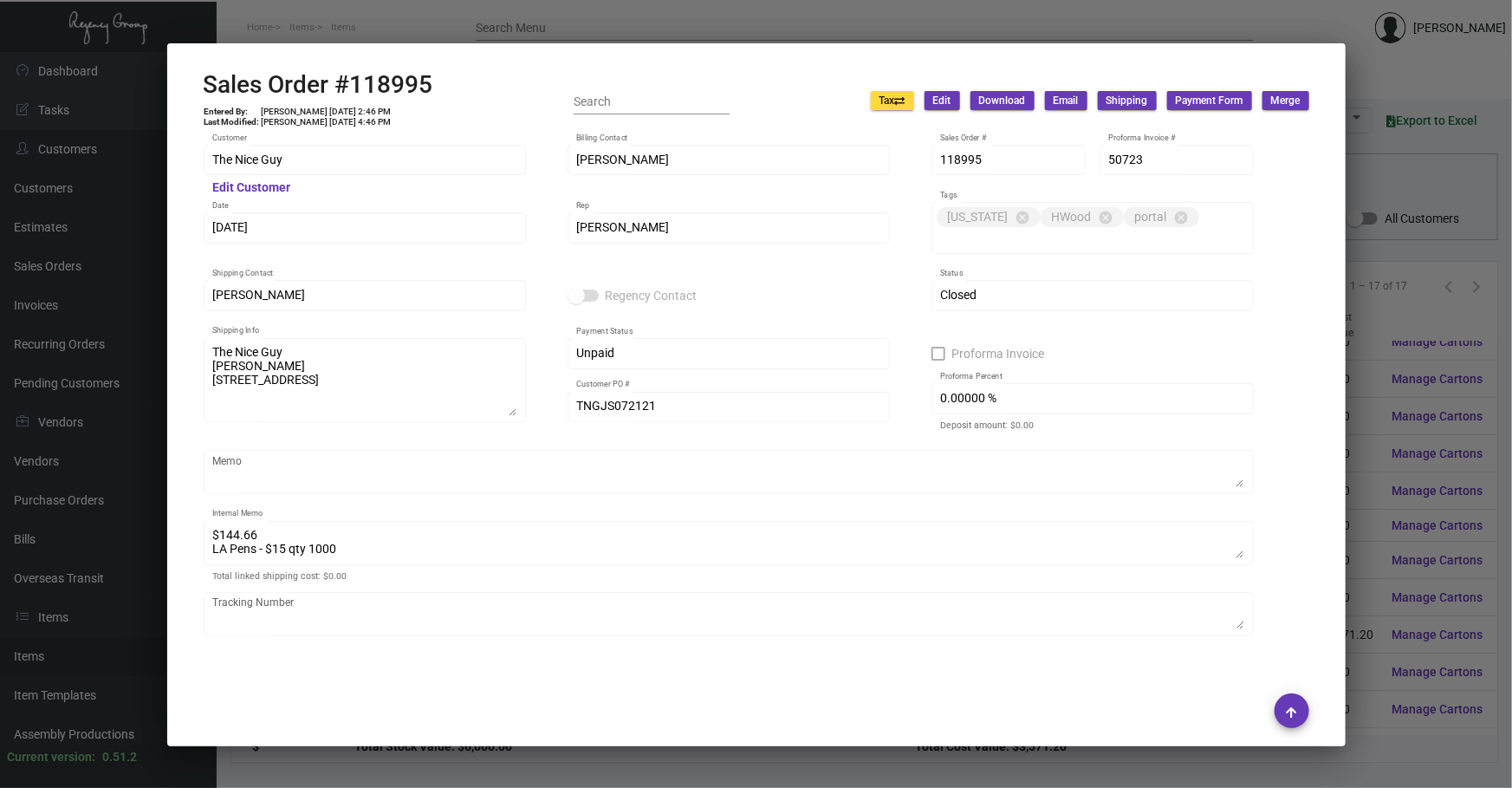
click at [298, 749] on div at bounding box center [756, 394] width 1512 height 788
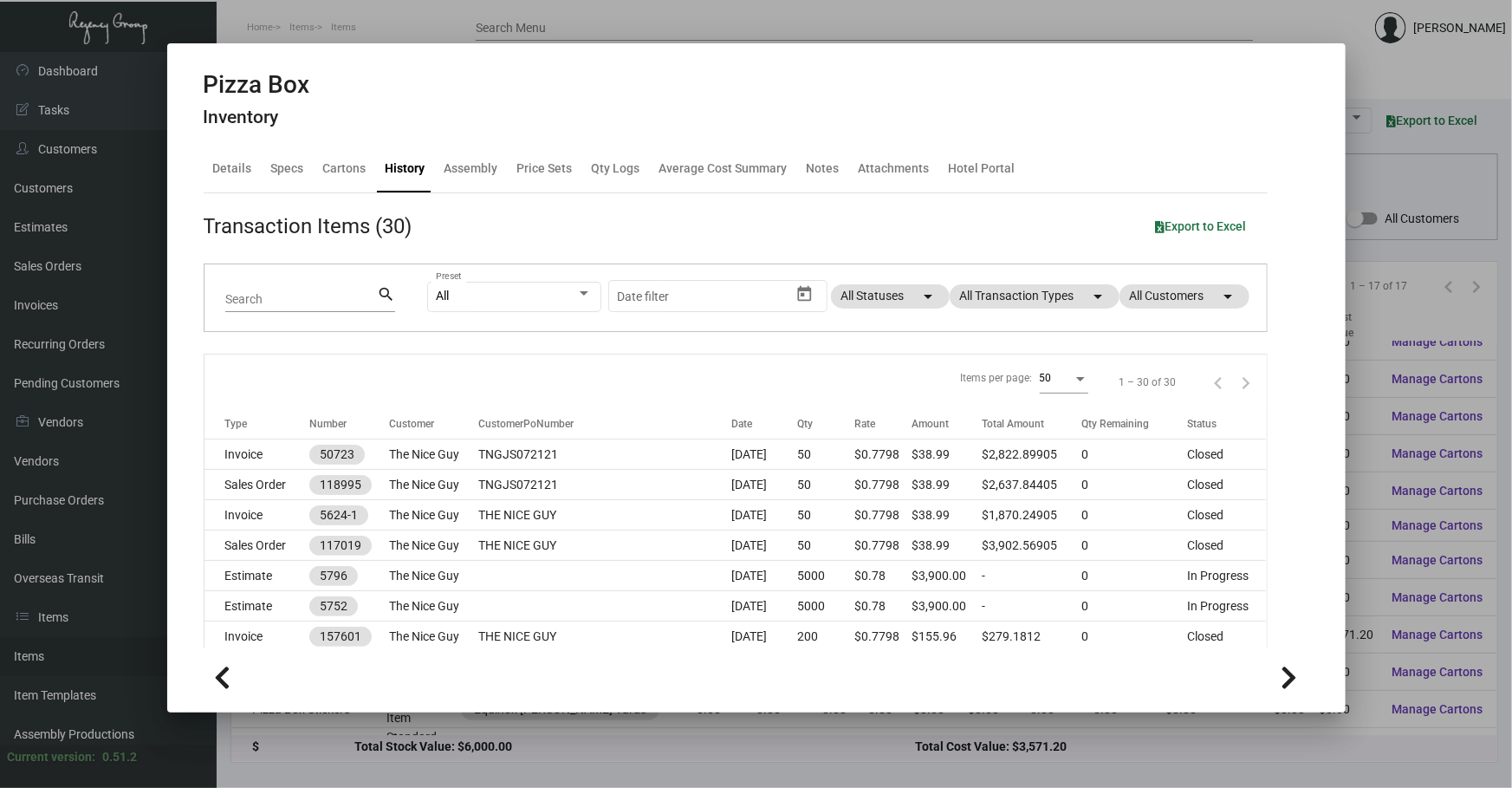
click at [298, 749] on div at bounding box center [756, 394] width 1512 height 788
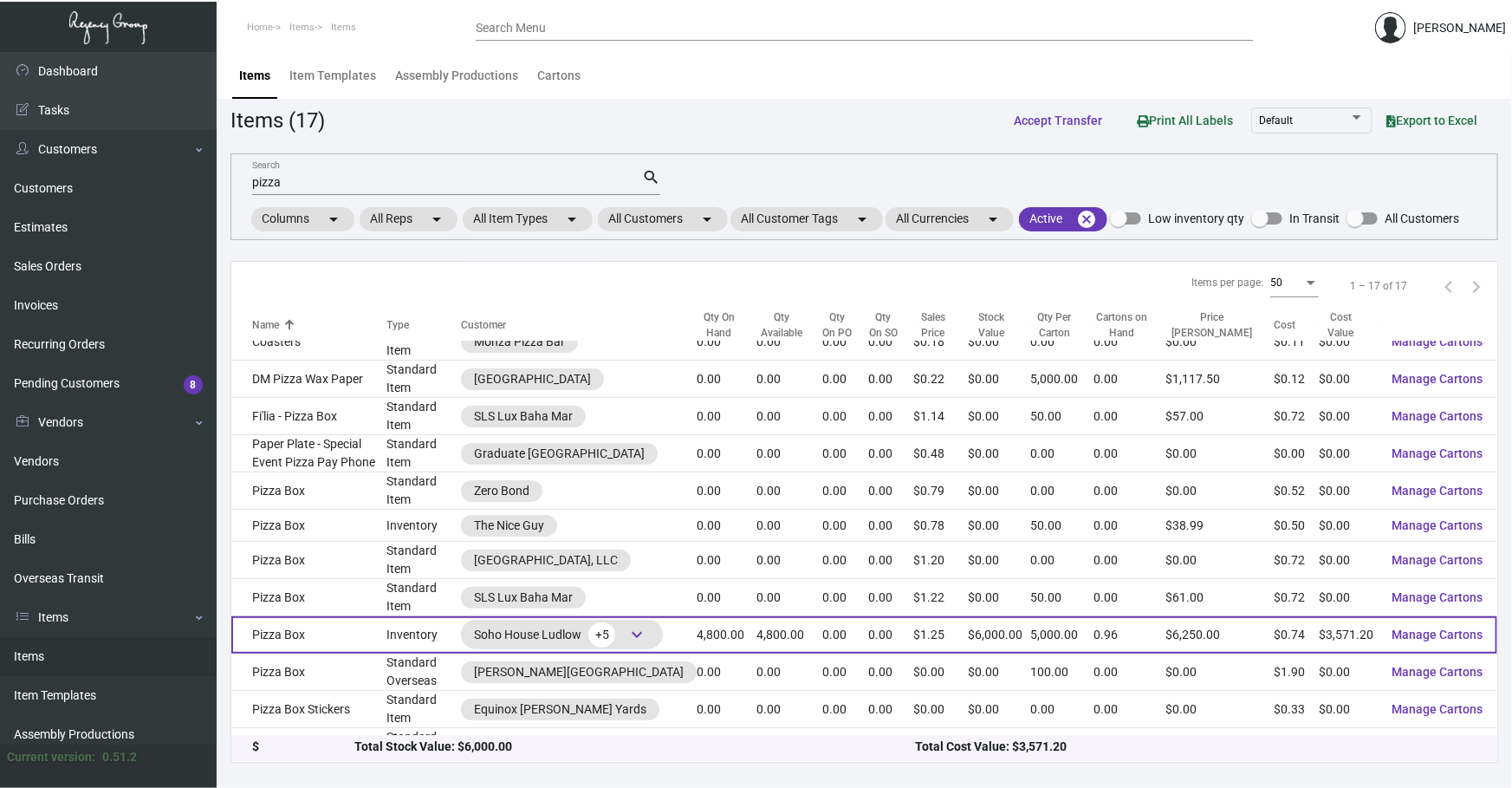
click at [436, 616] on td "Inventory" at bounding box center [425, 634] width 76 height 37
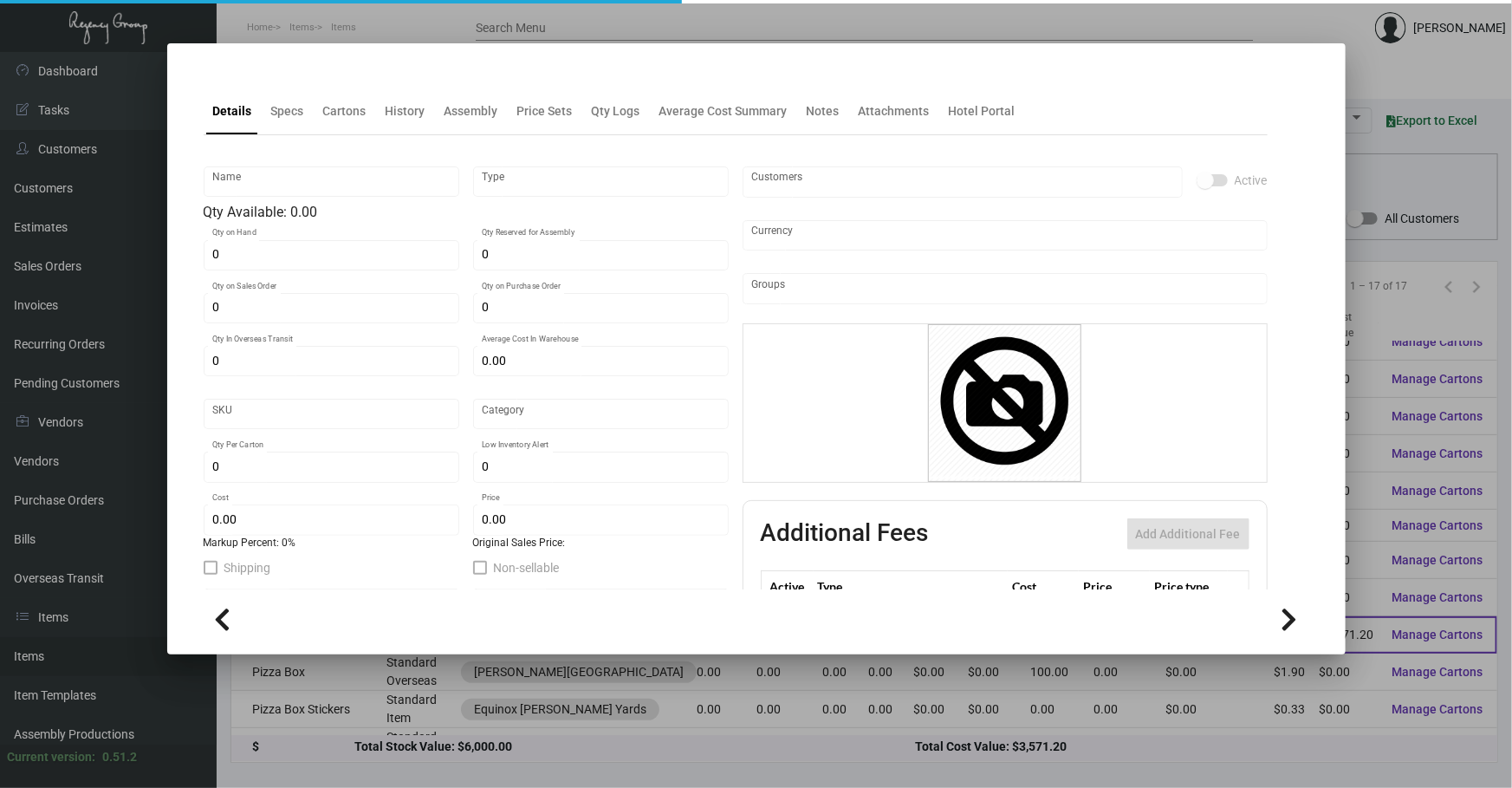
type input "Pizza Box"
type input "Inventory"
type input "4,800"
type input "$ 5.875"
type input "SH-991-985"
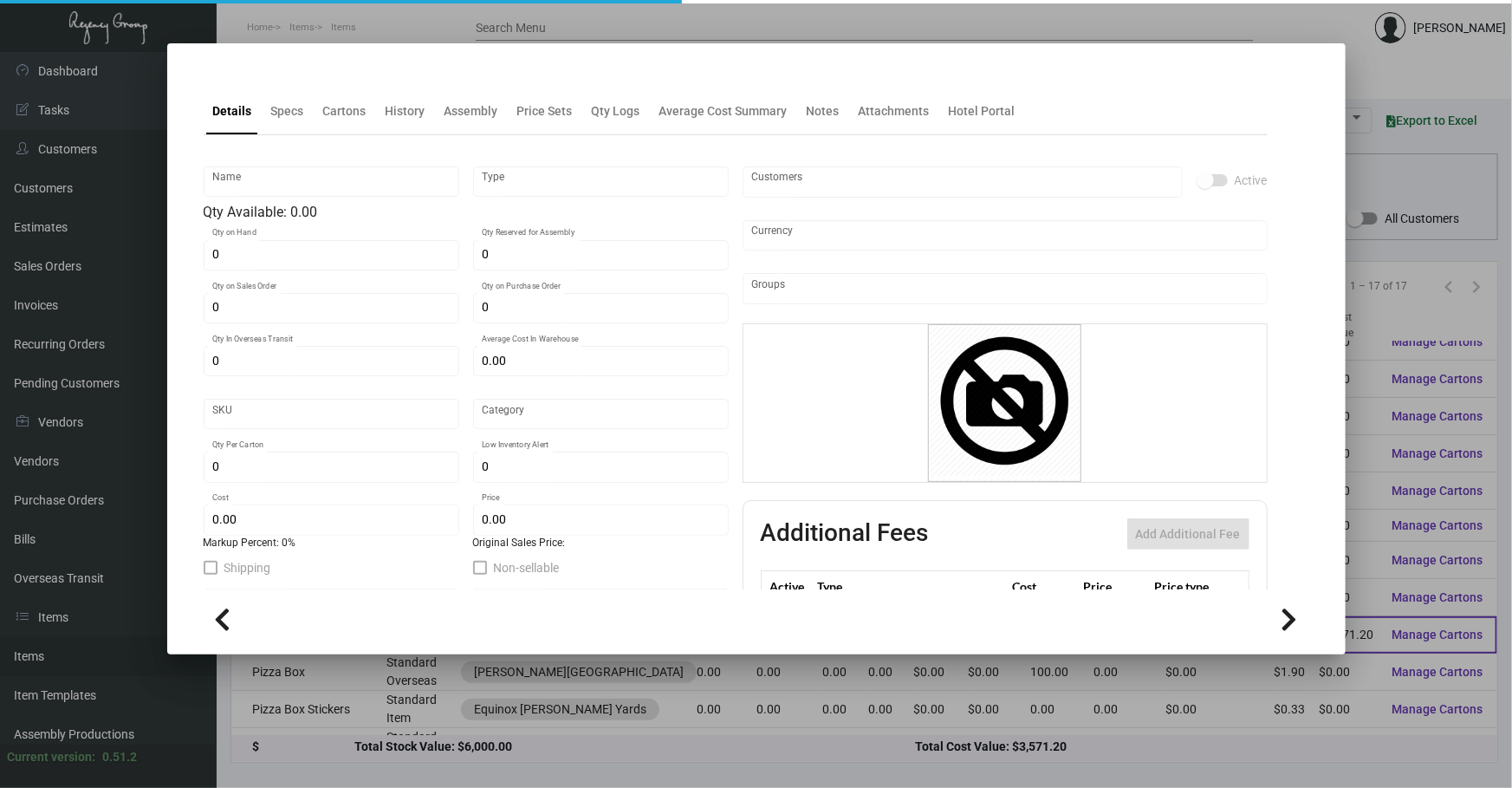
type input "Standard"
type input "5,000"
type input "$ 0.744"
type input "$ 1.25"
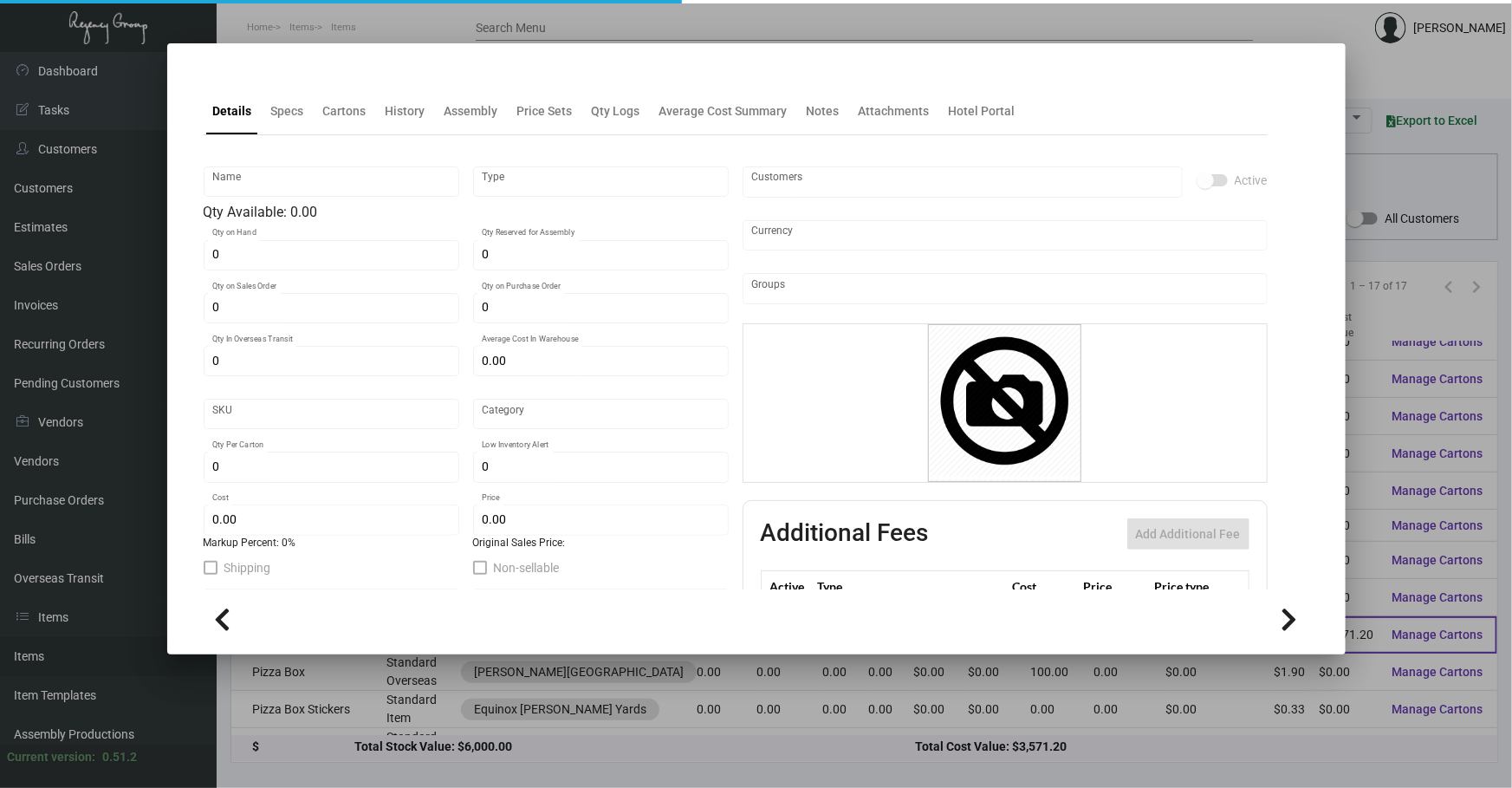
checkbox input "true"
type input "United States Dollar $"
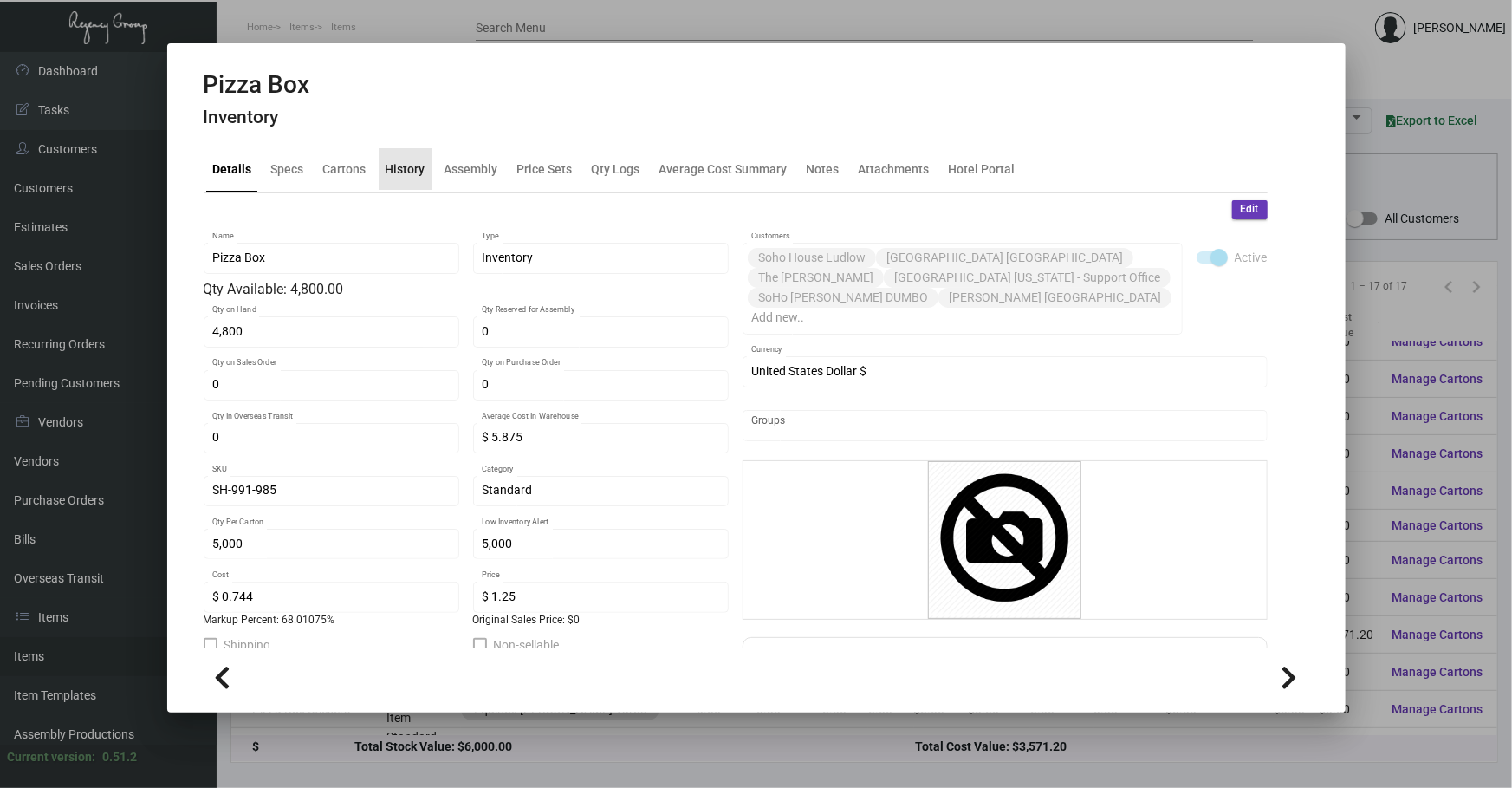
click at [409, 166] on div "History" at bounding box center [406, 168] width 40 height 18
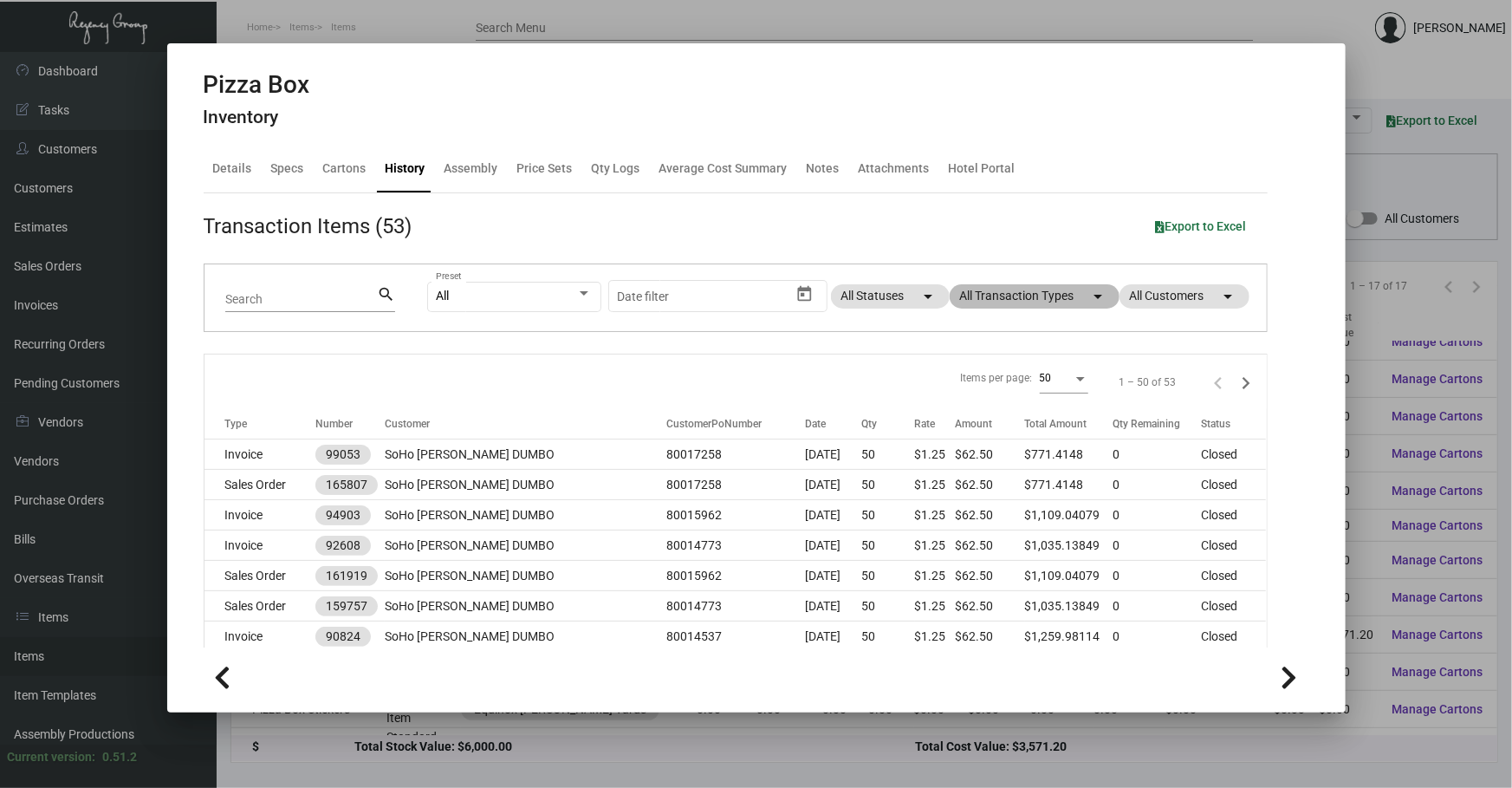
click at [1001, 293] on mat-chip "All Transaction Types arrow_drop_down" at bounding box center [1034, 296] width 170 height 24
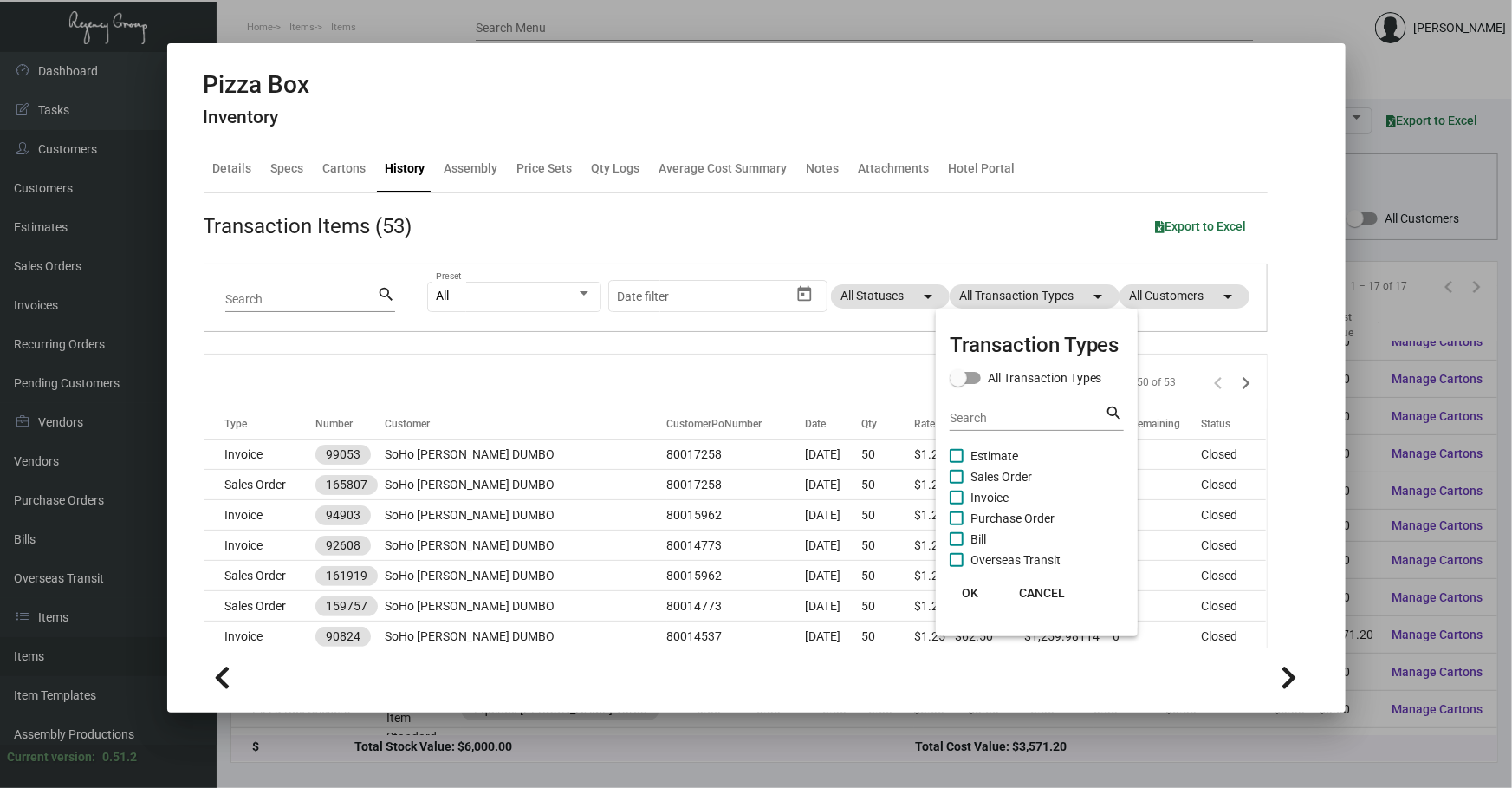
click at [979, 523] on span "Purchase Order" at bounding box center [1012, 517] width 84 height 21
click at [956, 525] on input "Purchase Order" at bounding box center [956, 525] width 1 height 1
checkbox input "true"
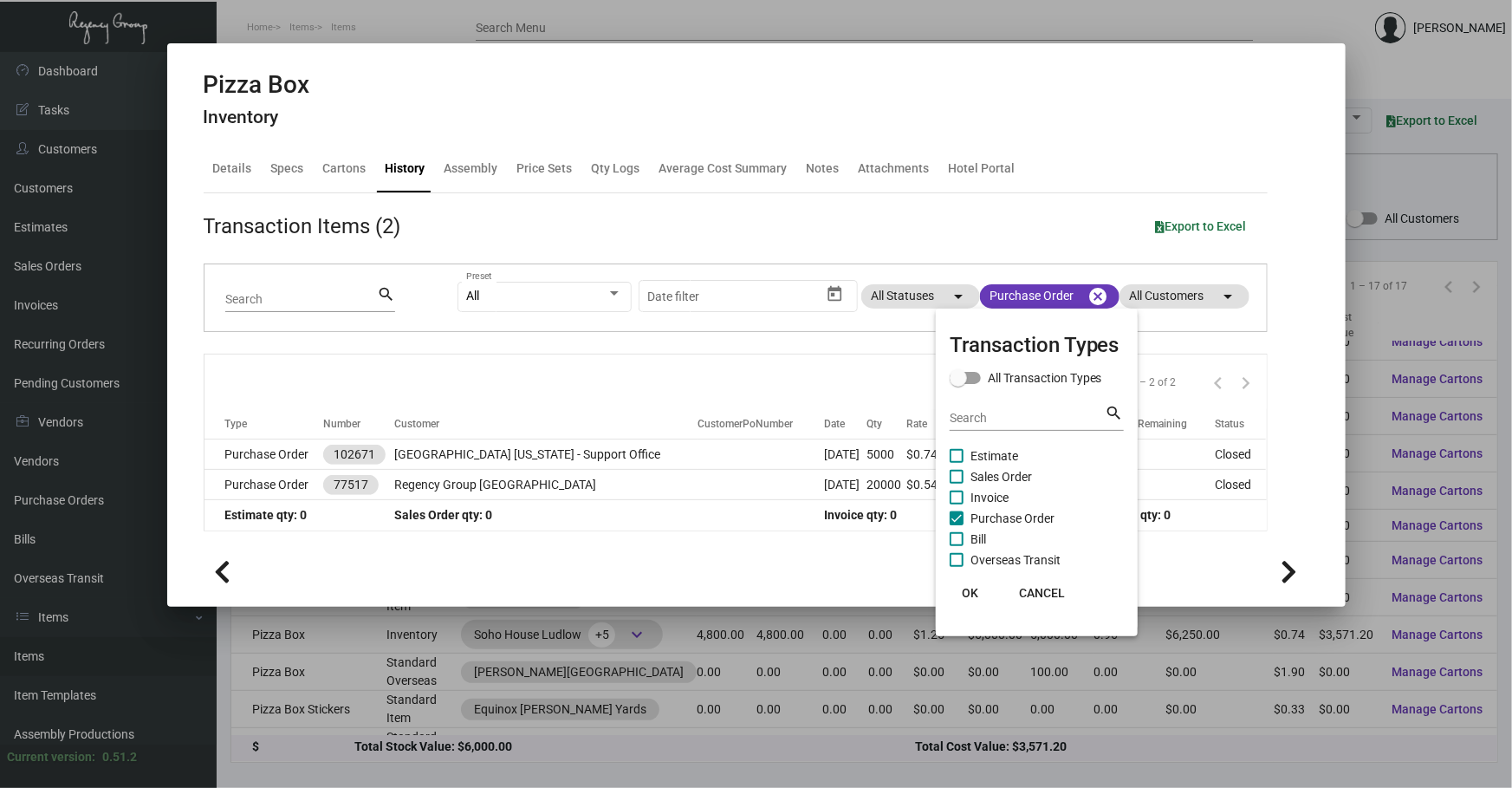
click at [743, 462] on div at bounding box center [756, 394] width 1512 height 788
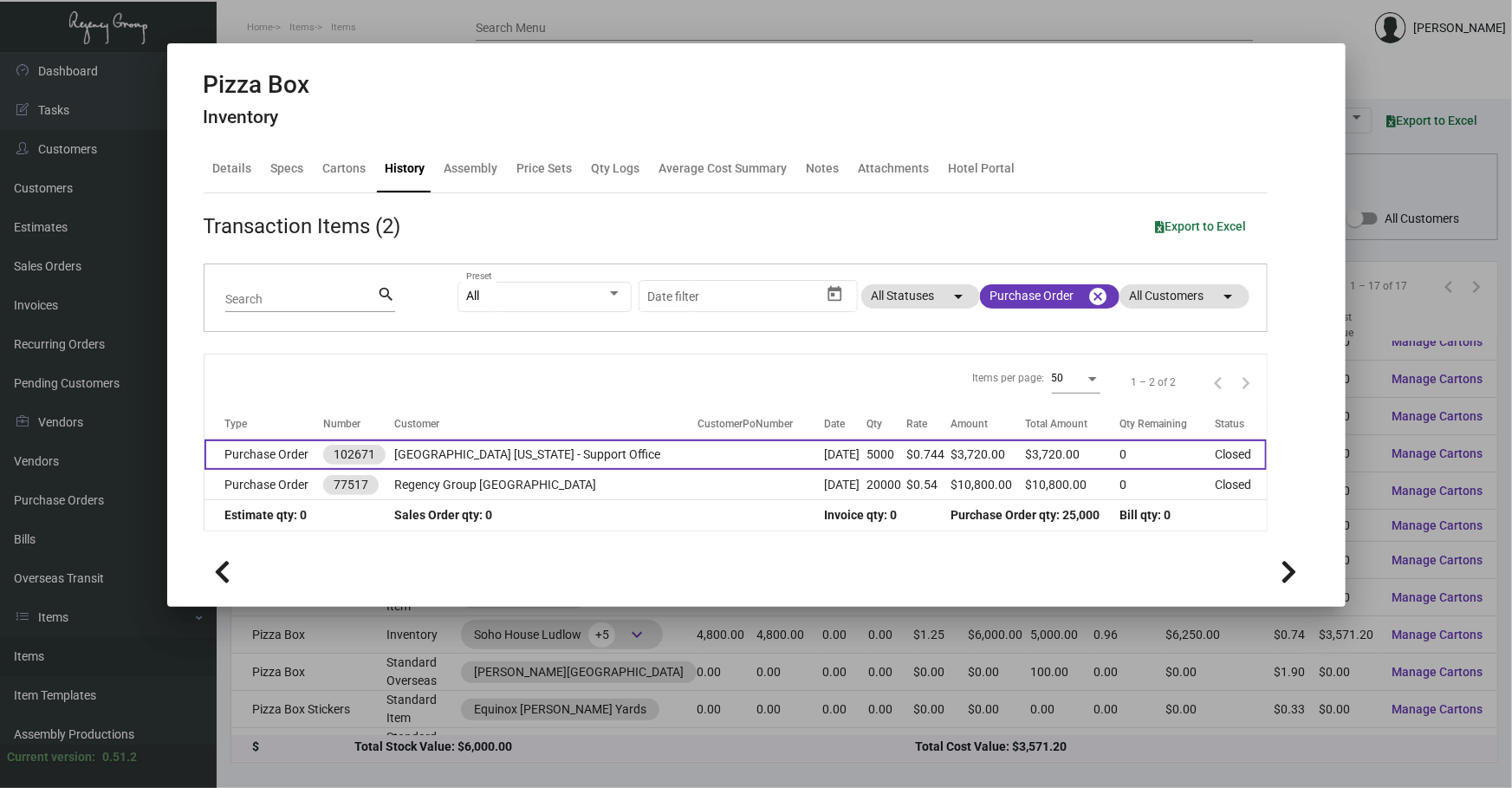
click at [743, 454] on td at bounding box center [760, 454] width 127 height 31
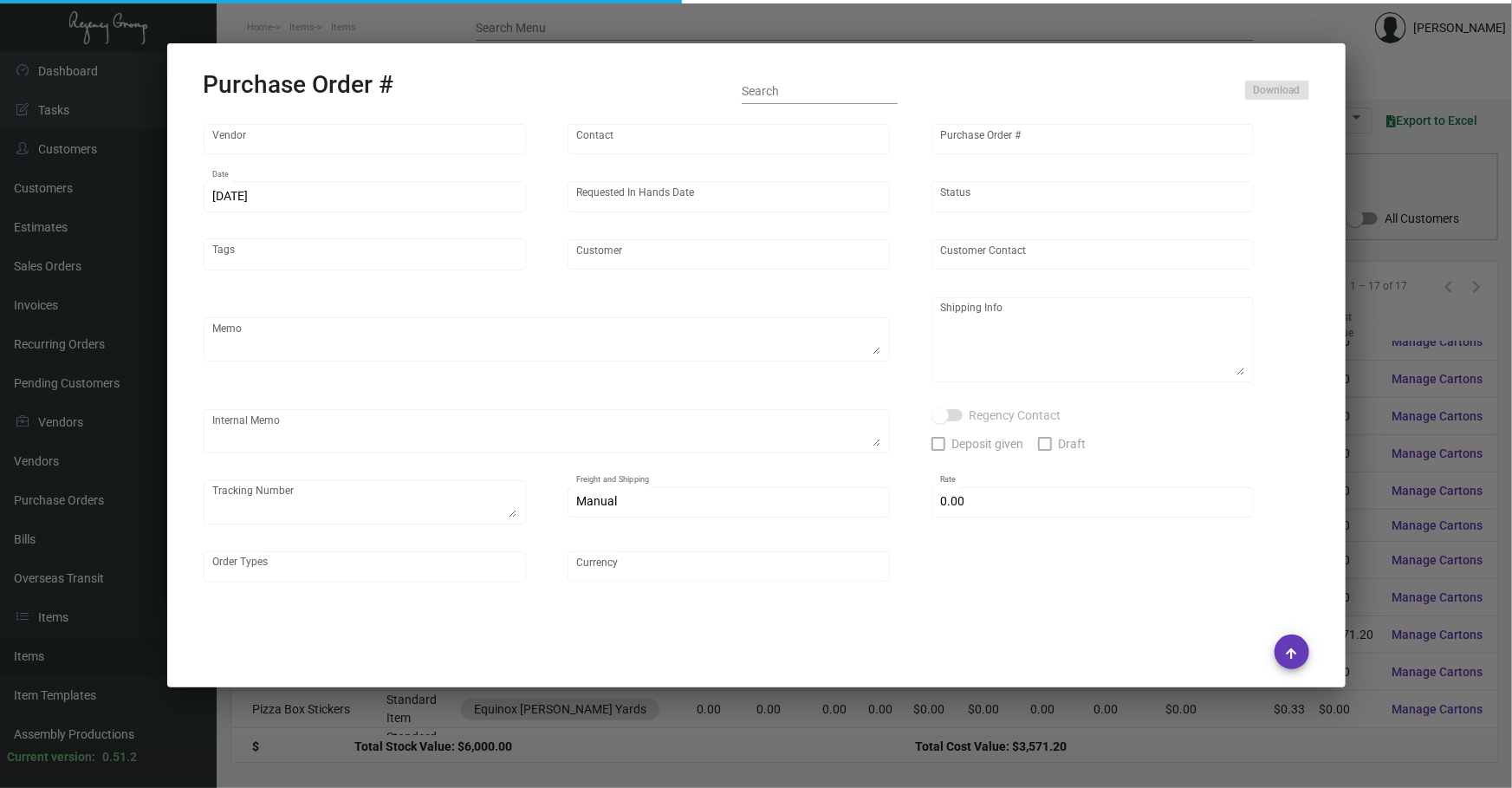
type input "AVCO INDUSTRIES"
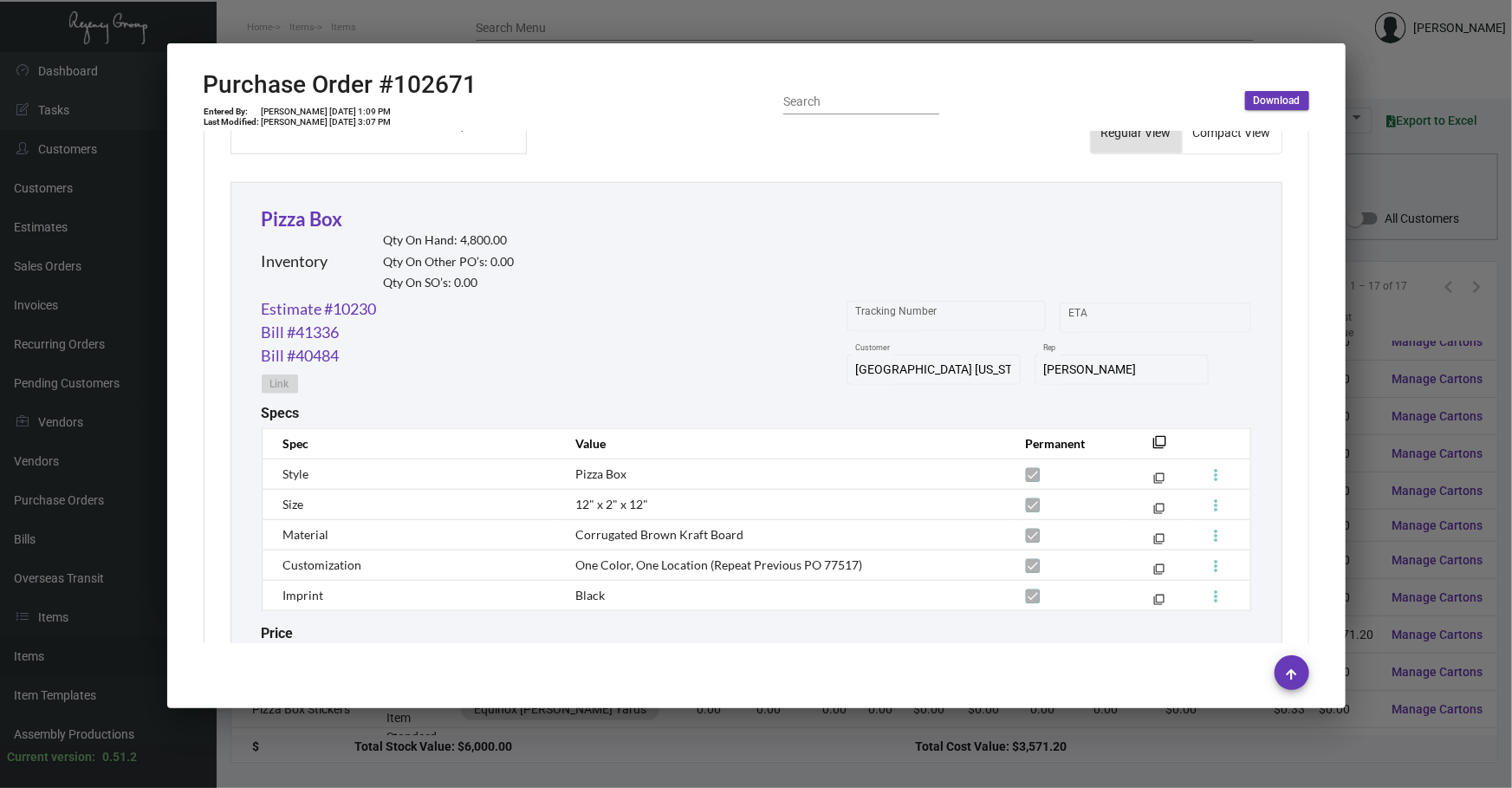
scroll to position [881, 0]
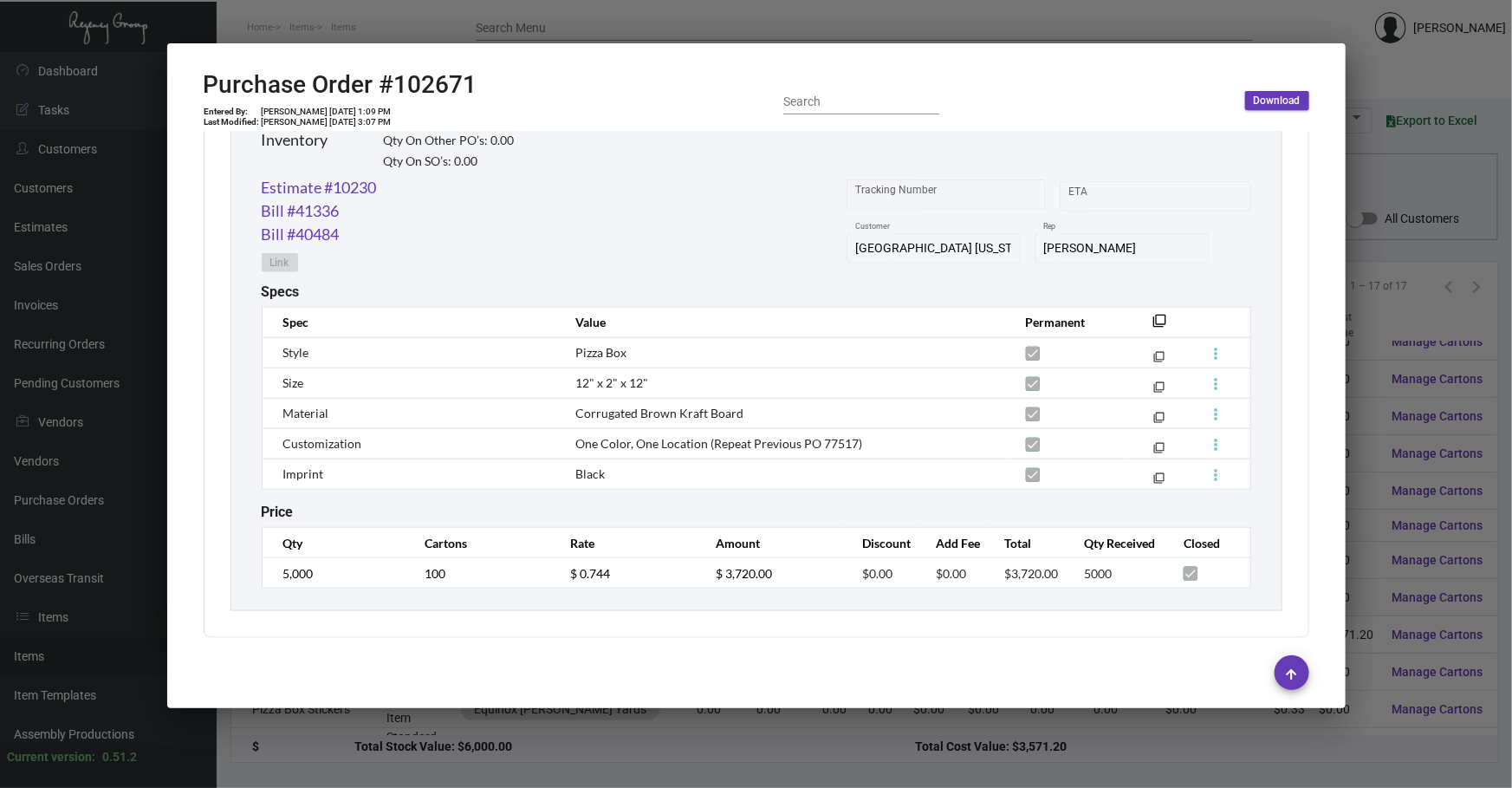
click at [325, 717] on div at bounding box center [756, 394] width 1512 height 788
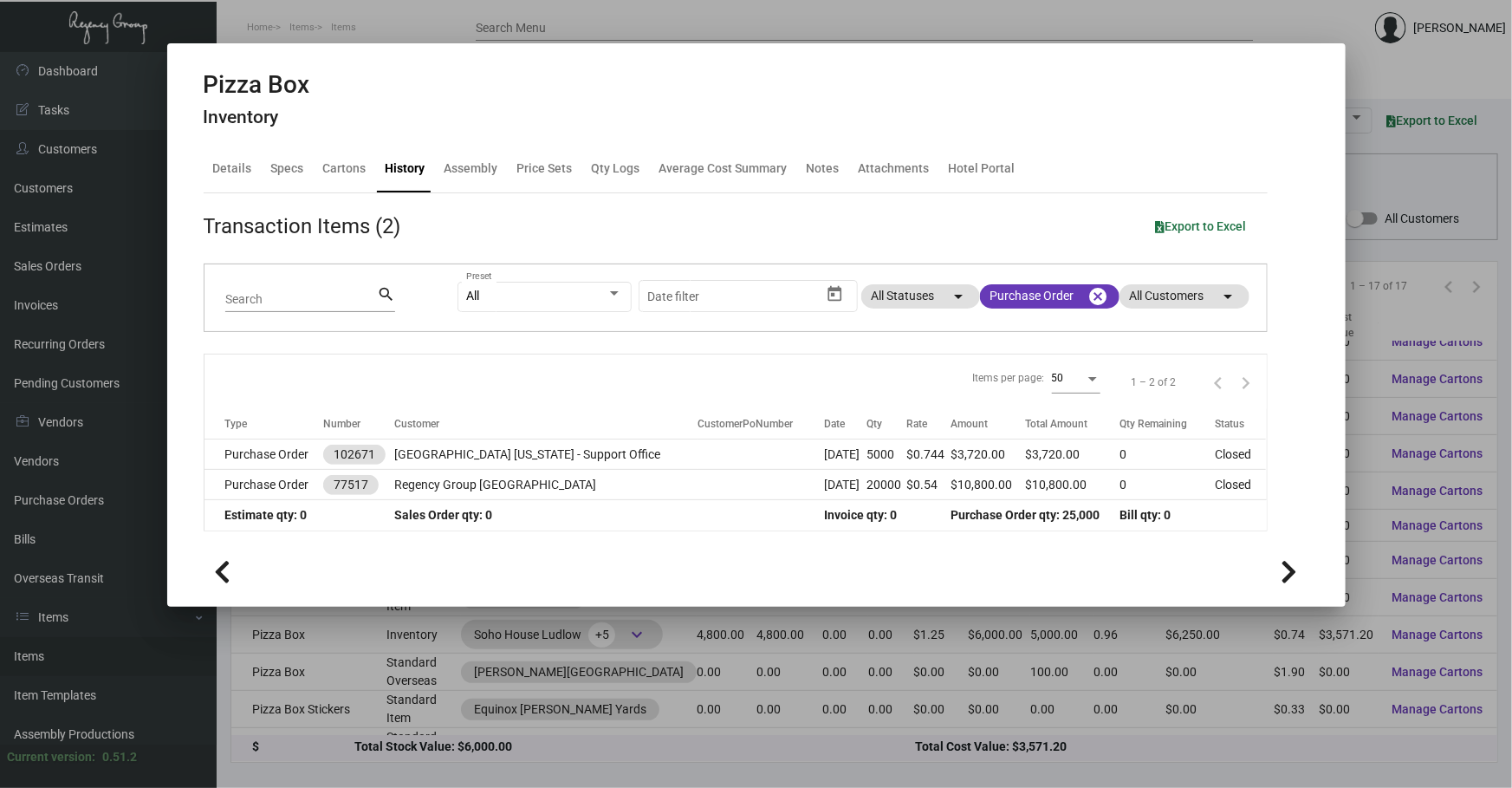
click at [353, 720] on div at bounding box center [756, 394] width 1512 height 788
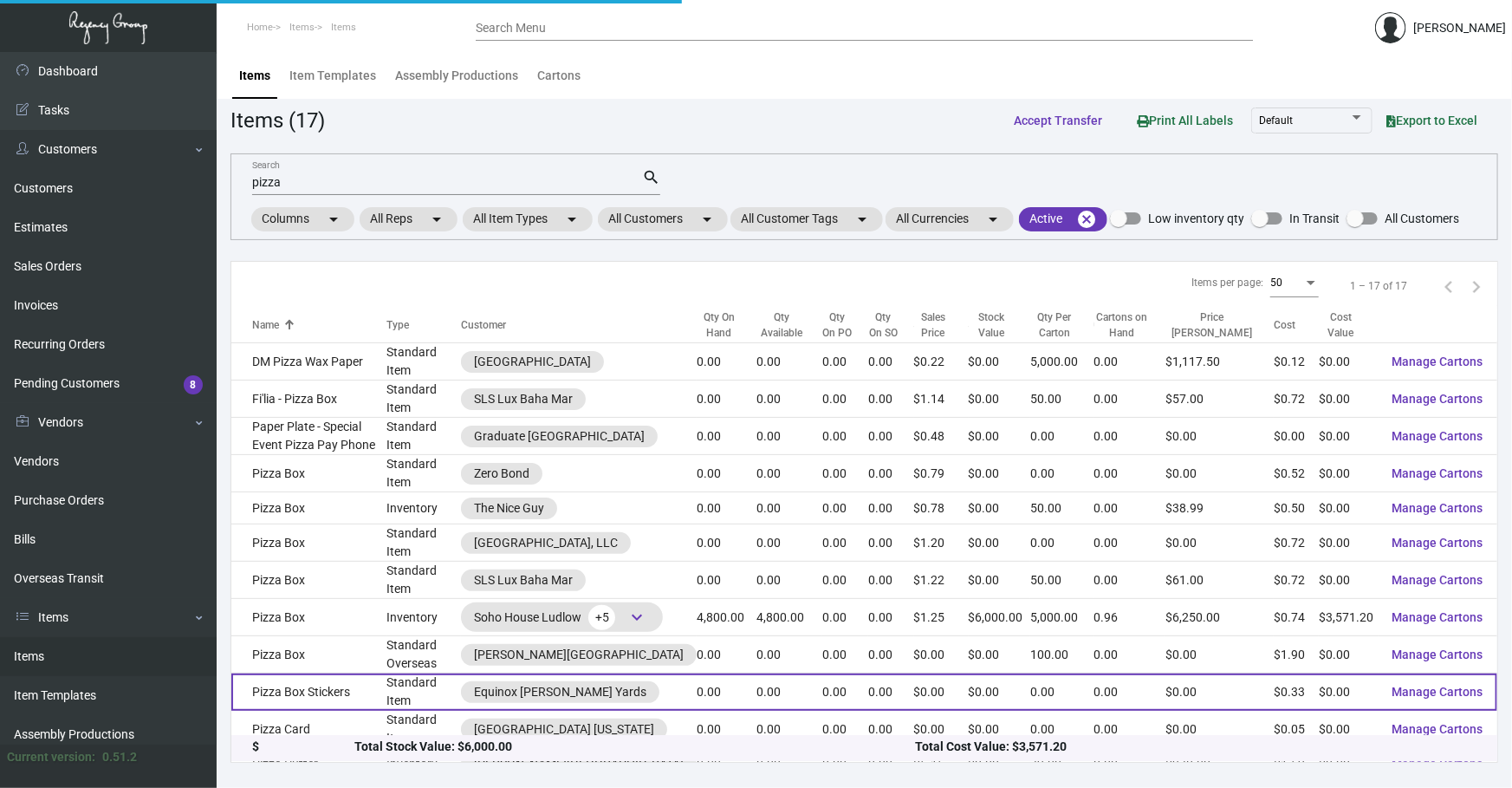
scroll to position [166, 0]
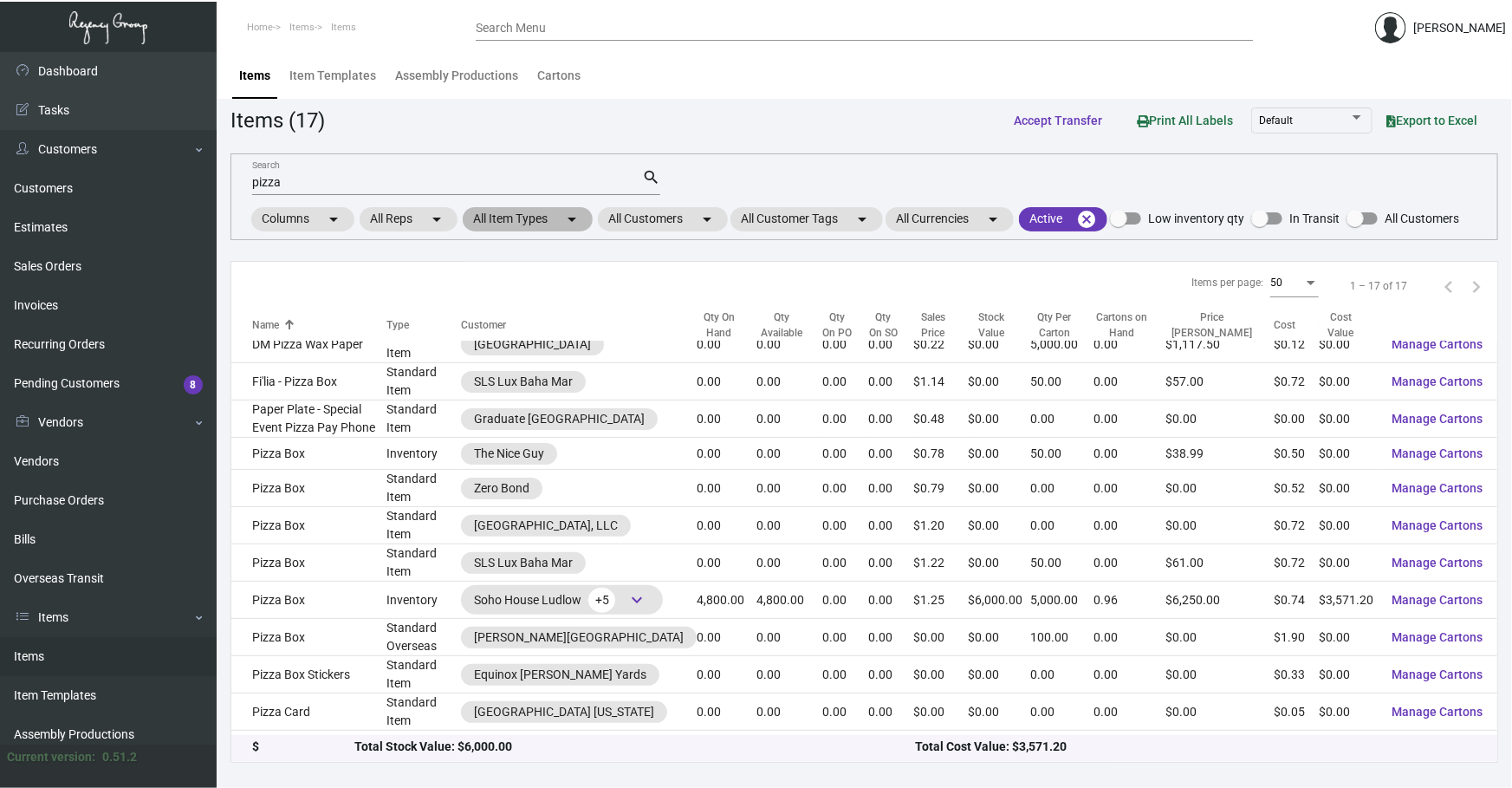
click at [555, 227] on mat-chip "All Item Types arrow_drop_down" at bounding box center [527, 219] width 130 height 24
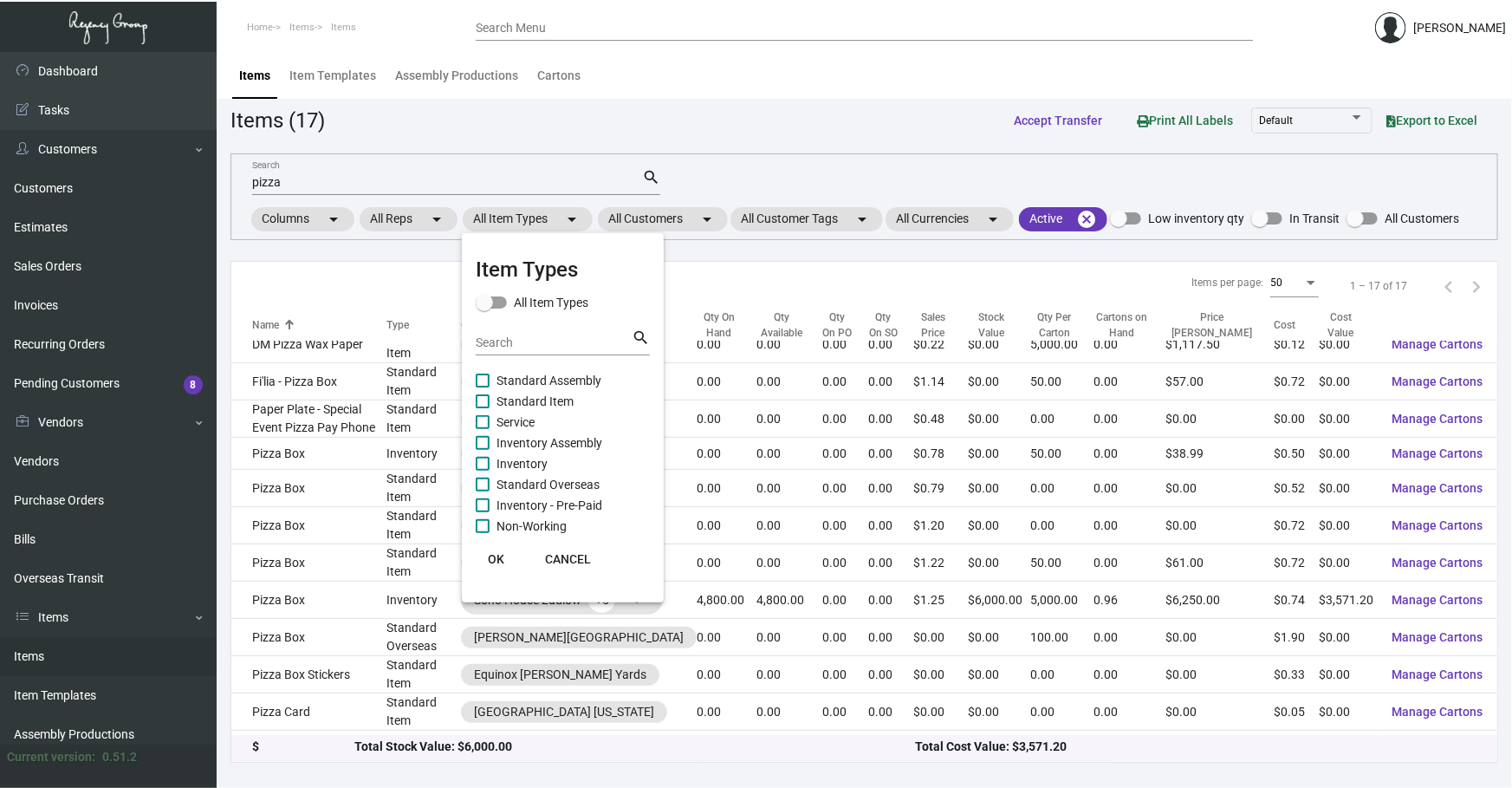
click at [501, 463] on span "Inventory" at bounding box center [522, 463] width 51 height 21
click at [483, 470] on input "Inventory" at bounding box center [482, 470] width 1 height 1
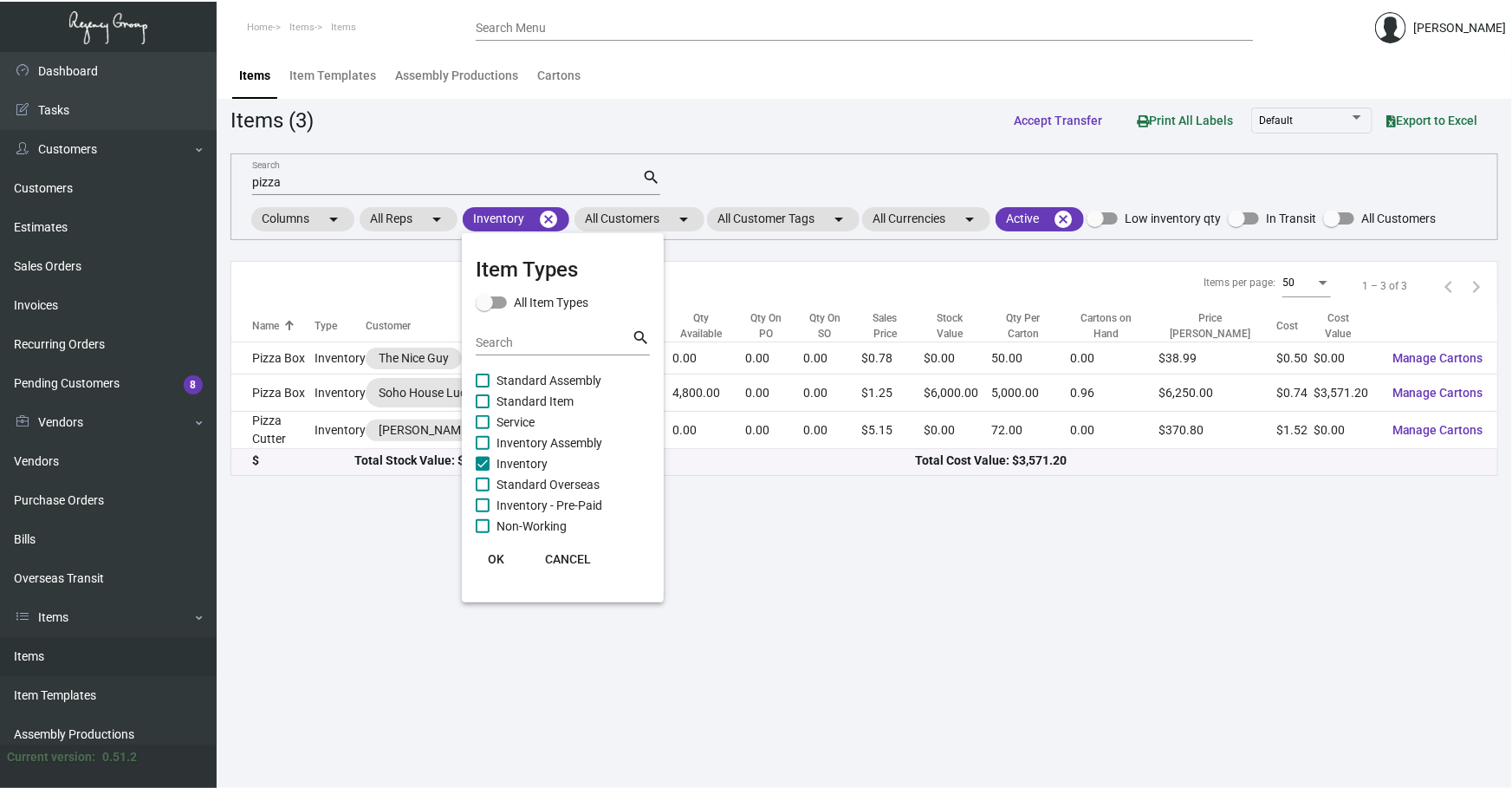
scroll to position [0, 0]
click at [485, 555] on button "OK" at bounding box center [497, 559] width 56 height 31
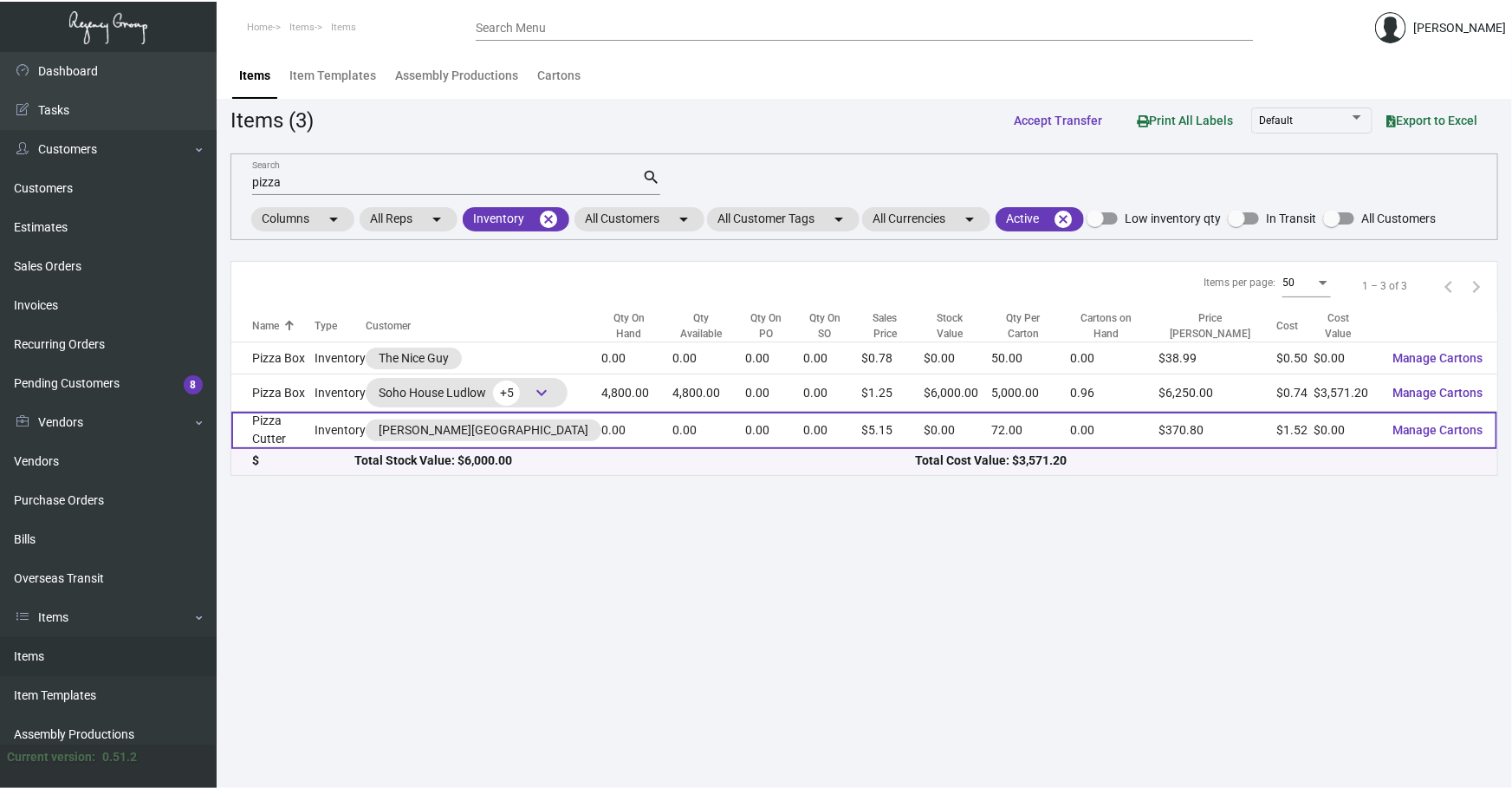
click at [332, 426] on td "Inventory" at bounding box center [340, 430] width 51 height 37
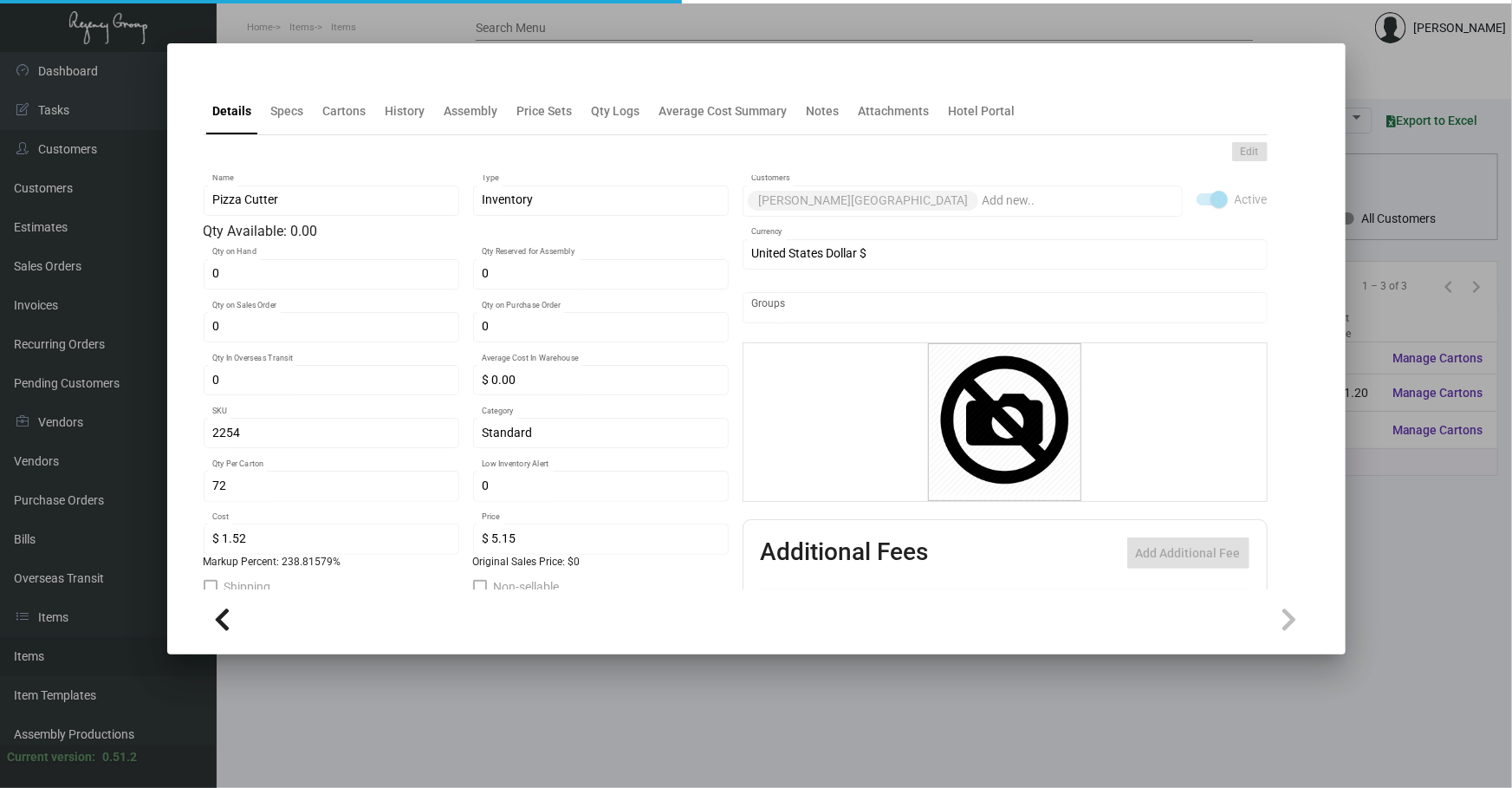
click at [1057, 730] on div at bounding box center [756, 394] width 1512 height 788
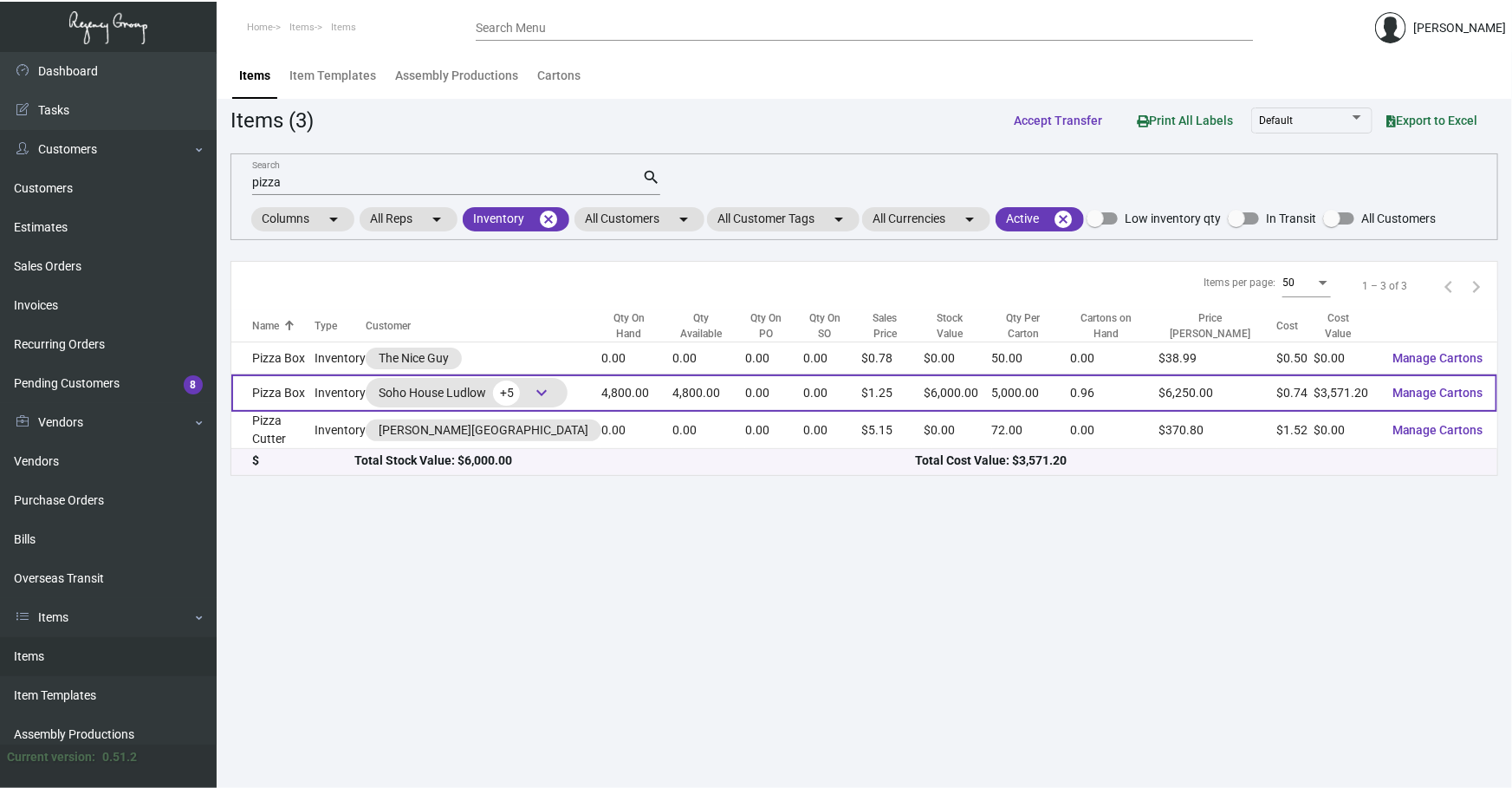
click at [326, 390] on td "Inventory" at bounding box center [340, 392] width 51 height 37
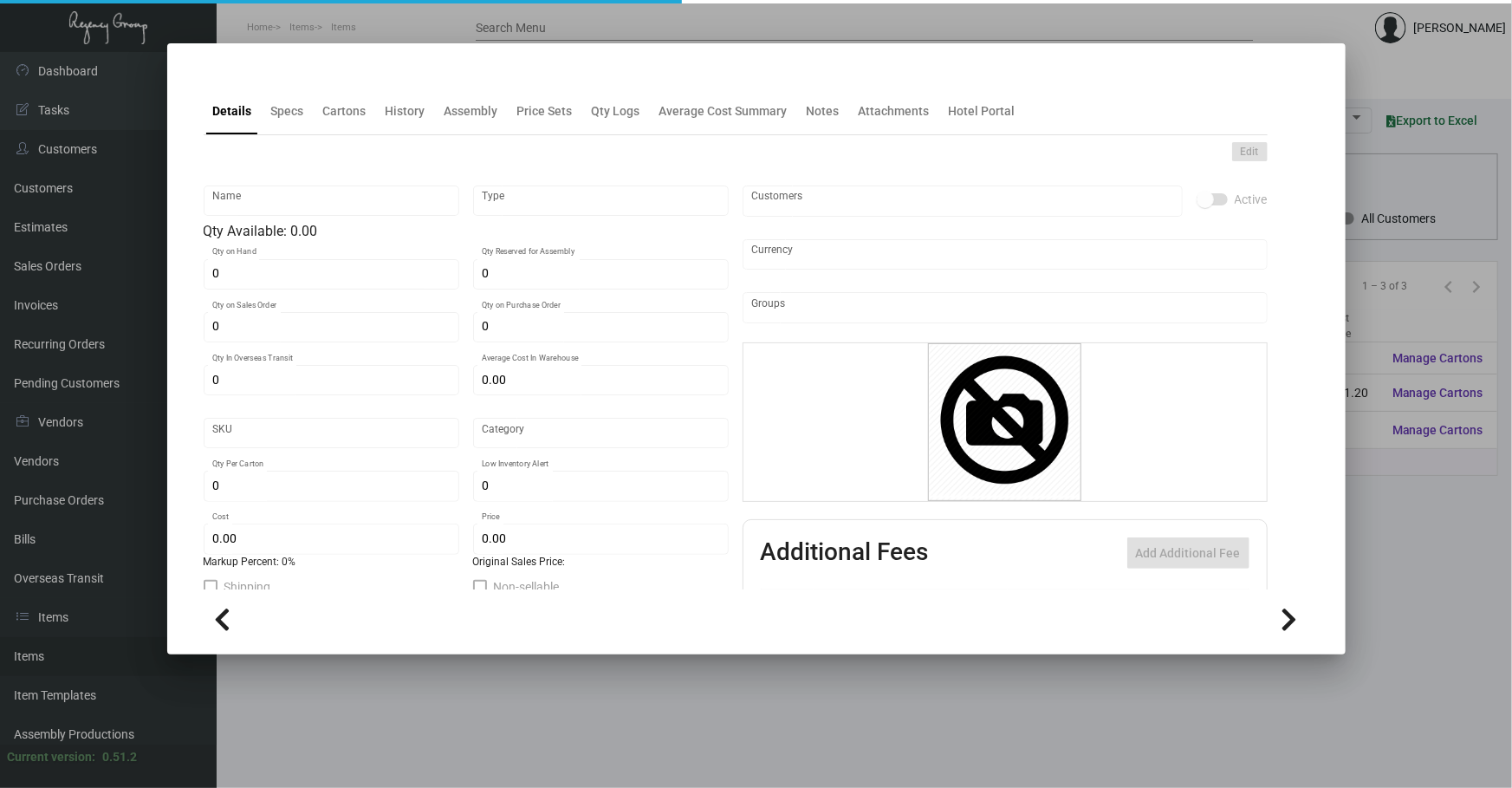
click at [369, 133] on div "Details Specs Cartons History Assembly Price Sets Qty Logs Average Cost Summary…" at bounding box center [735, 111] width 1064 height 47
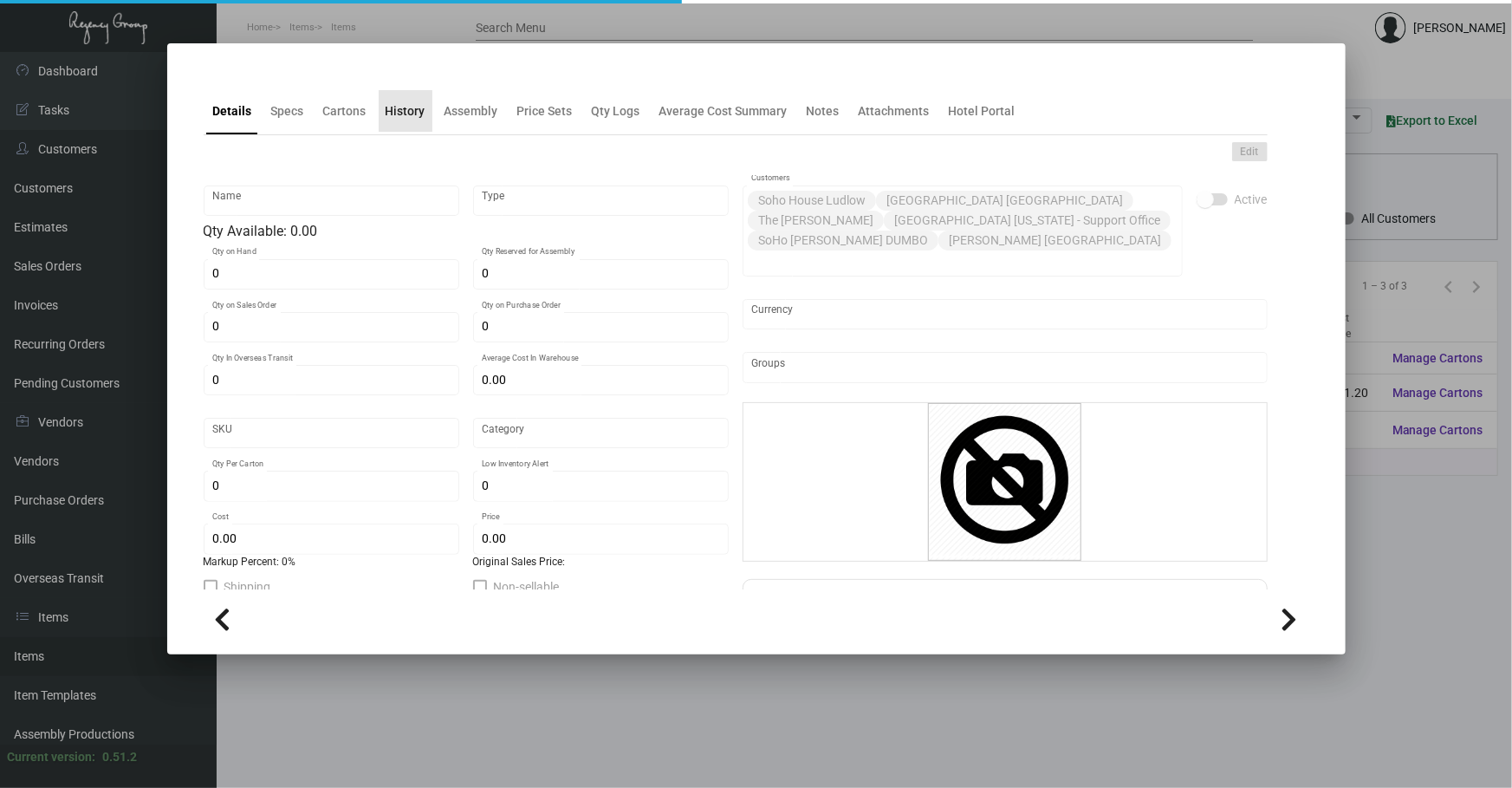
click at [412, 112] on div "History" at bounding box center [406, 112] width 40 height 18
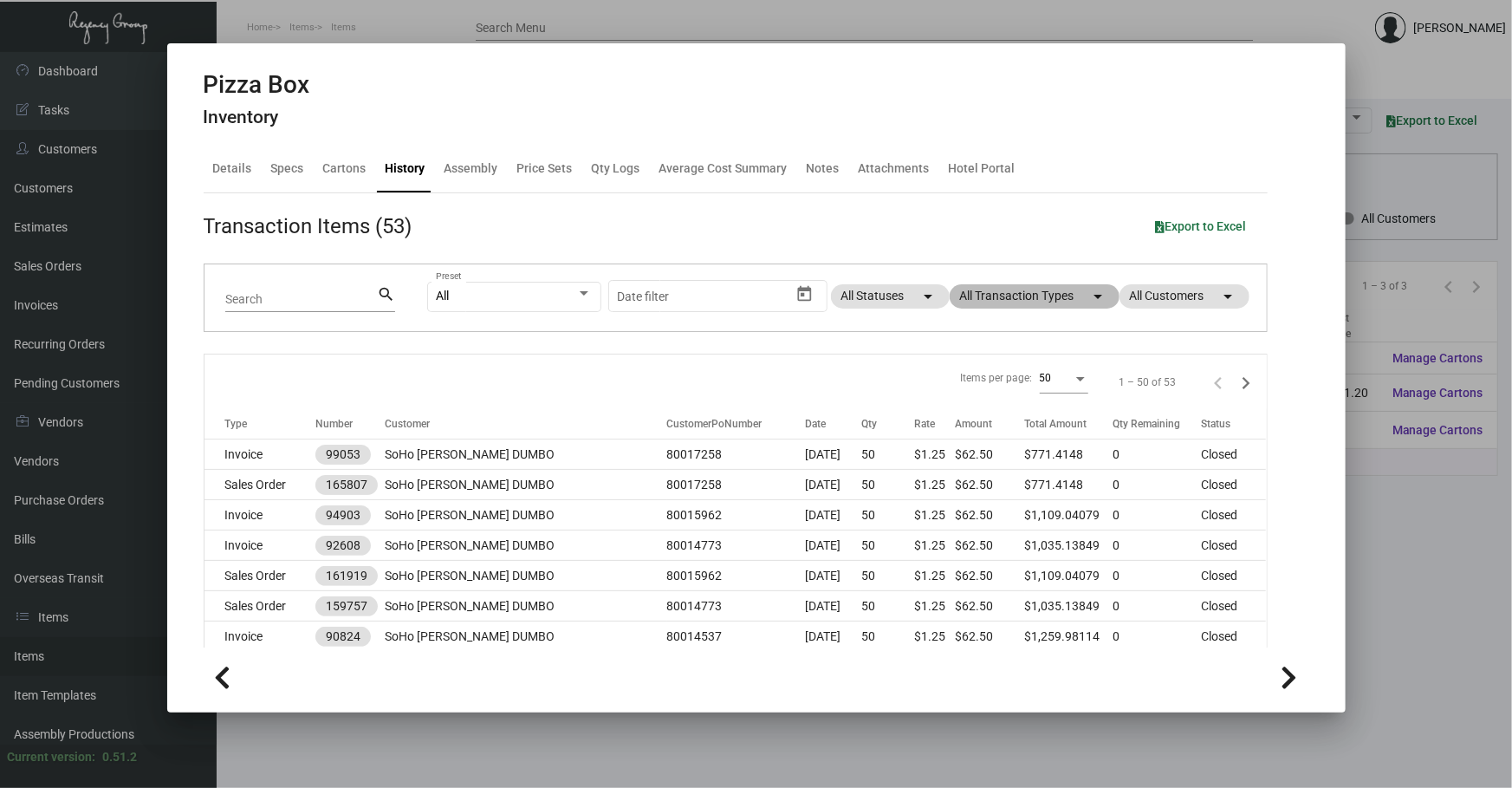
click at [1055, 306] on mat-chip "All Transaction Types arrow_drop_down" at bounding box center [1034, 296] width 170 height 24
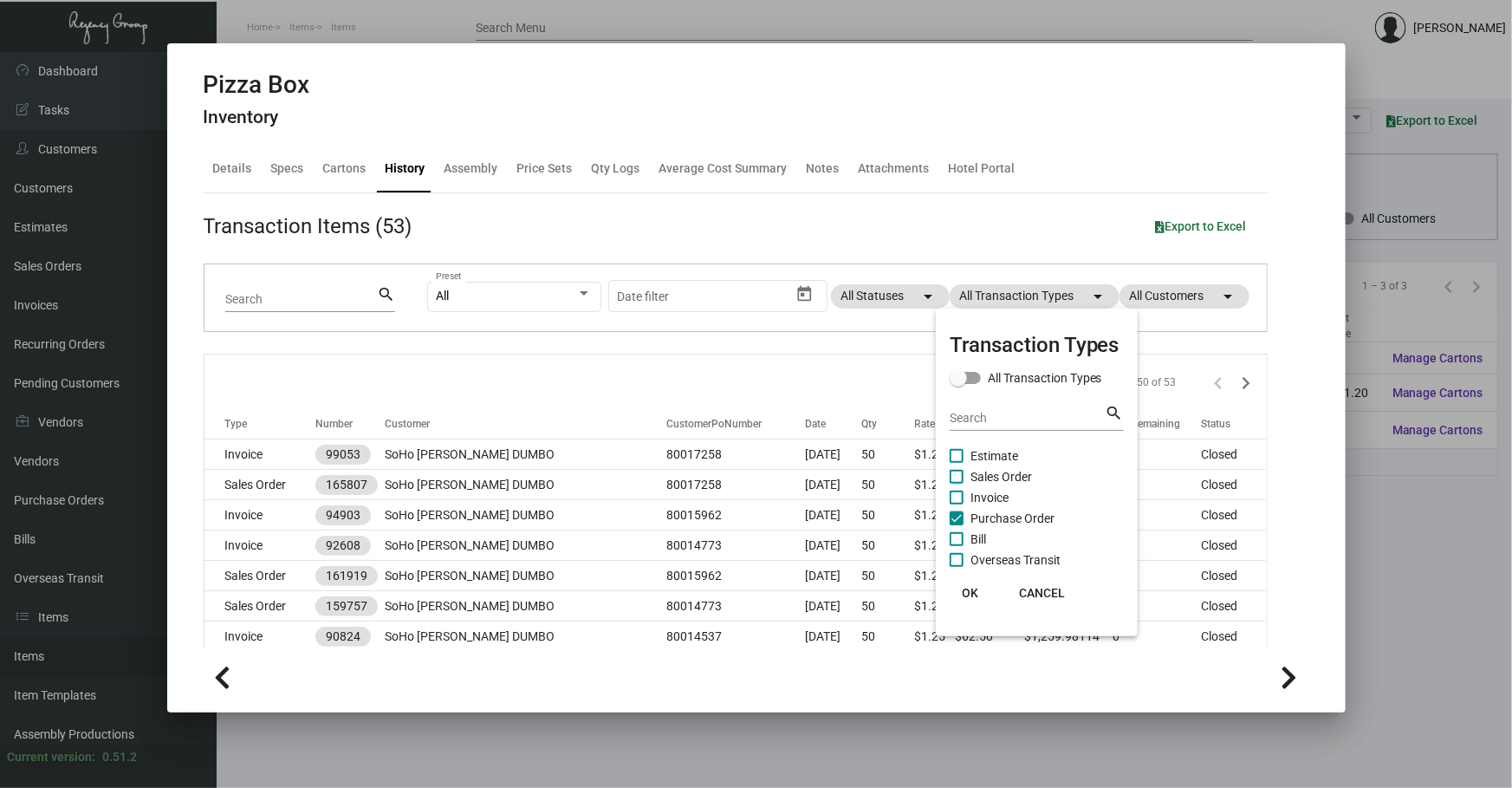
click at [986, 512] on span "Purchase Order" at bounding box center [1012, 517] width 84 height 21
click at [956, 525] on input "Purchase Order" at bounding box center [956, 525] width 1 height 1
click at [986, 512] on span "Purchase Order" at bounding box center [1012, 517] width 84 height 21
click at [956, 525] on input "Purchase Order" at bounding box center [956, 525] width 1 height 1
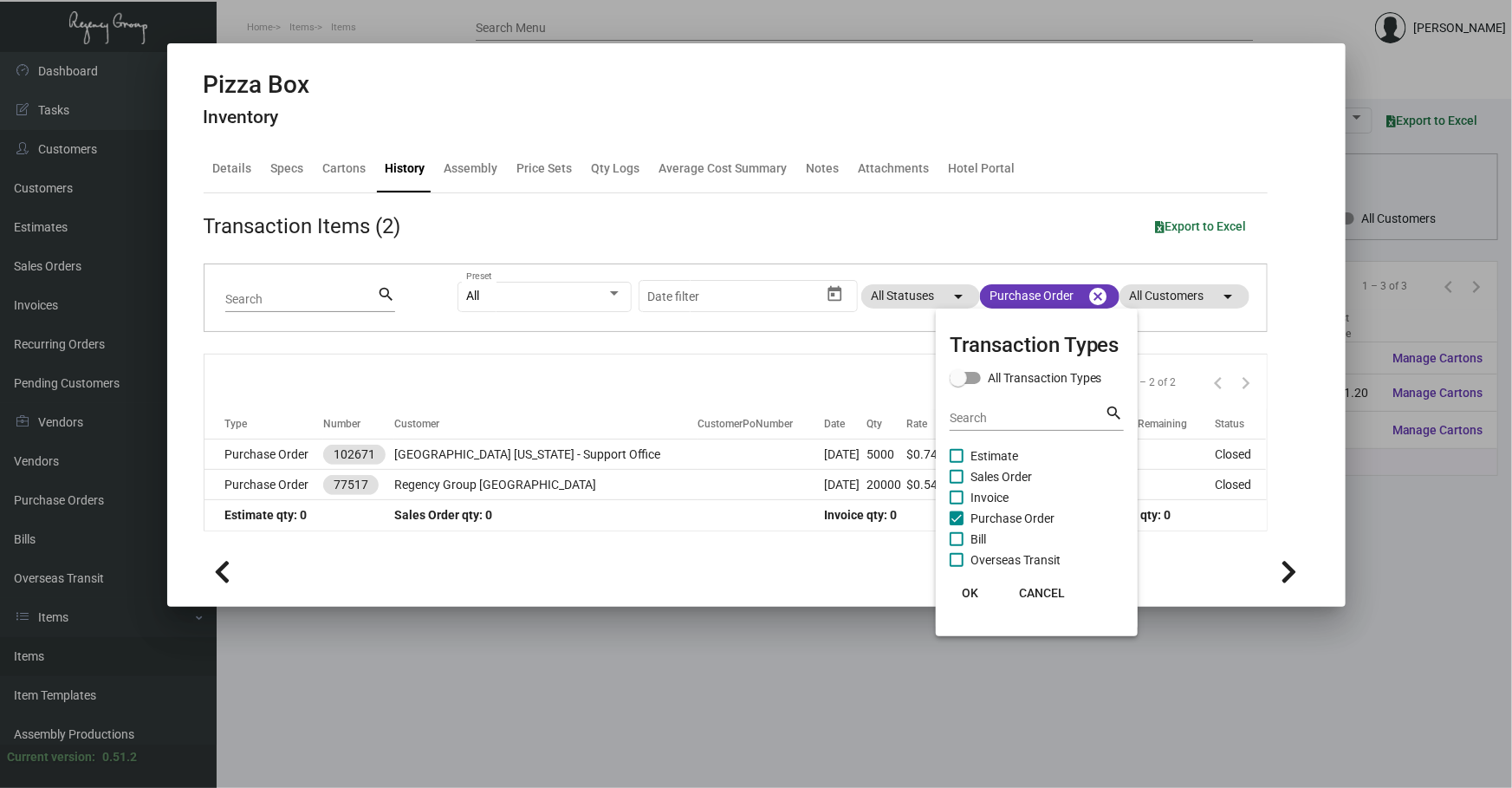
click at [822, 482] on div at bounding box center [756, 394] width 1512 height 788
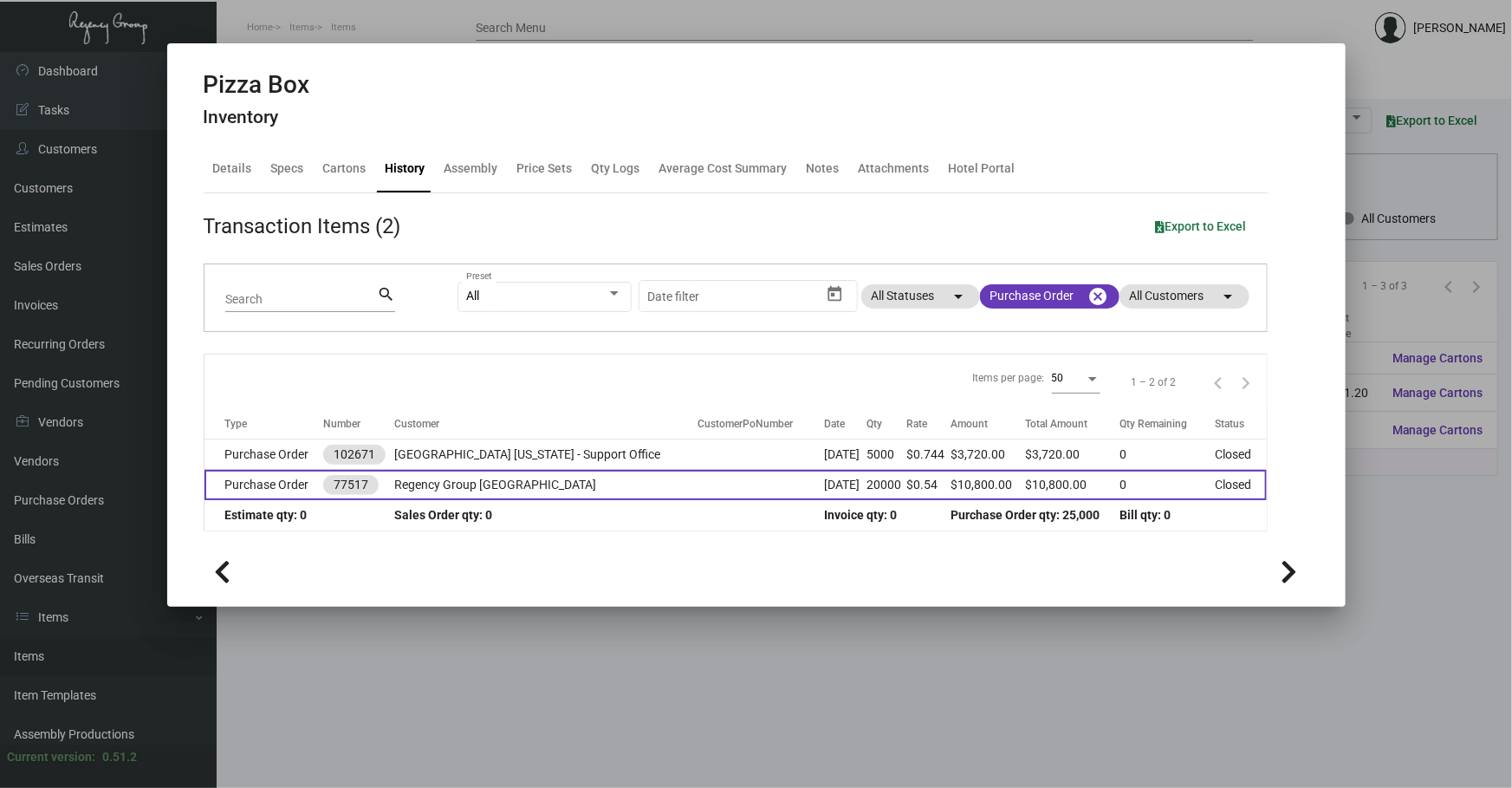
click at [824, 483] on td "[DATE]" at bounding box center [845, 485] width 42 height 31
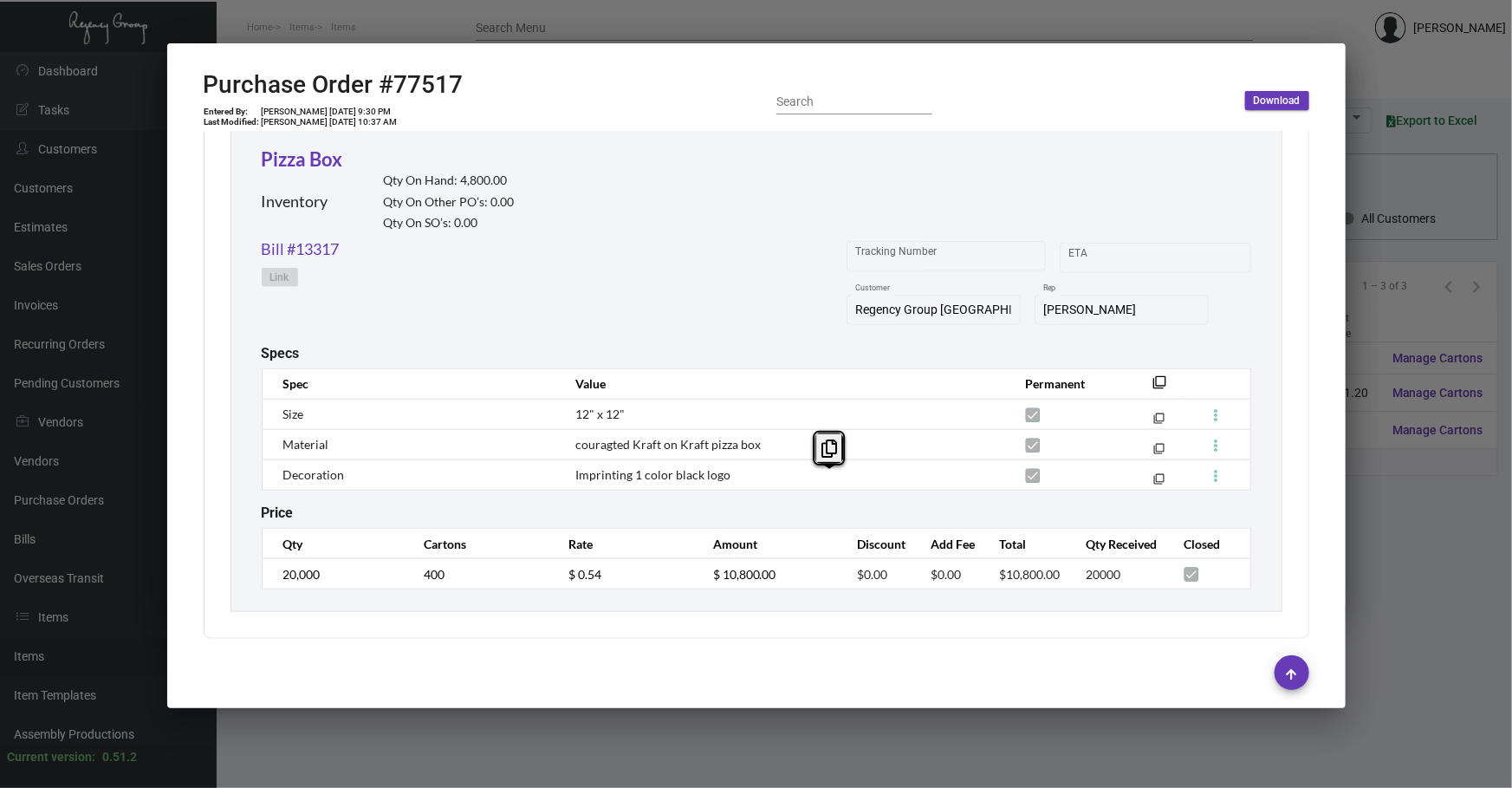
scroll to position [819, 0]
click at [456, 733] on div at bounding box center [756, 394] width 1512 height 788
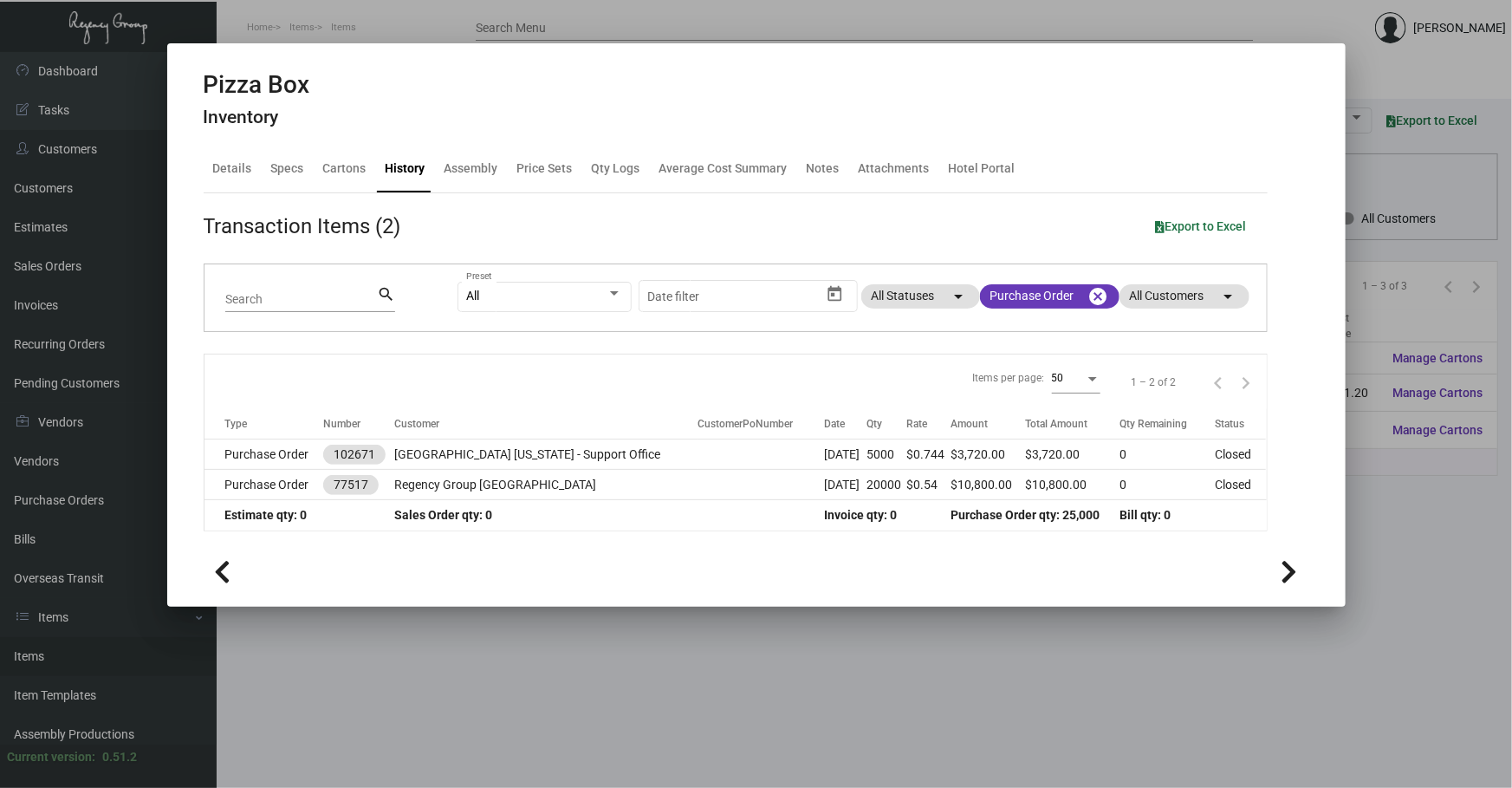
click at [458, 733] on div at bounding box center [756, 394] width 1512 height 788
